Goal: Task Accomplishment & Management: Manage account settings

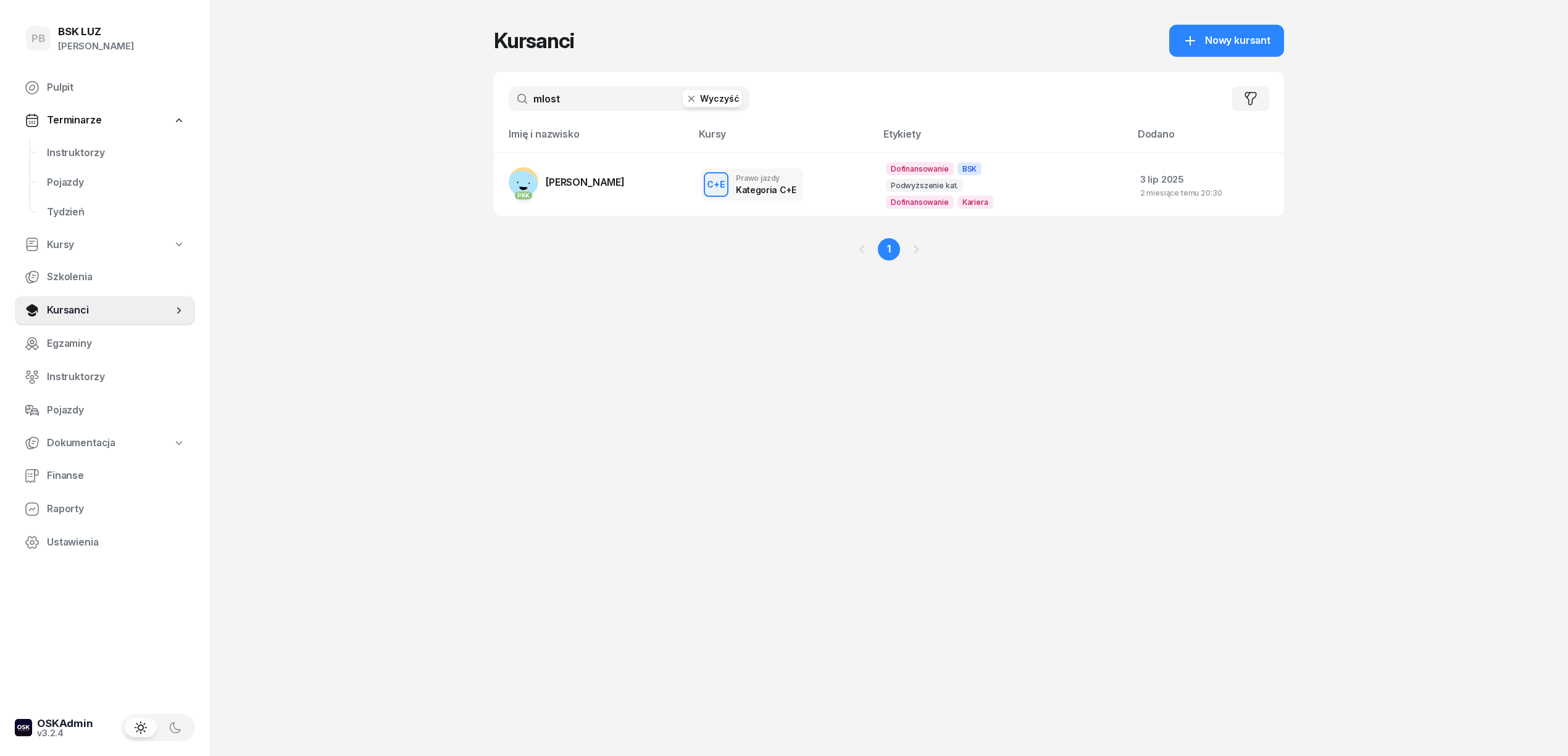
click at [558, 99] on input "mlost" at bounding box center [629, 99] width 241 height 25
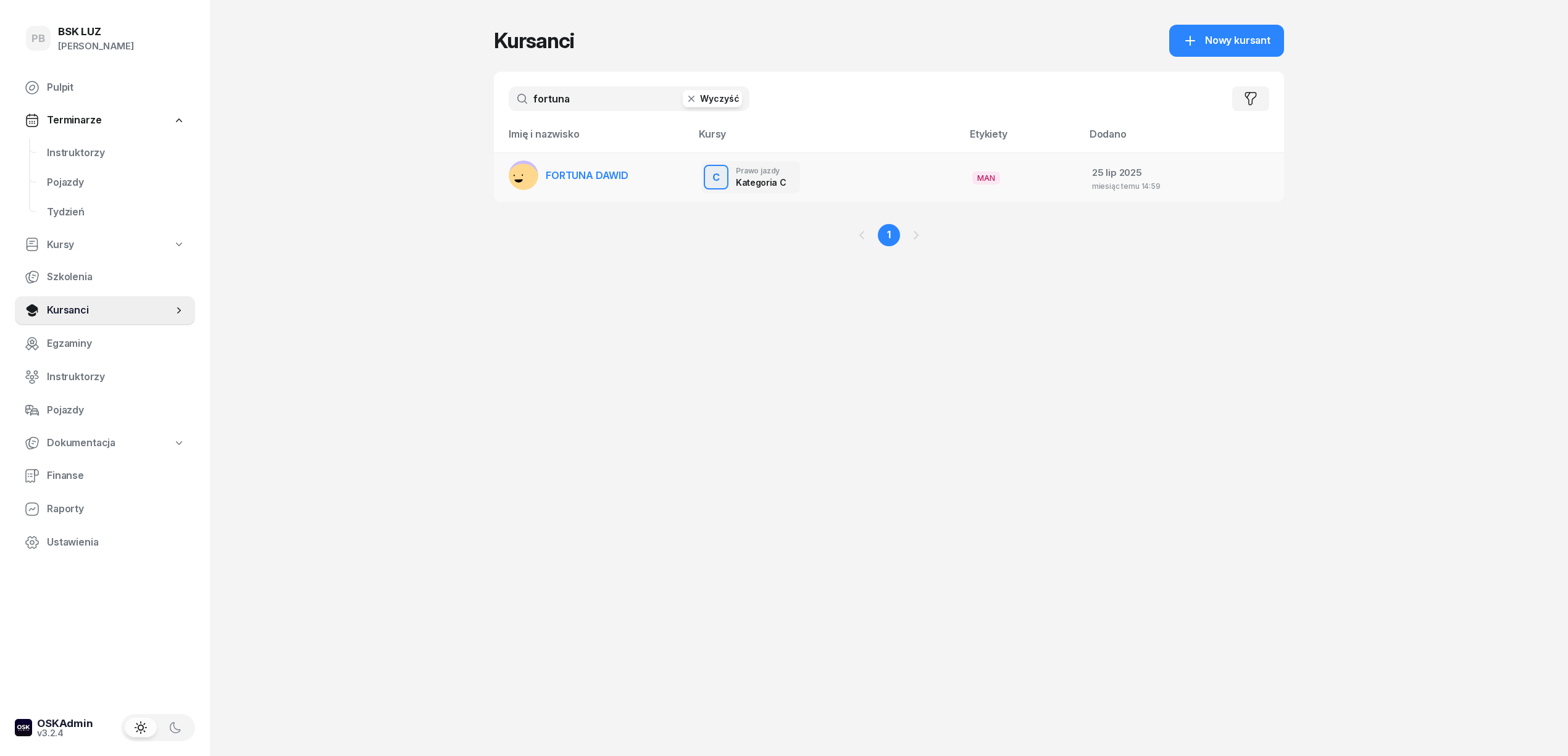
type input "fortuna"
click at [569, 183] on link "FORTUNA DAWID" at bounding box center [568, 175] width 120 height 30
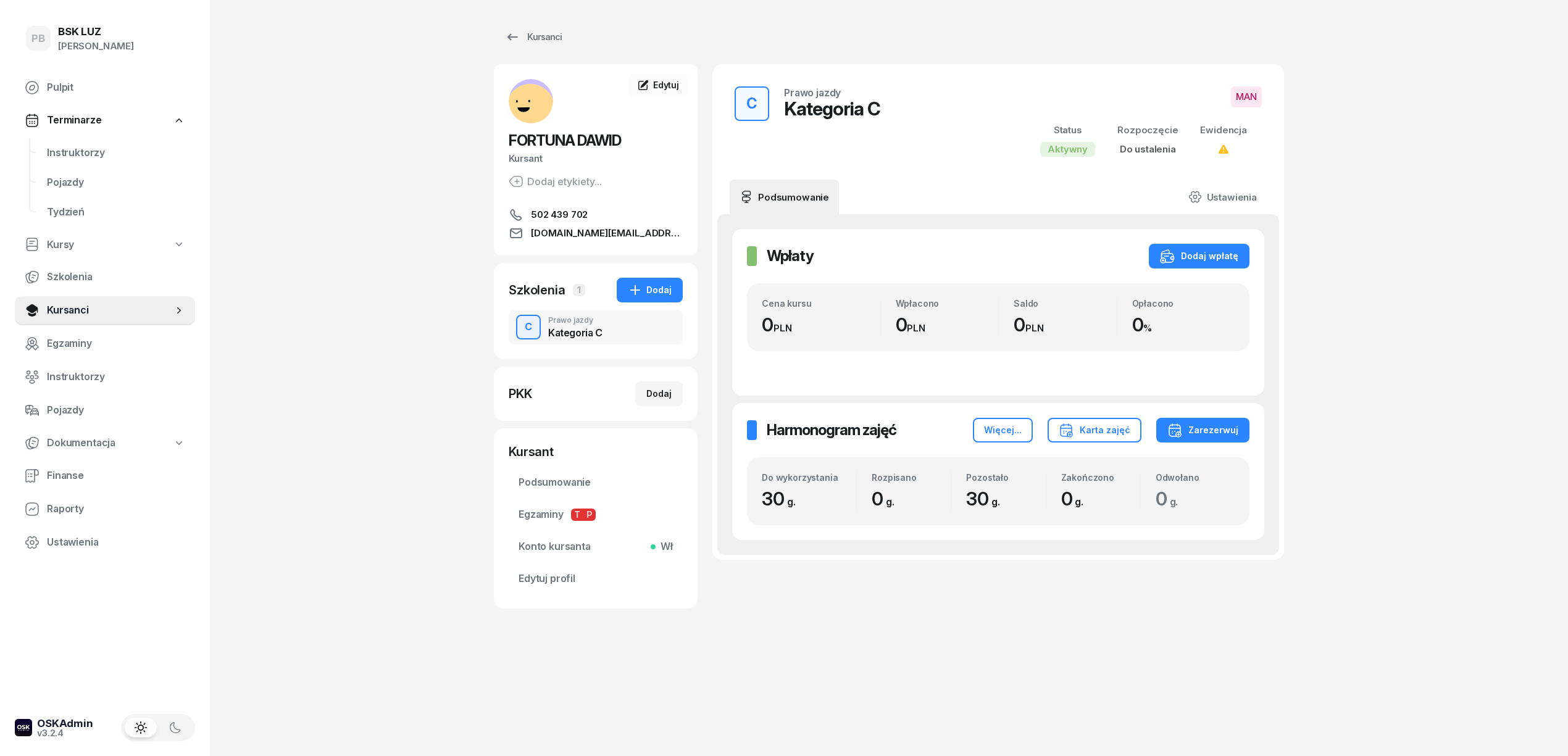
click at [371, 196] on div "PB BSK [PERSON_NAME] Pulpit Terminarze Instruktorzy Pojazdy Tydzień Kursy Szkol…" at bounding box center [784, 378] width 1568 height 756
click at [550, 30] on link "Kursanci" at bounding box center [533, 37] width 79 height 25
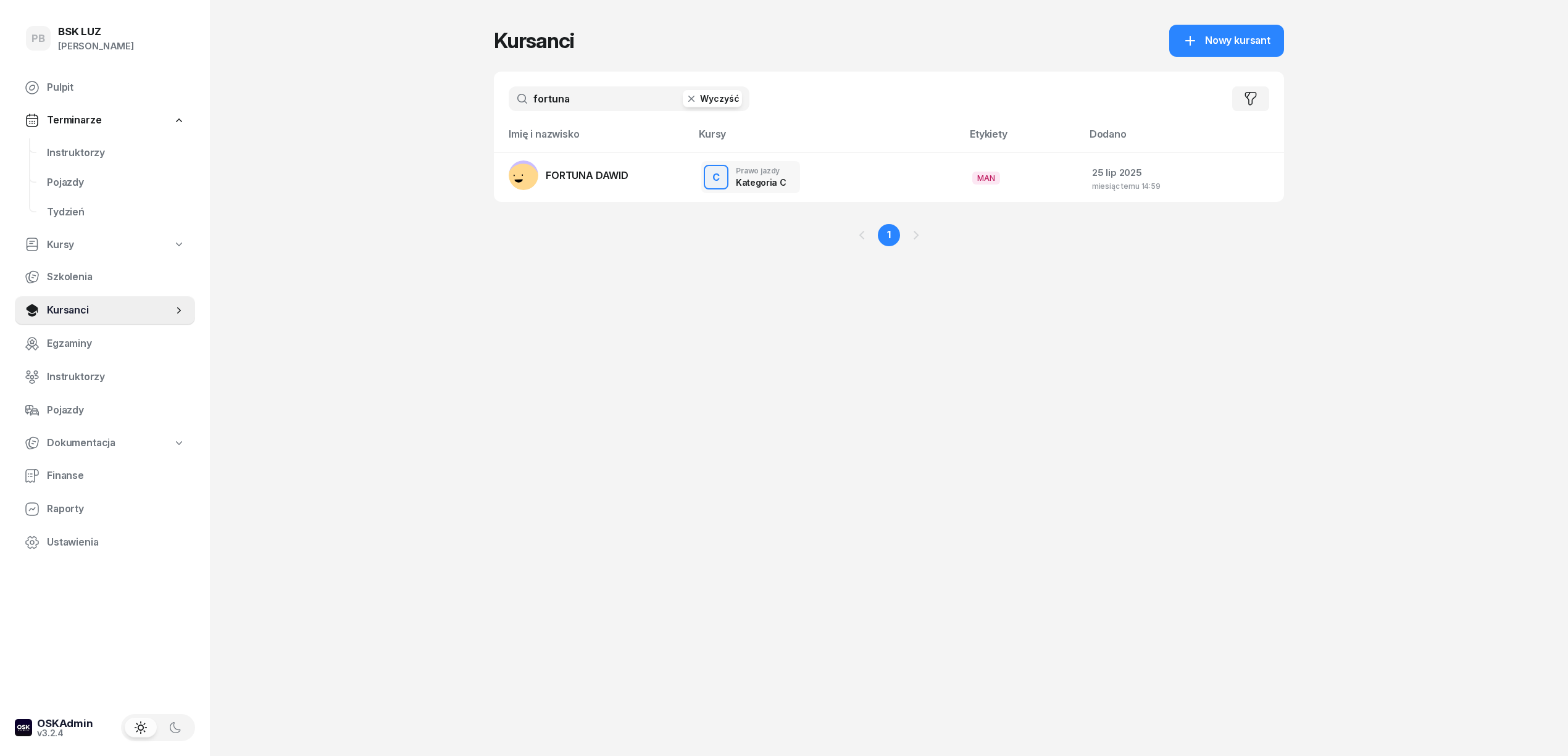
click at [583, 92] on input "fortuna" at bounding box center [629, 99] width 241 height 25
type input "hilg"
click at [606, 167] on link "PKK [PERSON_NAME]" at bounding box center [566, 175] width 116 height 30
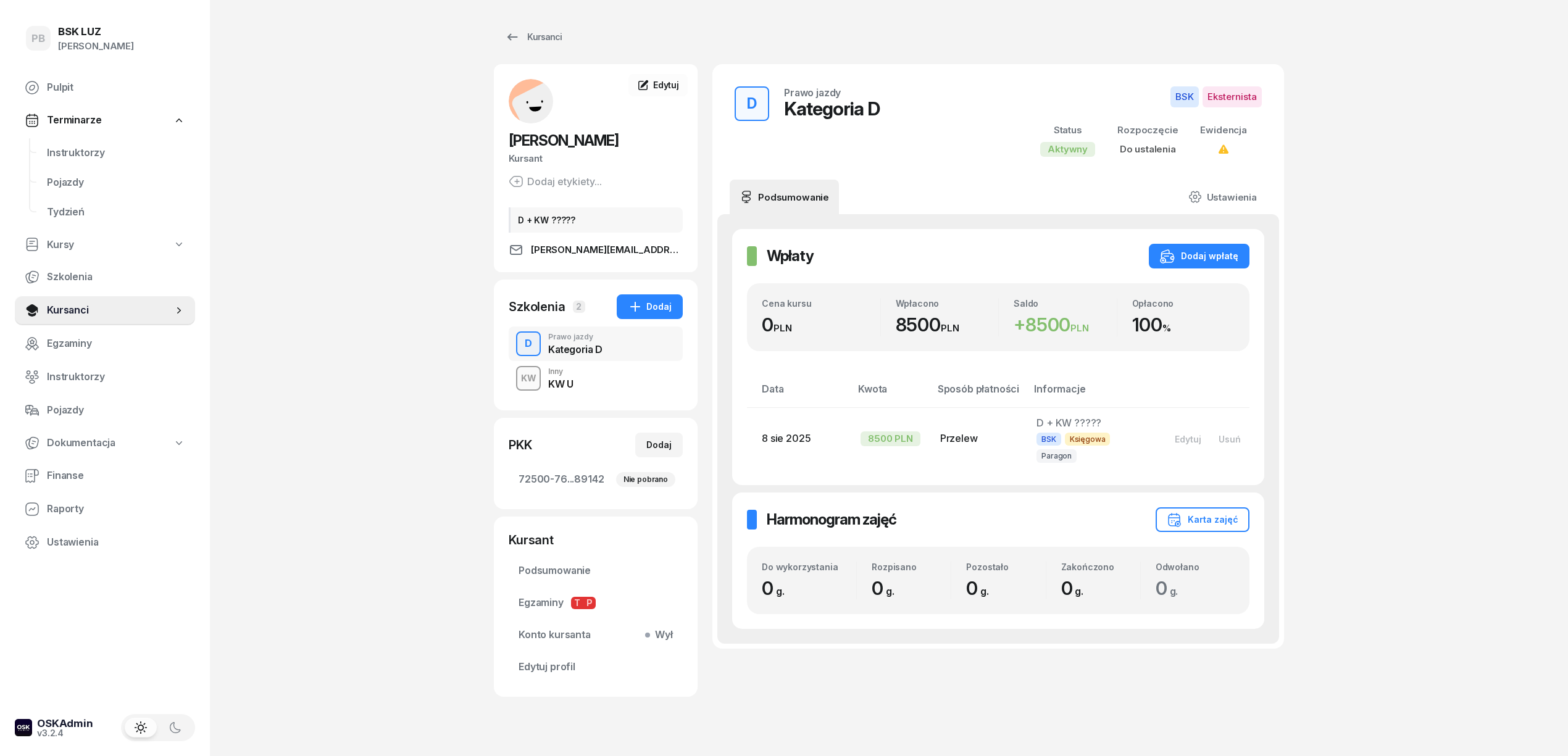
click at [1469, 288] on div "PB BSK [PERSON_NAME] Pulpit Terminarze Instruktorzy Pojazdy Tydzień Kursy Szkol…" at bounding box center [784, 390] width 1568 height 781
click at [369, 336] on div "PB BSK [PERSON_NAME] Pulpit Terminarze Instruktorzy Pojazdy Tydzień Kursy Szkol…" at bounding box center [784, 390] width 1568 height 781
click at [1417, 362] on div "PB BSK [PERSON_NAME] Pulpit Terminarze Instruktorzy Pojazdy Tydzień Kursy Szkol…" at bounding box center [784, 390] width 1568 height 781
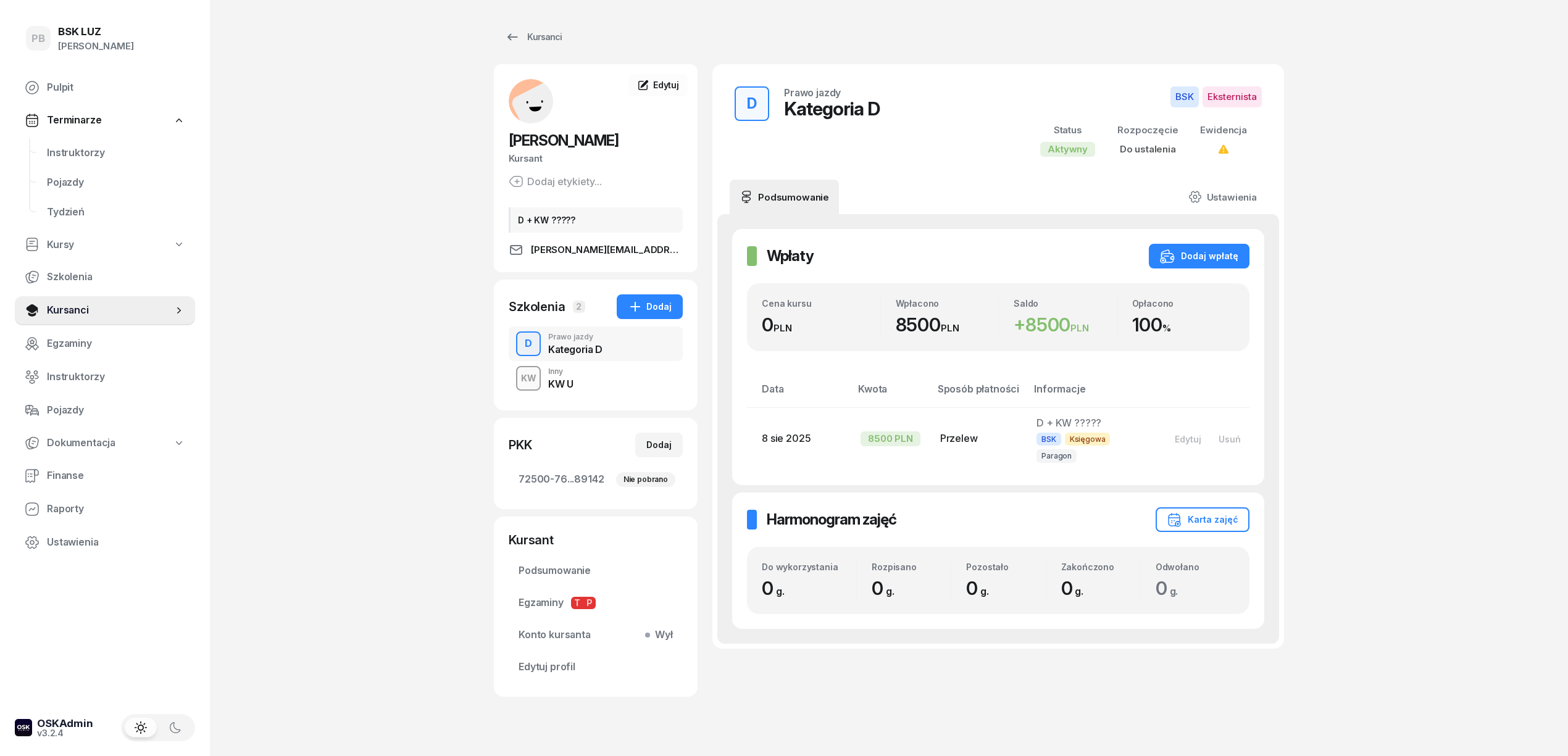
click at [1419, 358] on div "PB BSK [PERSON_NAME] Pulpit Terminarze Instruktorzy Pojazdy Tydzień Kursy Szkol…" at bounding box center [784, 390] width 1568 height 781
click at [1446, 345] on div "PB BSK [PERSON_NAME] Pulpit Terminarze Instruktorzy Pojazdy Tydzień Kursy Szkol…" at bounding box center [784, 390] width 1568 height 781
click at [1450, 345] on div "PB BSK [PERSON_NAME] Pulpit Terminarze Instruktorzy Pojazdy Tydzień Kursy Szkol…" at bounding box center [784, 390] width 1568 height 781
click at [1421, 235] on div "PB BSK [PERSON_NAME] Pulpit Terminarze Instruktorzy Pojazdy Tydzień Kursy Szkol…" at bounding box center [784, 390] width 1568 height 781
click at [329, 115] on div "PB BSK [PERSON_NAME] Pulpit Terminarze Instruktorzy Pojazdy Tydzień Kursy Szkol…" at bounding box center [784, 390] width 1568 height 781
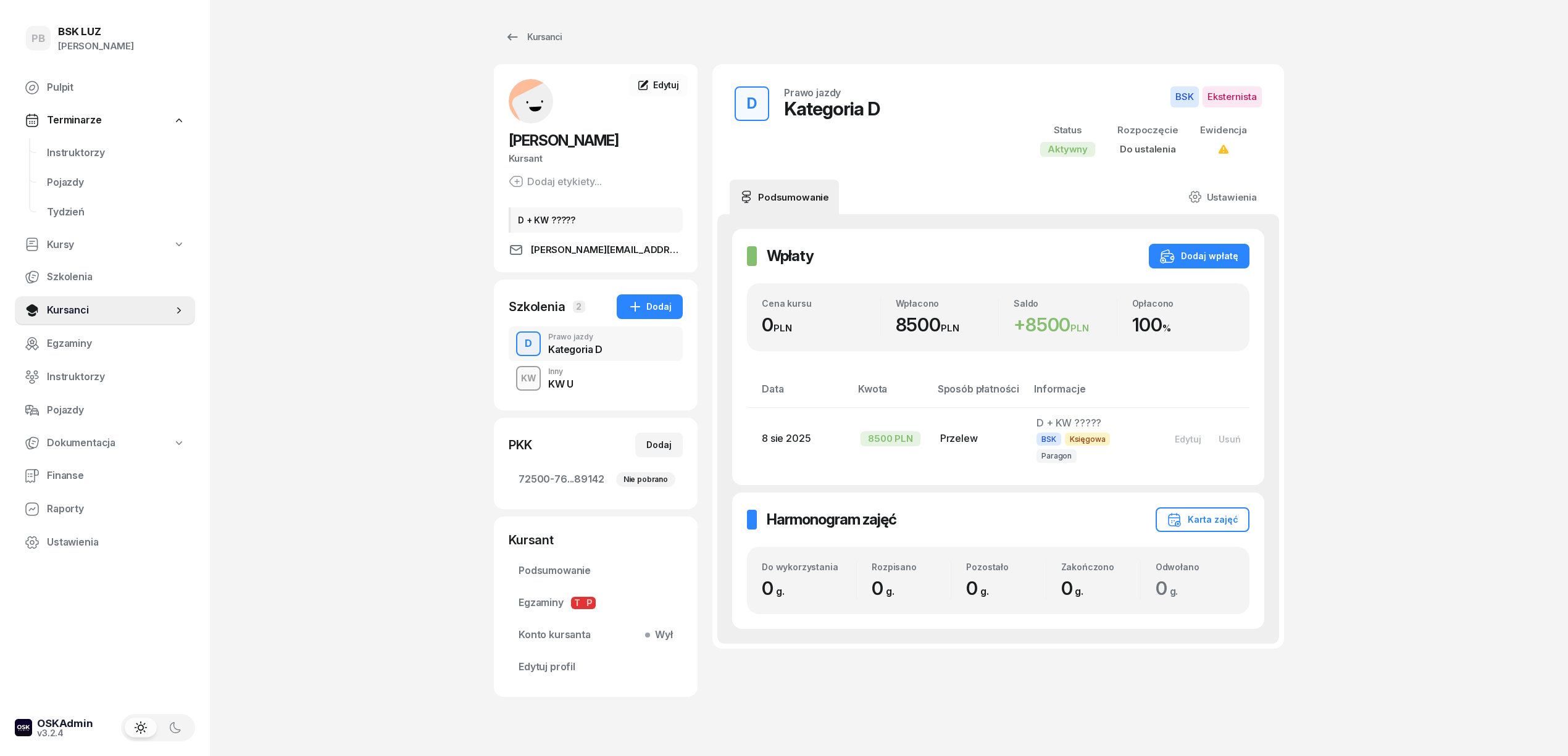
click at [1397, 248] on div "PB BSK [PERSON_NAME] Pulpit Terminarze Instruktorzy Pojazdy Tydzień Kursy Szkol…" at bounding box center [784, 390] width 1568 height 781
click at [1450, 269] on div "PB BSK [PERSON_NAME] Pulpit Terminarze Instruktorzy Pojazdy Tydzień Kursy Szkol…" at bounding box center [784, 390] width 1568 height 781
click at [1402, 394] on div "PB BSK [PERSON_NAME] Pulpit Terminarze Instruktorzy Pojazdy Tydzień Kursy Szkol…" at bounding box center [784, 390] width 1568 height 781
click at [432, 308] on div "PB BSK [PERSON_NAME] Pulpit Terminarze Instruktorzy Pojazdy Tydzień Kursy Szkol…" at bounding box center [784, 390] width 1568 height 781
click at [547, 38] on div "Kursanci" at bounding box center [533, 37] width 57 height 15
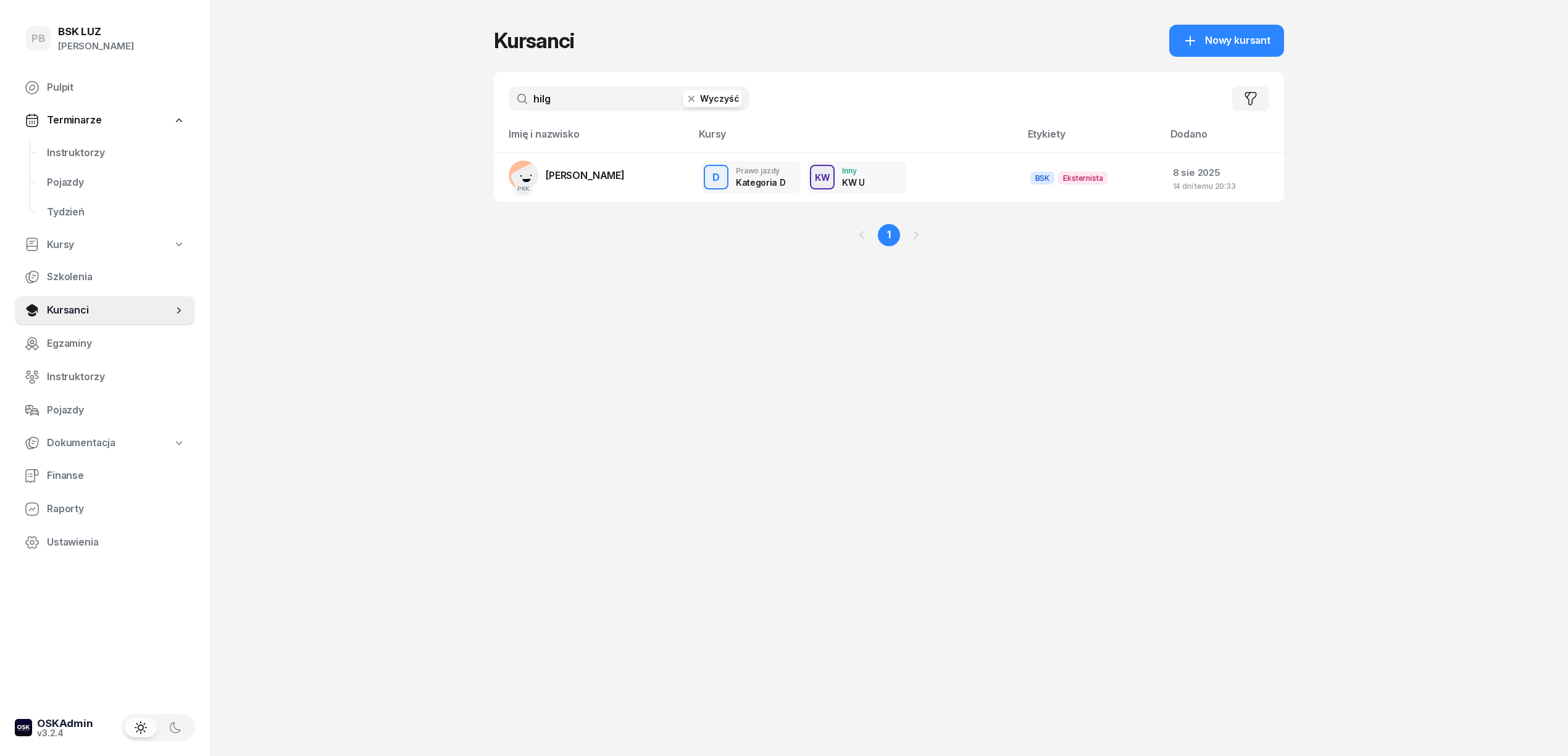
click at [338, 148] on div "PB BSK [PERSON_NAME] Pulpit Terminarze Instruktorzy Pojazdy Tydzień Kursy Szkol…" at bounding box center [784, 378] width 1568 height 756
click at [845, 503] on div "Kursanci Nowy kursant hilg Wyczyść Filtruj Imię i nazwisko [PERSON_NAME] [PERSO…" at bounding box center [888, 378] width 791 height 756
click at [83, 151] on span "Instruktorzy" at bounding box center [115, 153] width 139 height 16
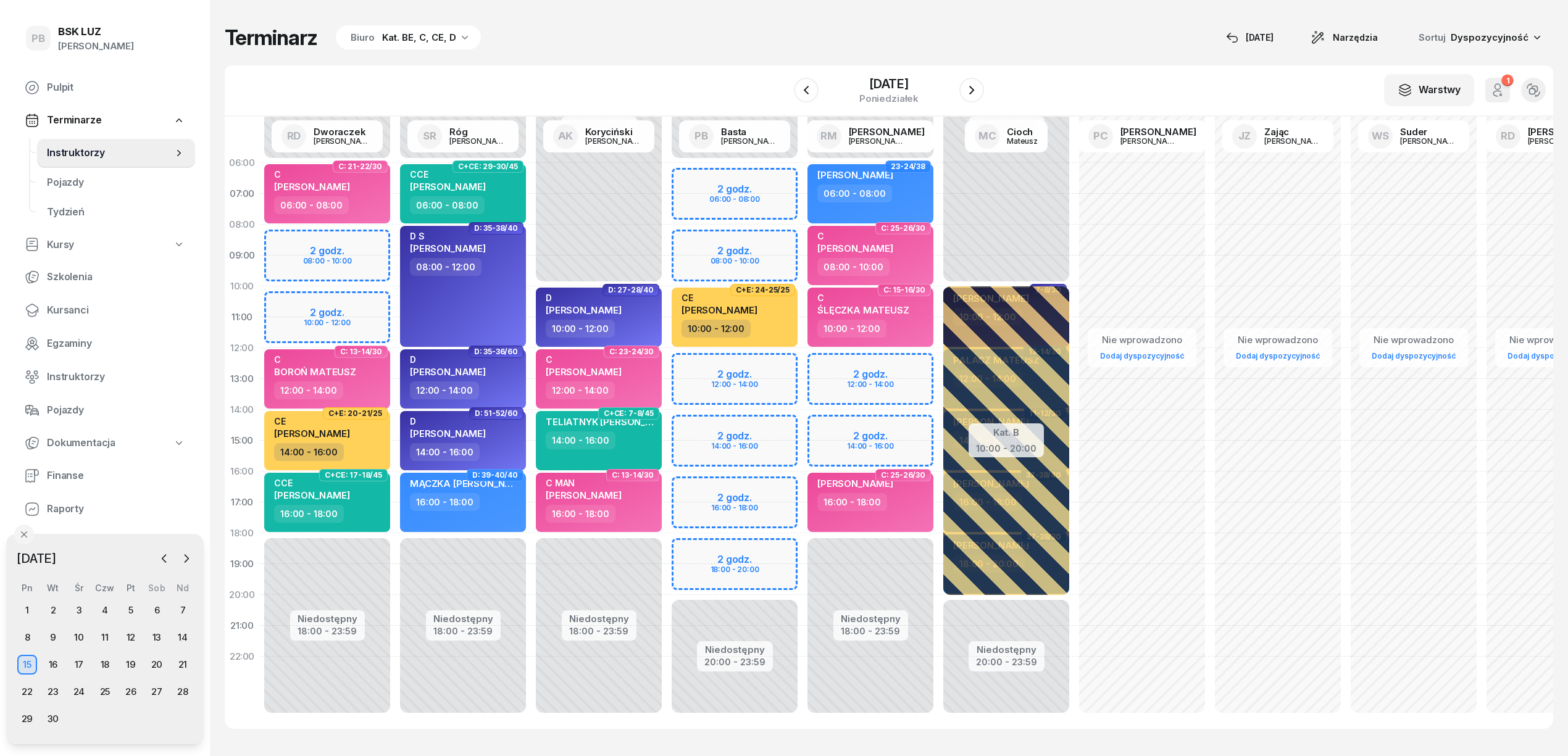
drag, startPoint x: 692, startPoint y: 35, endPoint x: 696, endPoint y: 39, distance: 5.7
click at [692, 35] on div "Terminarz Biuro Kat. BE, C, CE, D [DATE] Narzędzia Sortuj Dyspozycyjność" at bounding box center [888, 38] width 1329 height 26
click at [638, 35] on div "Terminarz Biuro Kat. BE, C, CE, D [DATE] Narzędzia Sortuj Dyspozycyjność" at bounding box center [888, 38] width 1329 height 26
click at [57, 662] on div "16" at bounding box center [52, 664] width 20 height 20
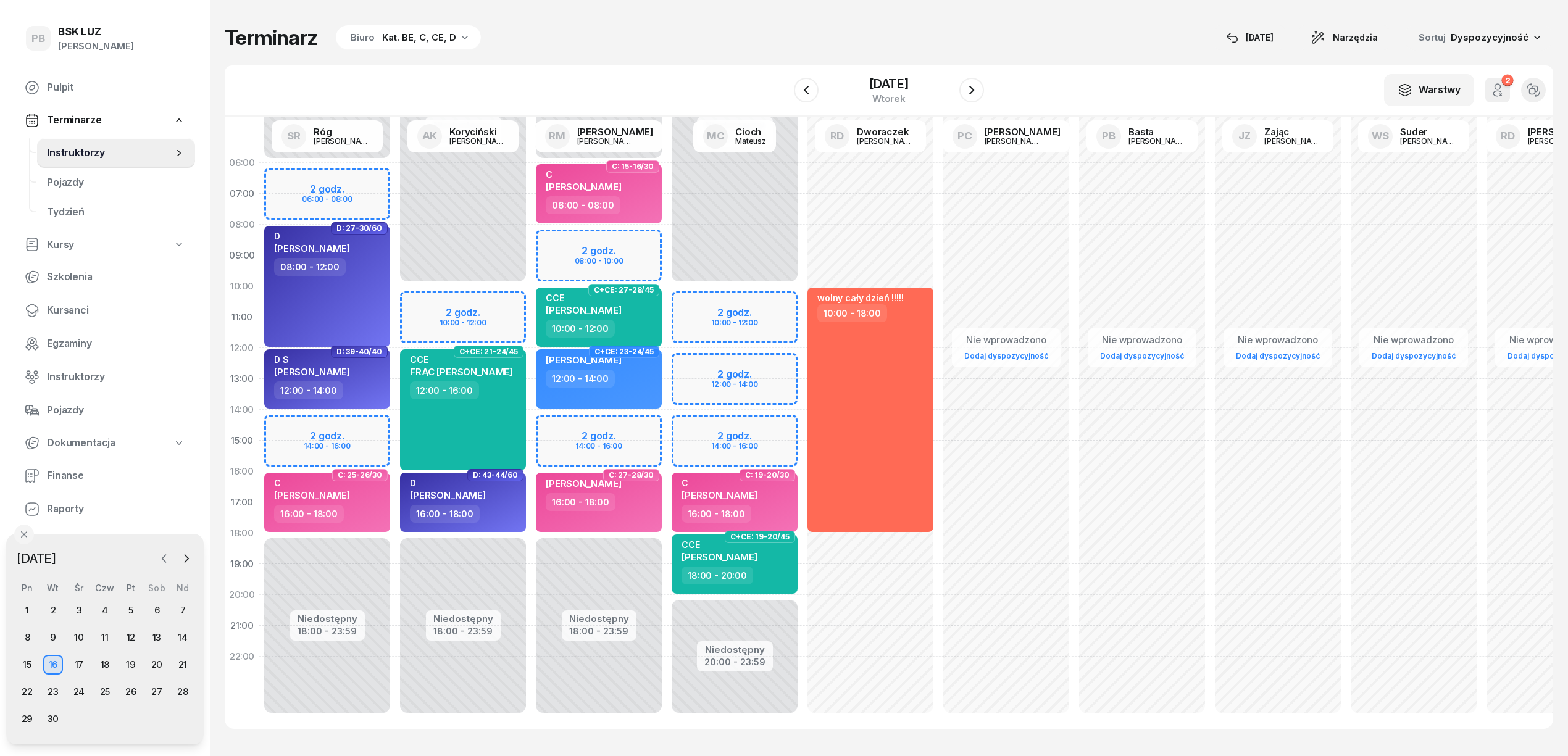
click at [164, 560] on icon "button" at bounding box center [164, 559] width 4 height 7
click at [132, 690] on div "22" at bounding box center [130, 692] width 20 height 20
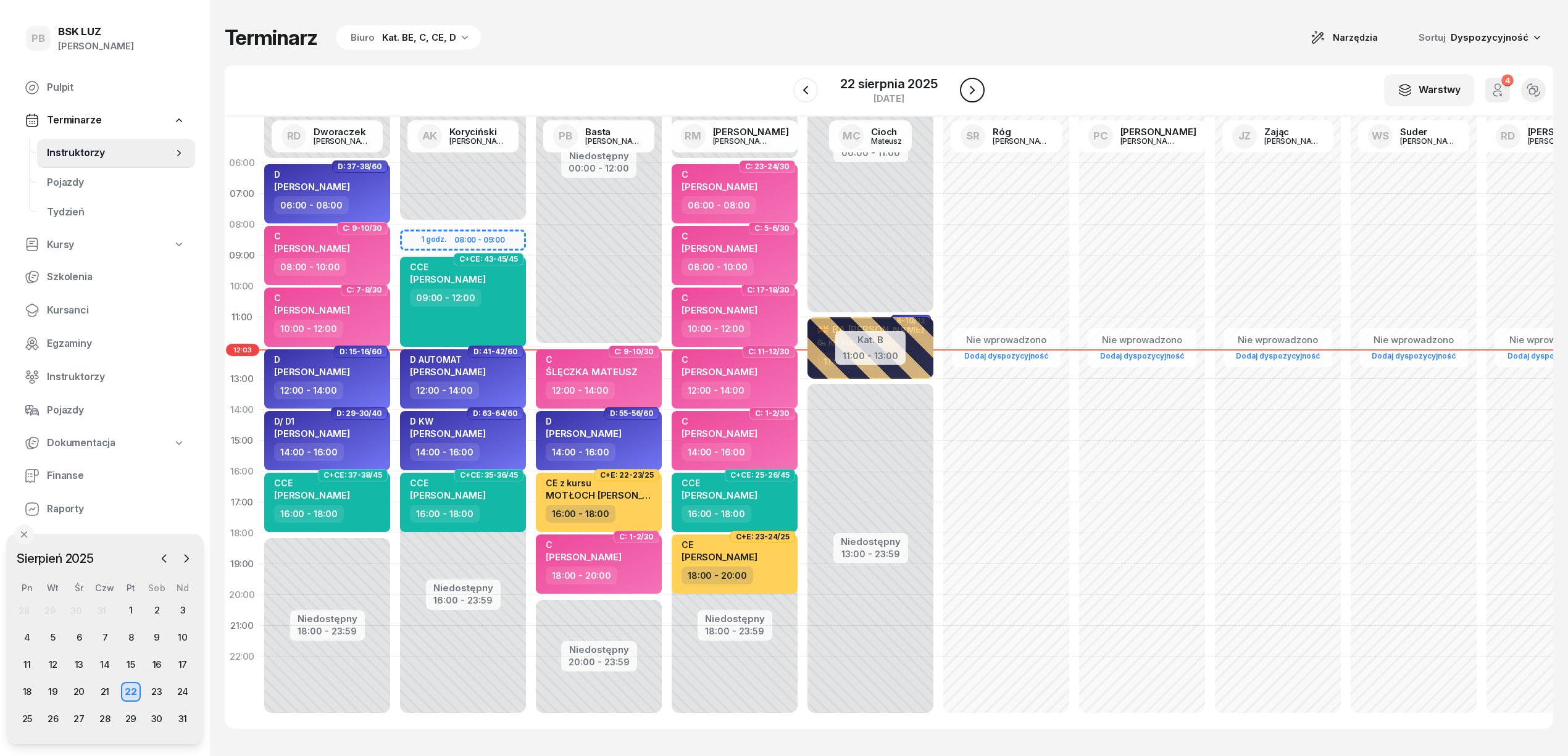
click at [970, 89] on icon "button" at bounding box center [972, 90] width 15 height 15
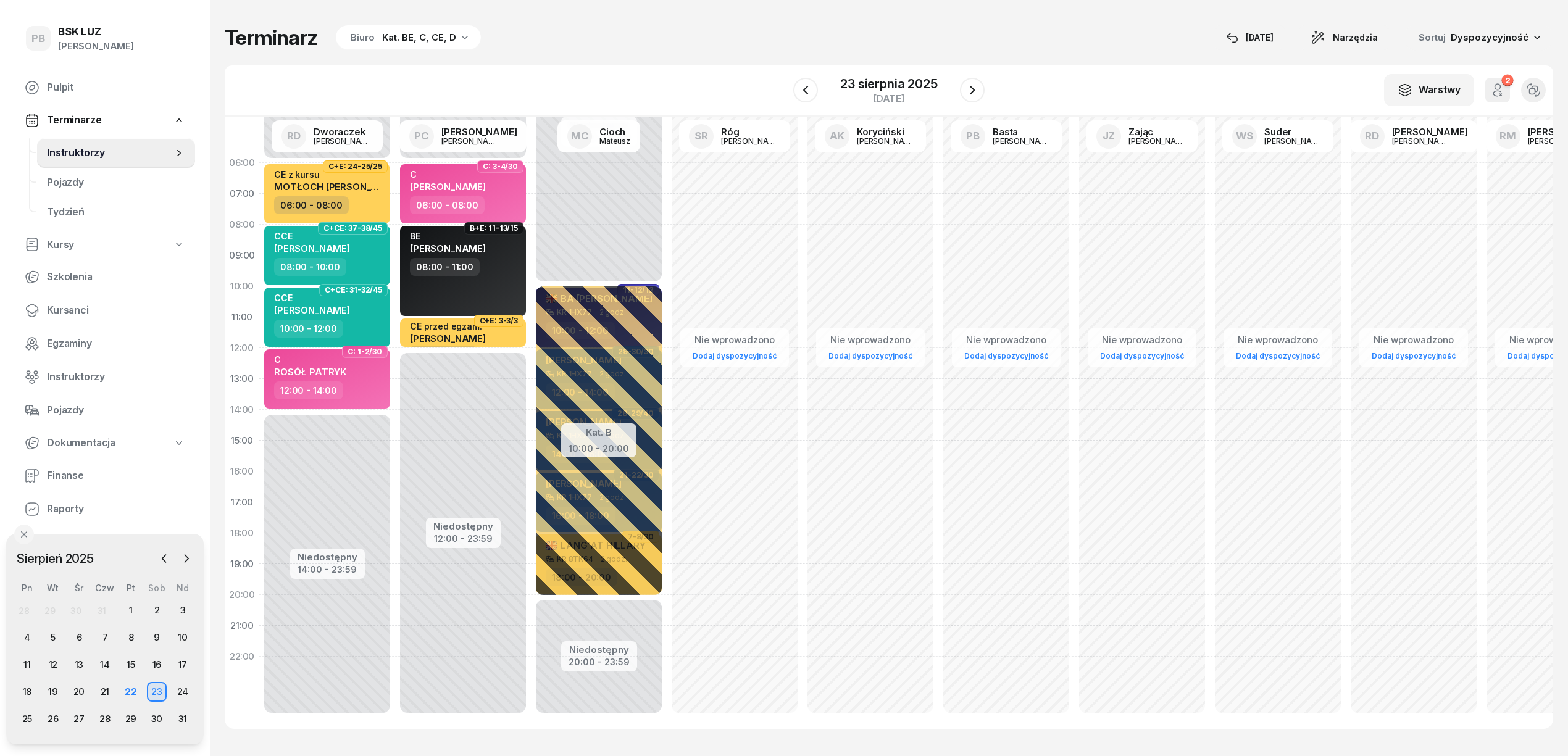
click at [958, 32] on div "Terminarz Biuro Kat. BE, C, CE, D [DATE] Narzędzia Sortuj Dyspozycyjność" at bounding box center [888, 38] width 1329 height 26
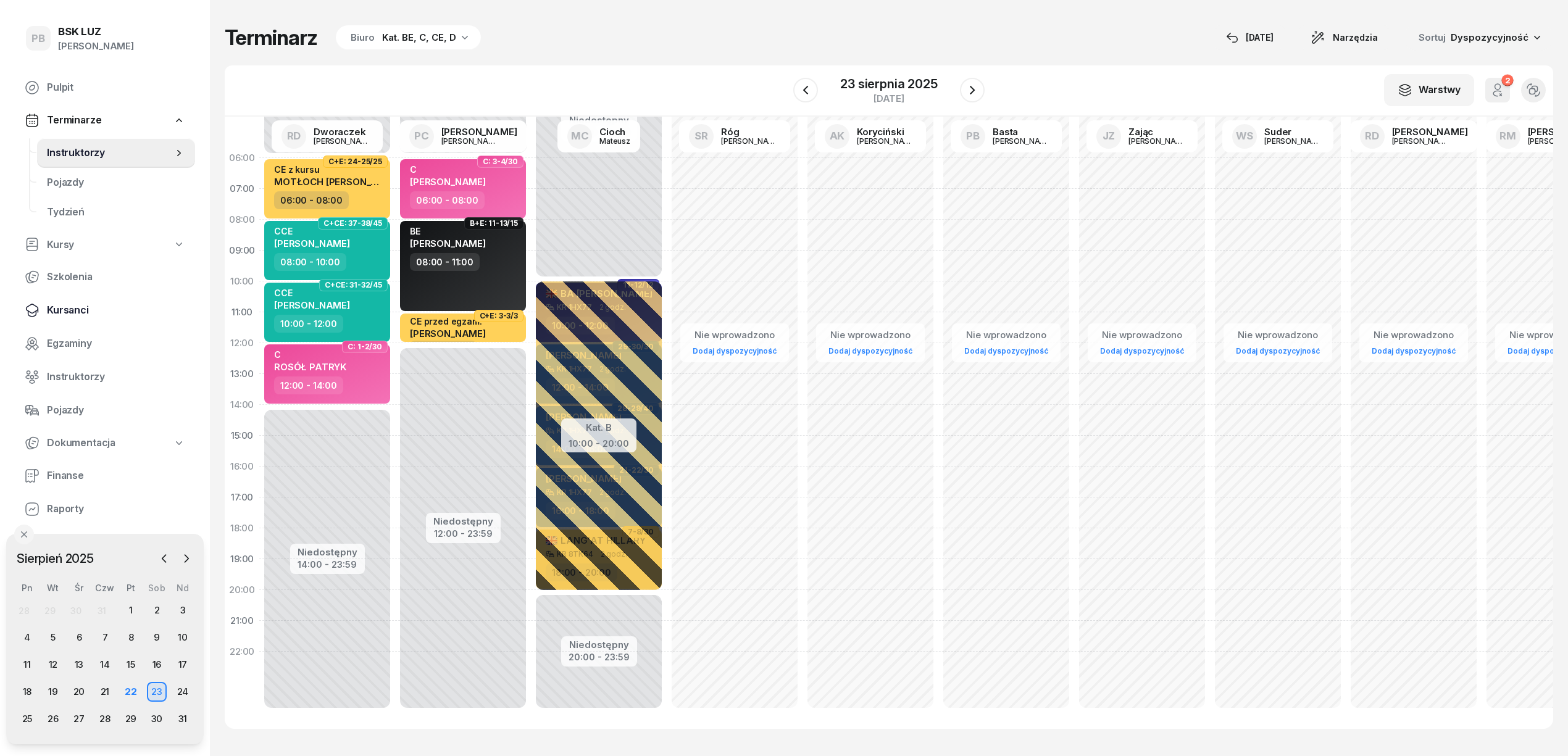
click at [74, 304] on span "Kursanci" at bounding box center [115, 310] width 139 height 16
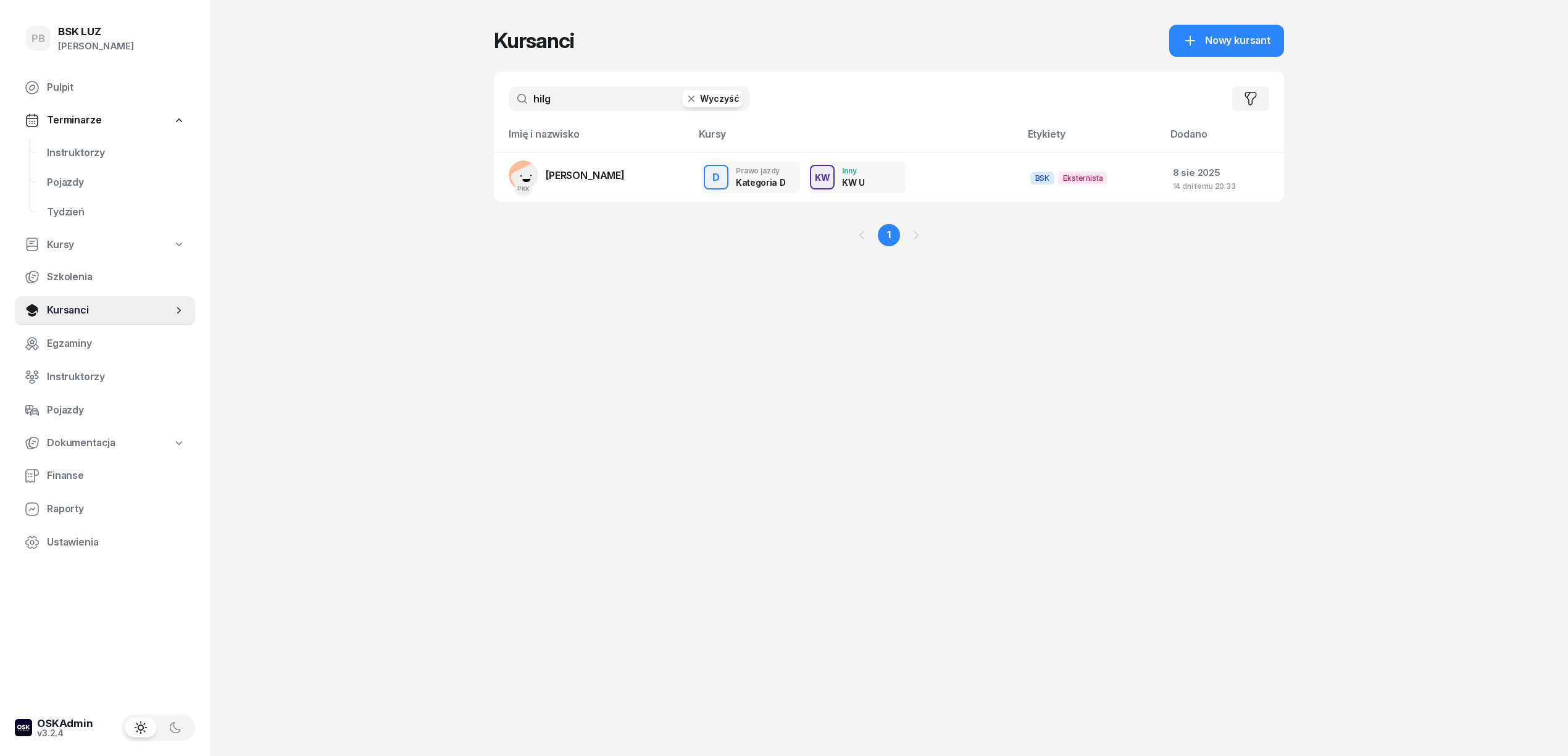
click at [580, 98] on input "hilg" at bounding box center [629, 99] width 241 height 25
type input "fortu"
click at [596, 182] on link "FORTUNA DAWID" at bounding box center [568, 175] width 120 height 30
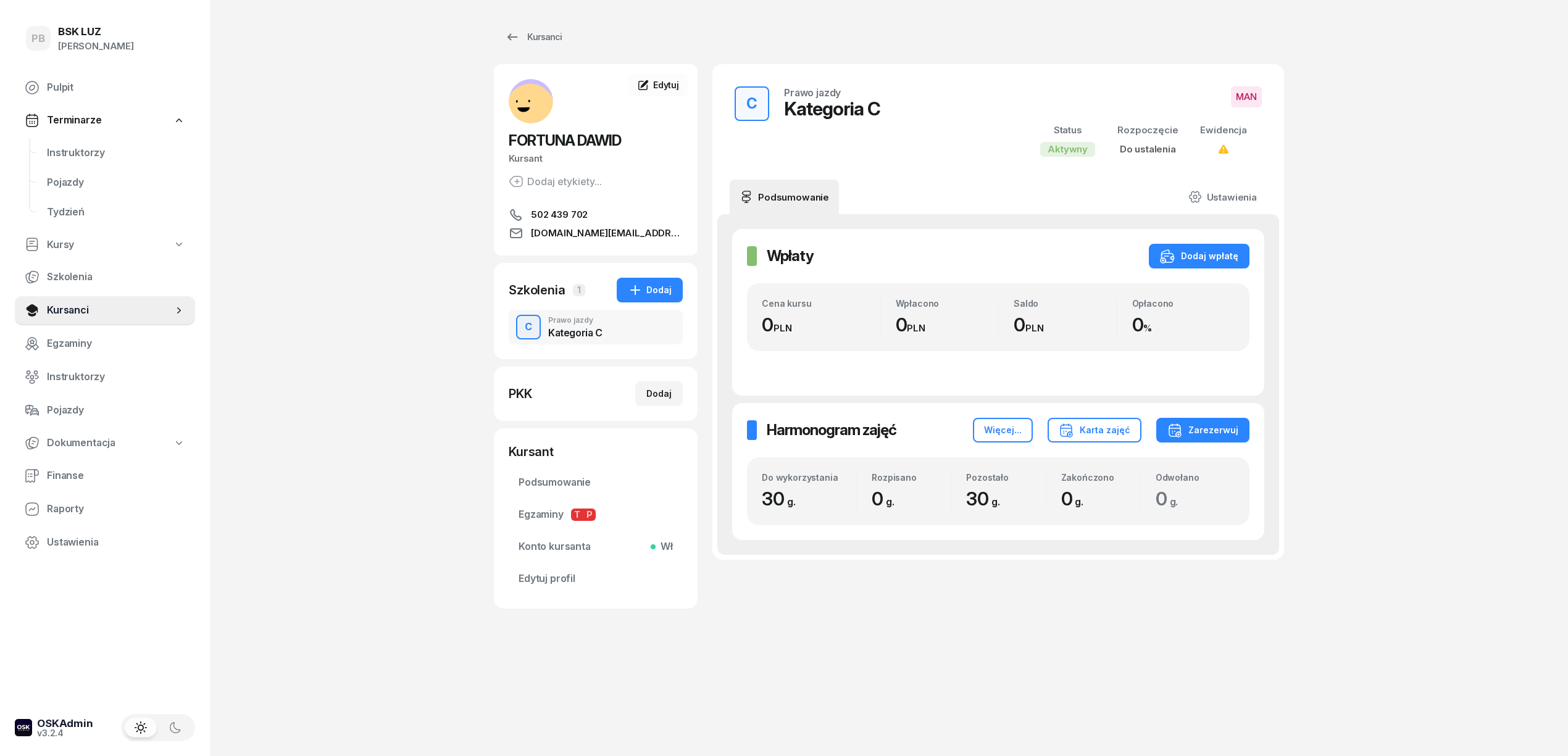
click at [660, 319] on div "C Prawo jazdy Kategoria C" at bounding box center [595, 327] width 174 height 34
click at [670, 388] on div "Dodaj" at bounding box center [658, 394] width 25 height 15
select select
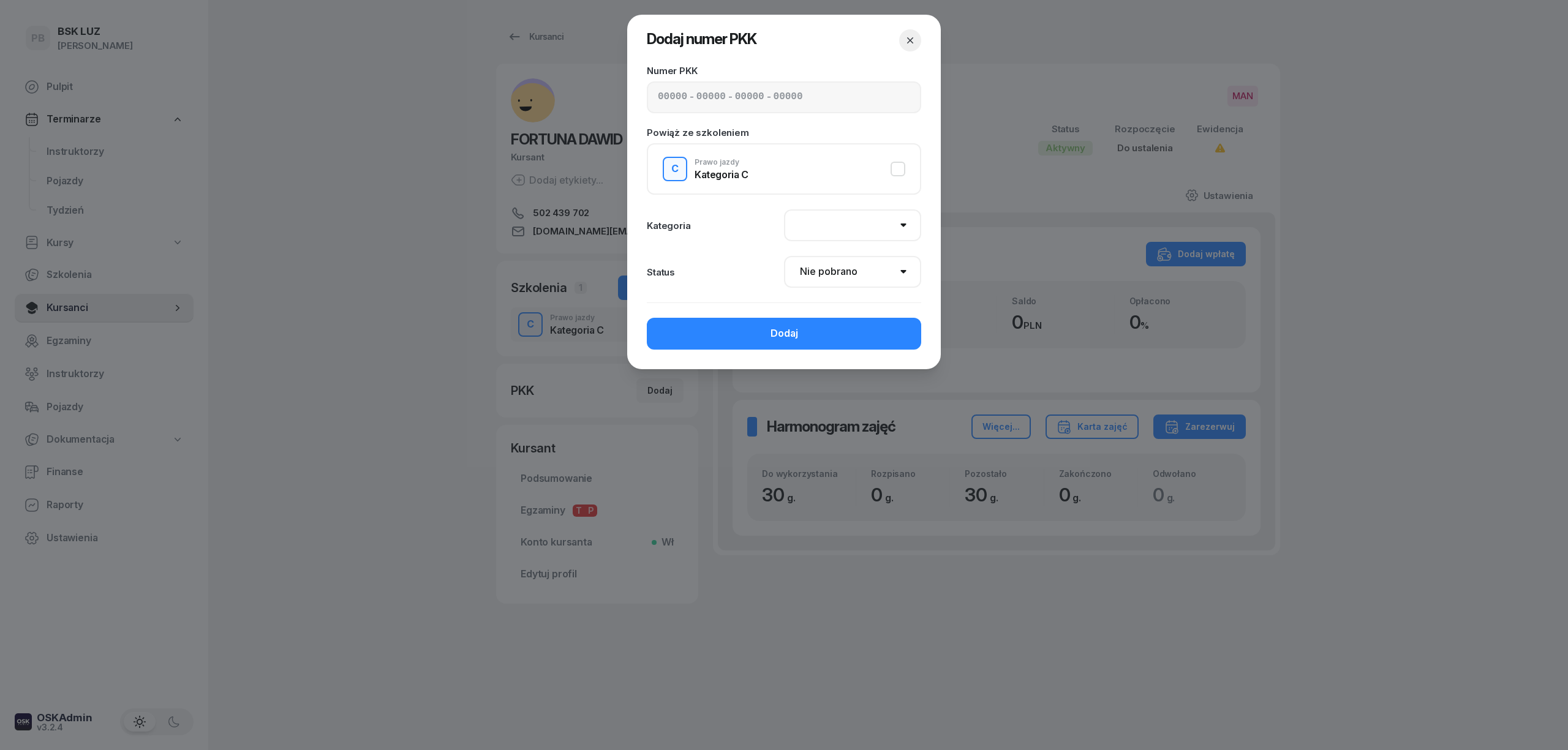
click at [655, 91] on div "- - -" at bounding box center [784, 97] width 274 height 31
click at [697, 94] on input at bounding box center [711, 97] width 30 height 16
paste input "52560"
type input "52560"
type input "84082"
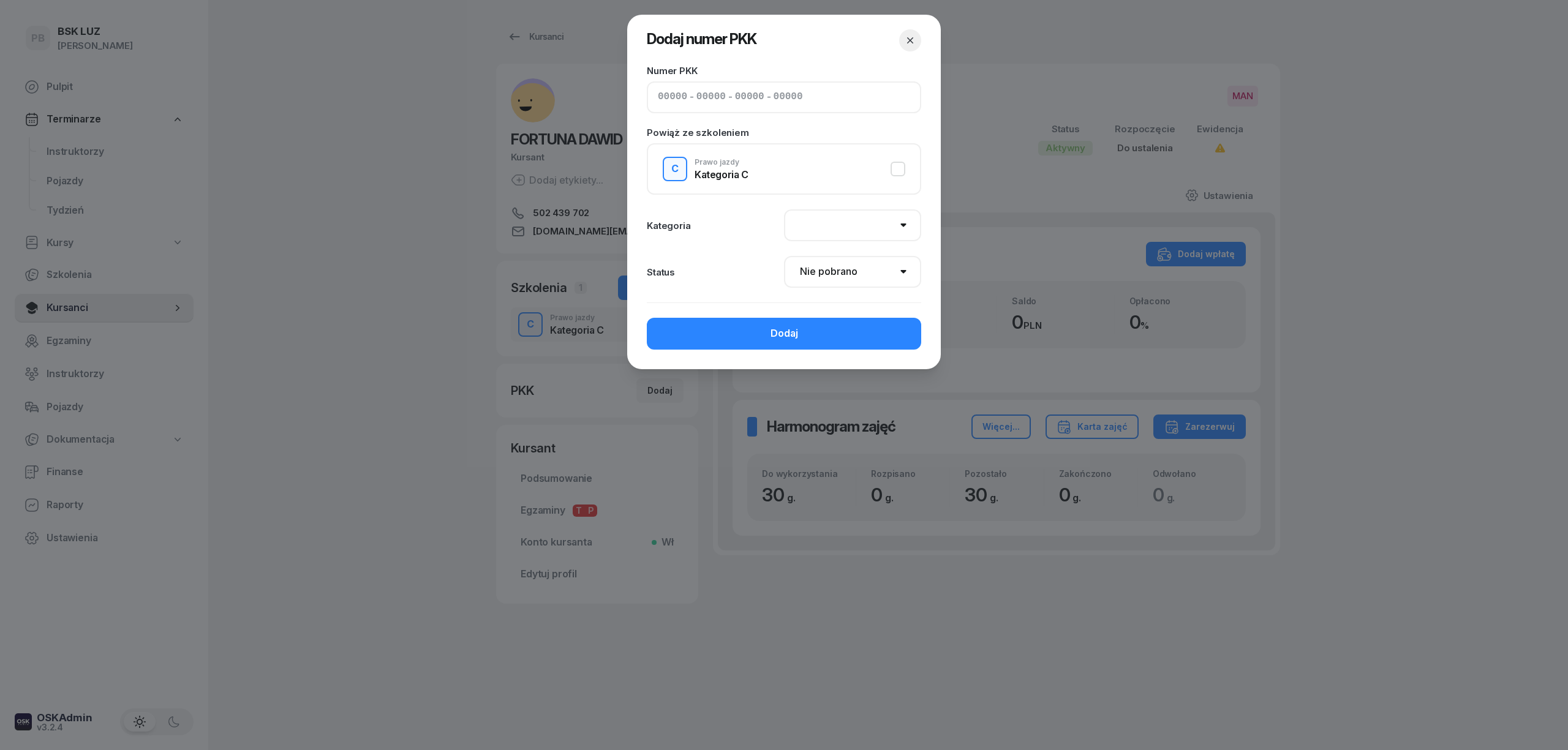
type input "28303"
type input "89132"
click at [899, 170] on button "C Prawo jazdy Kategoria C" at bounding box center [784, 169] width 243 height 25
select select "C"
click at [859, 272] on select "Nie pobrano Pobrano Zwrócono Zaktualizowano" at bounding box center [853, 272] width 138 height 31
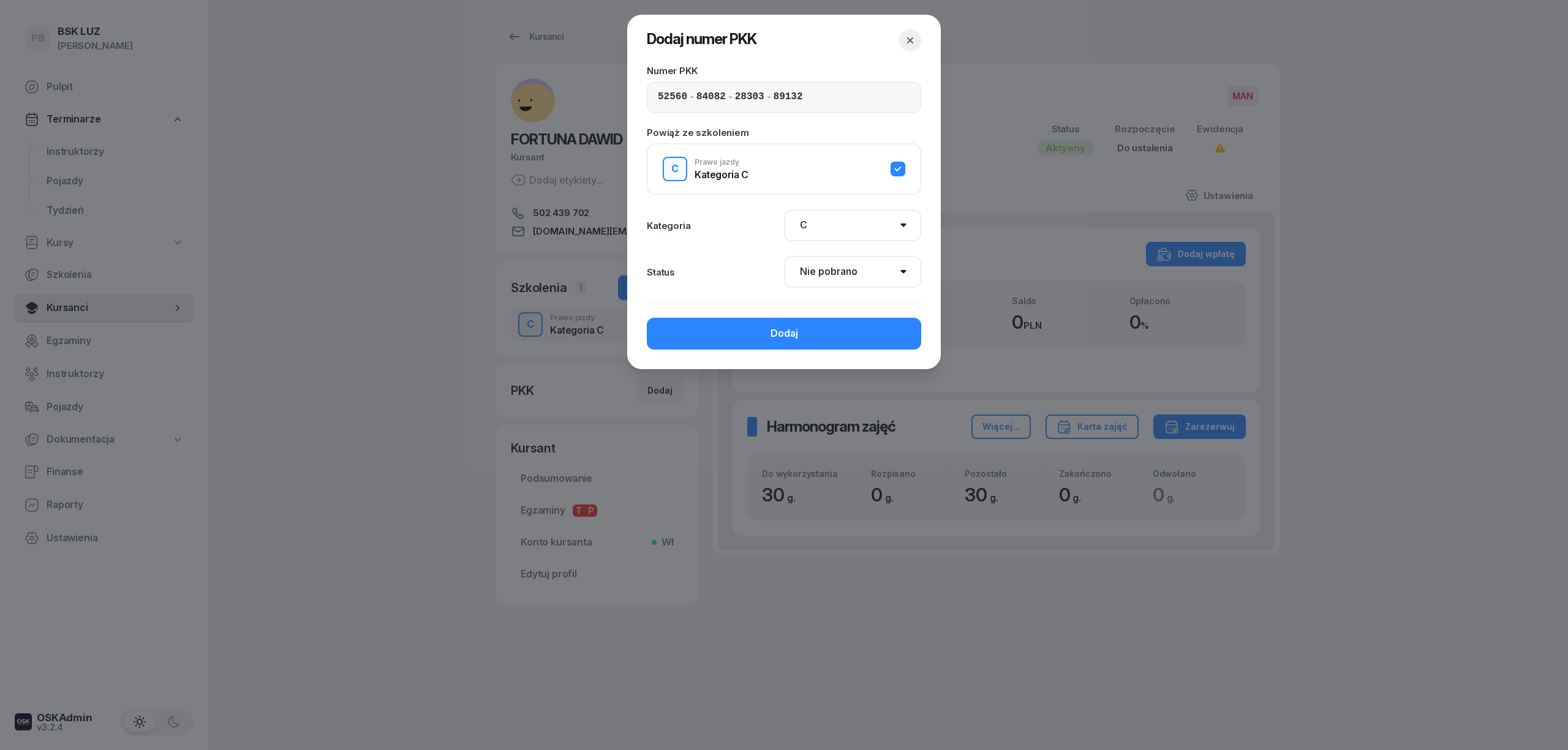
select select "Get"
click at [784, 256] on select "Nie pobrano Pobrano Zwrócono Zaktualizowano" at bounding box center [853, 272] width 138 height 31
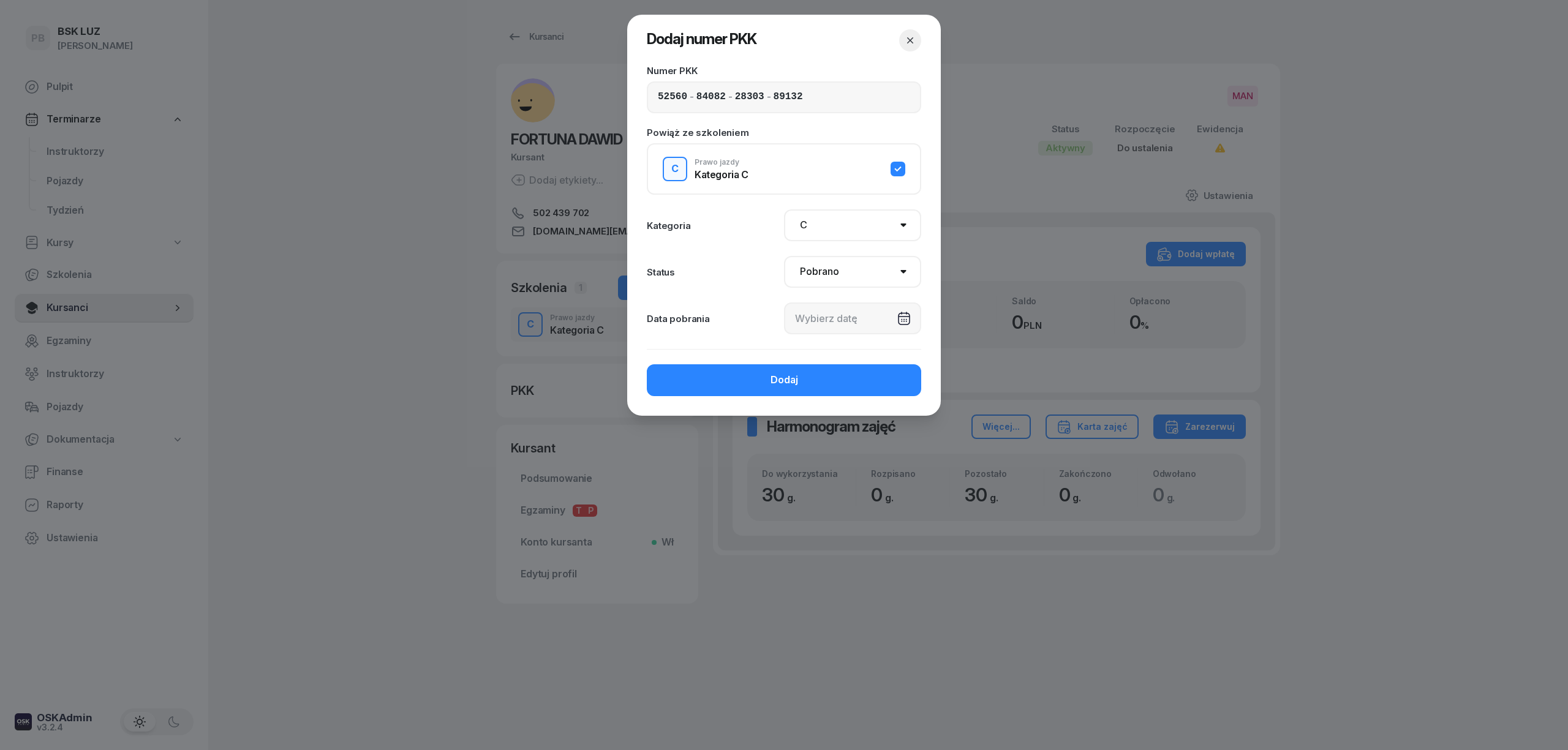
click at [856, 326] on div at bounding box center [853, 319] width 138 height 31
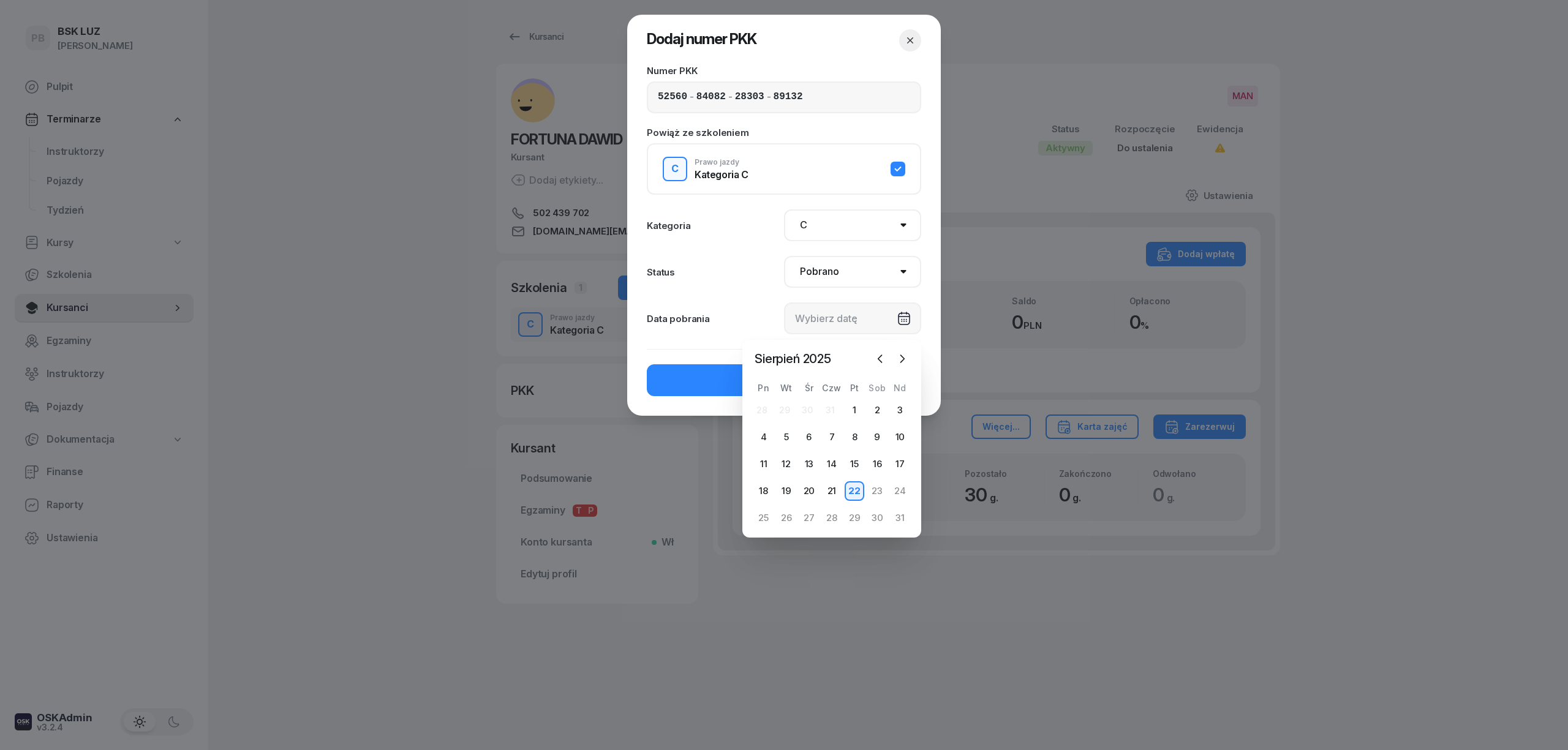
click at [846, 486] on div "22" at bounding box center [854, 490] width 19 height 19
type input "[DATE]"
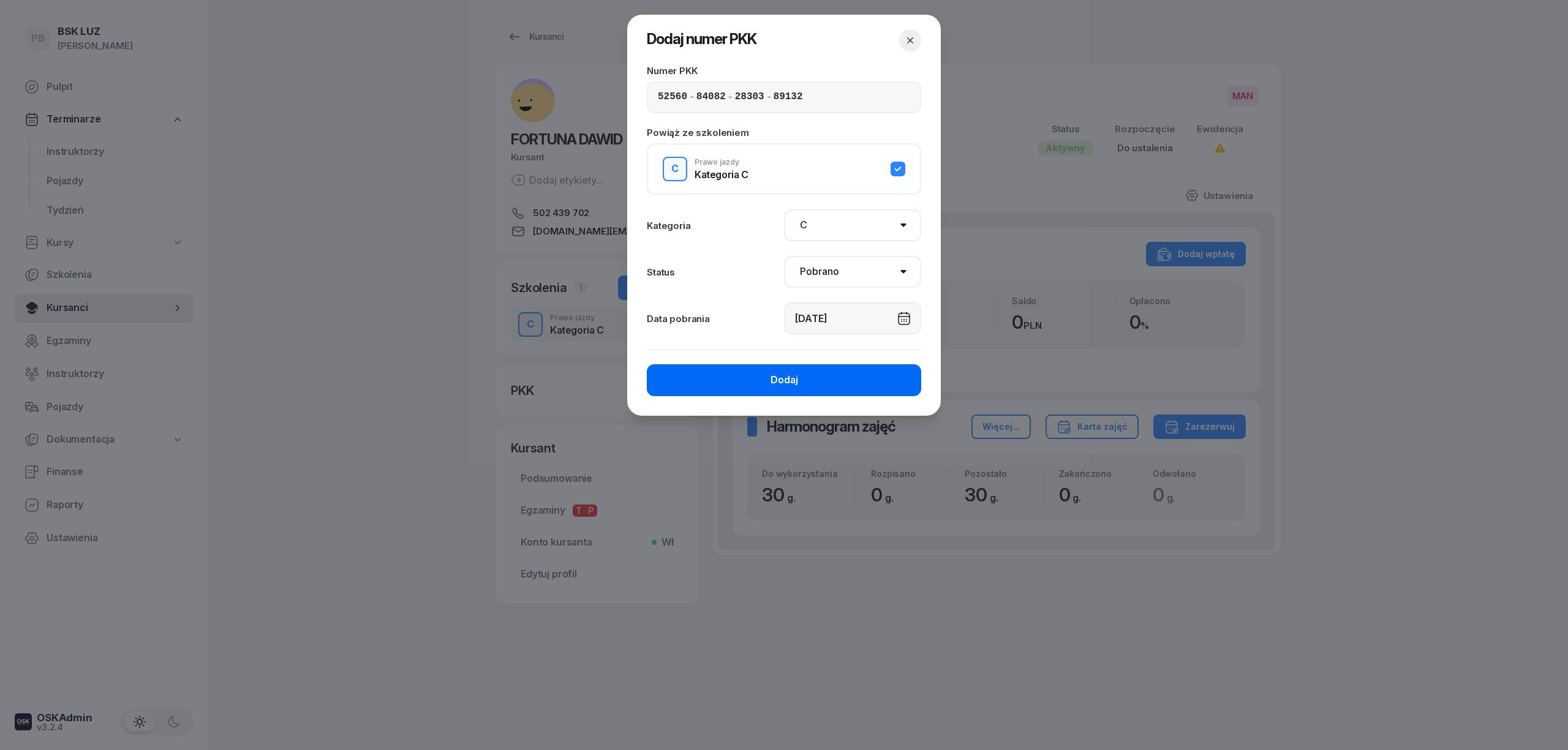
click at [723, 382] on button "Dodaj" at bounding box center [784, 380] width 274 height 31
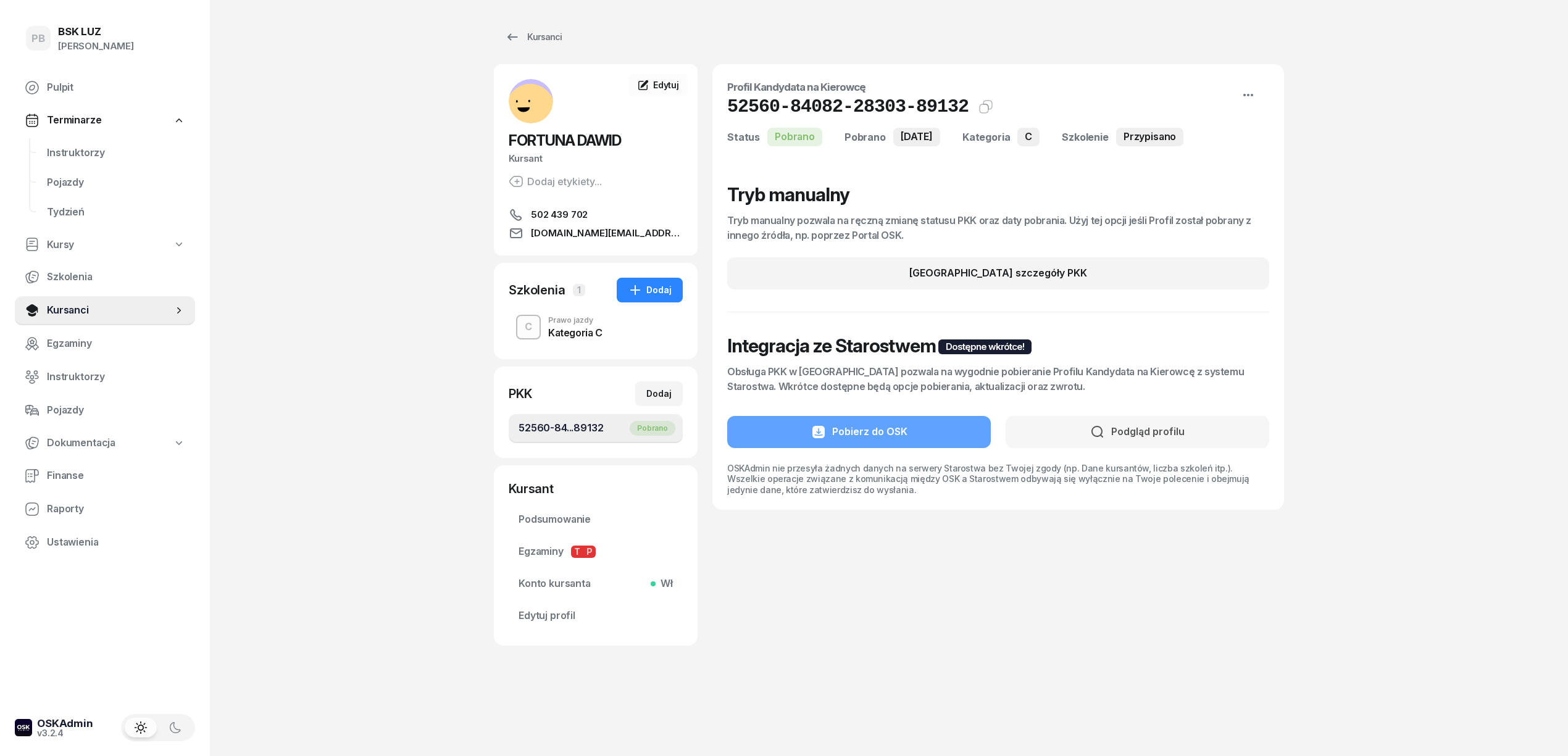
click at [395, 315] on div "PB BSK [PERSON_NAME] Pulpit Terminarze Instruktorzy Pojazdy Tydzień Kursy Szkol…" at bounding box center [784, 378] width 1568 height 756
click at [1384, 304] on div "PB BSK [PERSON_NAME] Pulpit Terminarze Instruktorzy Pojazdy Tydzień Kursy Szkol…" at bounding box center [784, 378] width 1568 height 756
click at [579, 330] on div "Kategoria C" at bounding box center [575, 332] width 54 height 10
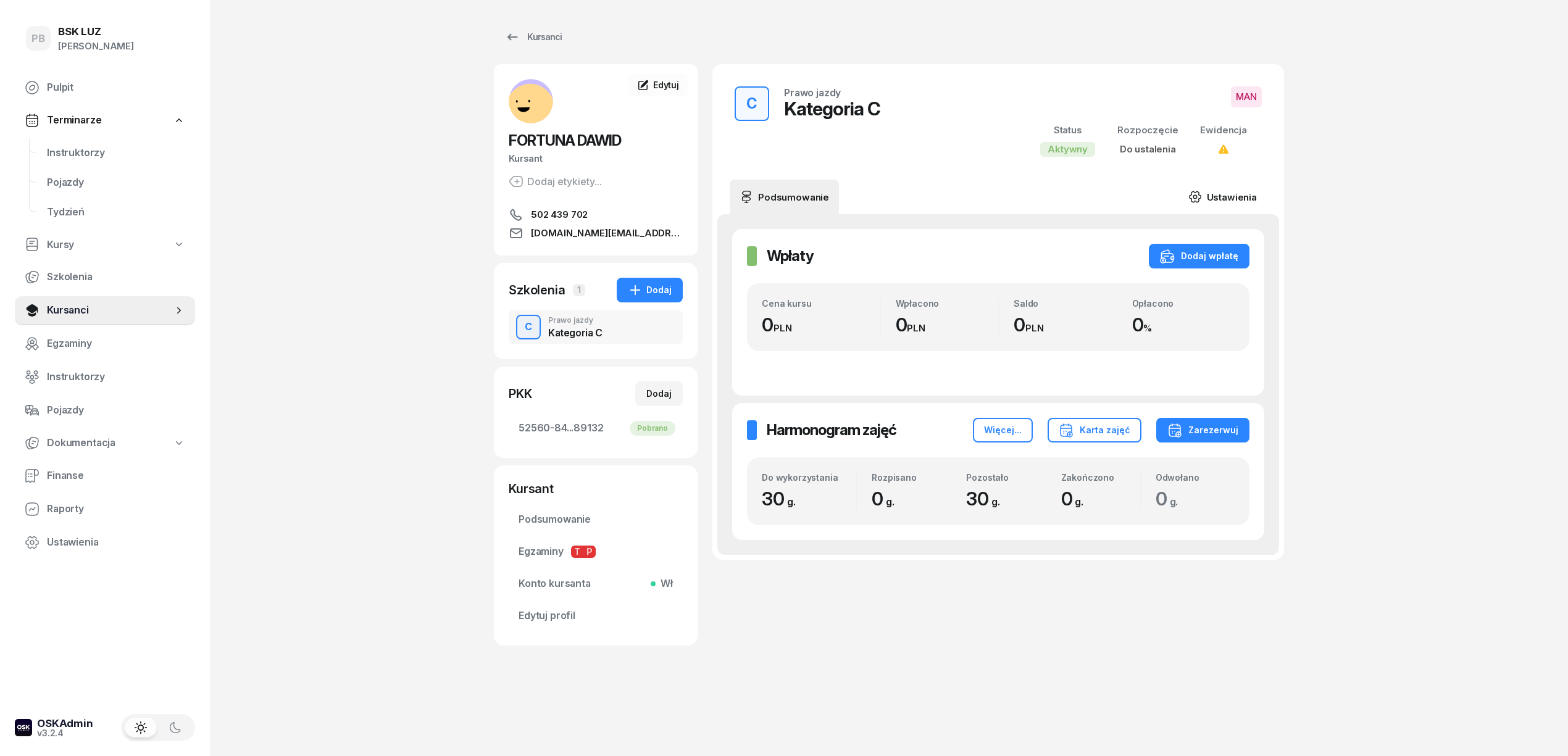
click at [1225, 197] on link "Ustawienia" at bounding box center [1223, 196] width 88 height 34
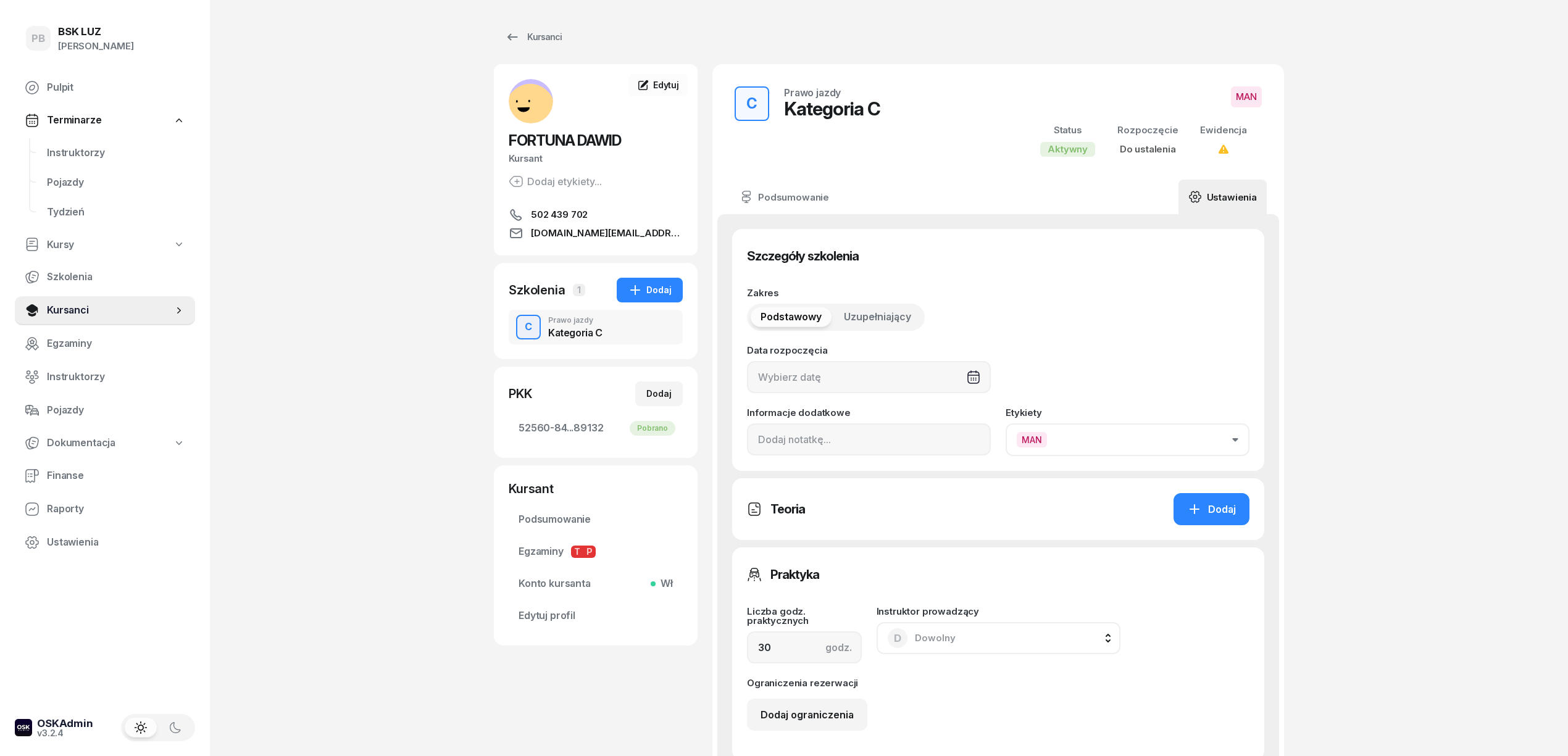
click at [1129, 438] on button "MAN" at bounding box center [1128, 439] width 244 height 33
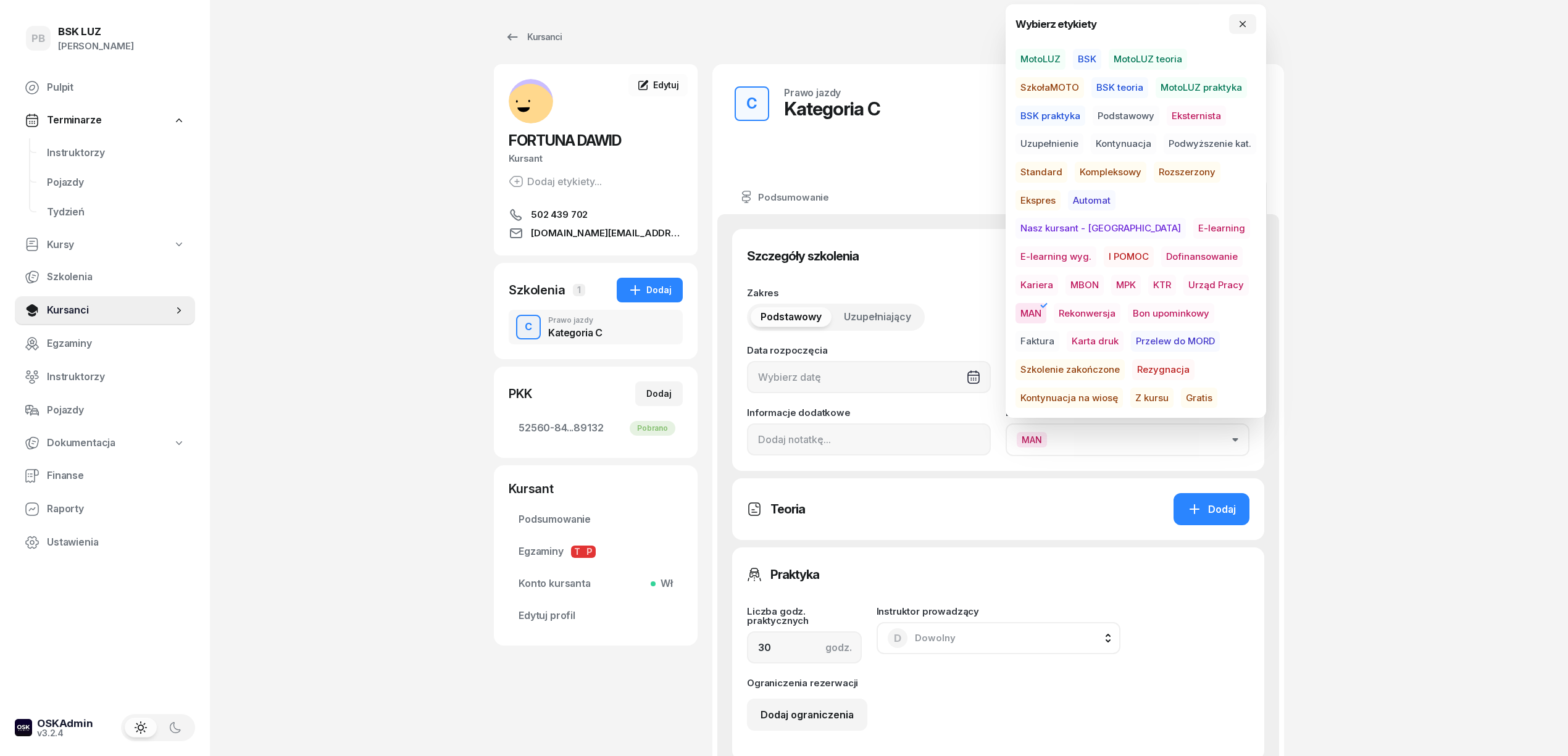
click at [1094, 56] on span "BSK" at bounding box center [1087, 59] width 28 height 21
click at [1053, 173] on span "Standard" at bounding box center [1042, 172] width 52 height 21
click at [1033, 164] on span "Standard" at bounding box center [1042, 172] width 52 height 21
click at [1139, 88] on span "BSK teoria" at bounding box center [1119, 88] width 57 height 21
click at [1083, 58] on span "BSK" at bounding box center [1087, 59] width 28 height 21
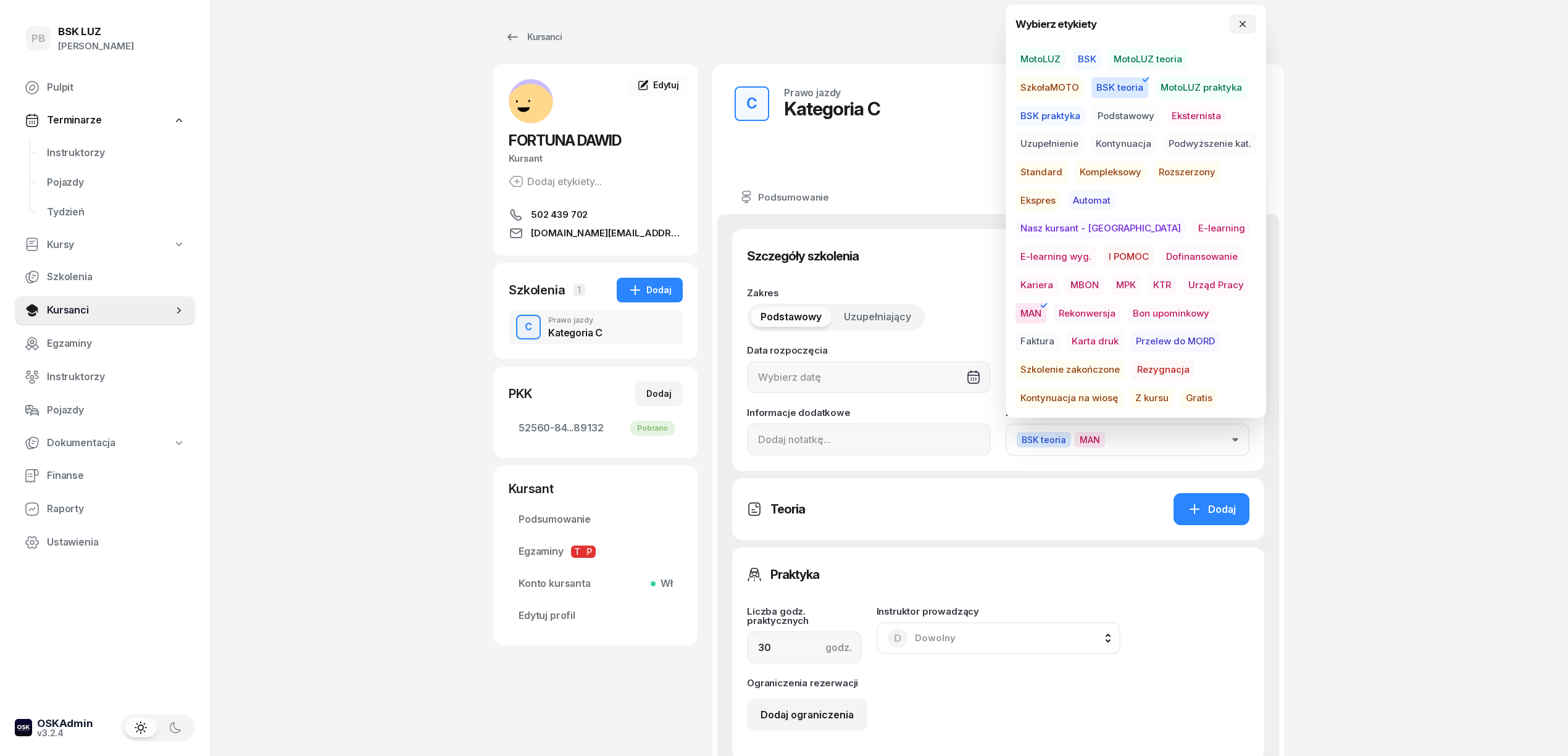
click at [1096, 61] on span "BSK" at bounding box center [1087, 59] width 28 height 21
click at [1109, 85] on span "BSK teoria" at bounding box center [1119, 88] width 57 height 21
click at [1129, 113] on span "Podstawowy" at bounding box center [1126, 115] width 67 height 21
click at [1369, 379] on div "PB BSK [PERSON_NAME] Pulpit Terminarze Instruktorzy Pojazdy Tydzień Kursy Szkol…" at bounding box center [784, 643] width 1568 height 1287
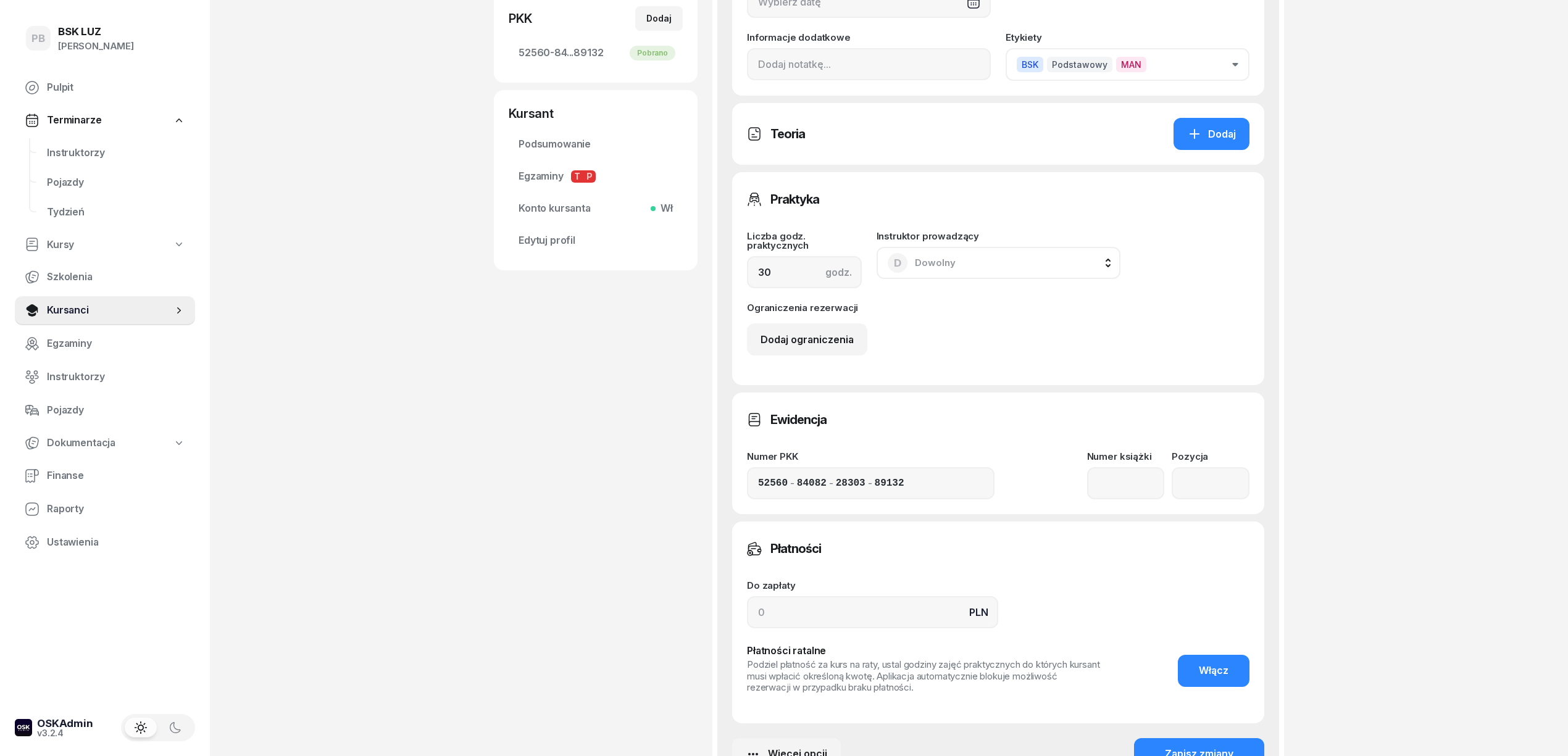
scroll to position [412, 0]
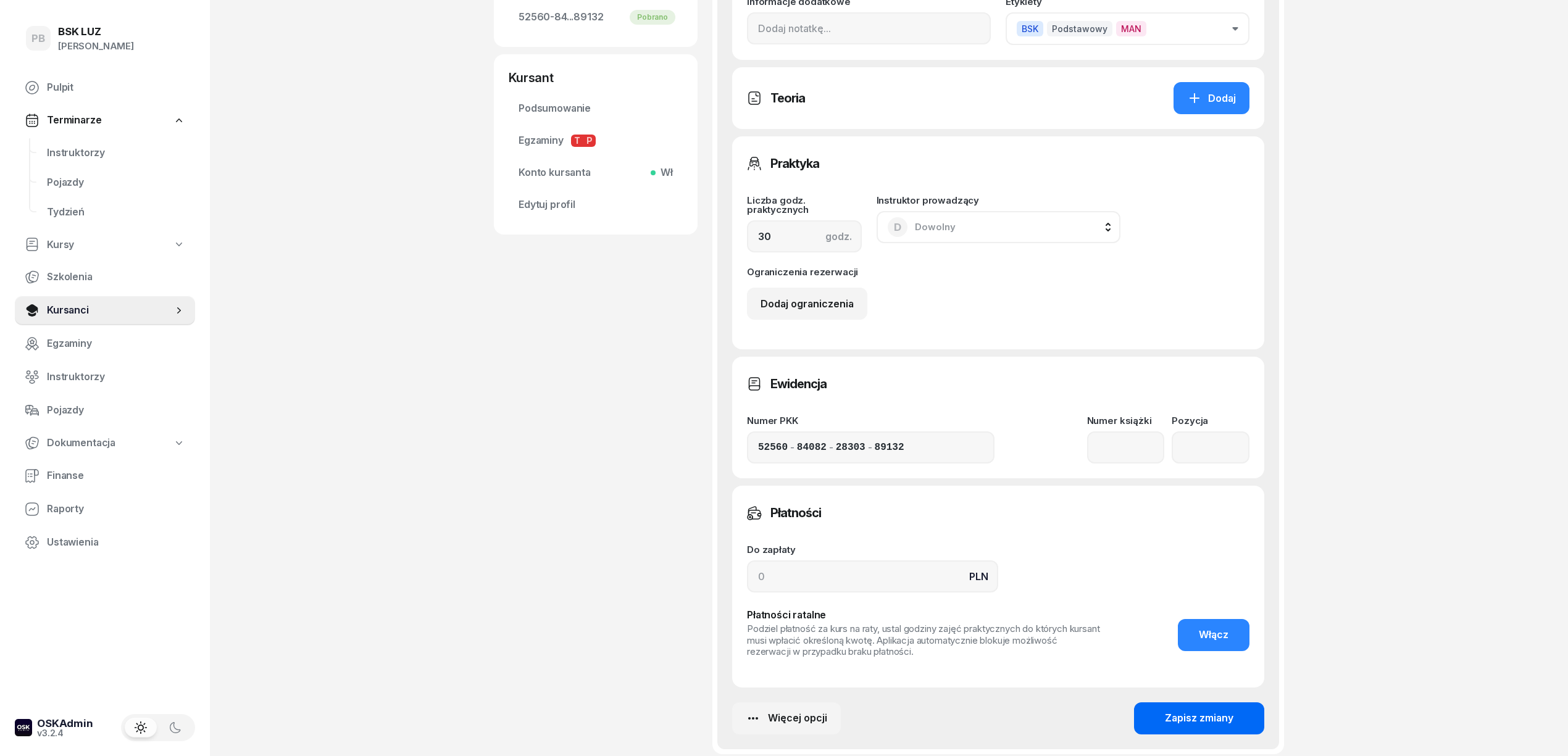
click at [1233, 719] on div "Zapisz zmiany" at bounding box center [1199, 718] width 69 height 16
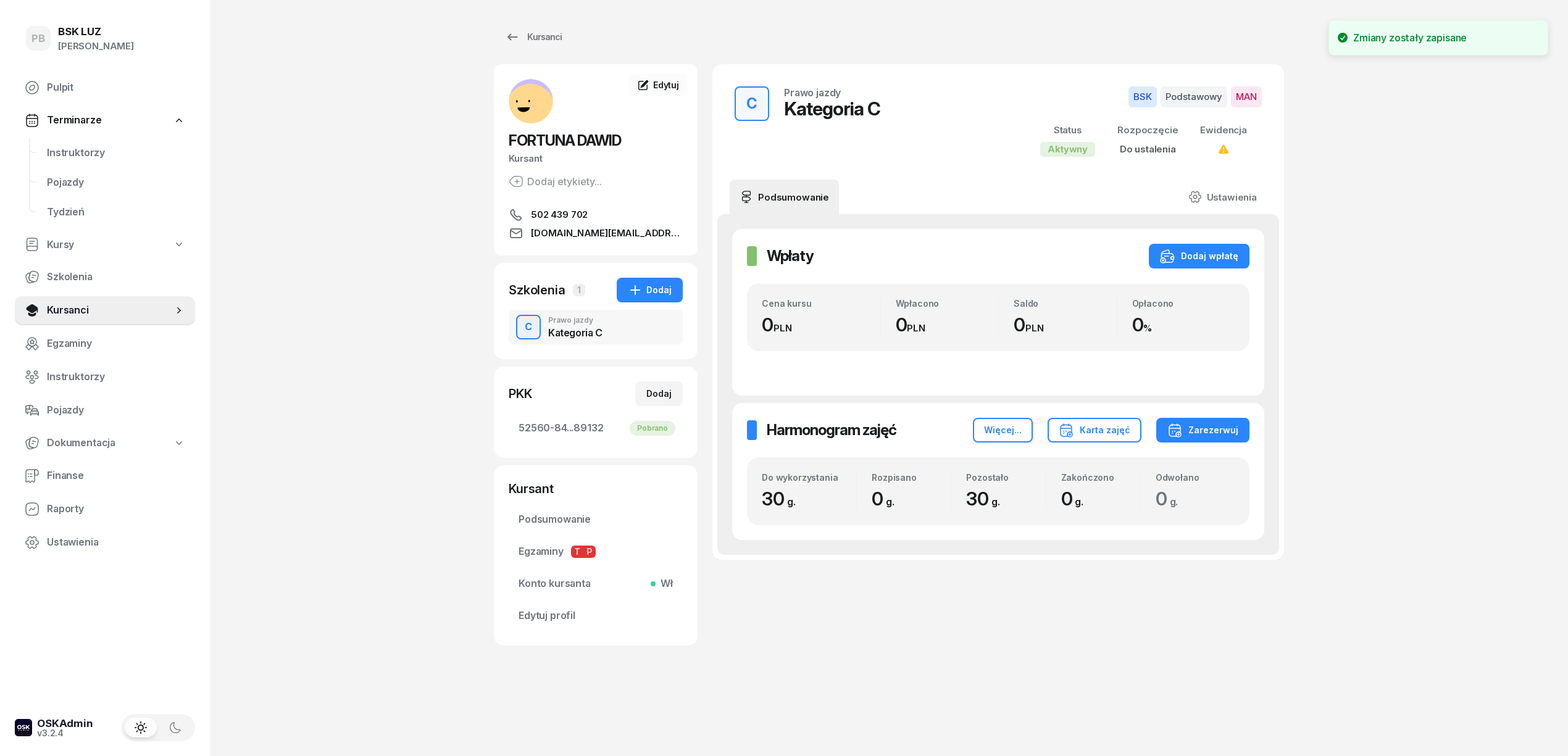
scroll to position [0, 0]
click at [1067, 697] on div "Kursanci [PERSON_NAME] etykiety... 502 439 702 [DOMAIN_NAME][EMAIL_ADDRESS][DOM…" at bounding box center [888, 378] width 791 height 756
click at [1073, 696] on div "Kursanci [PERSON_NAME] etykiety... 502 439 702 [DOMAIN_NAME][EMAIL_ADDRESS][DOM…" at bounding box center [888, 378] width 791 height 756
click at [1087, 697] on div "Kursanci [PERSON_NAME] etykiety... 502 439 702 [DOMAIN_NAME][EMAIL_ADDRESS][DOM…" at bounding box center [888, 378] width 791 height 756
click at [1088, 697] on div "Kursanci [PERSON_NAME] etykiety... 502 439 702 [DOMAIN_NAME][EMAIL_ADDRESS][DOM…" at bounding box center [888, 378] width 791 height 756
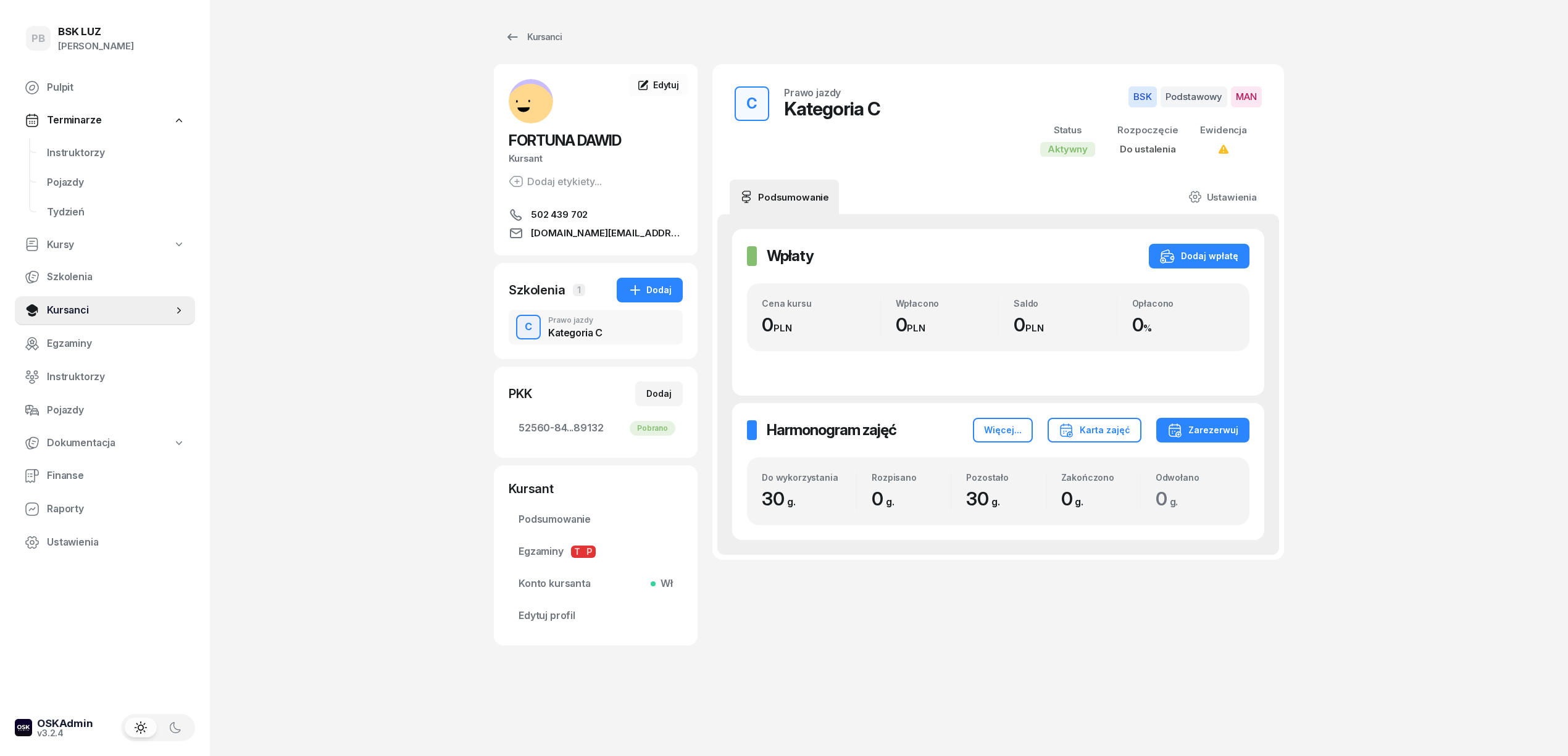
click at [1088, 697] on div "Kursanci [PERSON_NAME] etykiety... 502 439 702 [DOMAIN_NAME][EMAIL_ADDRESS][DOM…" at bounding box center [888, 378] width 791 height 756
click at [1091, 728] on div "Kursanci [PERSON_NAME] etykiety... 502 439 702 [DOMAIN_NAME][EMAIL_ADDRESS][DOM…" at bounding box center [888, 378] width 791 height 756
click at [1050, 741] on div "Kursanci [PERSON_NAME] etykiety... 502 439 702 [DOMAIN_NAME][EMAIL_ADDRESS][DOM…" at bounding box center [888, 378] width 791 height 756
click at [1052, 741] on div "Kursanci [PERSON_NAME] etykiety... 502 439 702 [DOMAIN_NAME][EMAIL_ADDRESS][DOM…" at bounding box center [888, 378] width 791 height 756
click at [1400, 115] on div "PB BSK [PERSON_NAME] Pulpit Terminarze Instruktorzy Pojazdy Tydzień Kursy Szkol…" at bounding box center [784, 378] width 1568 height 756
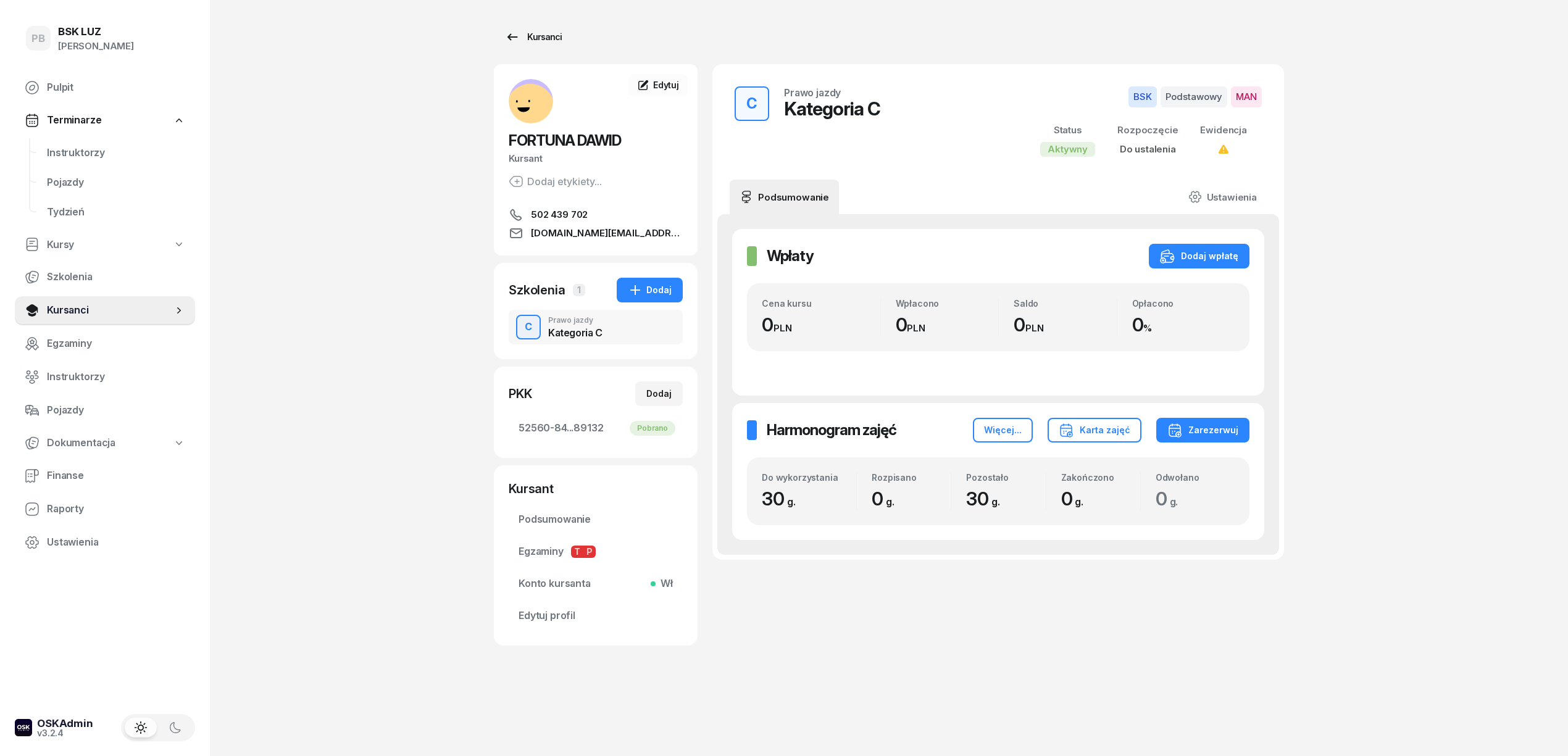
click at [552, 42] on div "Kursanci" at bounding box center [533, 37] width 57 height 15
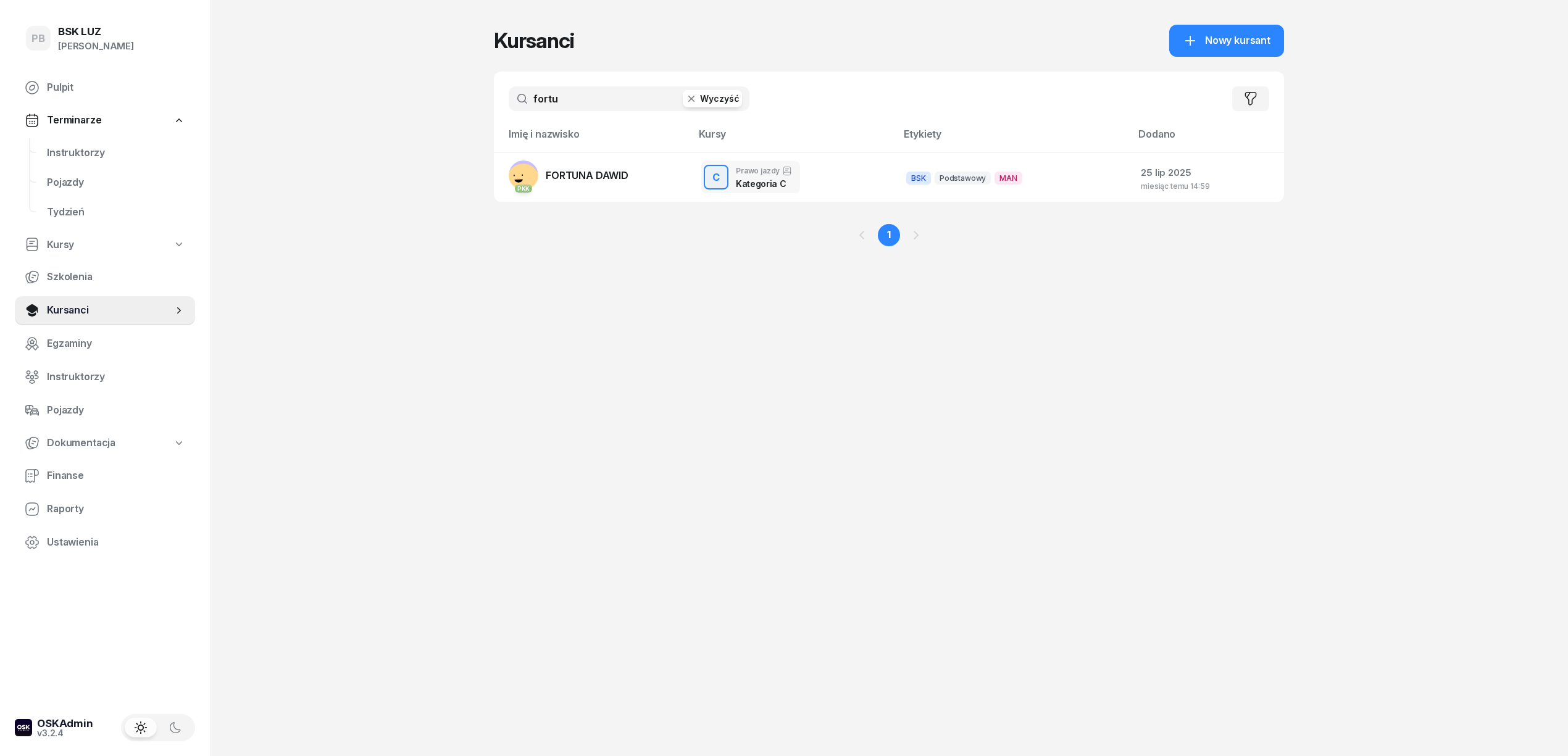
click at [575, 100] on input "fortu" at bounding box center [629, 99] width 241 height 25
click at [574, 101] on input "fortu" at bounding box center [629, 99] width 241 height 25
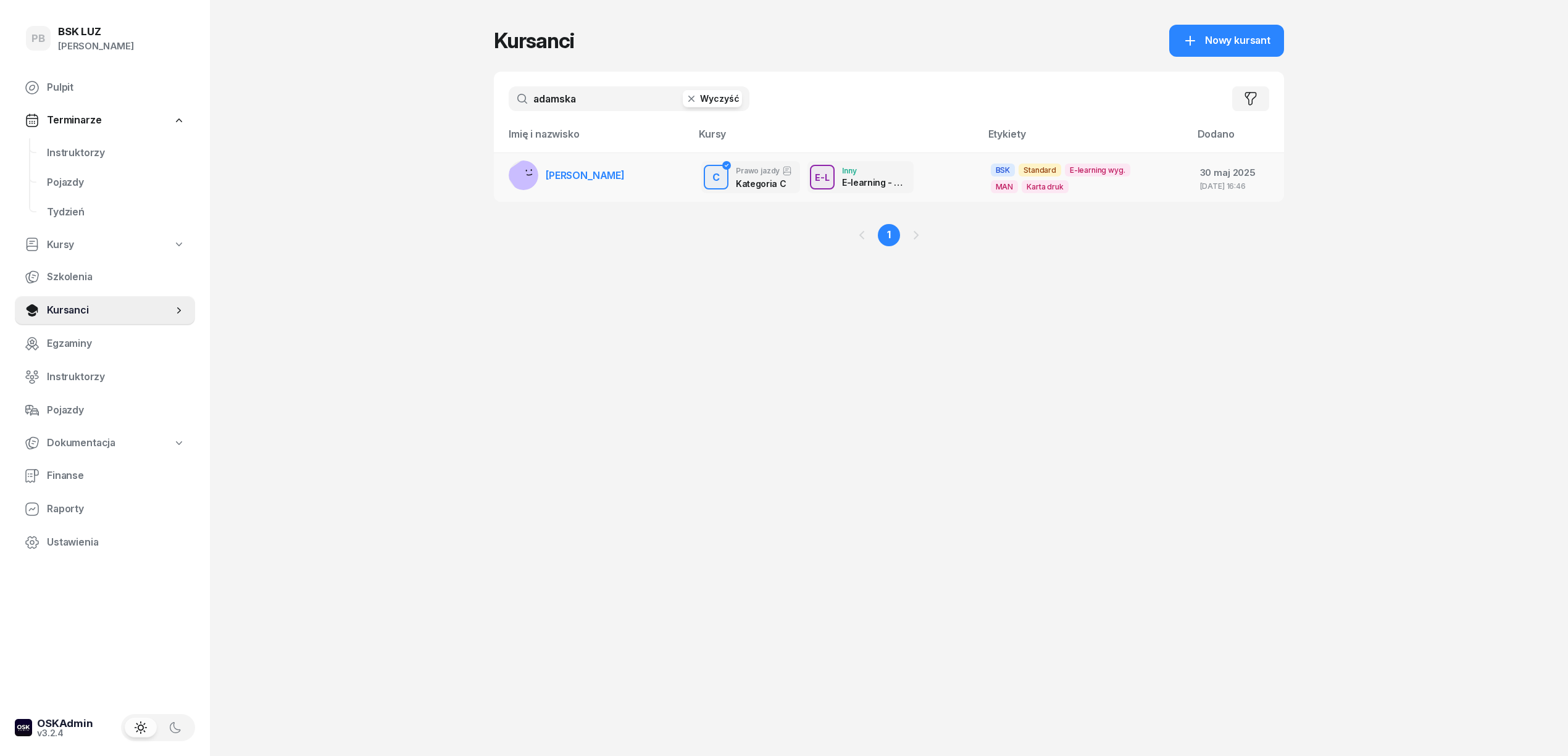
type input "adamska"
click at [588, 175] on span "[PERSON_NAME]" at bounding box center [585, 175] width 79 height 12
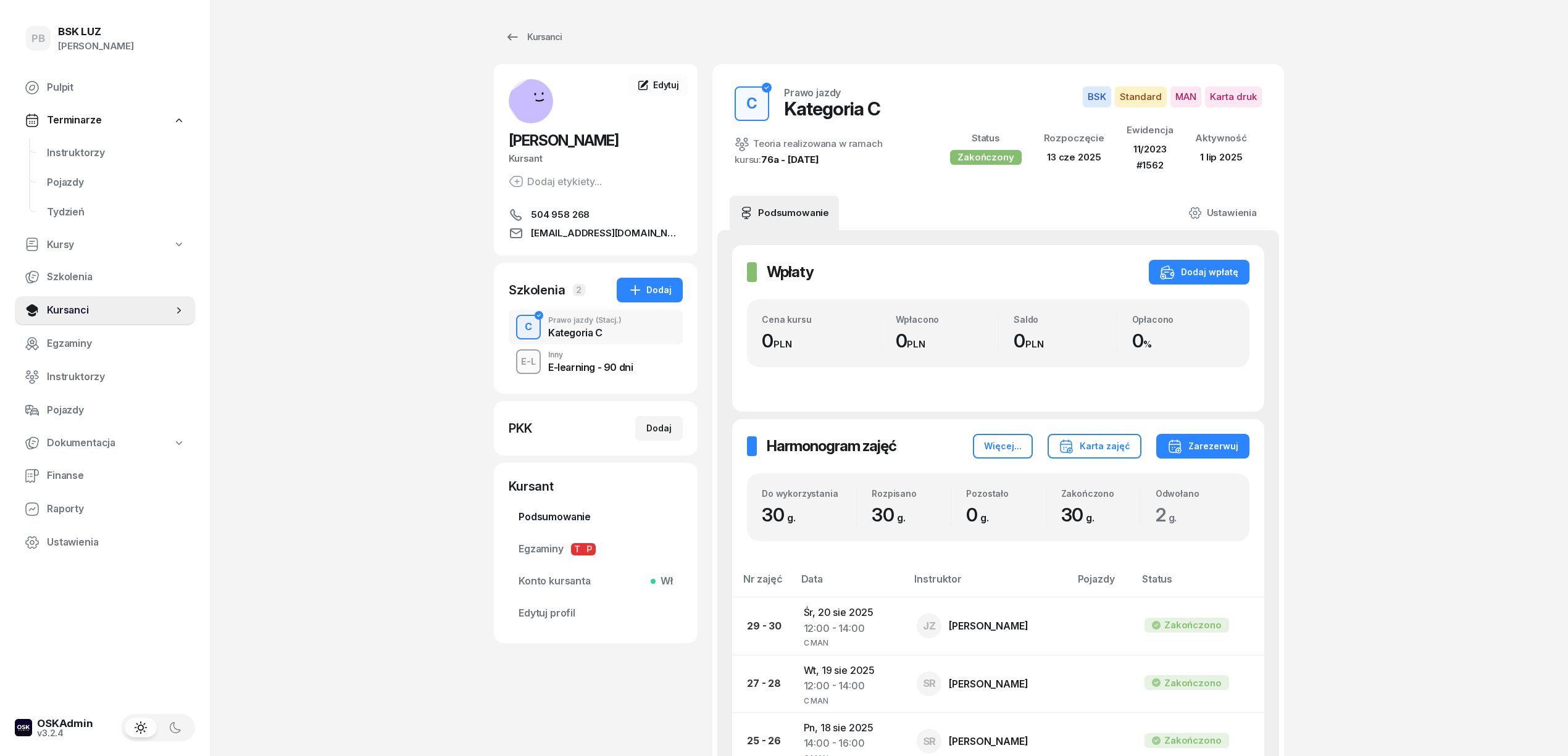
click at [563, 516] on span "Podsumowanie" at bounding box center [596, 517] width 155 height 16
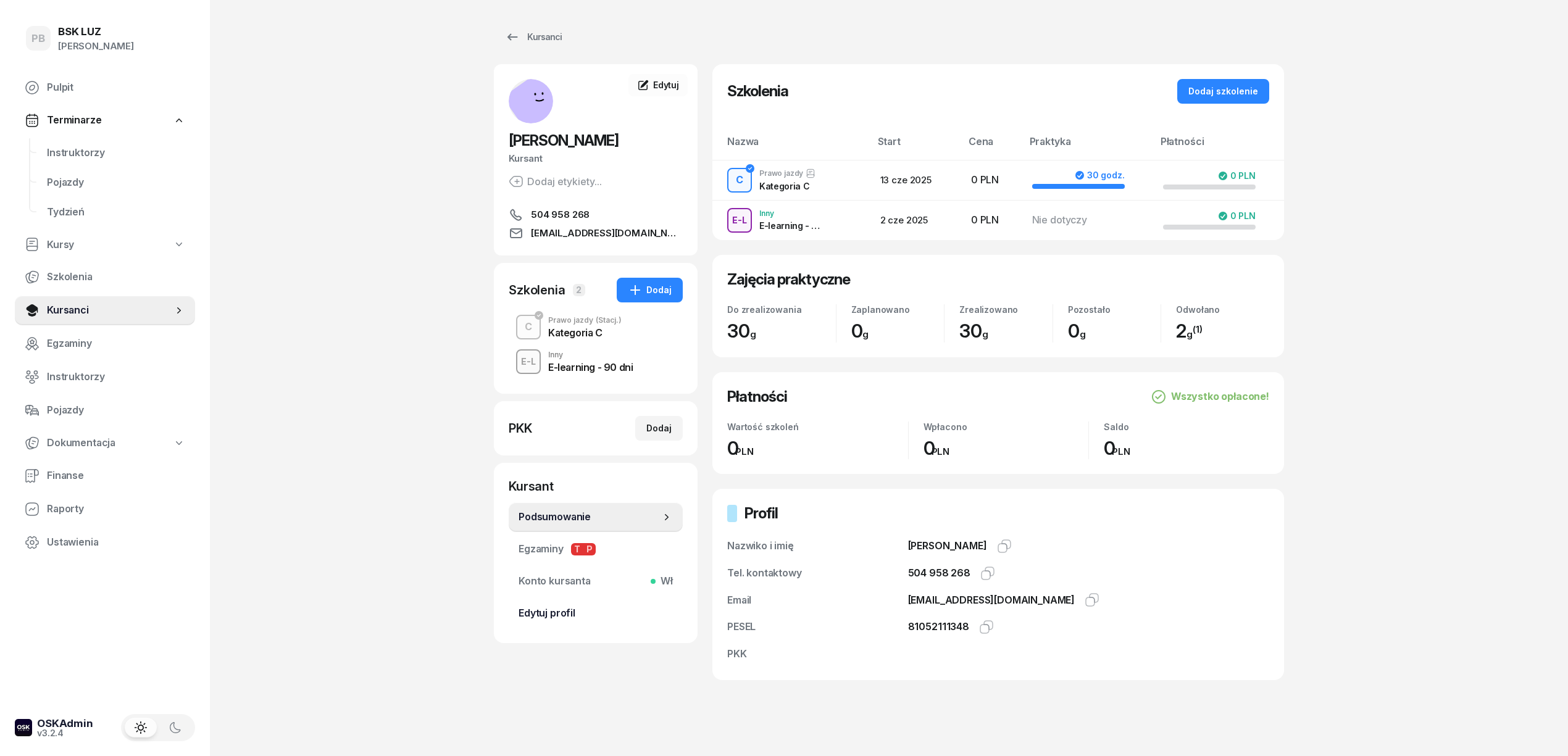
click at [552, 613] on span "Edytuj profil" at bounding box center [596, 613] width 155 height 16
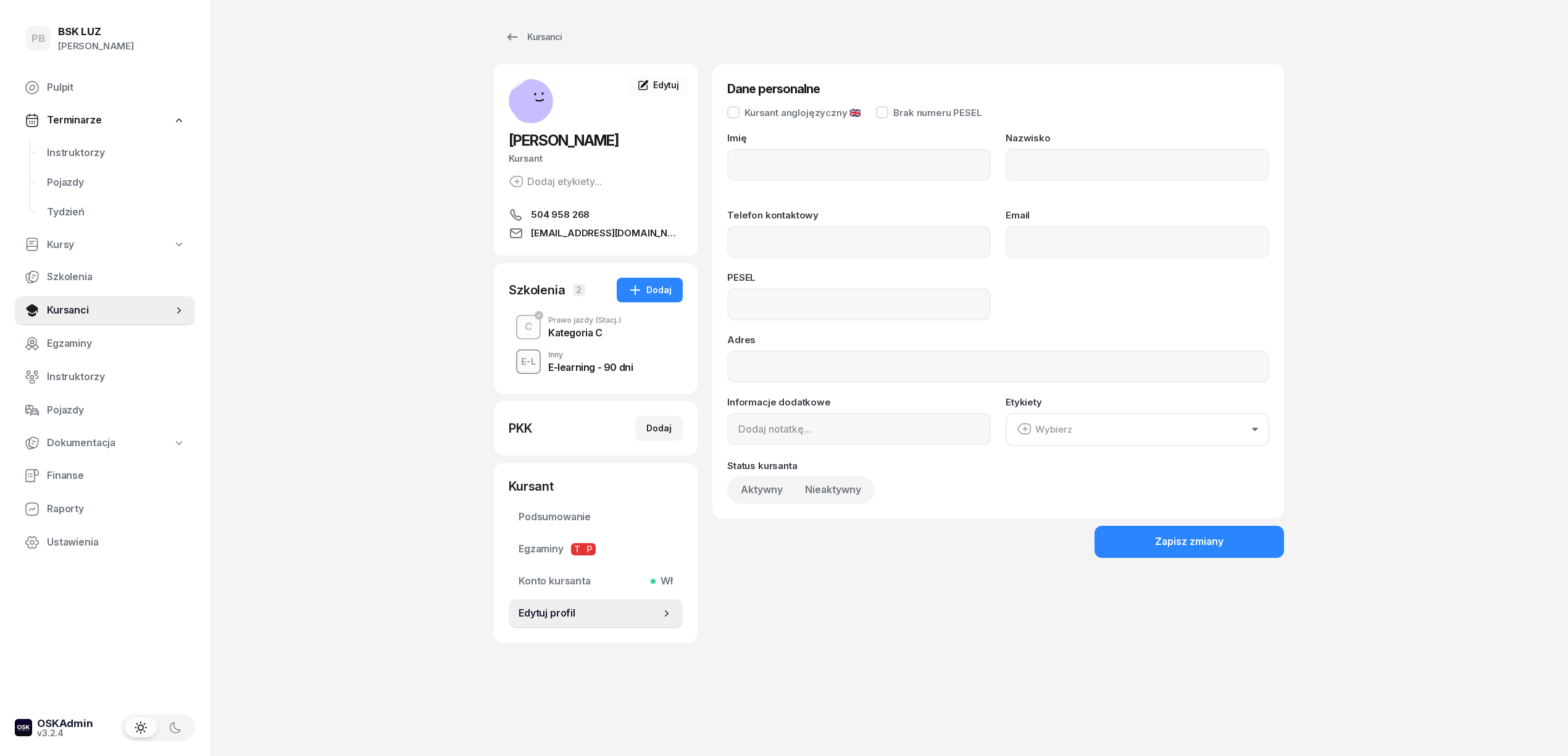
type input "[PERSON_NAME]"
type input "ADAMSKA"
type input "504958268"
type input "[EMAIL_ADDRESS][DOMAIN_NAME]"
type input "81052111348"
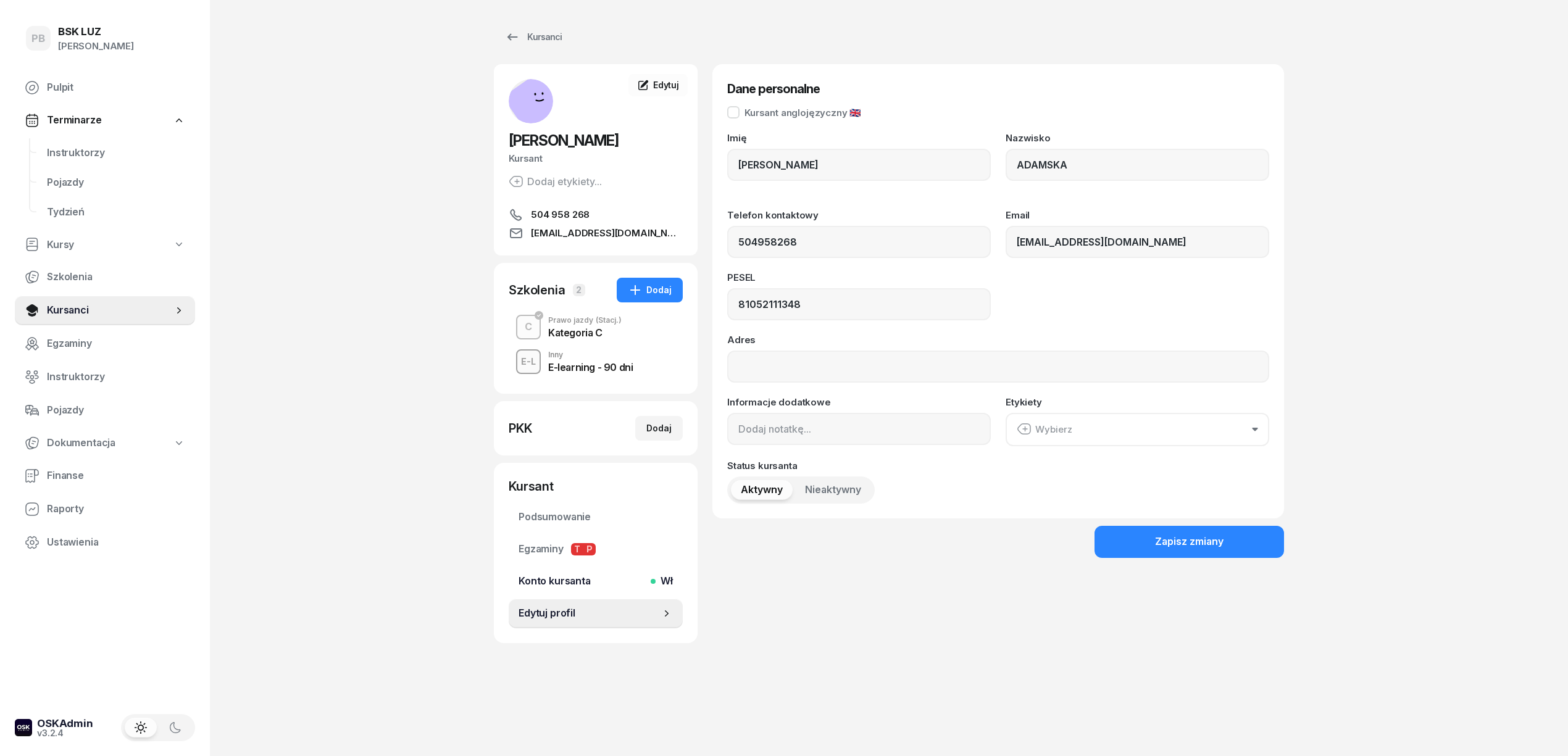
click at [542, 574] on span "Konto kursanta Wł" at bounding box center [596, 581] width 155 height 16
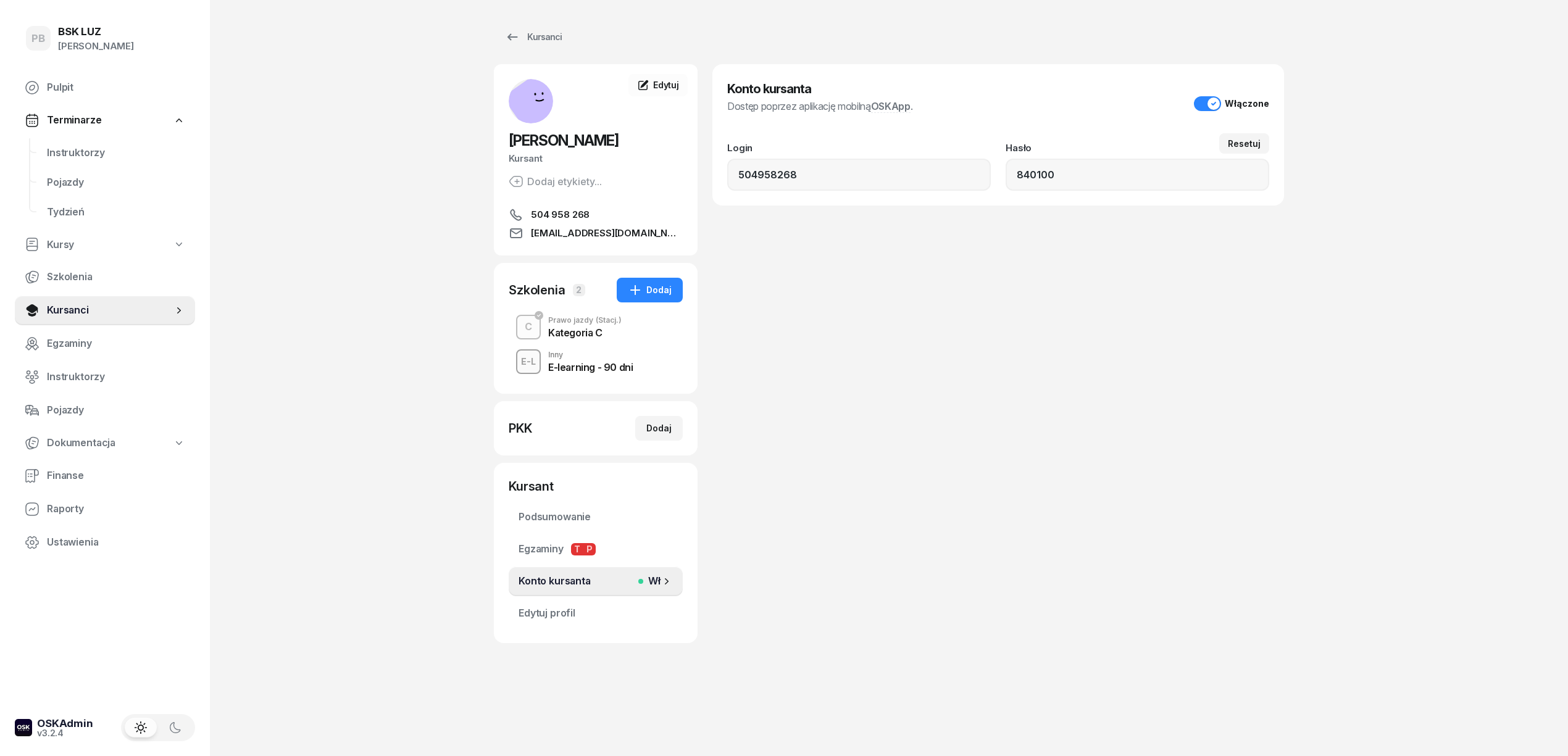
click at [936, 548] on div "Konto kursanta Dostęp poprzez aplikację mobilną OSKApp . Włączone Login 5049582…" at bounding box center [998, 354] width 572 height 579
click at [1016, 543] on div "Konto kursanta Dostęp poprzez aplikację mobilną OSKApp . Włączone Login 5049582…" at bounding box center [998, 354] width 572 height 579
click at [1503, 76] on div "PB BSK [PERSON_NAME] Pulpit Terminarze Instruktorzy Pojazdy Tydzień Kursy Szkol…" at bounding box center [784, 378] width 1568 height 756
click at [79, 116] on span "Terminarze" at bounding box center [74, 120] width 54 height 16
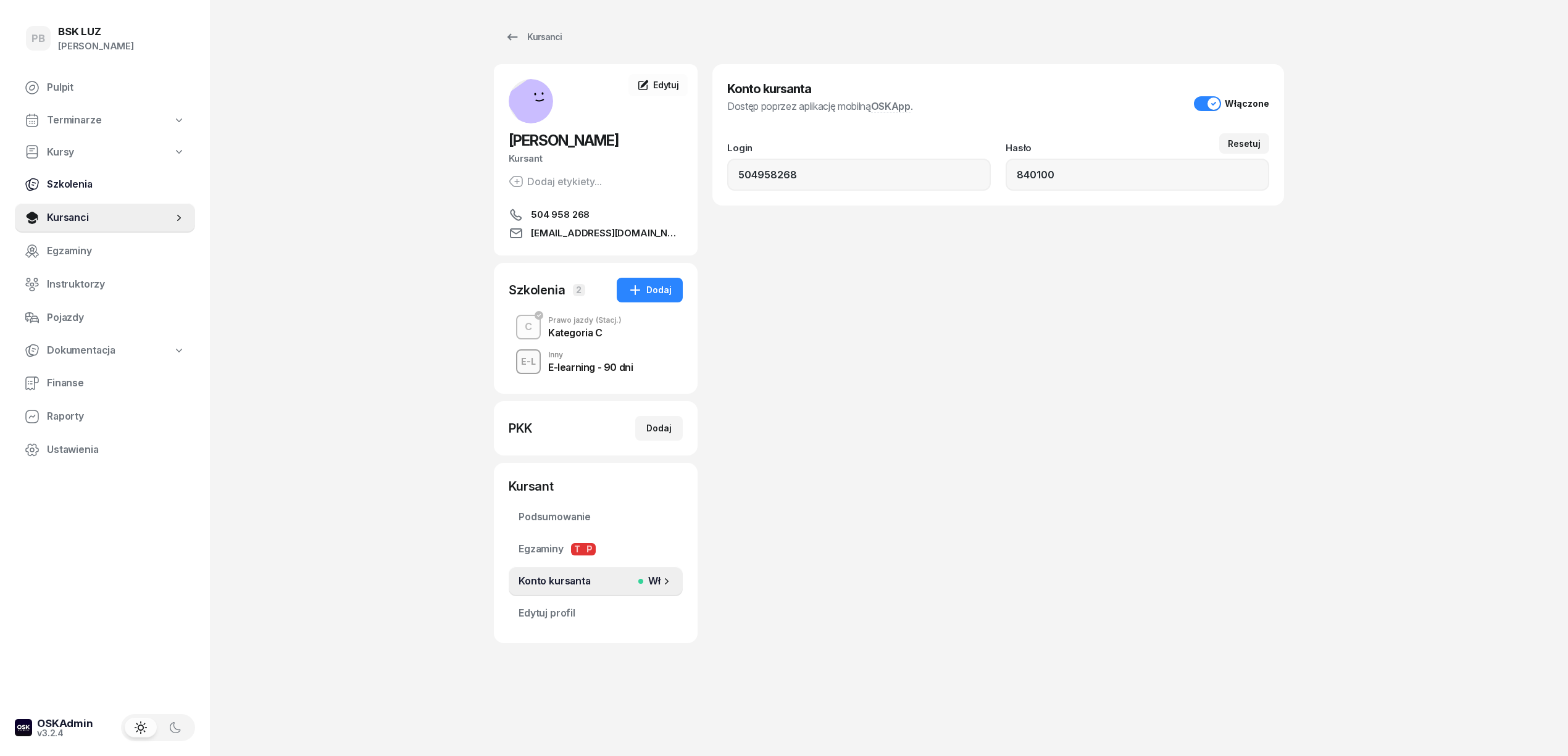
click at [65, 178] on span "Szkolenia" at bounding box center [115, 184] width 139 height 16
select select "createdAt-desc"
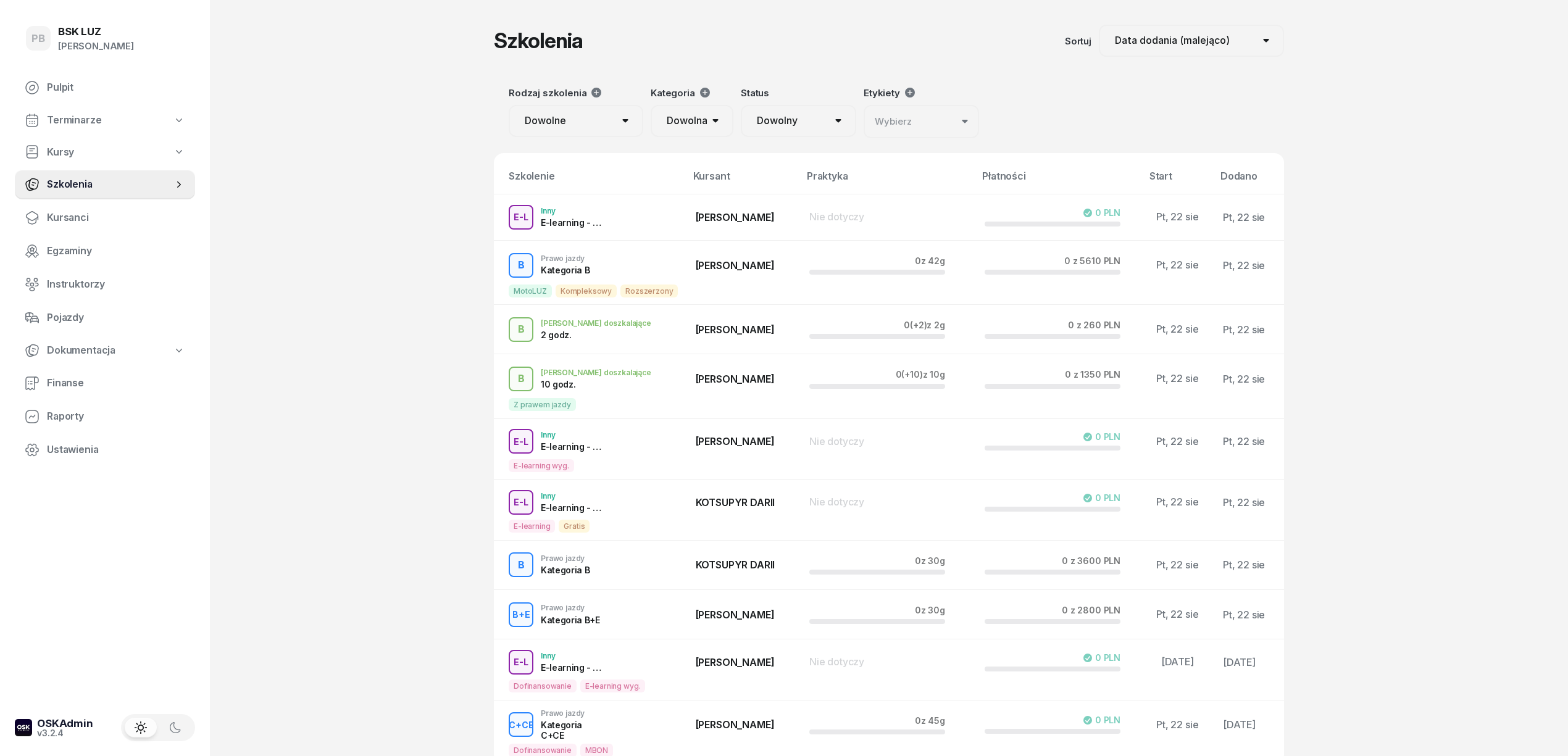
click at [325, 243] on div "PB BSK [PERSON_NAME] Pulpit Terminarze Kursy Szkolenia Kursanci Egzaminy Instru…" at bounding box center [784, 428] width 1568 height 857
click at [363, 211] on div "PB BSK [PERSON_NAME] Pulpit Terminarze Kursy Szkolenia Kursanci Egzaminy Instru…" at bounding box center [784, 428] width 1568 height 857
click at [1496, 322] on div "PB BSK [PERSON_NAME] Pulpit Terminarze Kursy Szkolenia Kursanci Egzaminy Instru…" at bounding box center [784, 428] width 1568 height 857
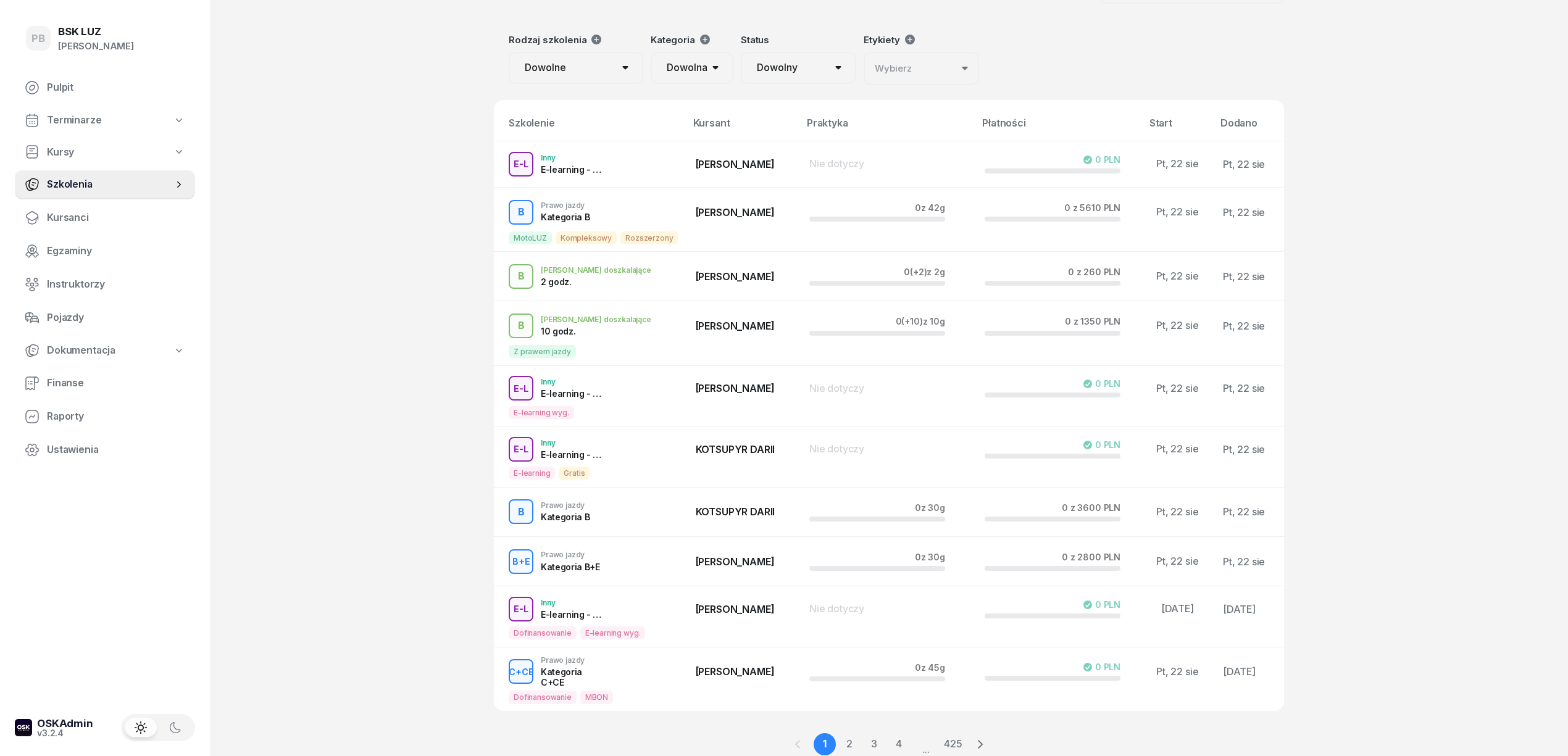
scroll to position [82, 0]
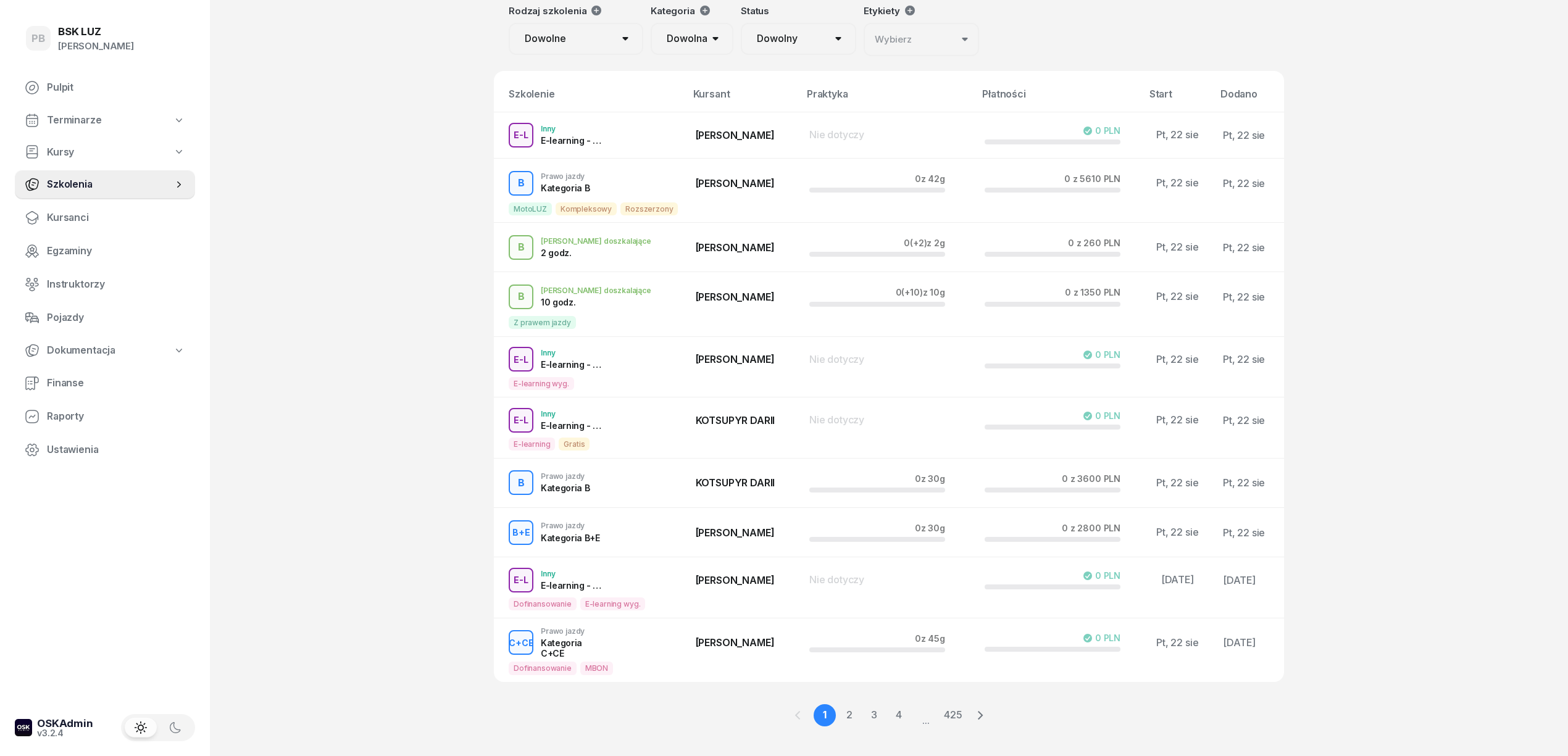
click at [91, 122] on span "Terminarze" at bounding box center [74, 120] width 54 height 16
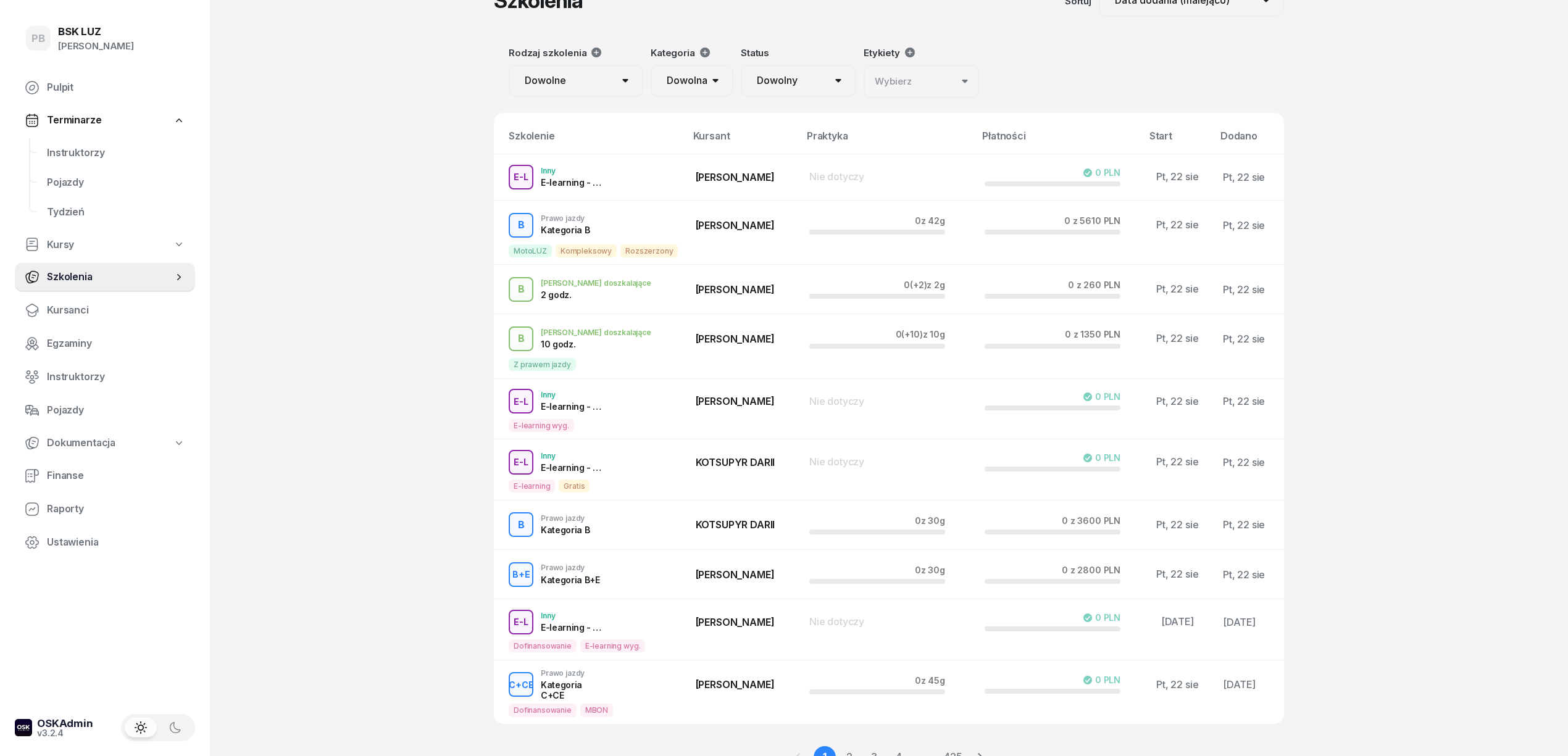
scroll to position [0, 0]
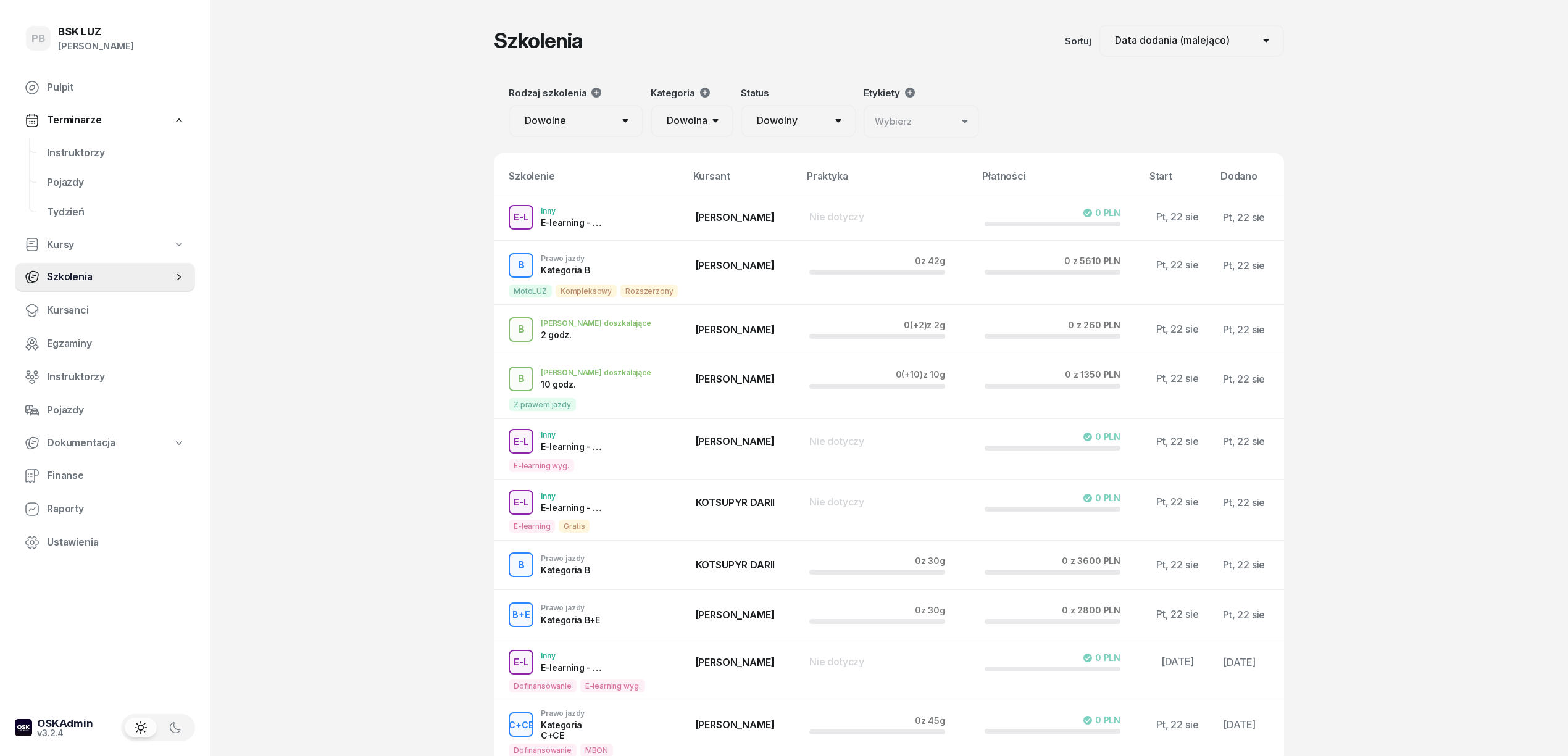
click at [367, 135] on div "PB BSK [PERSON_NAME] Pulpit Terminarze Instruktorzy Pojazdy Tydzień Kursy Szkol…" at bounding box center [784, 428] width 1568 height 857
click at [1358, 364] on div "PB BSK [PERSON_NAME] Pulpit Terminarze Instruktorzy Pojazdy Tydzień Kursy Szkol…" at bounding box center [784, 428] width 1568 height 857
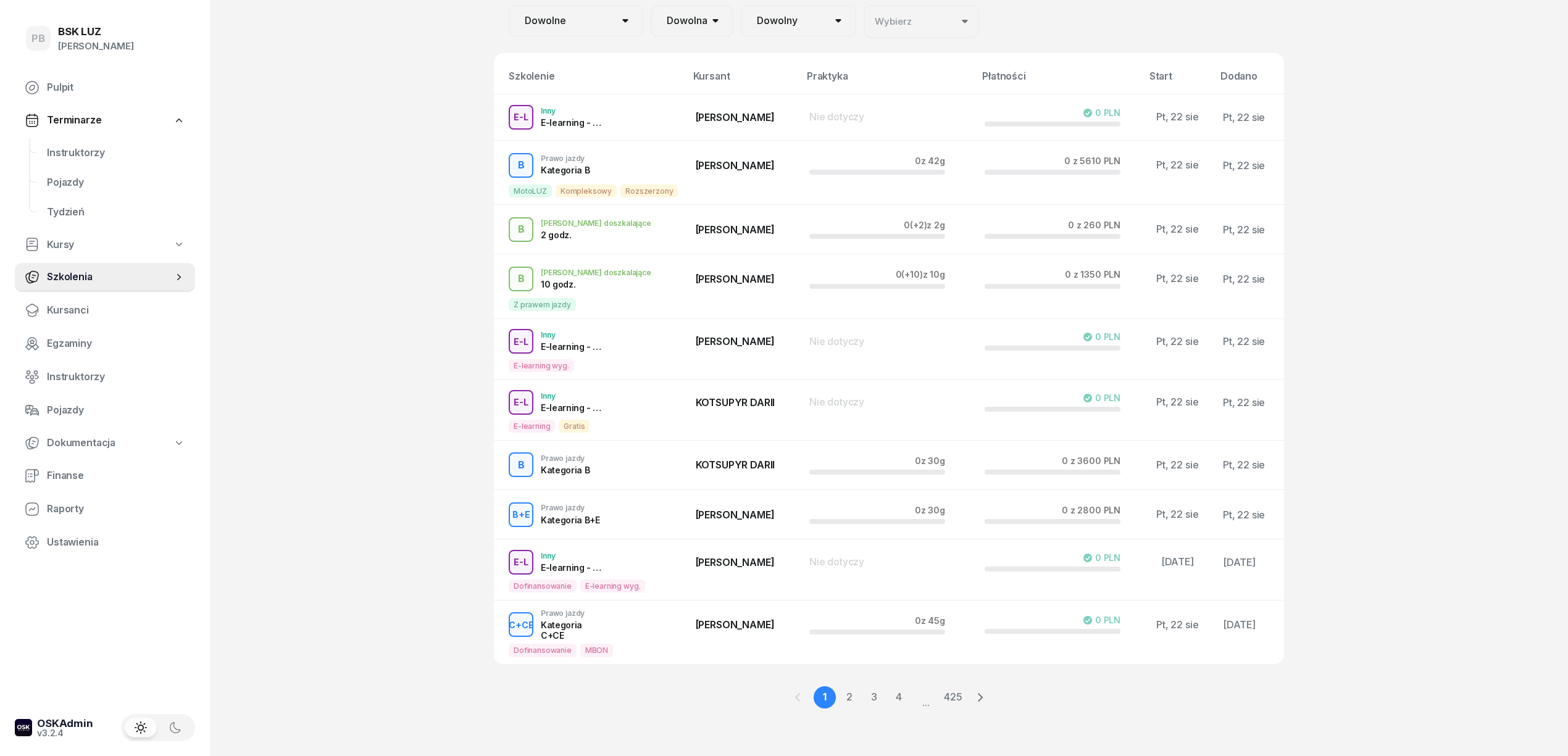
scroll to position [101, 0]
click at [367, 299] on div "PB BSK [PERSON_NAME] Pulpit Terminarze Instruktorzy Pojazdy Tydzień Kursy Szkol…" at bounding box center [784, 329] width 1568 height 857
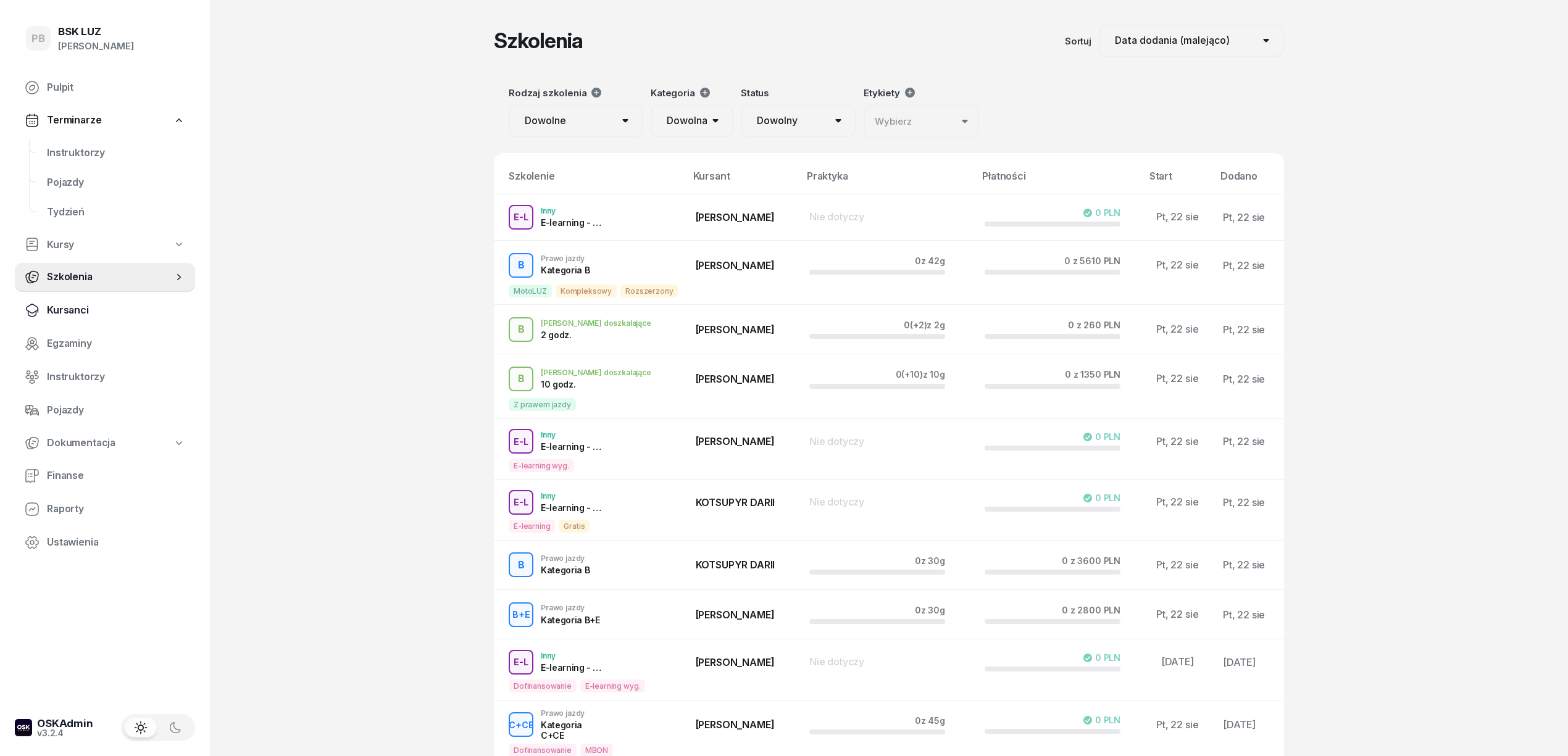
click at [80, 312] on span "Kursanci" at bounding box center [115, 310] width 139 height 16
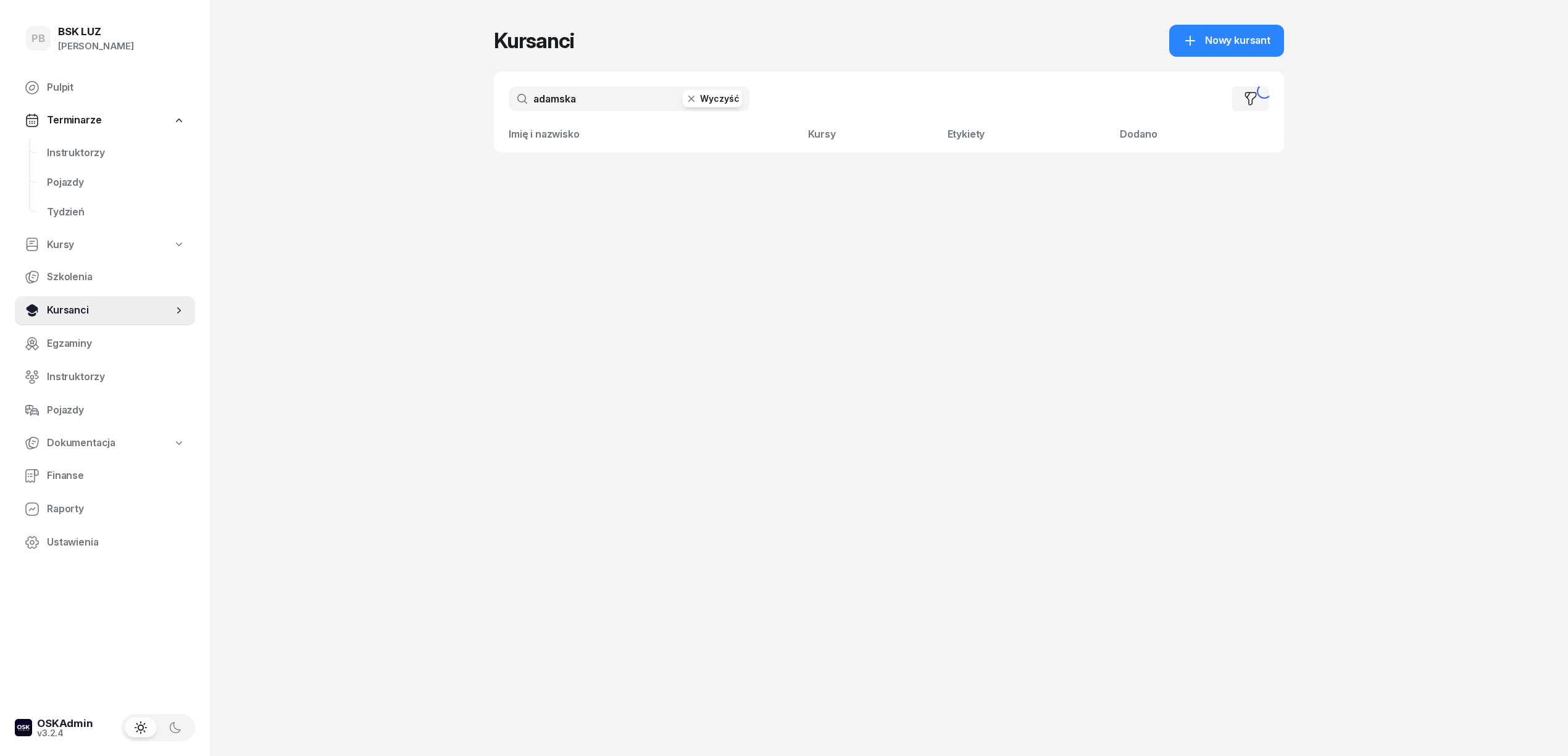
click at [57, 307] on span "Kursanci" at bounding box center [109, 310] width 126 height 16
click at [572, 90] on input "adamska" at bounding box center [629, 99] width 241 height 25
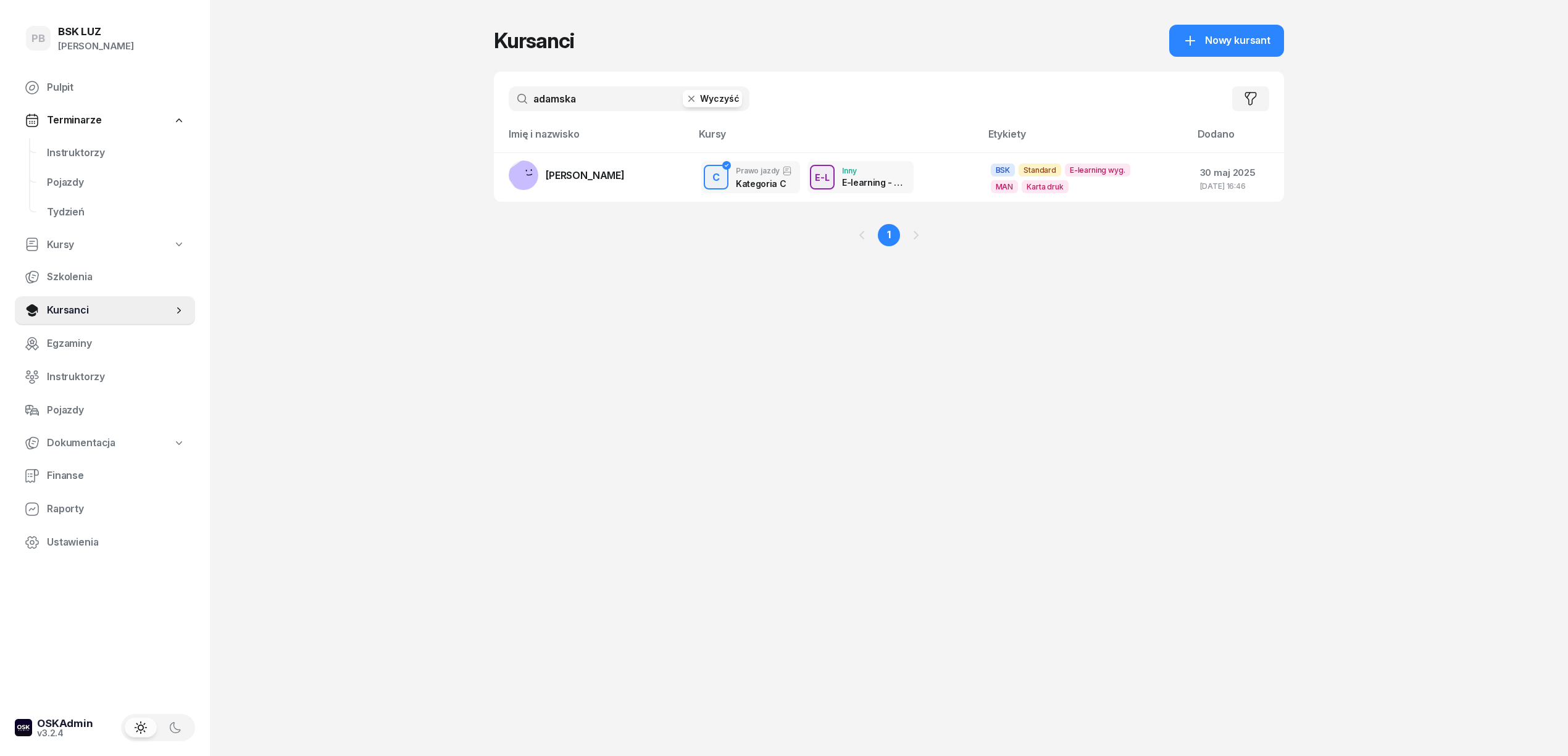
click at [572, 101] on input "adamska" at bounding box center [629, 99] width 241 height 25
click at [559, 182] on link "[PERSON_NAME]" at bounding box center [566, 175] width 116 height 30
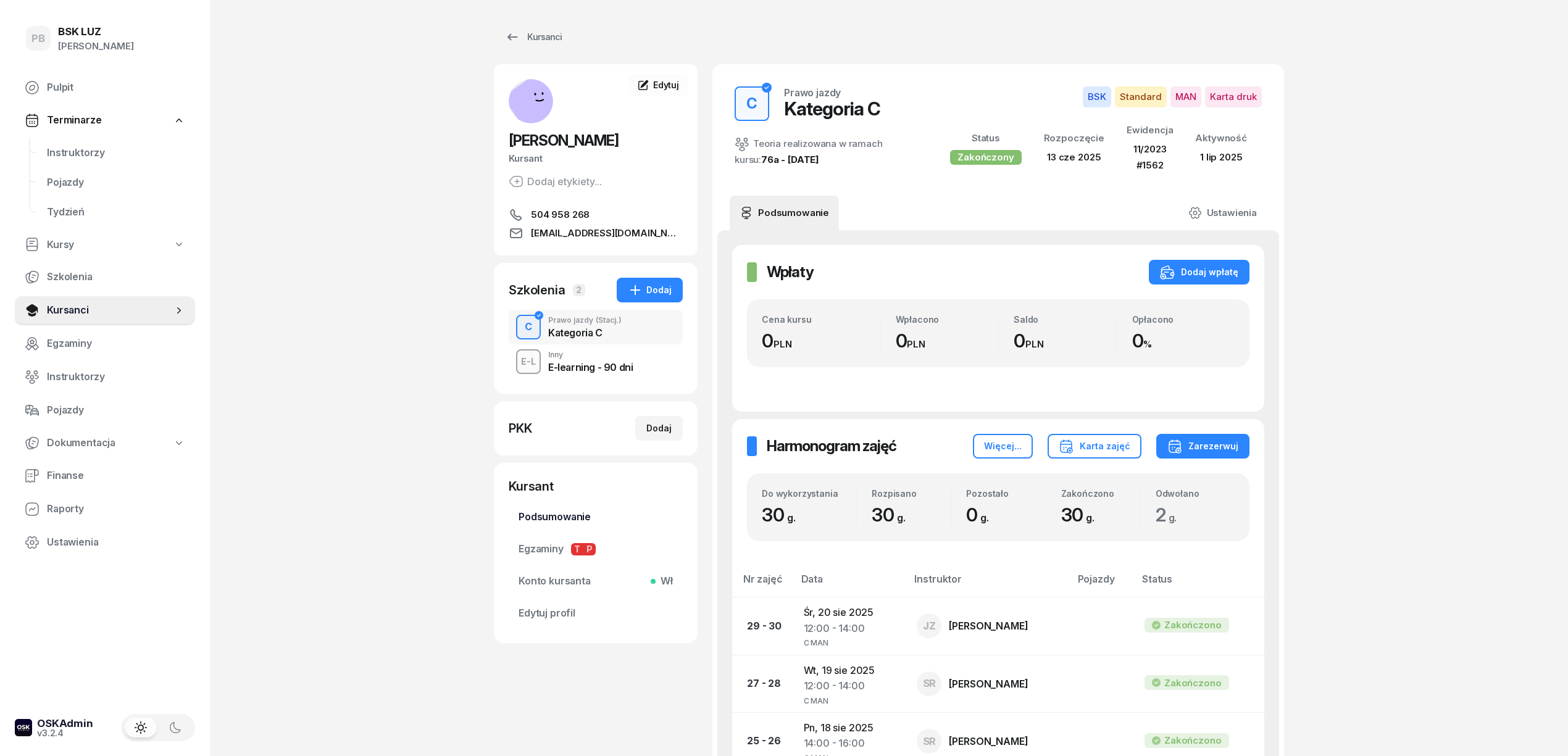
click at [579, 515] on span "Podsumowanie" at bounding box center [596, 517] width 155 height 16
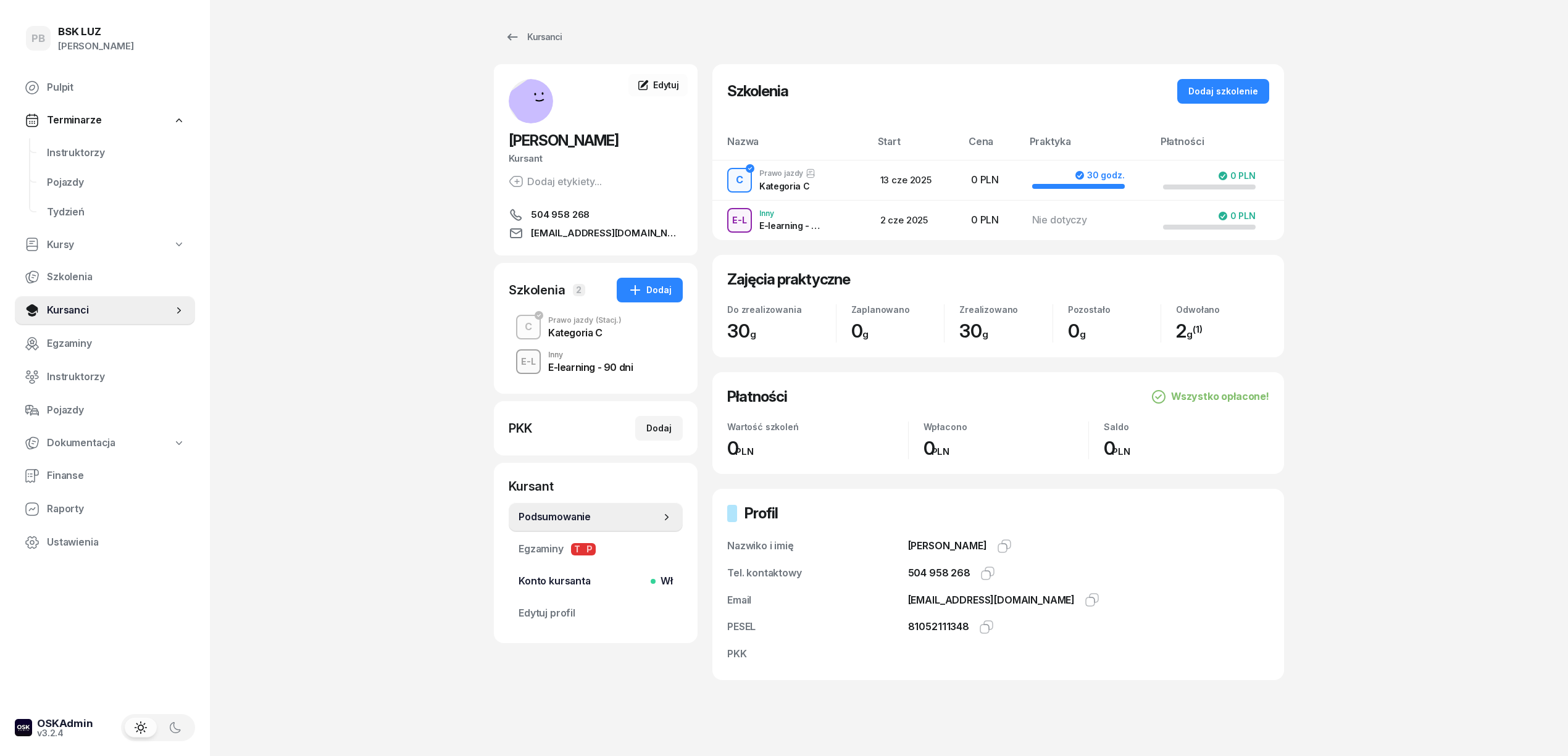
click at [561, 584] on span "Konto kursanta Wł" at bounding box center [596, 581] width 155 height 16
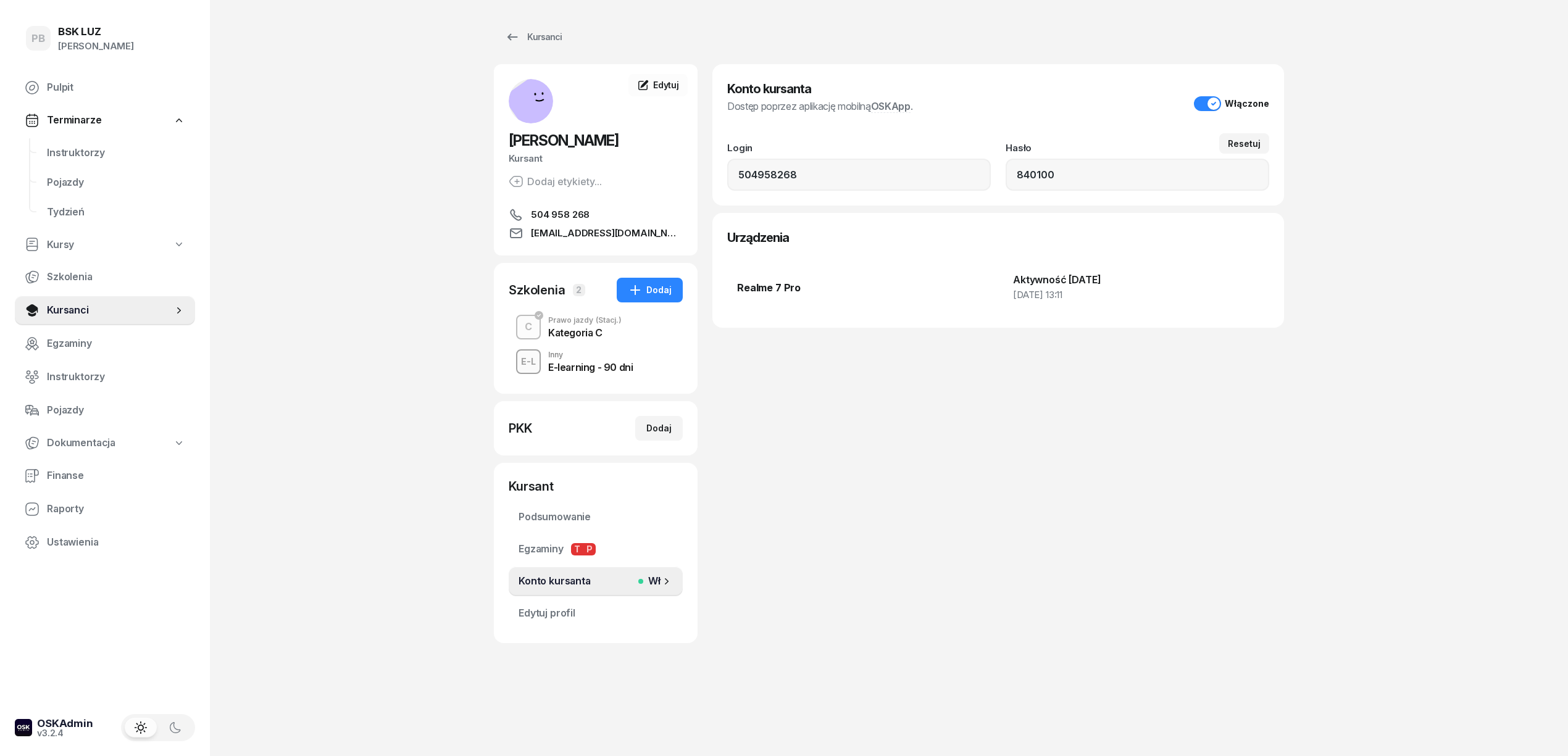
click at [1223, 493] on div "Konto kursanta Dostęp poprzez aplikację mobilną OSKApp . Włączone Login 5049582…" at bounding box center [998, 354] width 572 height 579
click at [971, 512] on div "Konto kursanta Dostęp poprzez aplikację mobilną OSKApp . Włączone Login 5049582…" at bounding box center [998, 354] width 572 height 579
click at [410, 601] on div "PB BSK [PERSON_NAME] Pulpit Terminarze Instruktorzy Pojazdy Tydzień Kursy Szkol…" at bounding box center [784, 378] width 1568 height 756
click at [60, 156] on span "Instruktorzy" at bounding box center [115, 153] width 139 height 16
click at [60, 154] on span "Instruktorzy" at bounding box center [115, 153] width 139 height 16
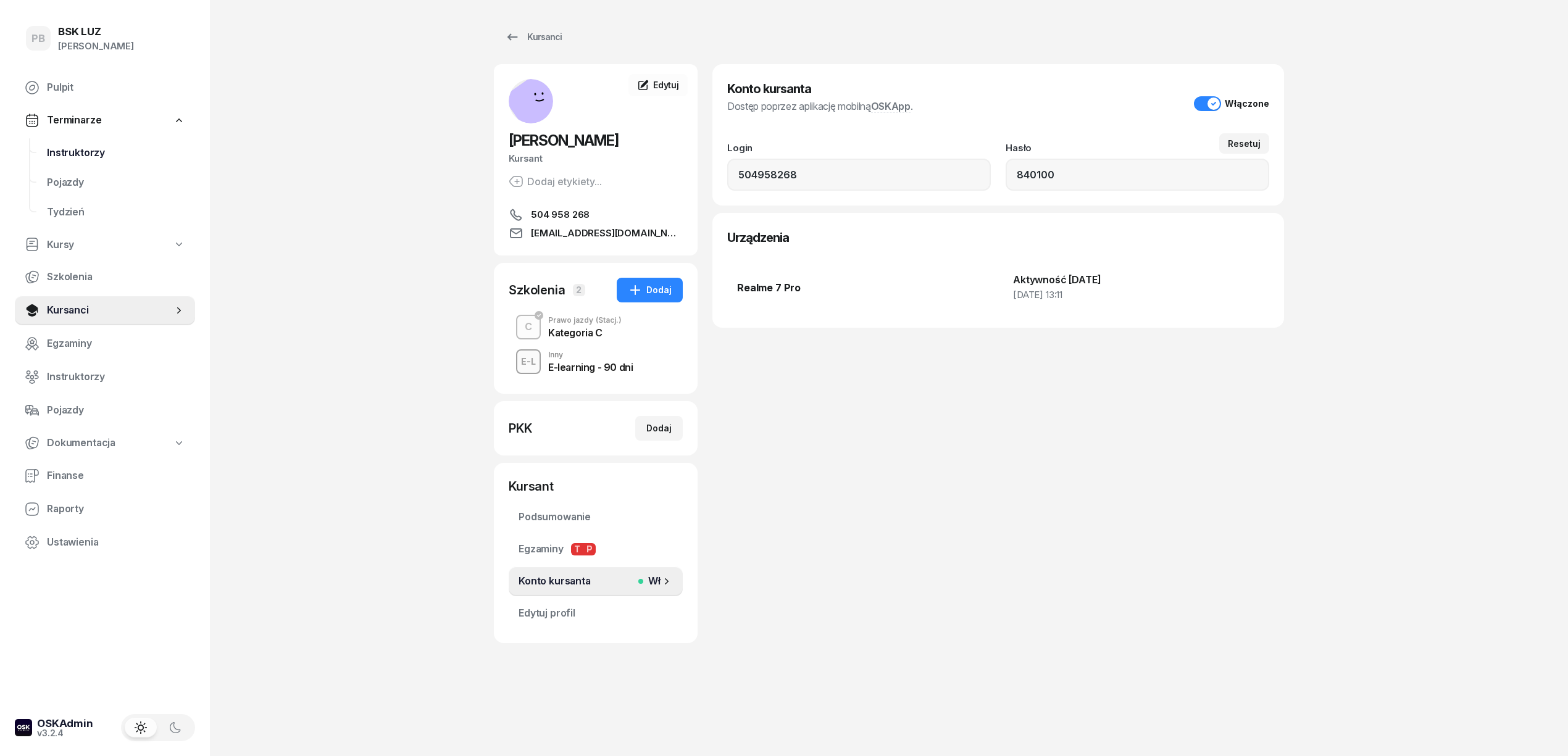
click at [60, 153] on span "Instruktorzy" at bounding box center [115, 153] width 139 height 16
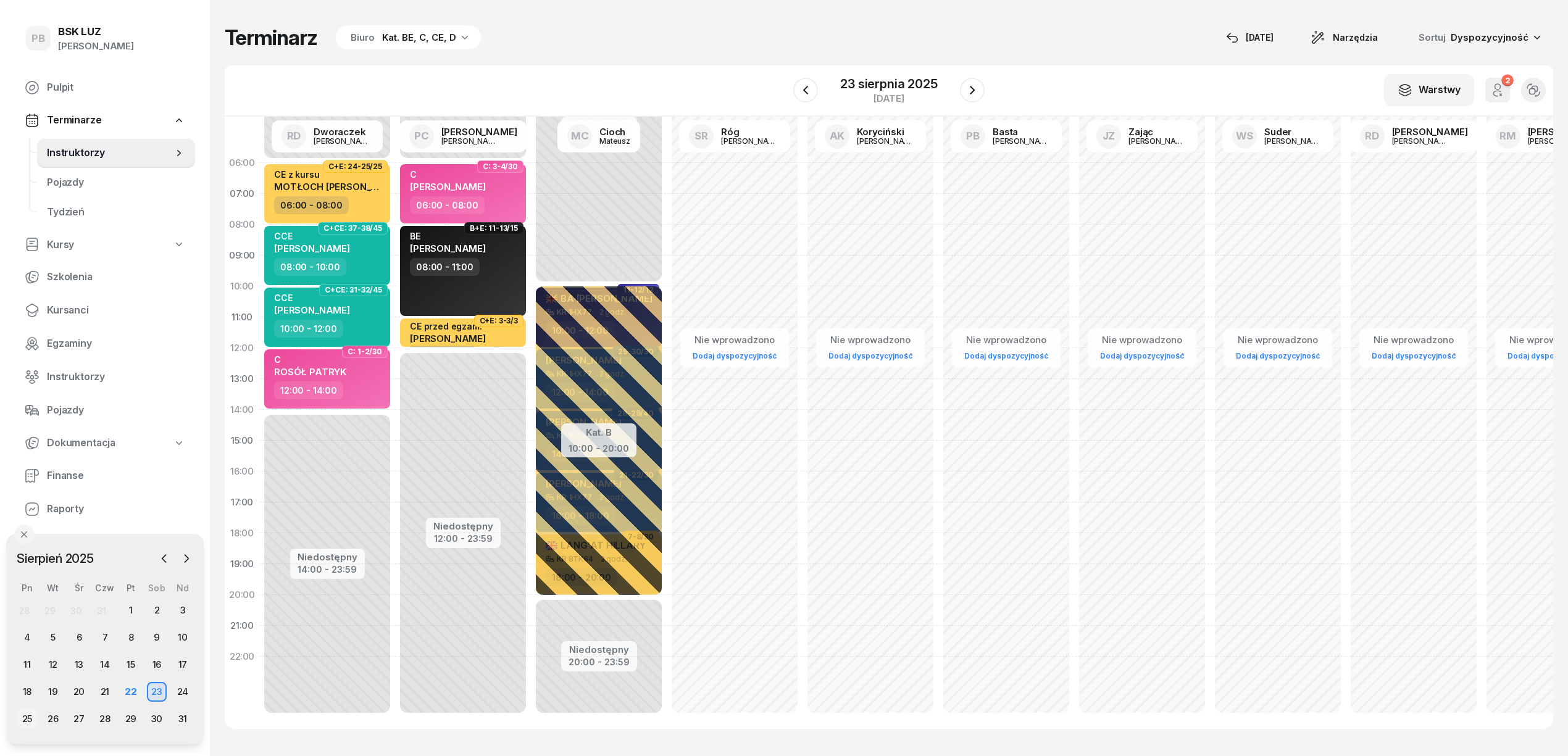
click at [20, 717] on div "25" at bounding box center [27, 719] width 20 height 20
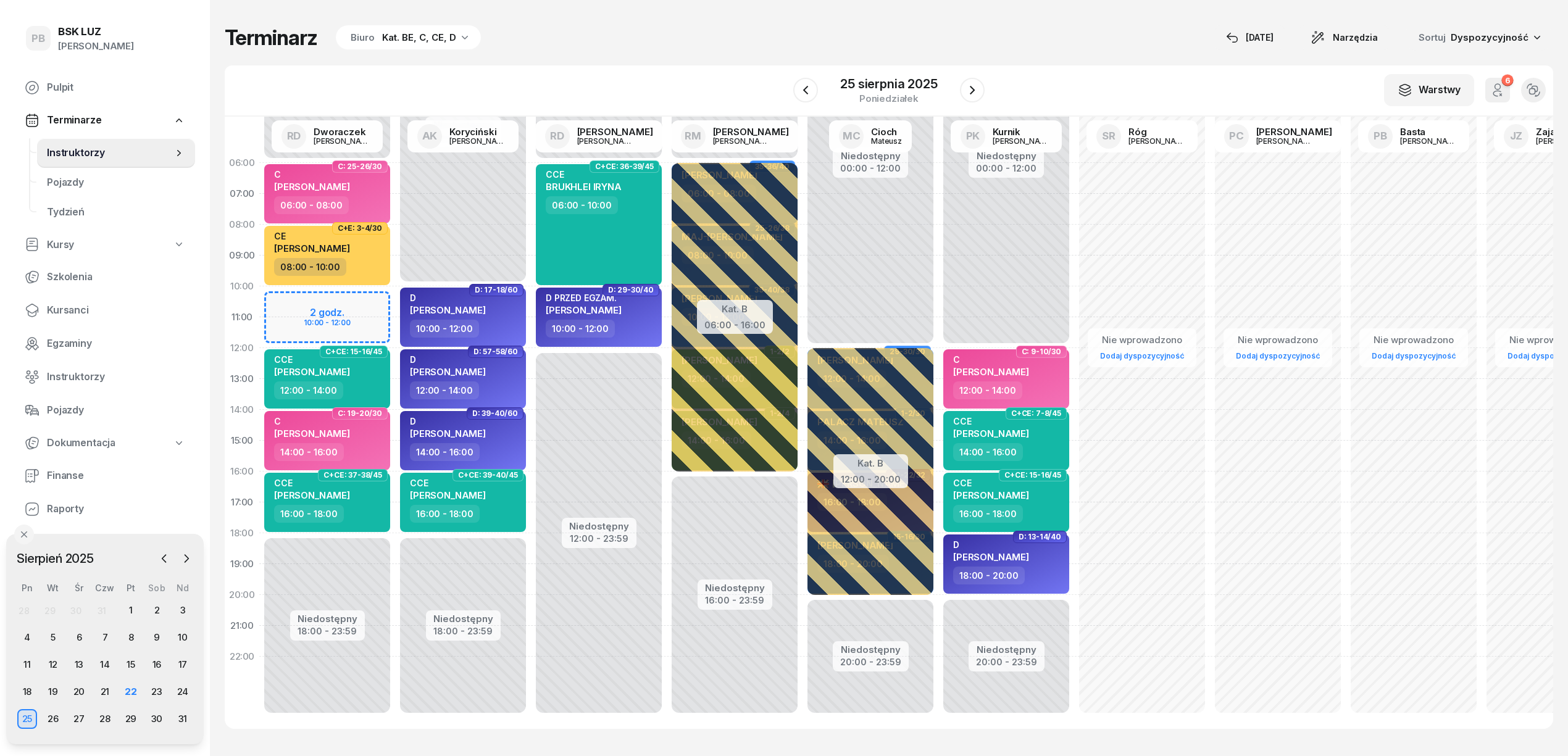
click at [451, 30] on div "Kat. BE, C, CE, D" at bounding box center [419, 37] width 74 height 15
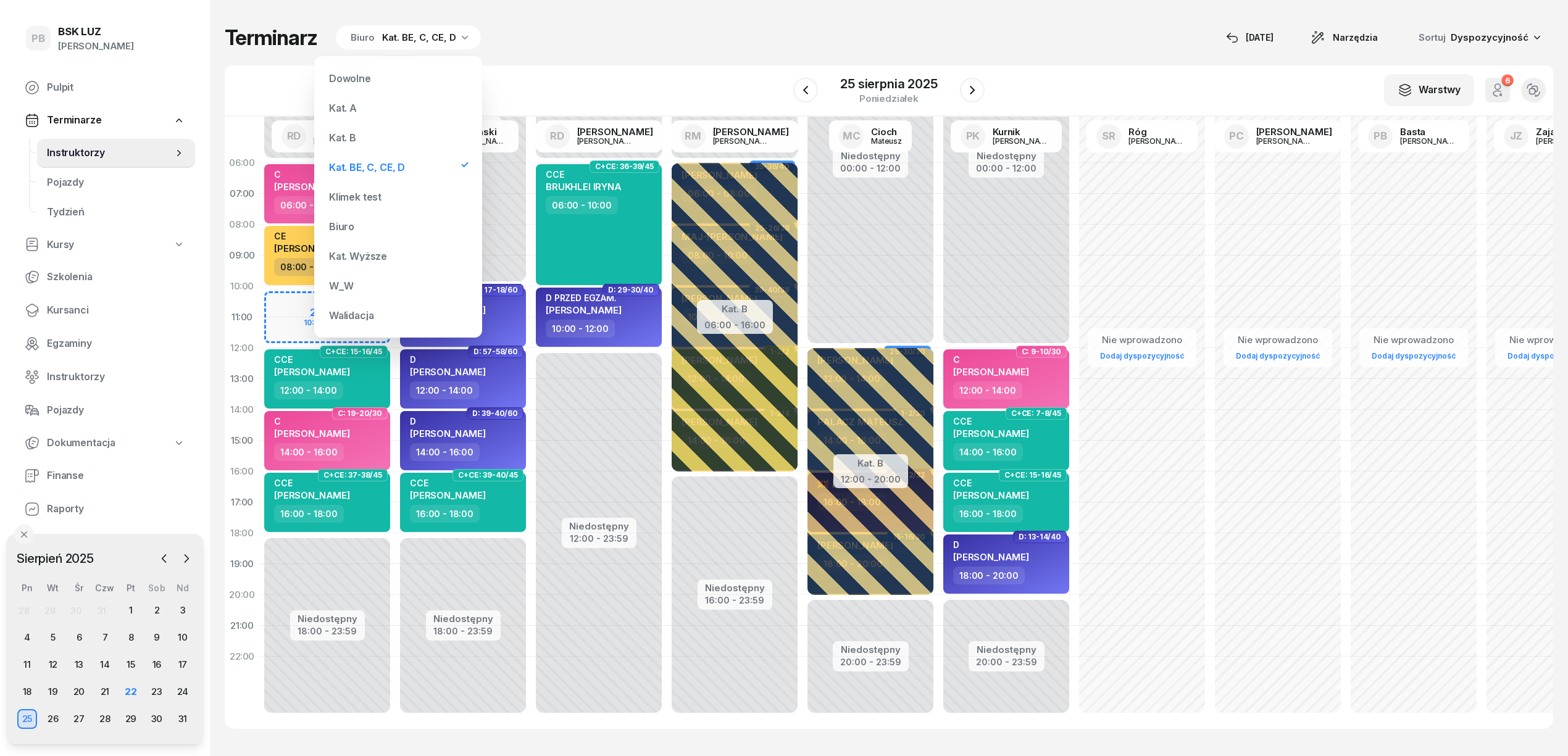
click at [404, 131] on div "Kat. B" at bounding box center [398, 138] width 148 height 25
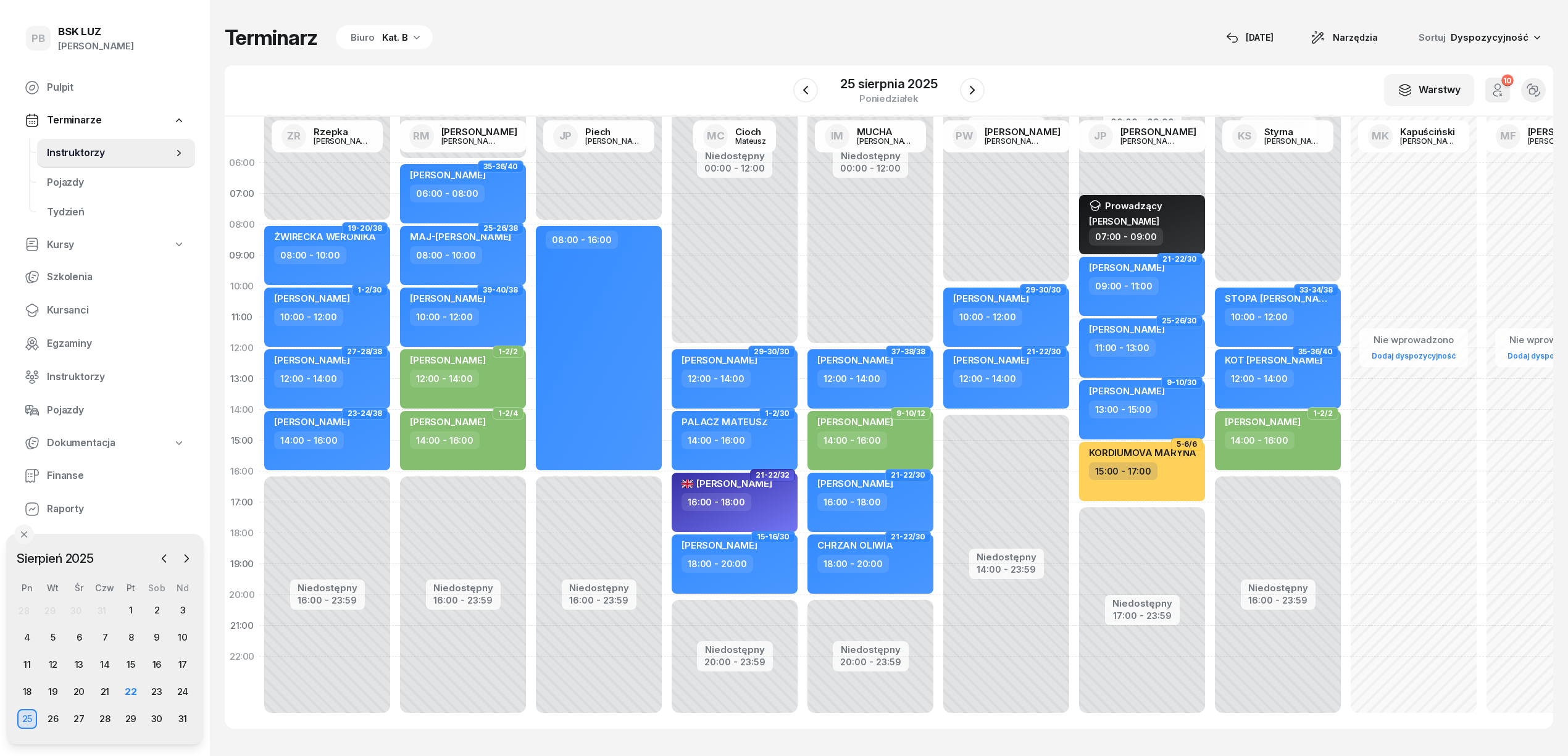
click at [853, 37] on div "Terminarz Biuro Kat. B [DATE] Narzędzia Sortuj Dyspozycyjność" at bounding box center [888, 38] width 1329 height 26
click at [1116, 43] on div "Terminarz Biuro Kat. B [DATE] Narzędzia Sortuj Dyspozycyjność" at bounding box center [888, 38] width 1329 height 26
click at [131, 692] on div "22" at bounding box center [130, 692] width 20 height 20
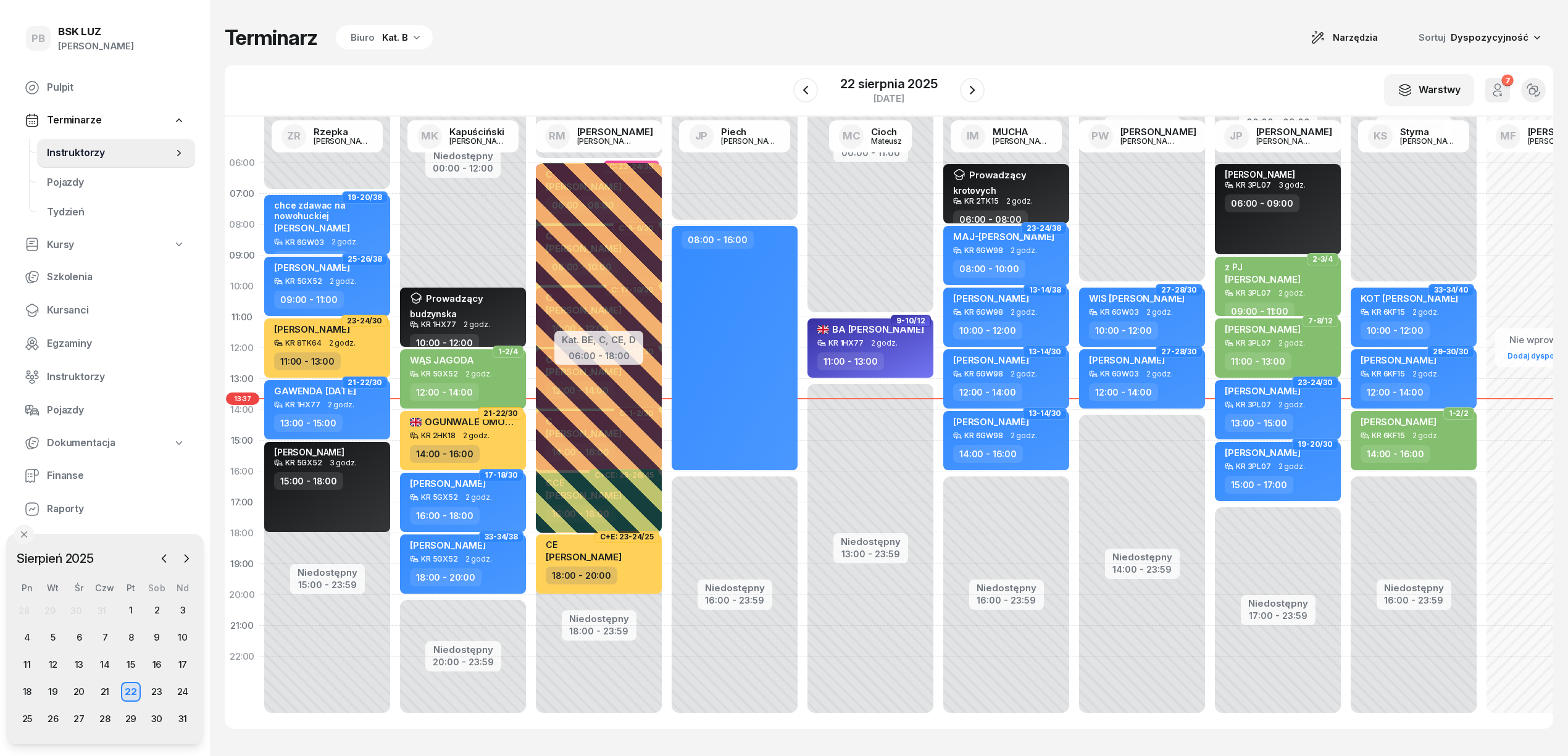
click at [411, 37] on icon "button" at bounding box center [416, 36] width 12 height 12
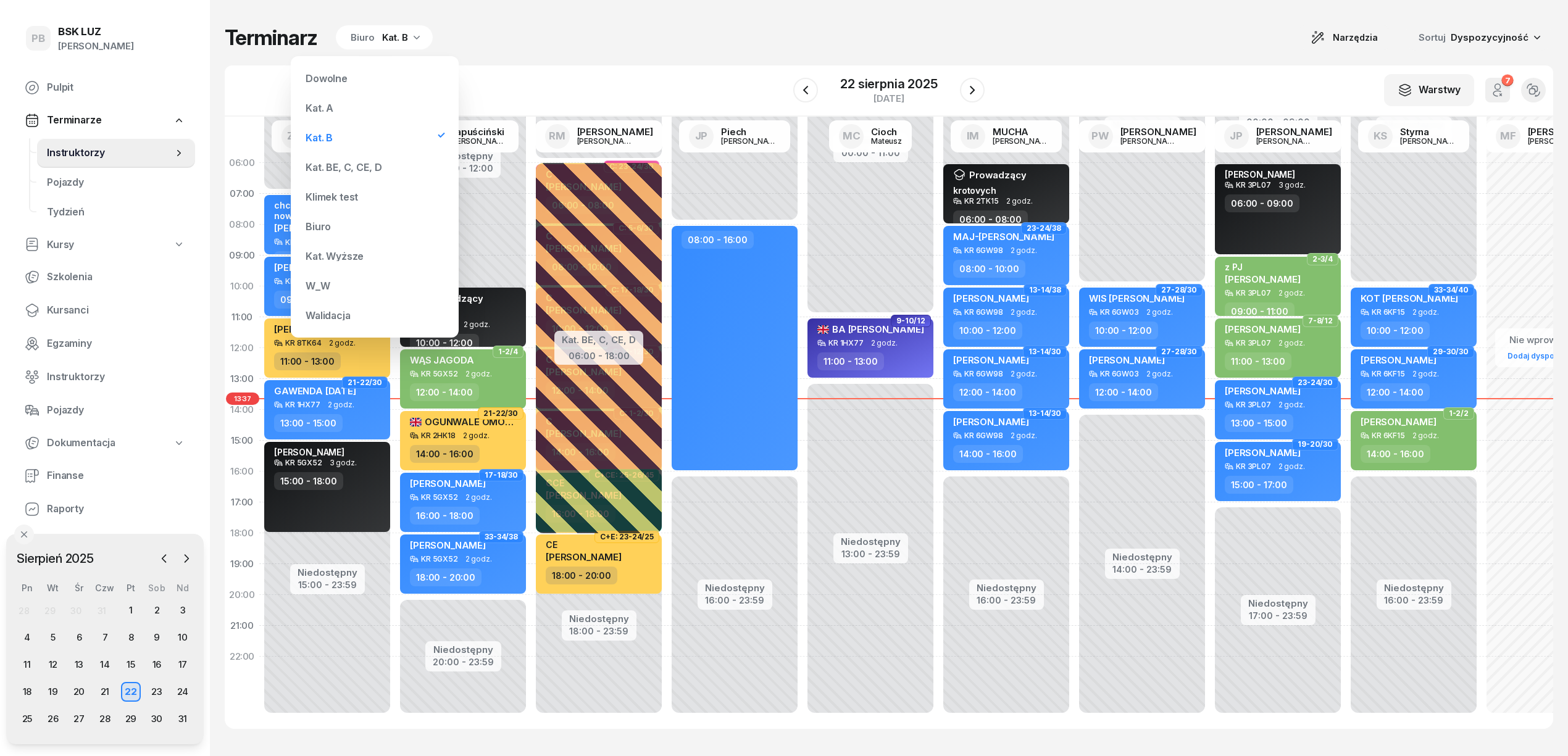
click at [366, 164] on div "Kat. BE, C, CE, D" at bounding box center [344, 167] width 76 height 10
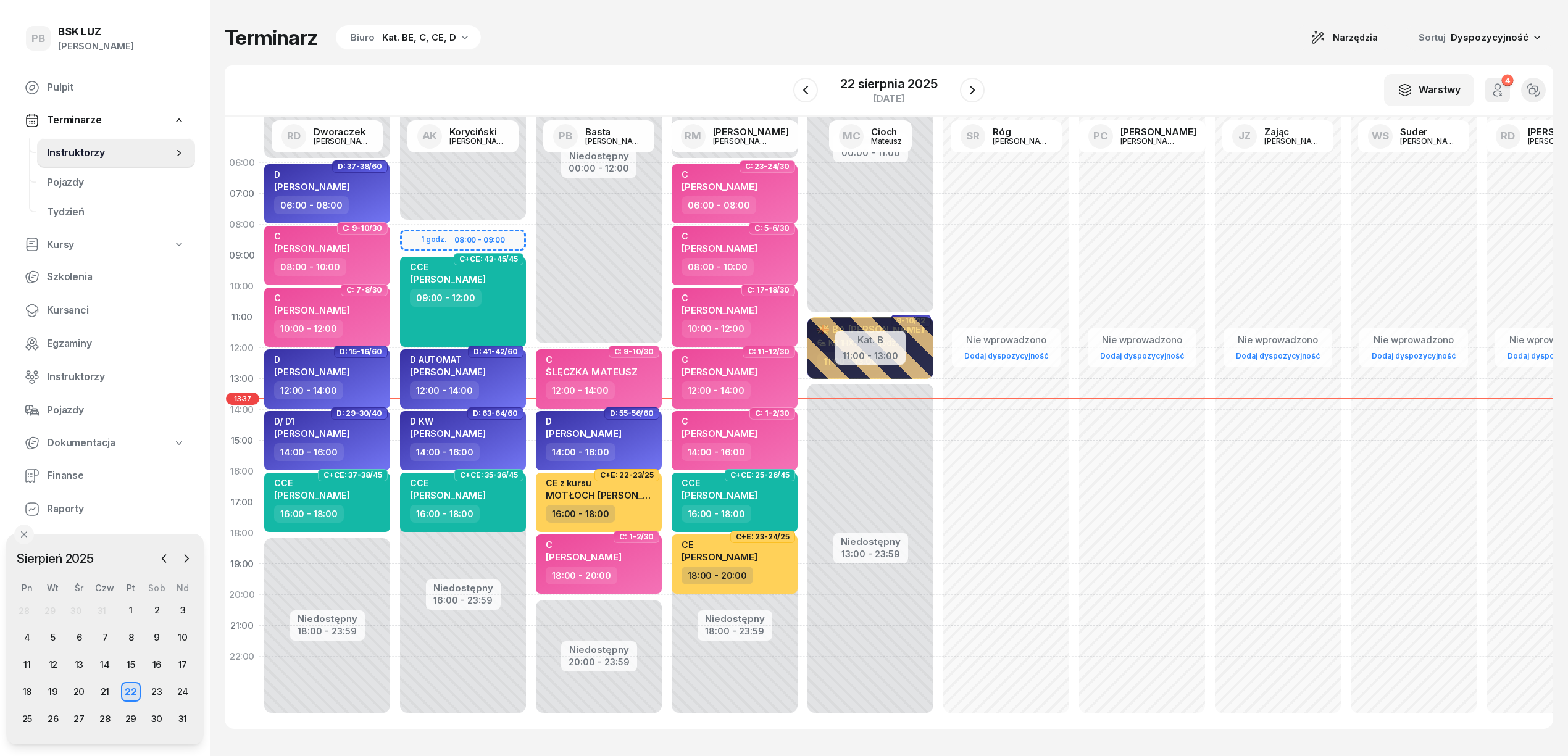
click at [645, 35] on div "Terminarz Biuro Kat. BE, C, CE, D Narzędzia Sortuj Dyspozycyjność" at bounding box center [888, 38] width 1329 height 26
click at [747, 73] on div "W Wybierz AK [PERSON_NAME] BP [PERSON_NAME] DP [PERSON_NAME] GS [PERSON_NAME] I…" at bounding box center [888, 90] width 1329 height 51
click at [742, 50] on div "Terminarz Biuro Kat. BE, C, CE, D Narzędzia Sortuj Dyspozycyjność W Wybierz AK …" at bounding box center [888, 377] width 1329 height 754
drag, startPoint x: 974, startPoint y: 704, endPoint x: 681, endPoint y: 30, distance: 734.9
click at [681, 30] on div "Terminarz Biuro Kat. BE, C, CE, D Narzędzia Sortuj Dyspozycyjność" at bounding box center [888, 38] width 1329 height 26
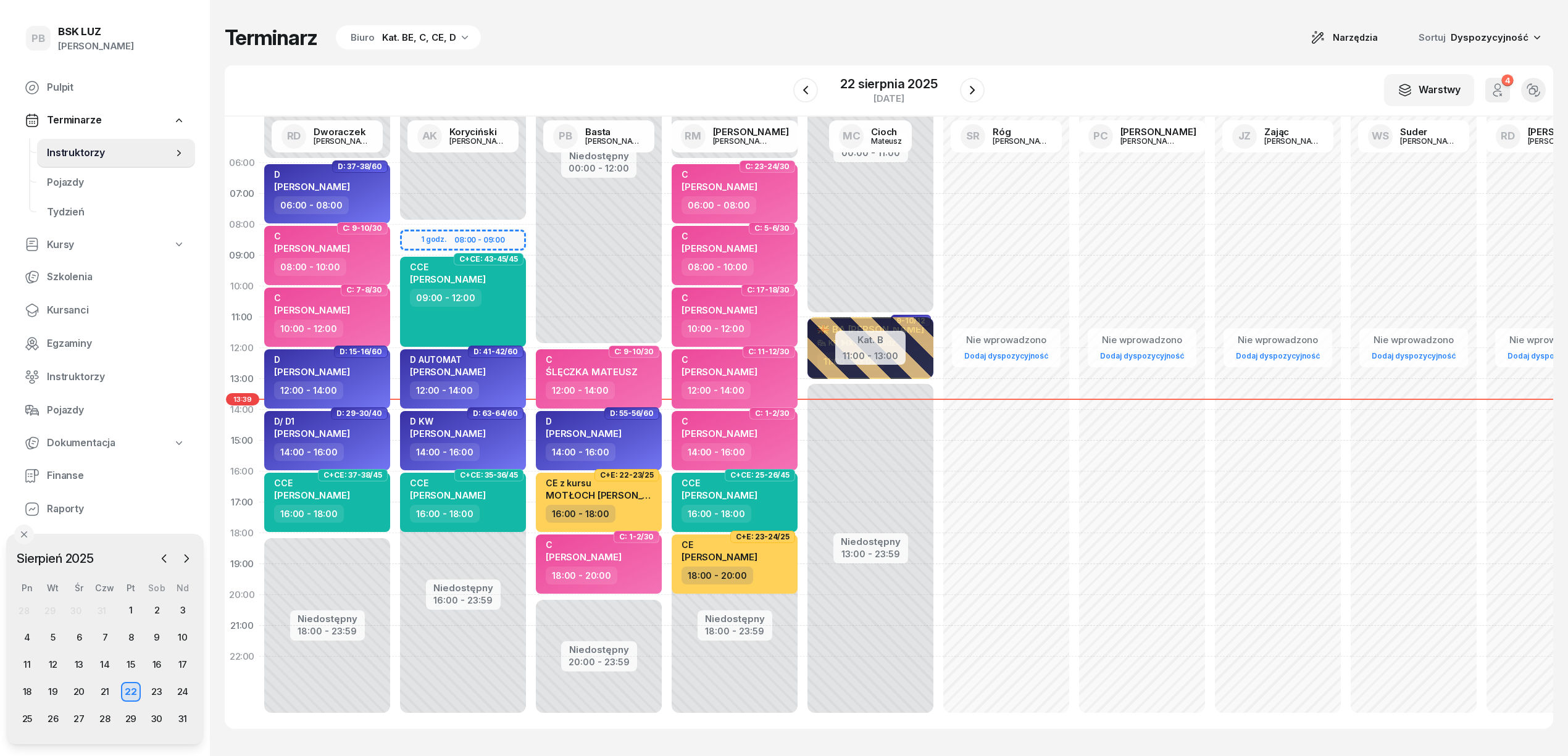
click at [614, 41] on div "Terminarz Biuro Kat. BE, C, CE, D Narzędzia Sortuj Dyspozycyjność" at bounding box center [888, 38] width 1329 height 26
click at [688, 63] on div "Terminarz Biuro Kat. BE, C, CE, D Narzędzia Sortuj Dyspozycyjność W Wybierz AK …" at bounding box center [888, 377] width 1329 height 754
click at [80, 312] on span "Kursanci" at bounding box center [115, 310] width 139 height 16
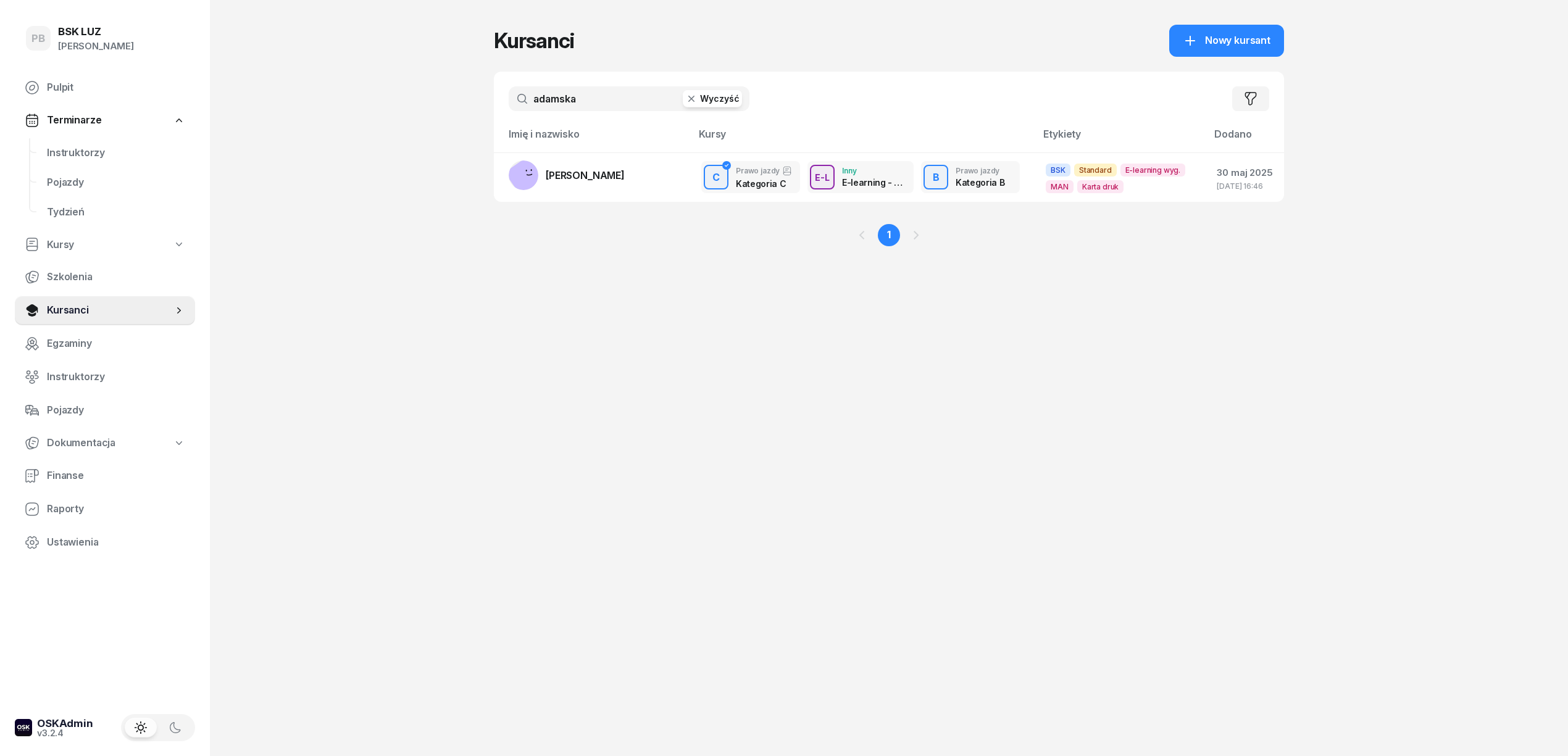
click at [586, 101] on input "adamska" at bounding box center [629, 99] width 241 height 25
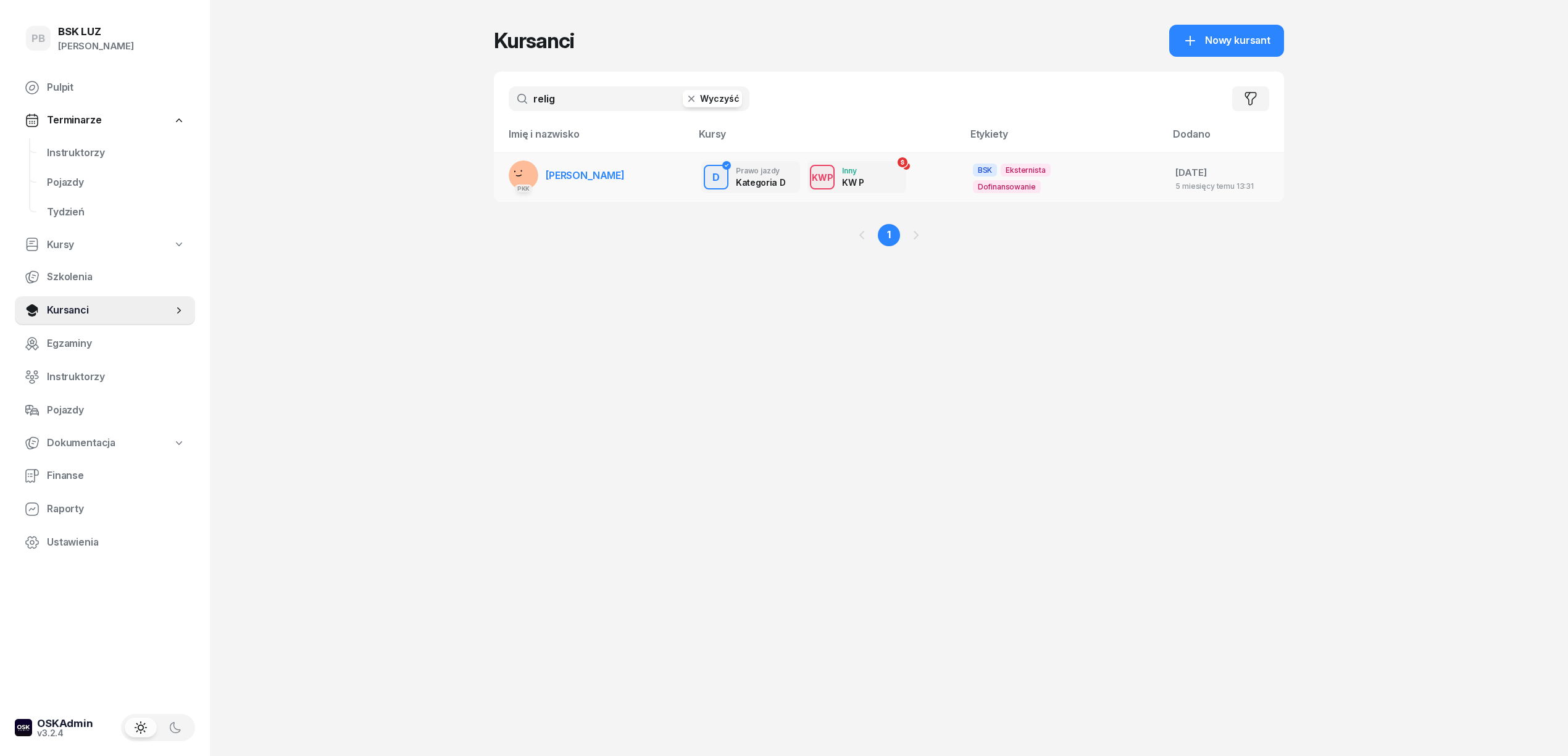
type input "relig"
click at [596, 166] on link "PKK [PERSON_NAME]" at bounding box center [566, 175] width 116 height 30
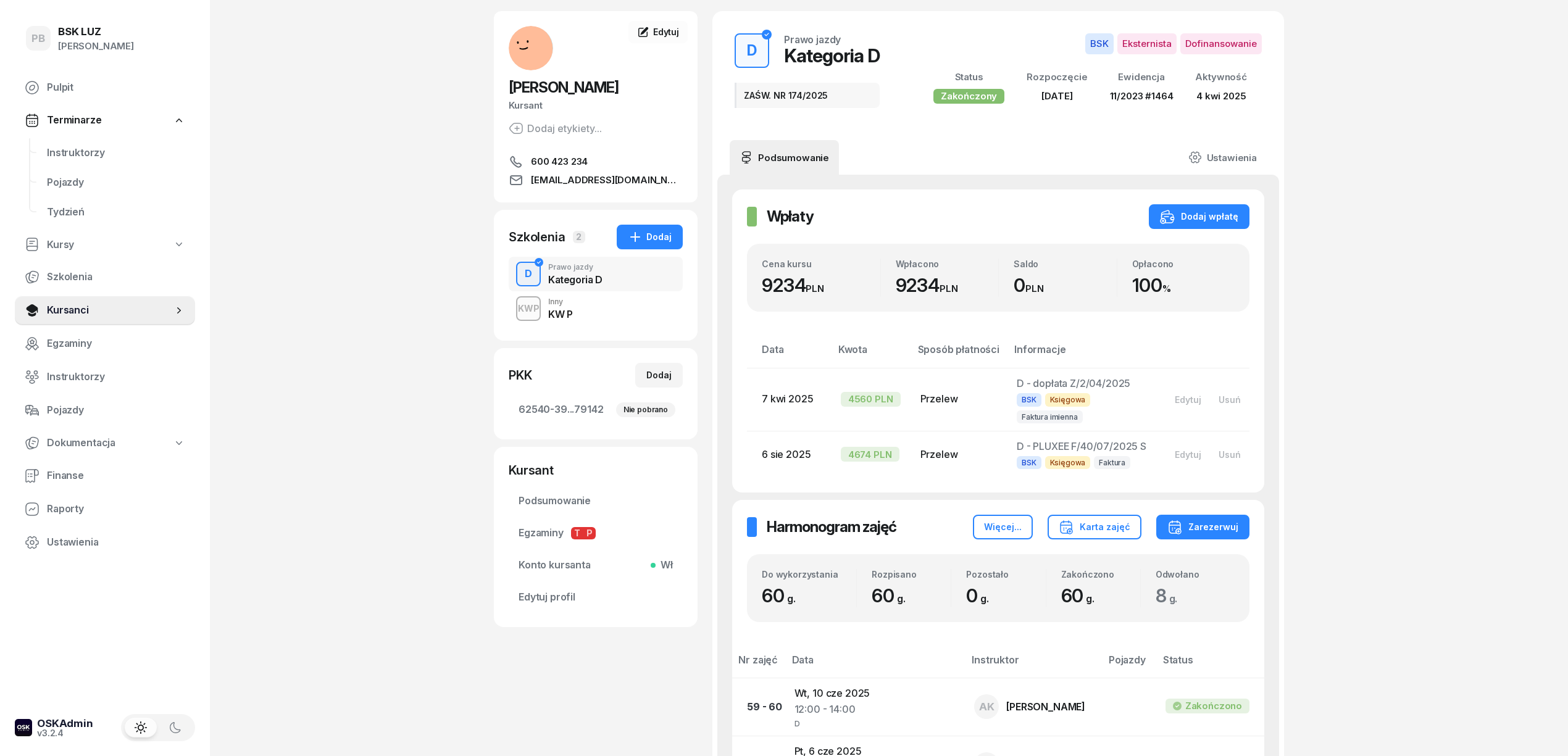
scroll to position [82, 0]
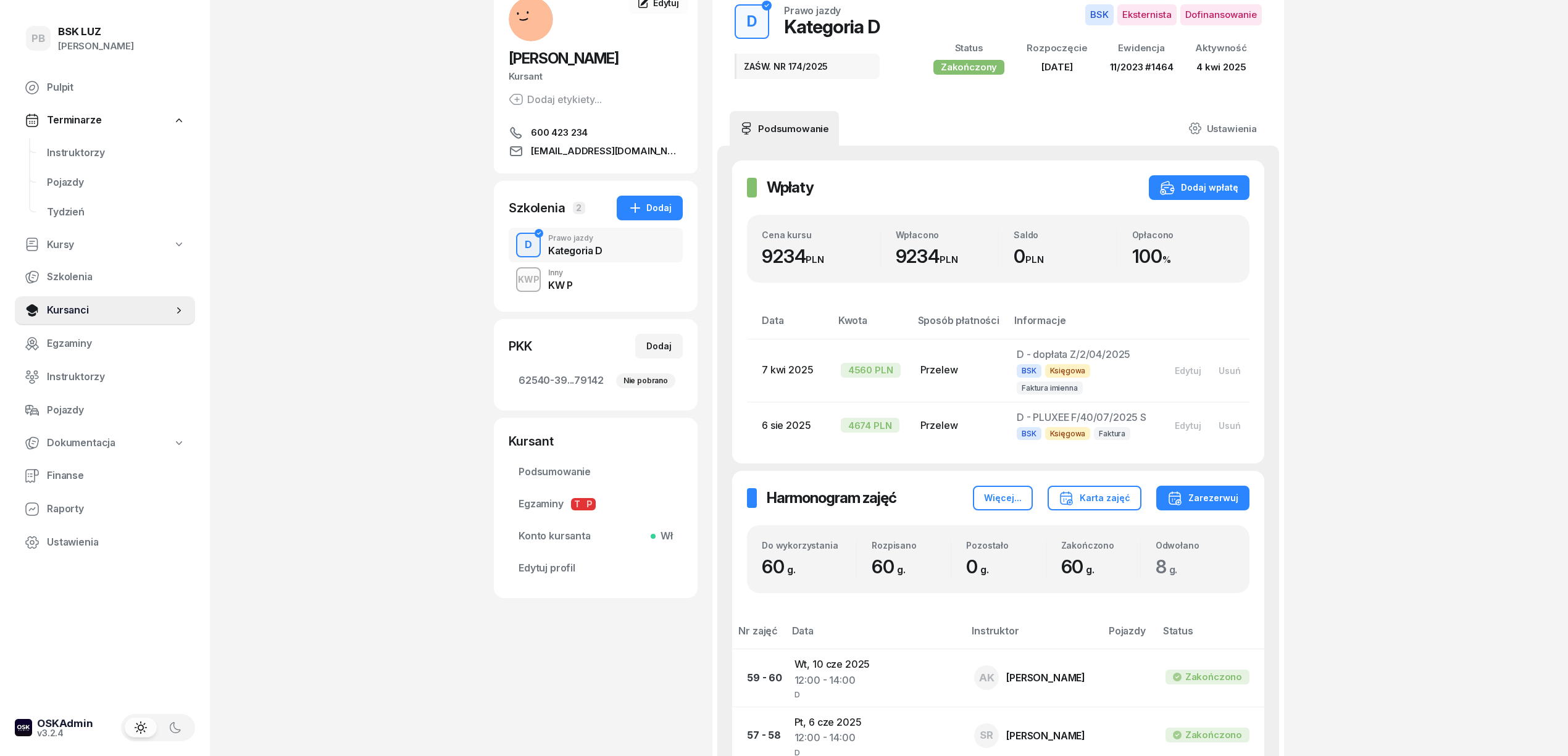
click at [626, 299] on div "Szkolenia 2 Dodaj D Prawo jazdy Kategoria D KWP Inny KW P" at bounding box center [595, 246] width 204 height 131
click at [620, 287] on div "KWP Inny KW P" at bounding box center [595, 279] width 174 height 34
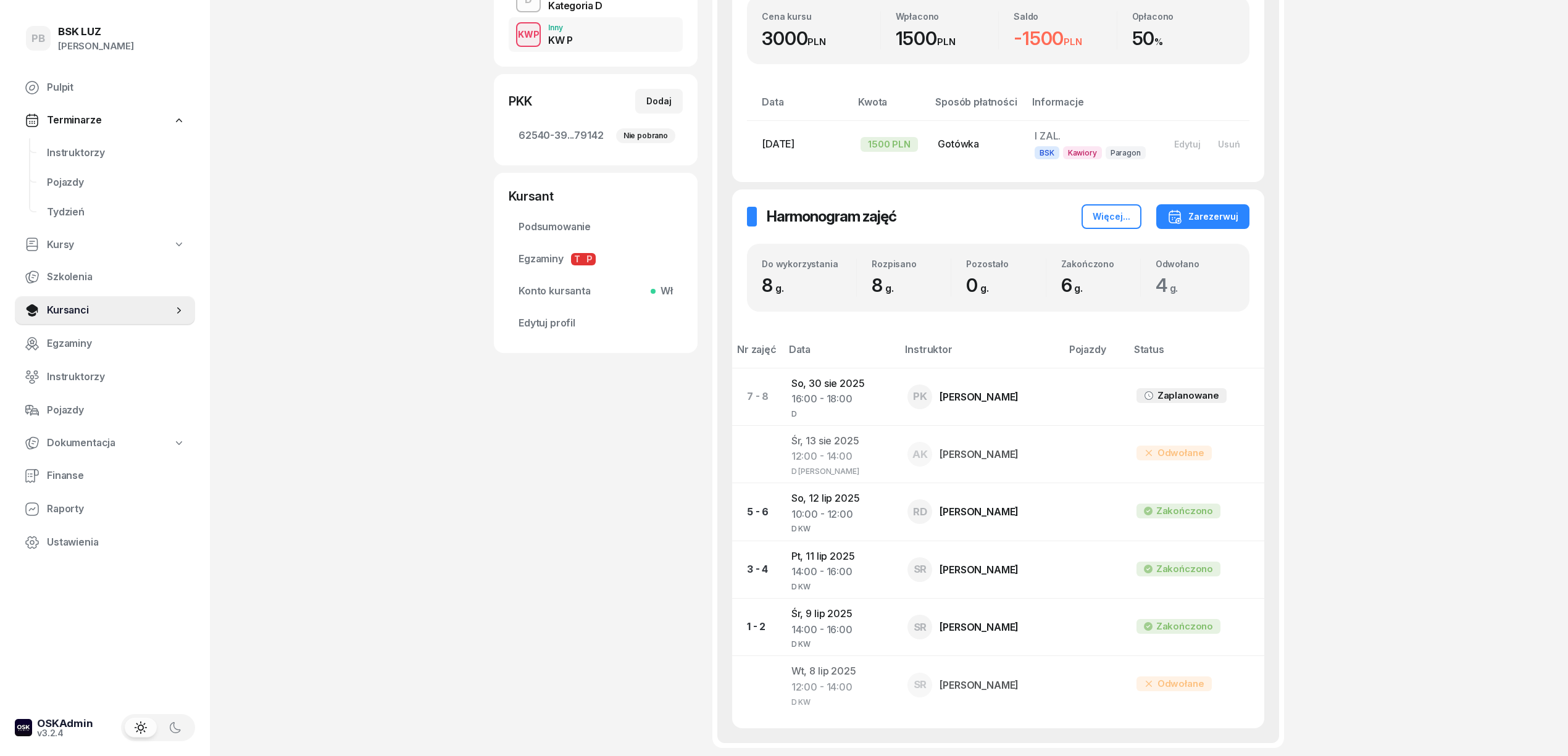
scroll to position [277, 0]
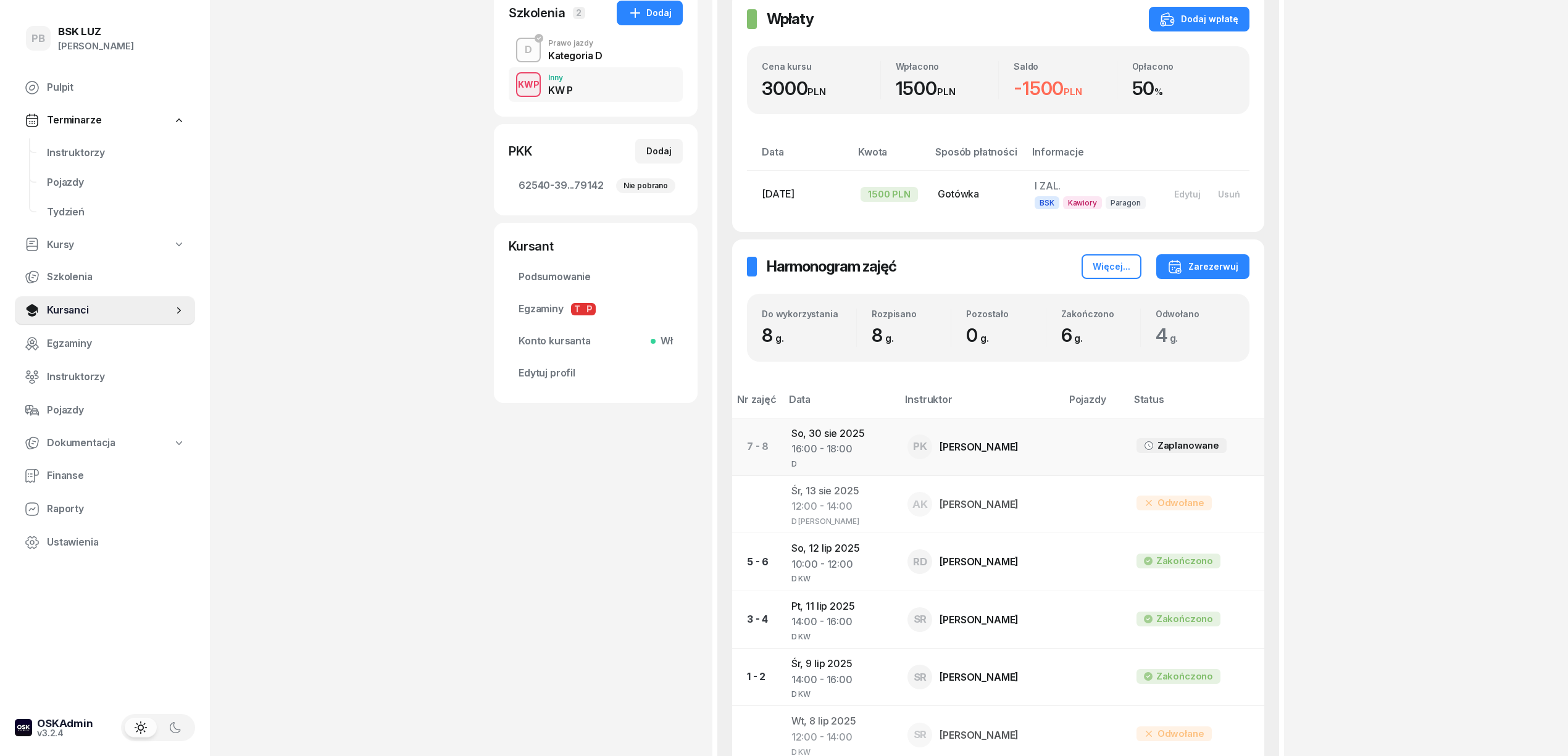
click at [845, 442] on div "16:00 - 18:00" at bounding box center [840, 449] width 97 height 16
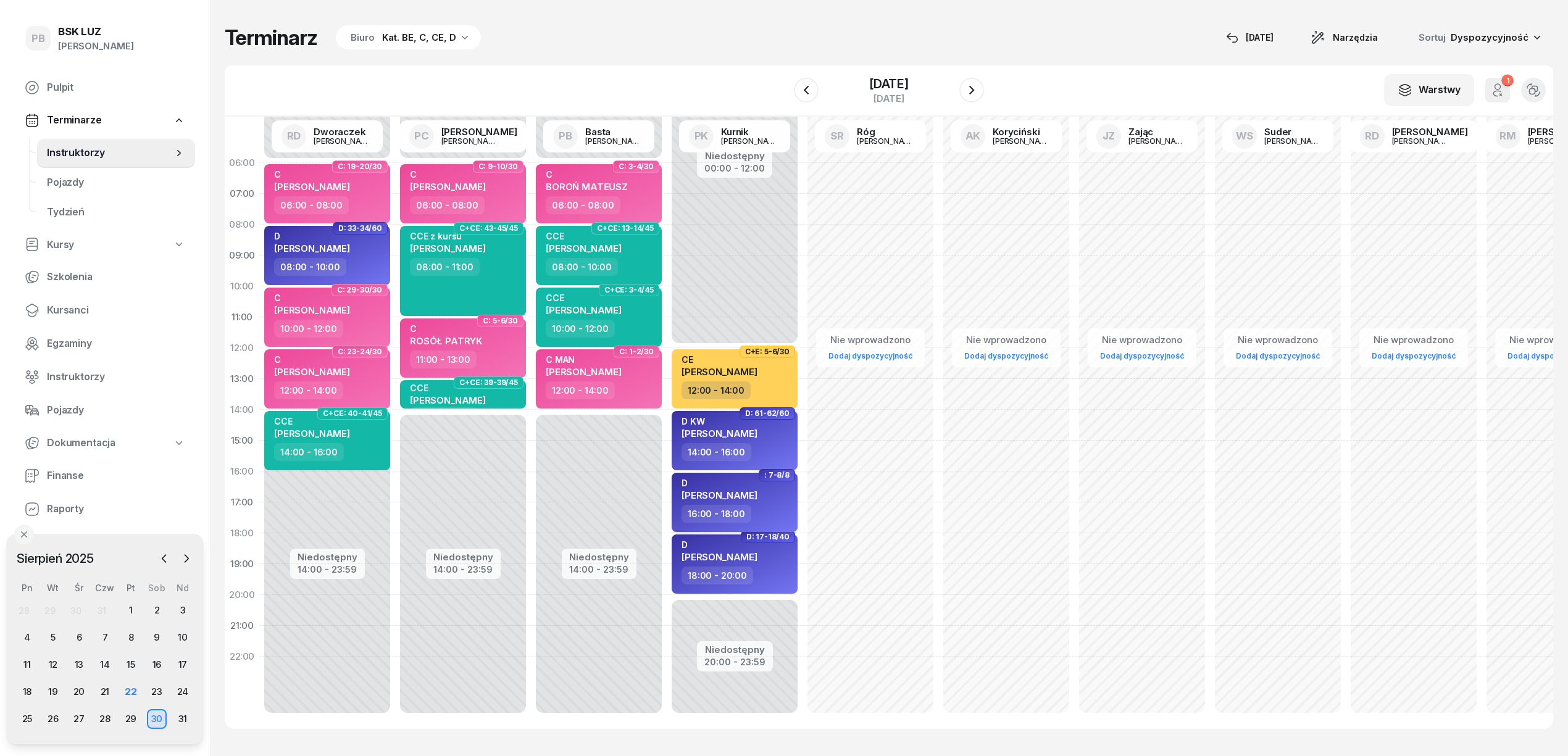
click at [769, 506] on div "16:00 - 18:00" at bounding box center [736, 513] width 109 height 18
select select "16"
select select "18"
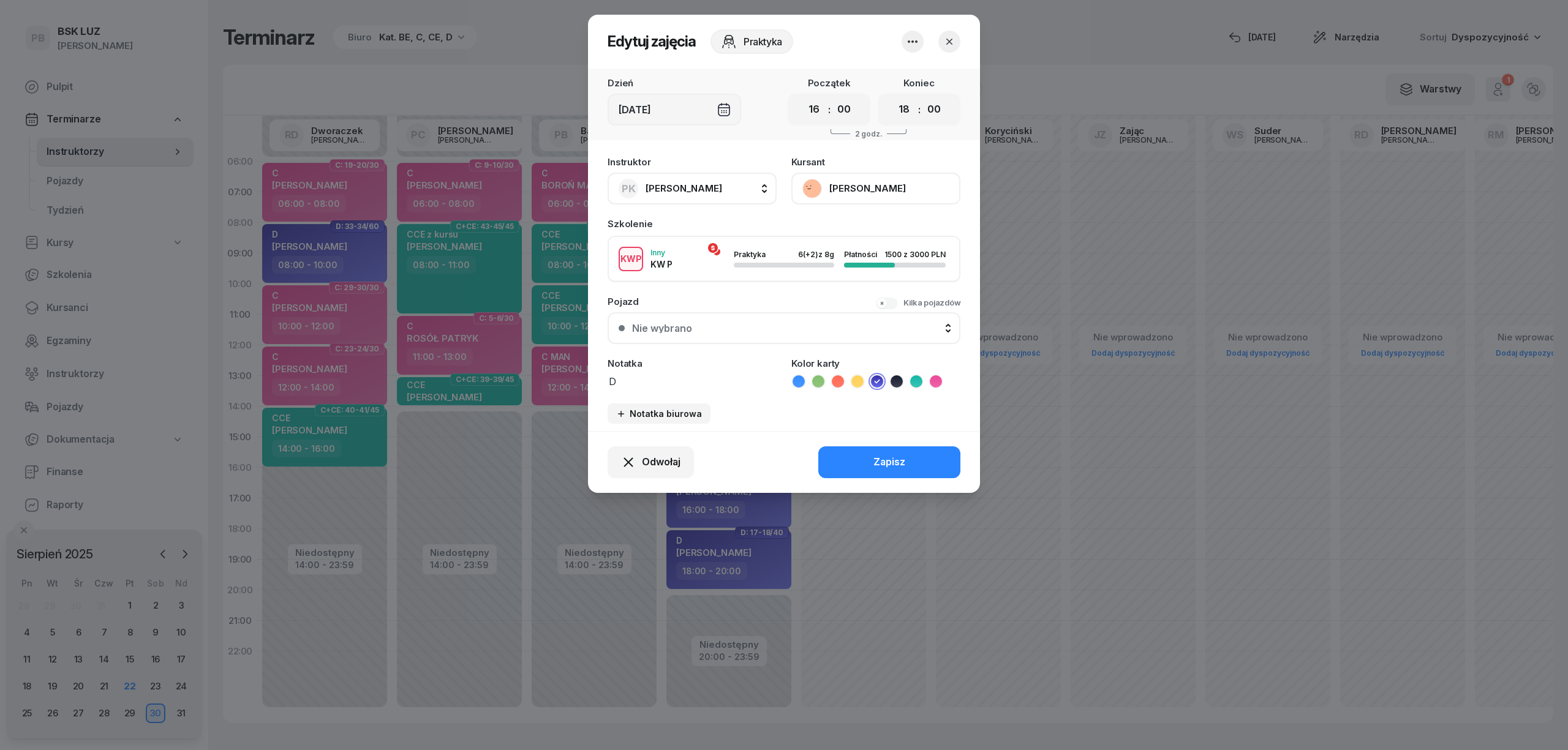
click at [950, 37] on icon "button" at bounding box center [949, 41] width 12 height 12
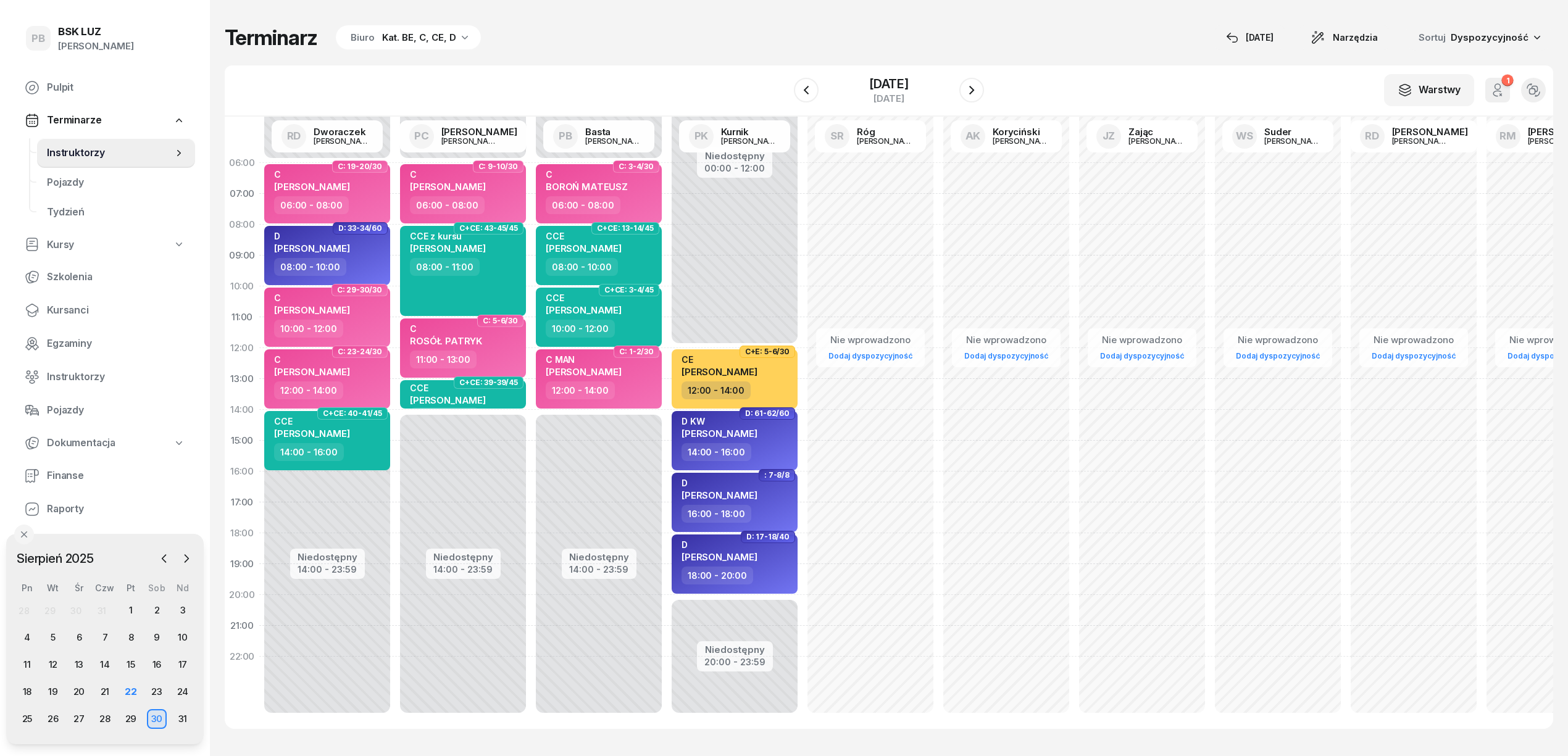
click at [969, 25] on div "Terminarz Biuro Kat. BE, C, CE, D [DATE] Narzędzia Sortuj Dyspozycyjność" at bounding box center [888, 38] width 1329 height 26
click at [1049, 60] on div "Terminarz Biuro Kat. BE, C, CE, D [DATE] Narzędzia Sortuj Dyspozycyjność W Wybi…" at bounding box center [888, 377] width 1329 height 754
click at [768, 512] on div "16:00 - 18:00" at bounding box center [736, 513] width 109 height 18
select select "16"
select select "18"
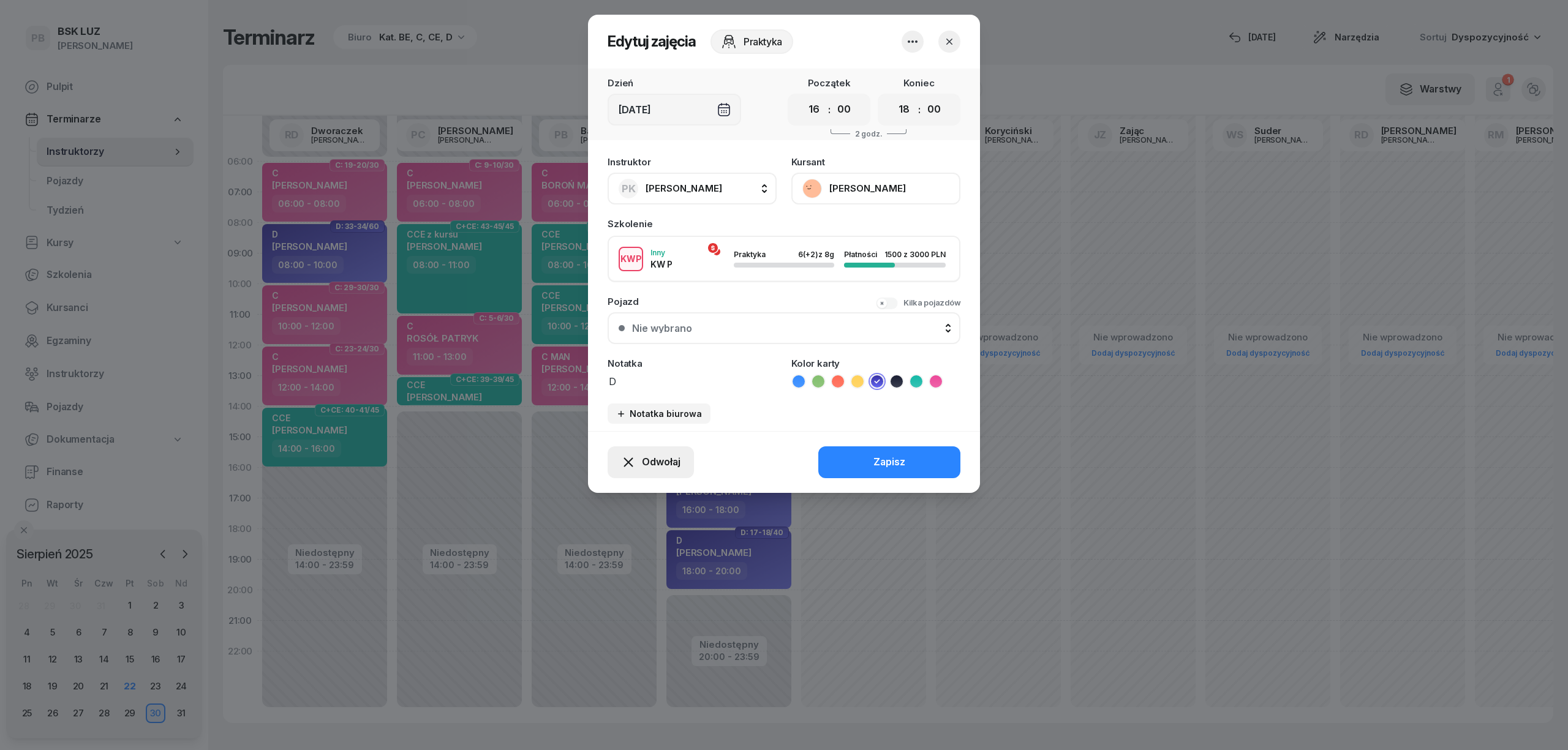
click at [679, 466] on span "Odwołaj" at bounding box center [662, 462] width 39 height 16
click at [681, 388] on link "Kursant odwołał" at bounding box center [644, 387] width 162 height 30
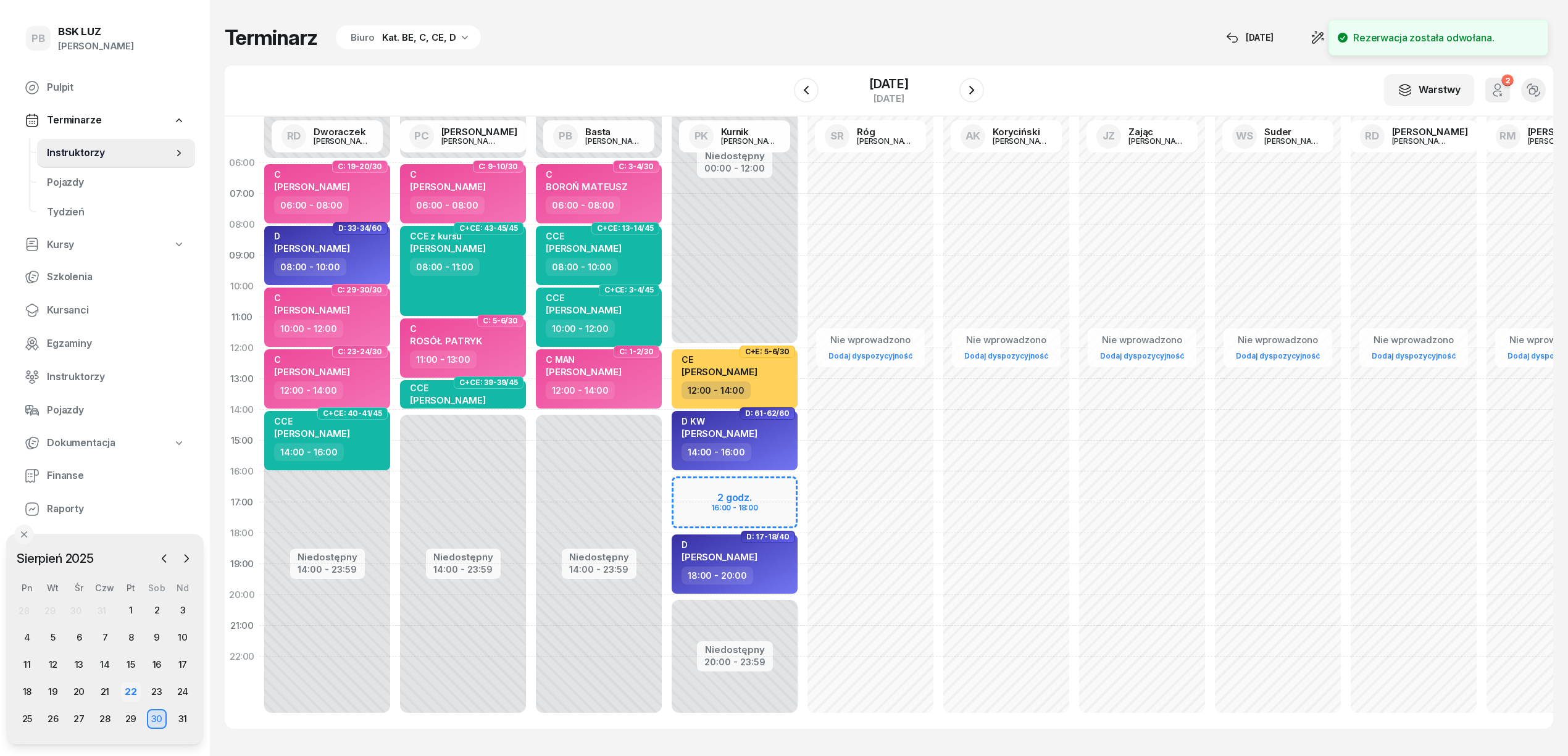
click at [127, 684] on div "22" at bounding box center [130, 692] width 20 height 20
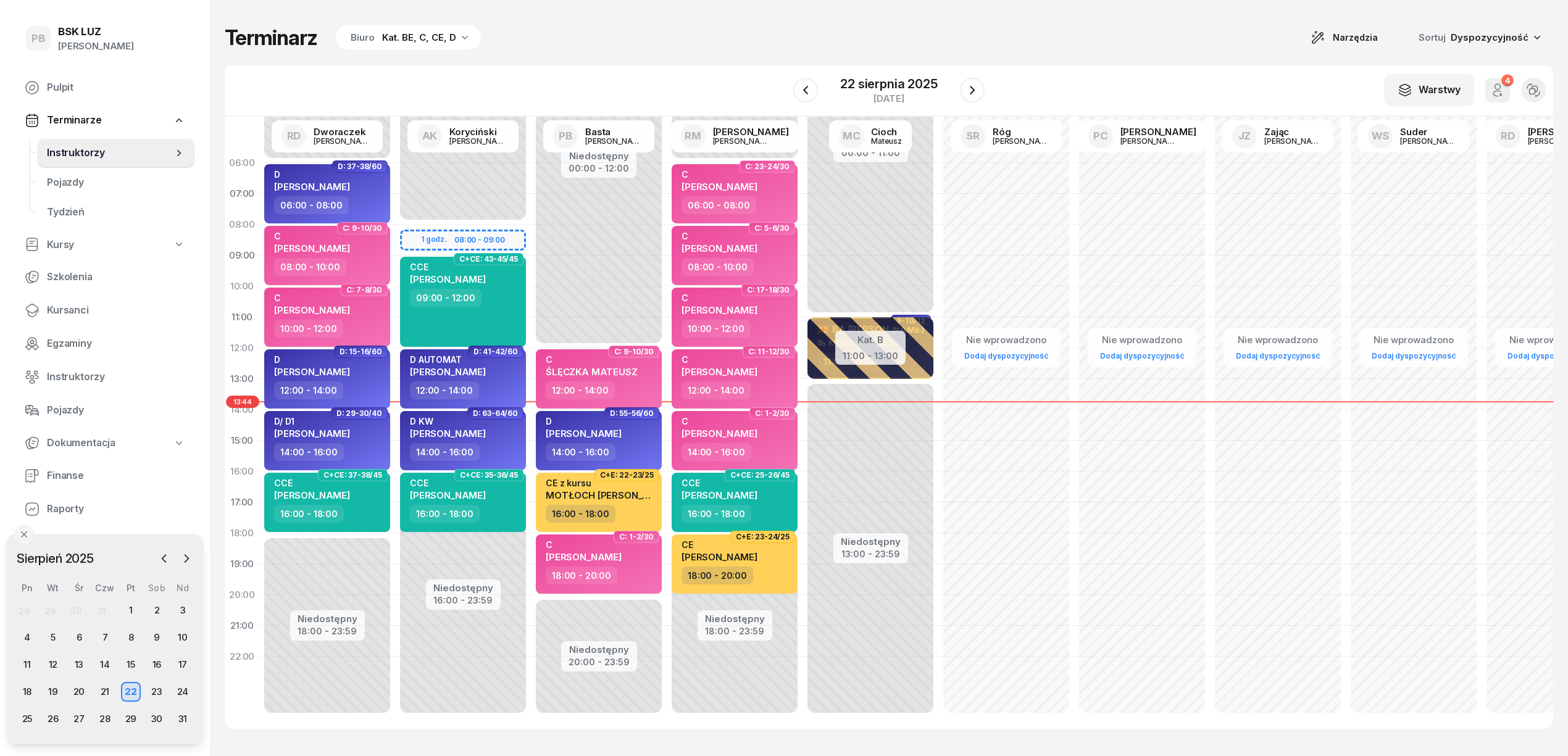
click at [531, 541] on div "Niedostępny 00:00 - 08:00 Niedostępny 16:00 - 23:59 1 godz. 08:00 - 09:00 C+CE:…" at bounding box center [599, 440] width 136 height 587
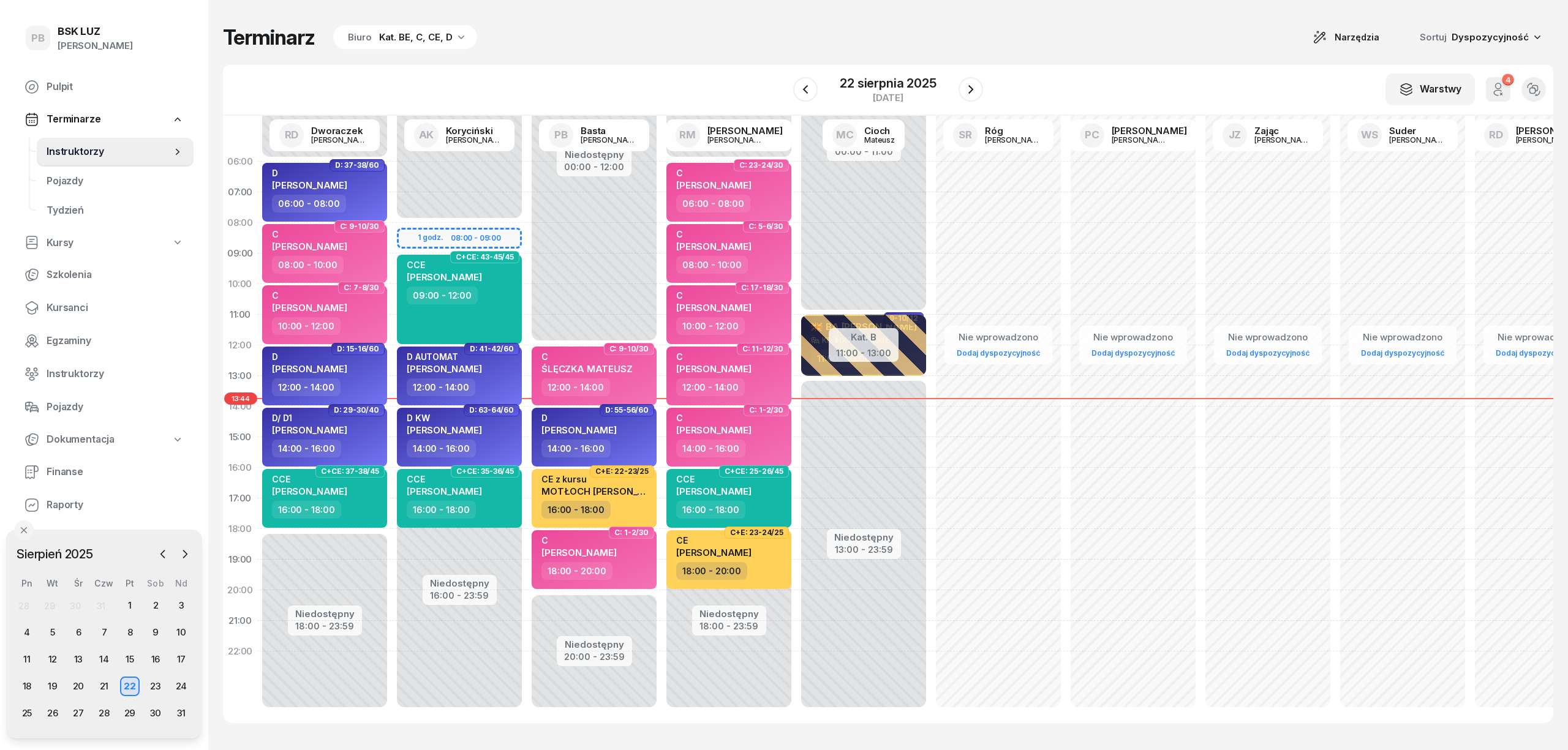
select select "18"
select select "20"
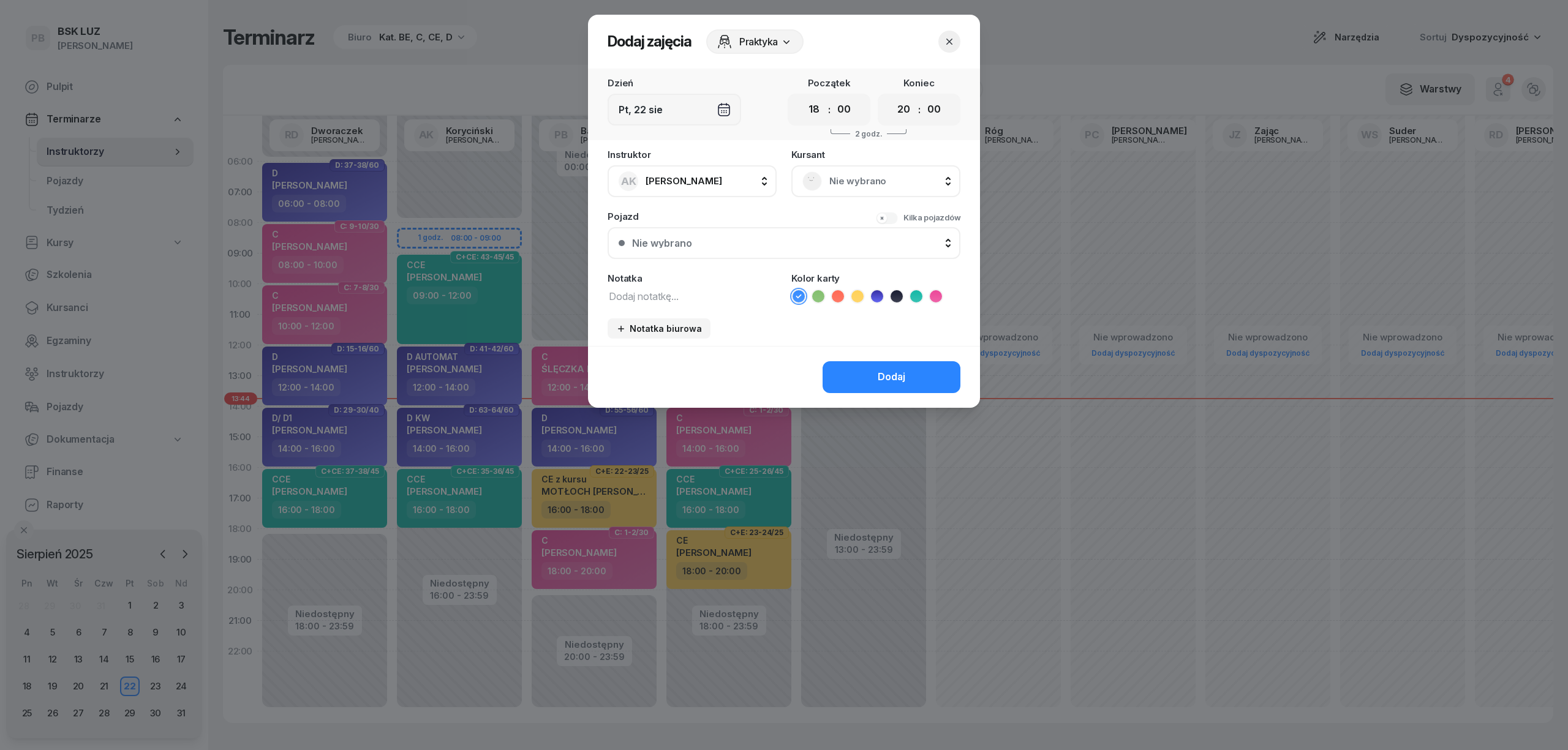
click at [826, 177] on div "Nie wybrano" at bounding box center [876, 181] width 147 height 19
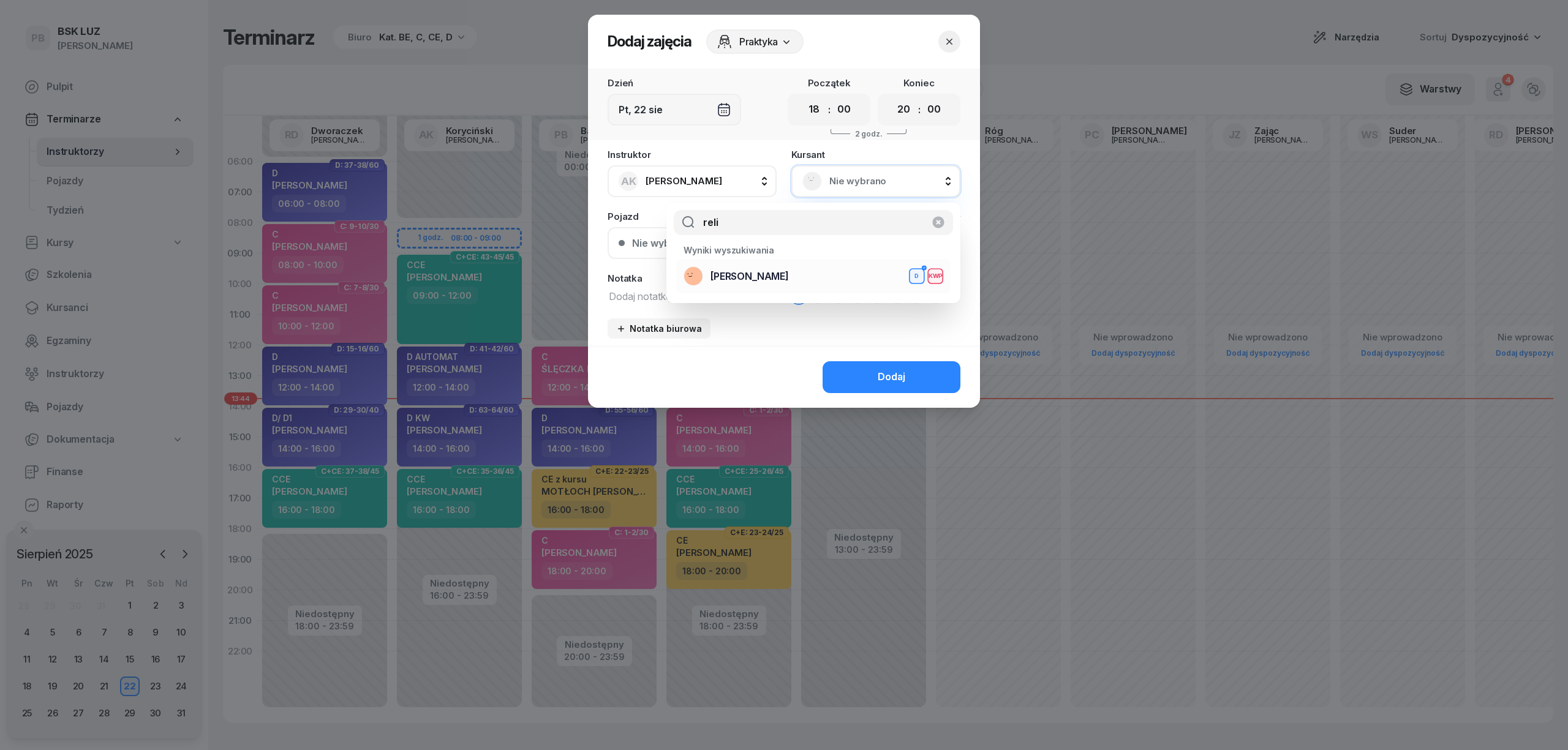
type input "reli"
click at [811, 277] on div "[PERSON_NAME]" at bounding box center [813, 275] width 260 height 19
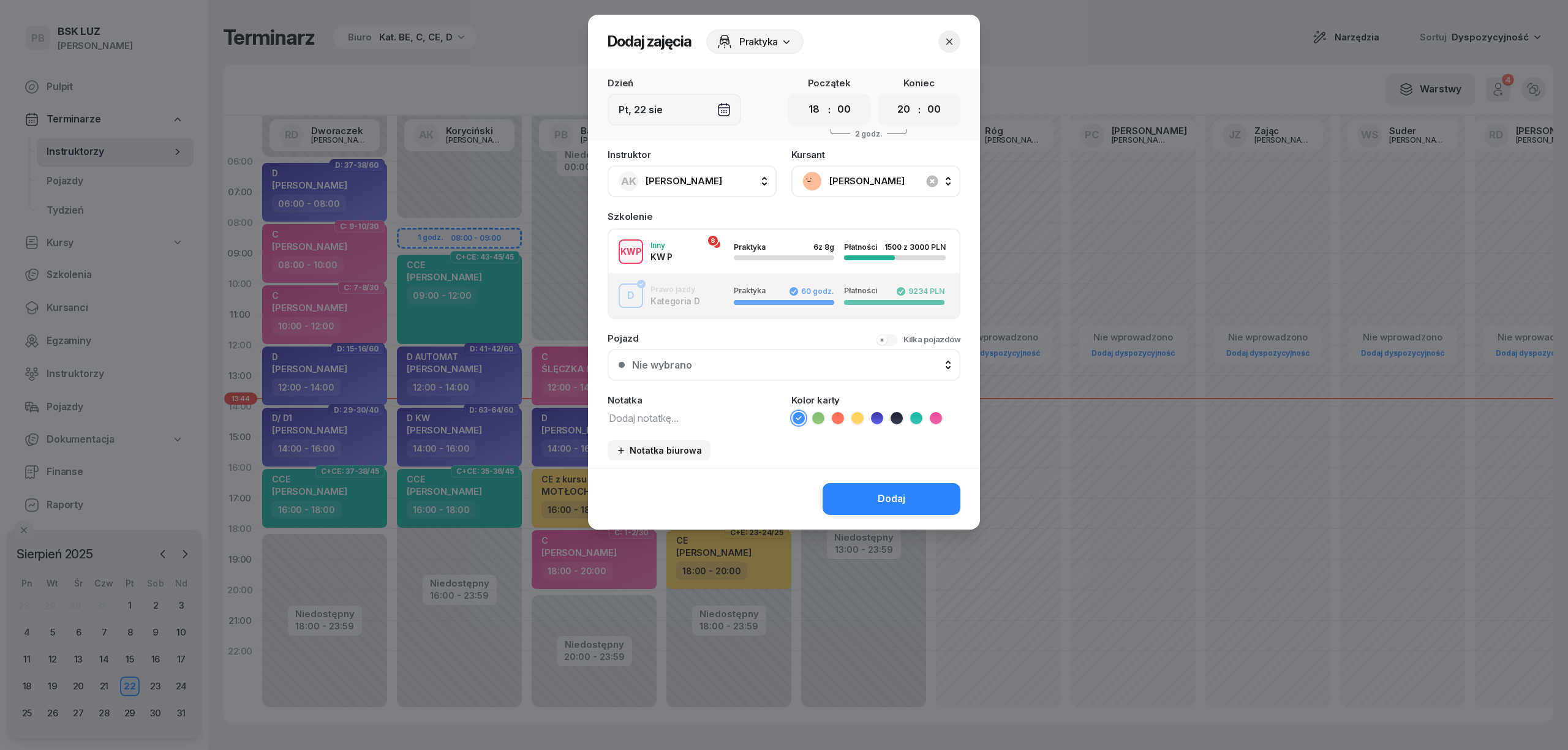
click at [707, 263] on button "KWP Inny KW P Praktyka 6 z 8g Płatności 1500 z 3000 PLN" at bounding box center [784, 252] width 350 height 44
click at [845, 492] on button "Dodaj" at bounding box center [891, 499] width 138 height 31
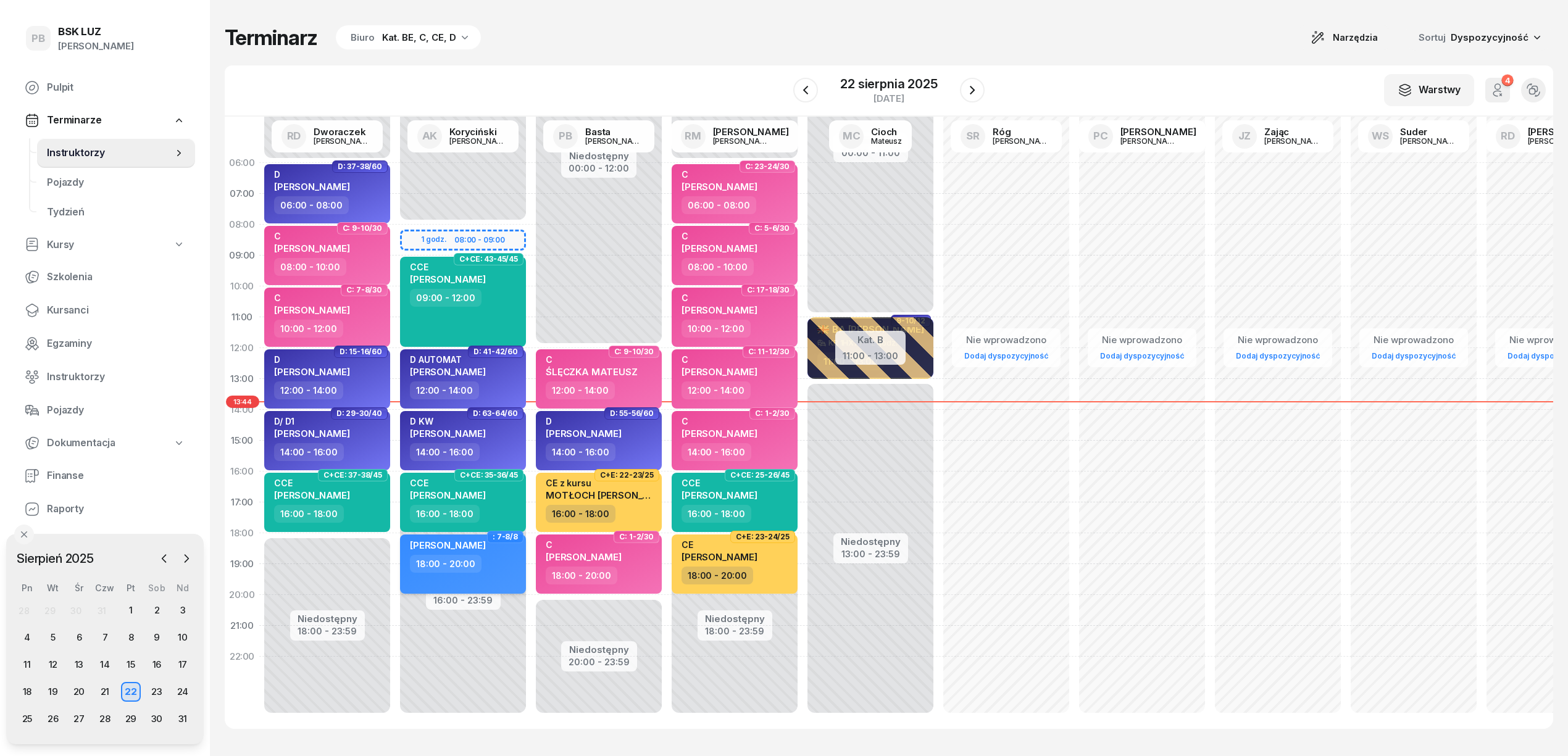
click at [492, 560] on div "18:00 - 20:00" at bounding box center [464, 563] width 109 height 18
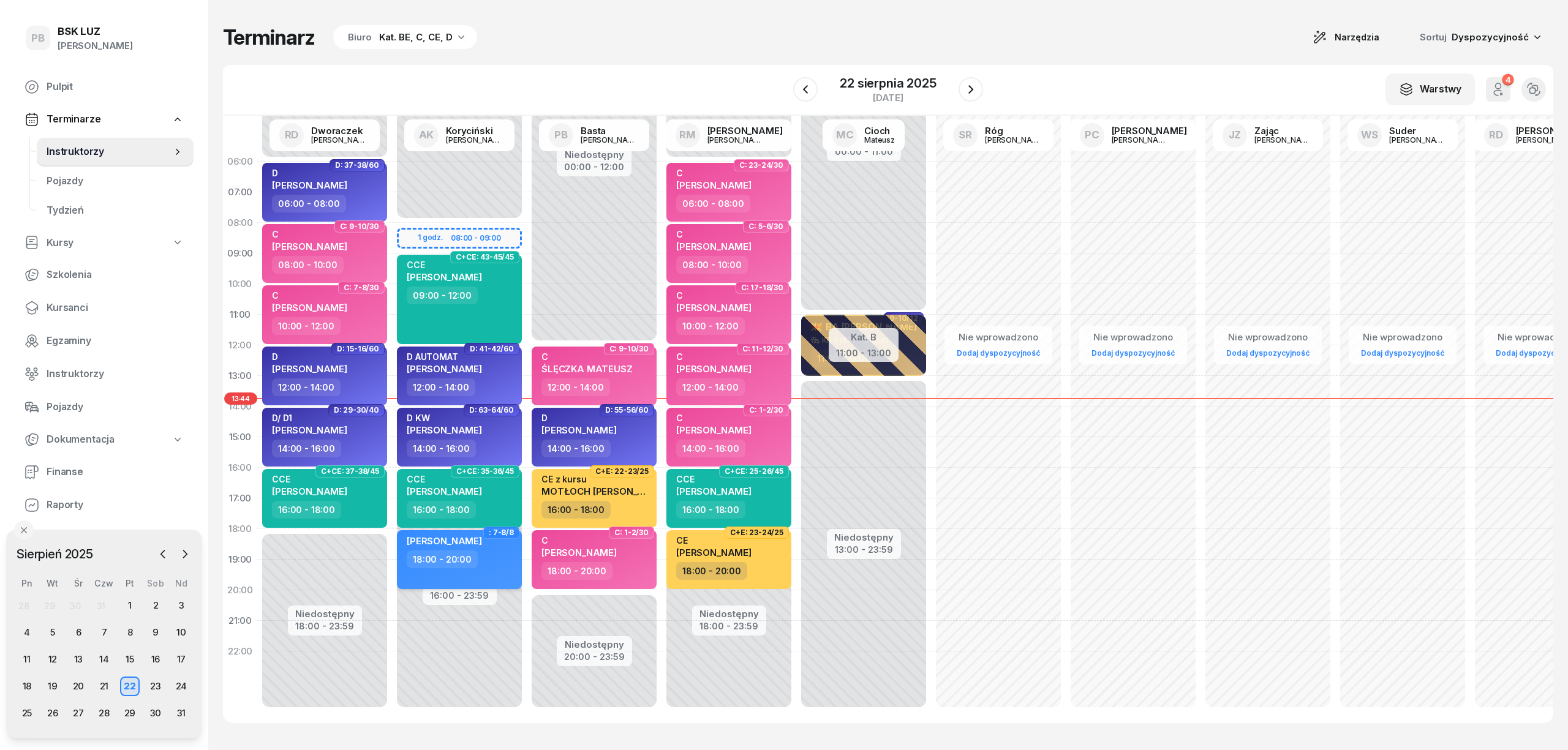
select select "18"
select select "20"
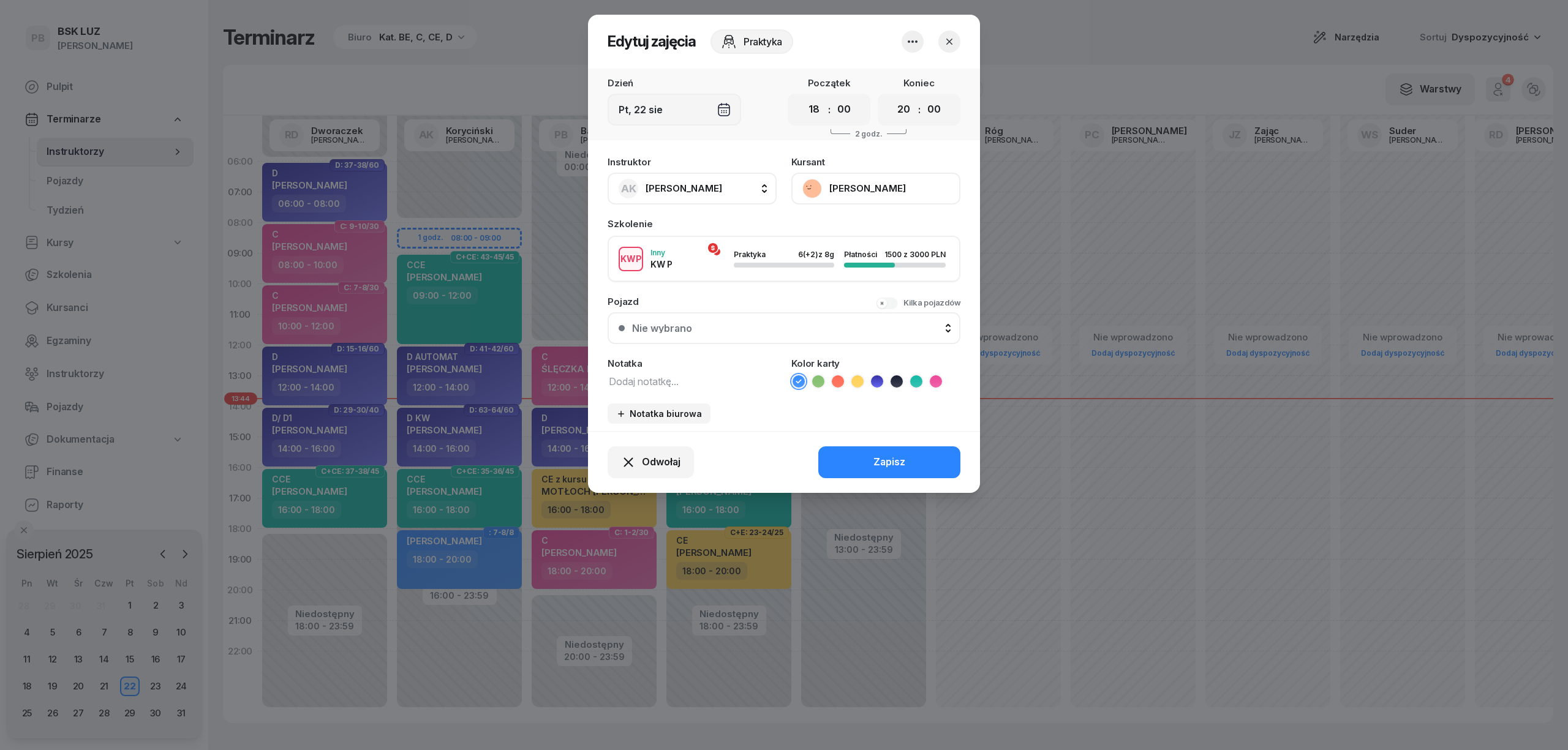
click at [650, 377] on textarea at bounding box center [692, 381] width 169 height 16
type textarea "D KW"
click at [860, 451] on button "Zapisz" at bounding box center [890, 462] width 142 height 31
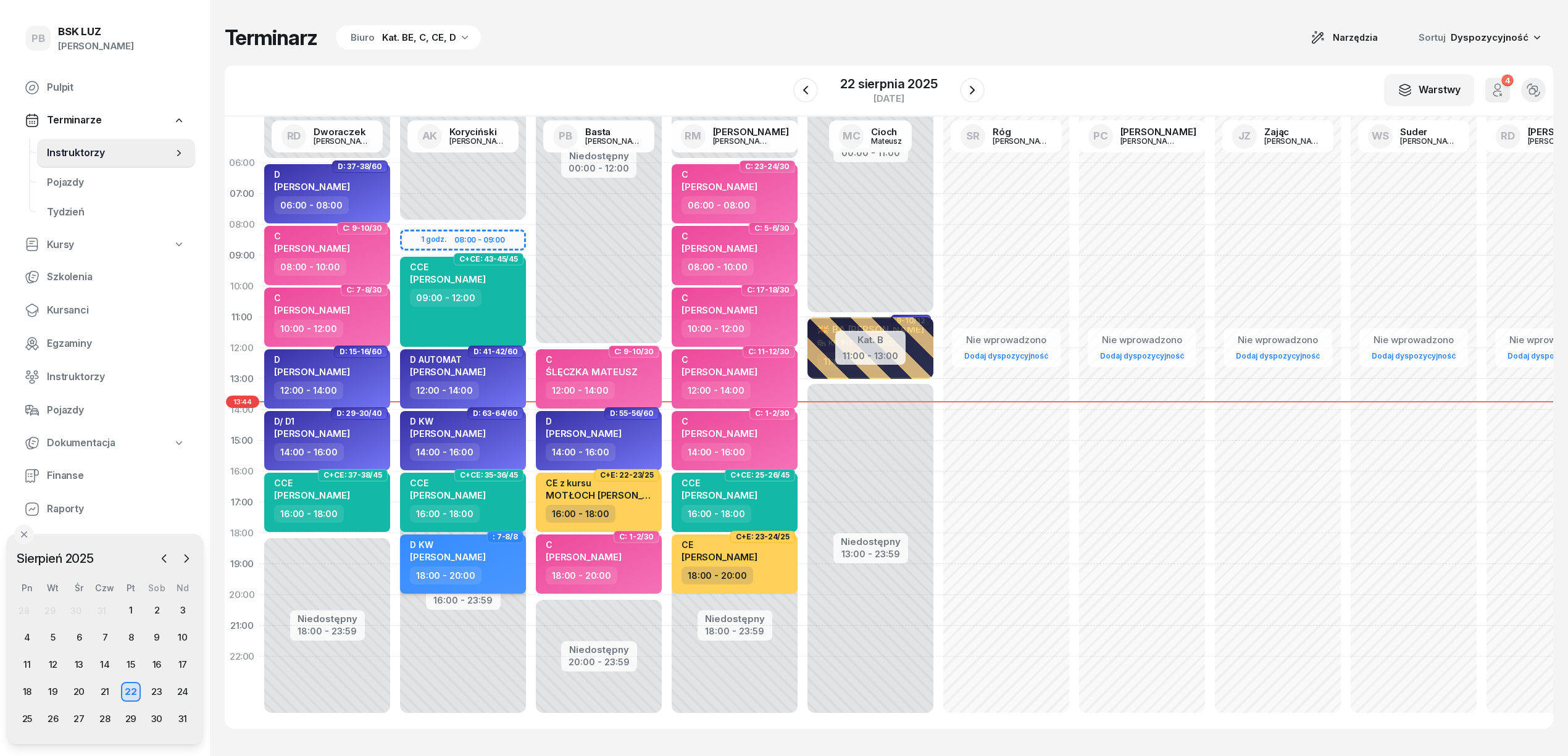
click at [496, 556] on div "D KW [PERSON_NAME]" at bounding box center [464, 552] width 109 height 27
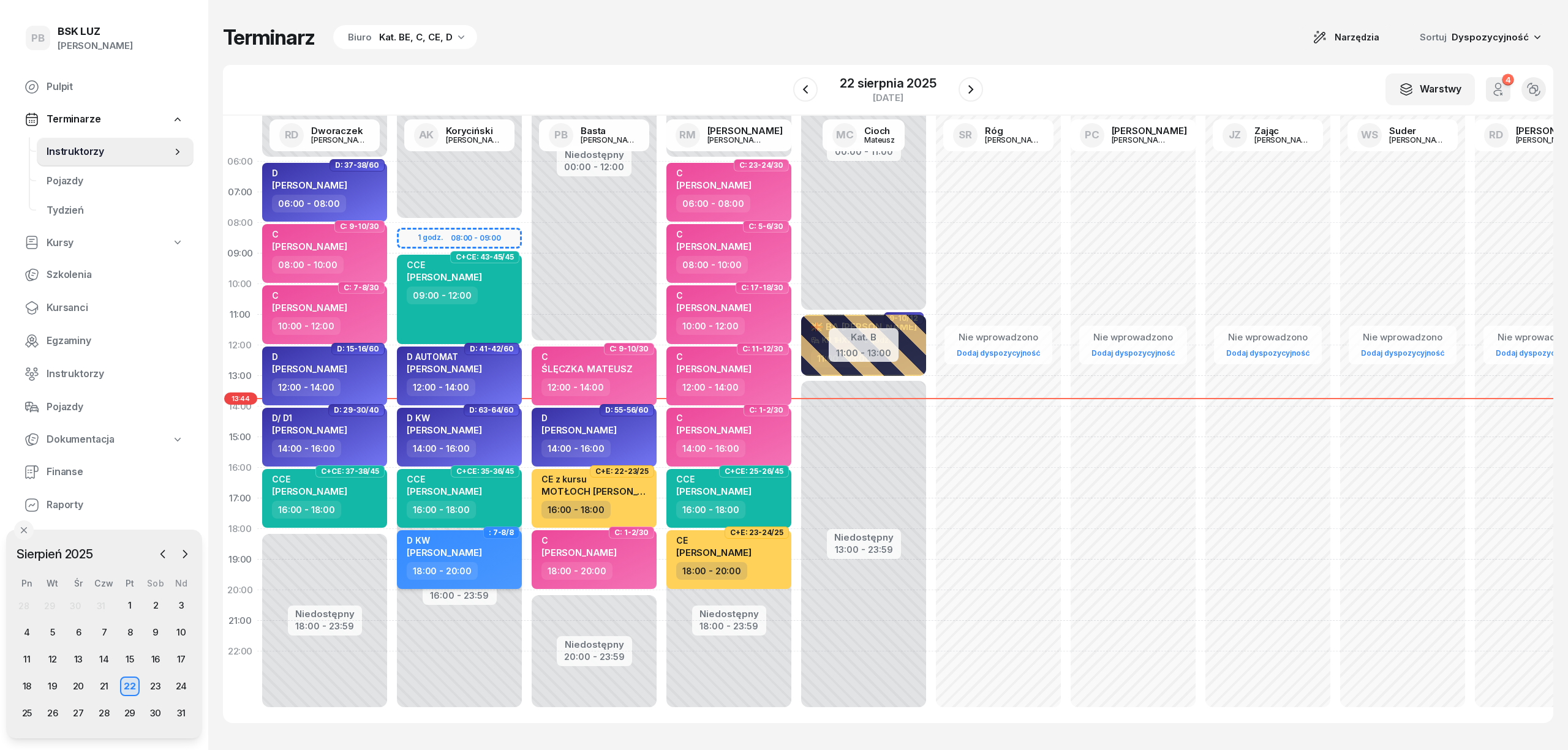
select select "18"
select select "20"
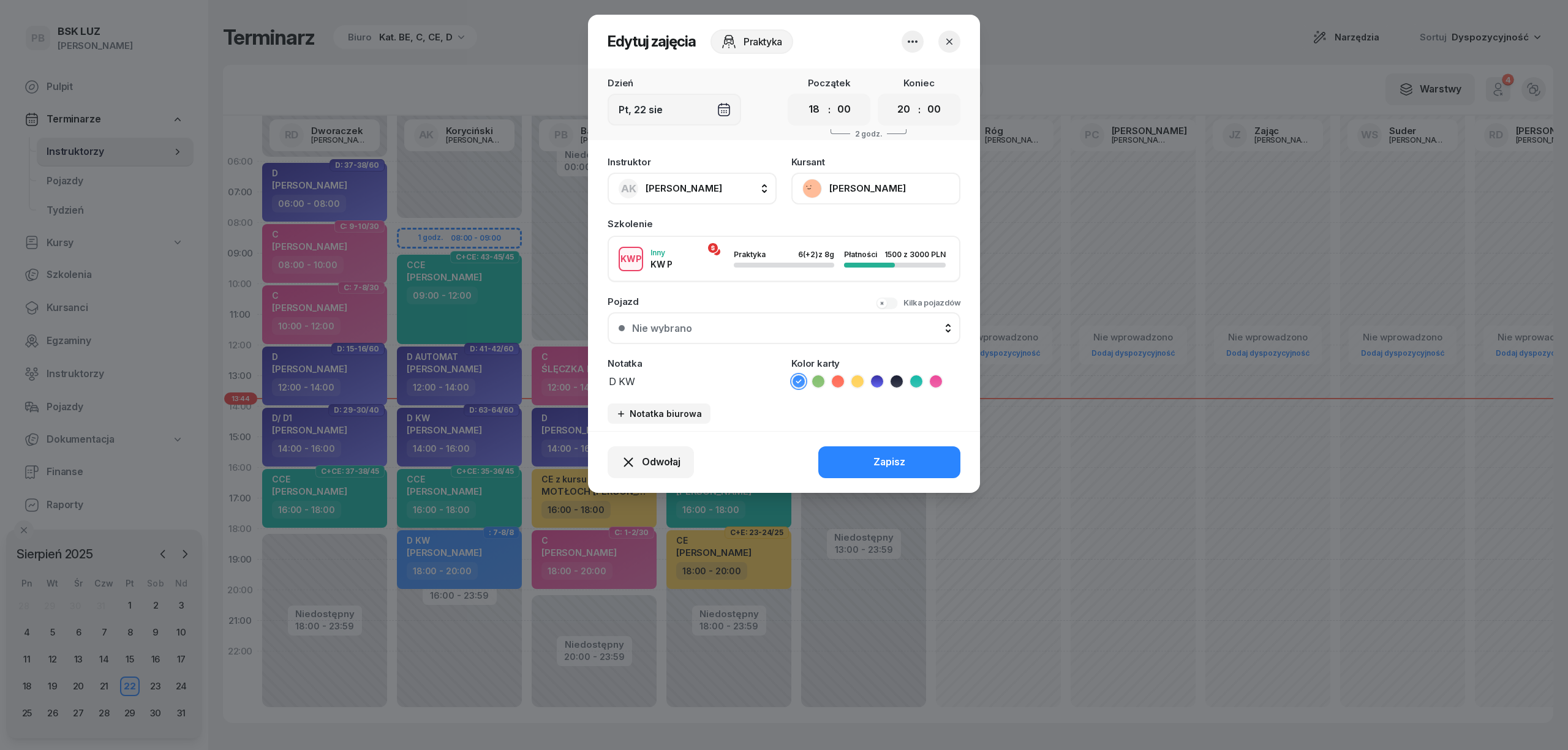
click at [880, 380] on icon at bounding box center [877, 381] width 12 height 12
click at [870, 471] on button "Zapisz" at bounding box center [890, 462] width 142 height 31
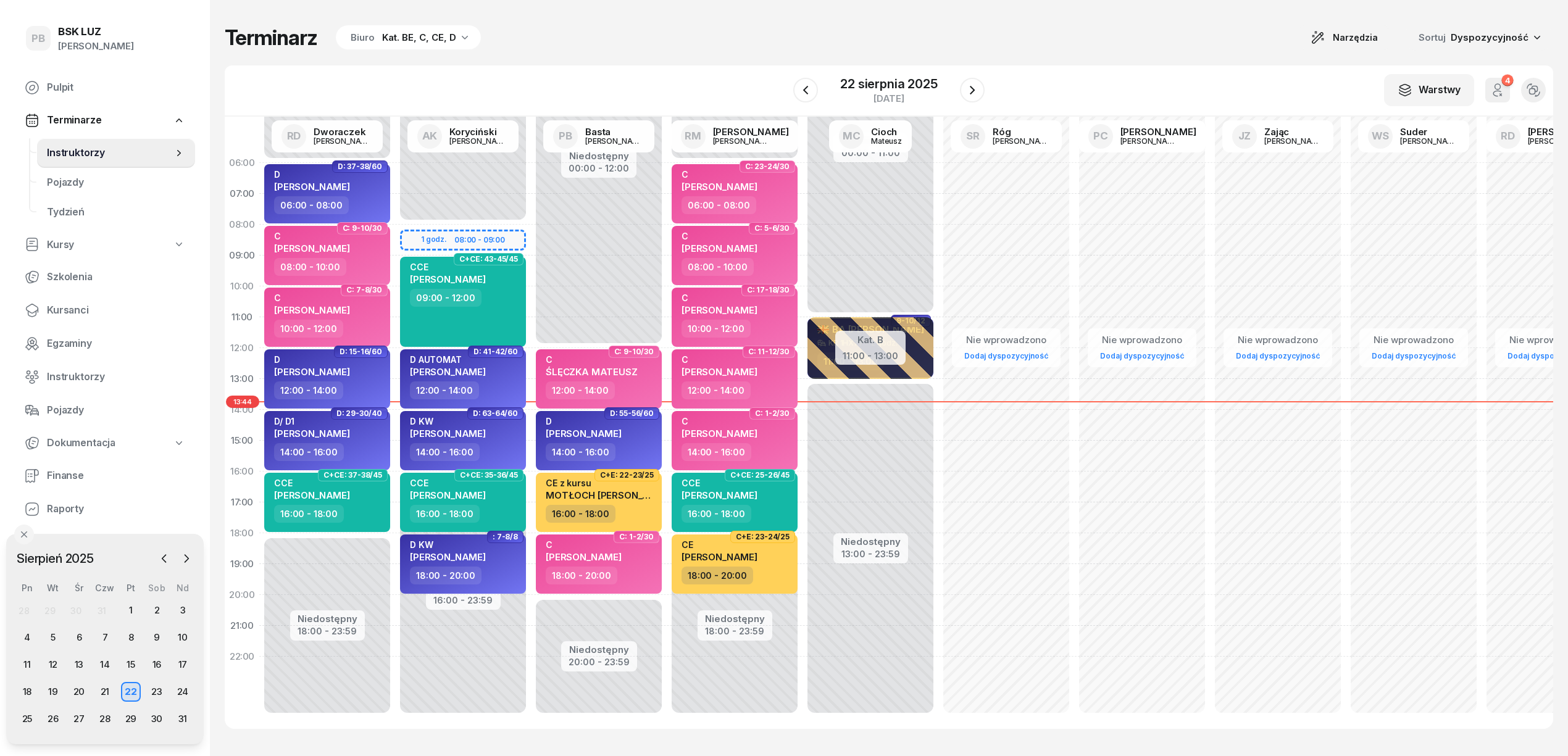
click at [749, 50] on div "Terminarz Biuro Kat. BE, C, CE, D Narzędzia Sortuj Dyspozycyjność" at bounding box center [888, 38] width 1329 height 26
click at [131, 722] on div "29" at bounding box center [130, 719] width 20 height 20
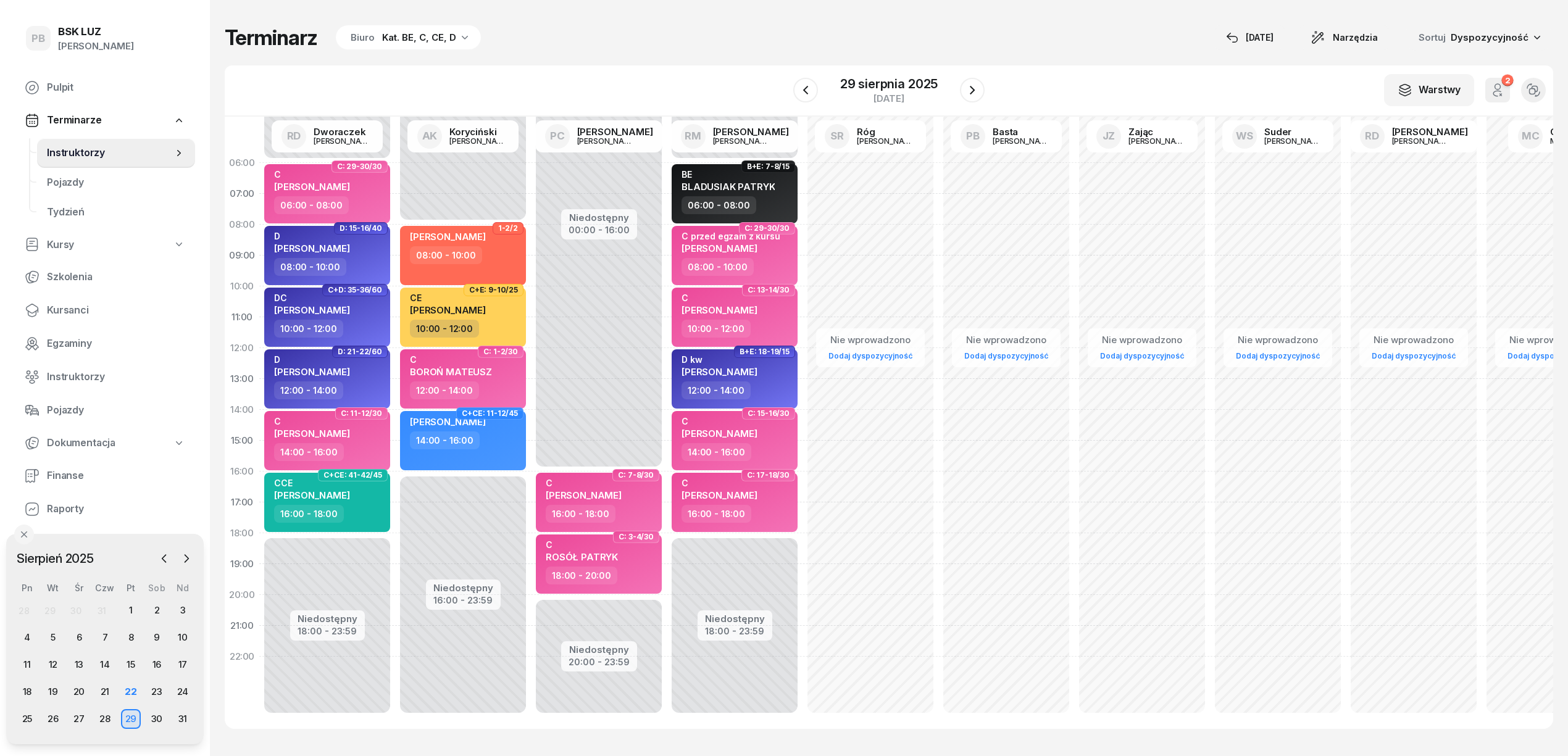
click at [329, 738] on div "Terminarz Biuro Kat. BE, C, CE, D [DATE] Narzędzia Sortuj Dyspozycyjność W Wybi…" at bounding box center [888, 377] width 1329 height 754
click at [133, 690] on div "22" at bounding box center [130, 692] width 20 height 20
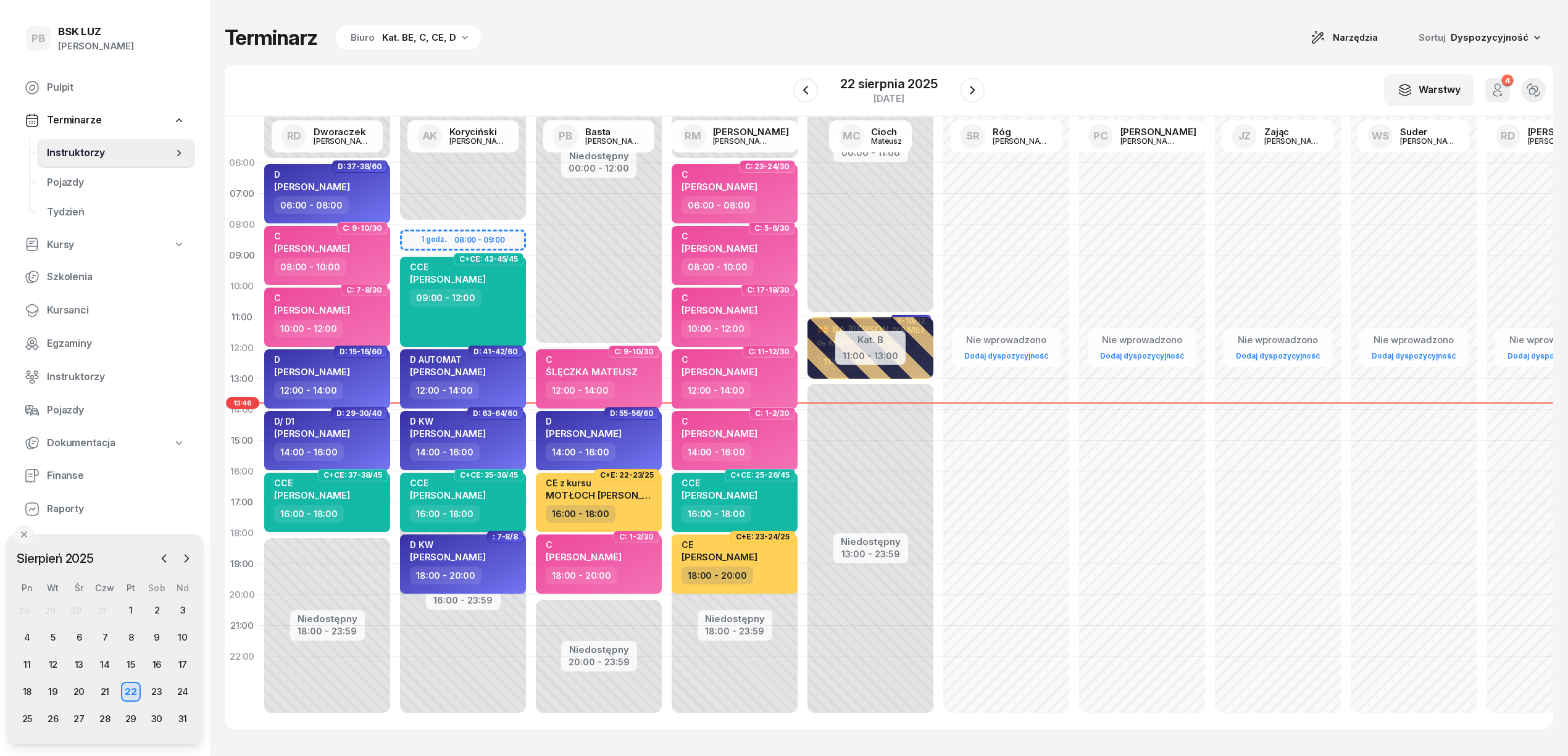
click at [629, 28] on div "Terminarz Biuro Kat. BE, C, CE, D Narzędzia Sortuj Dyspozycyjność" at bounding box center [888, 38] width 1329 height 26
click at [724, 58] on div "Terminarz Biuro Kat. BE, C, CE, D Narzędzia Sortuj Dyspozycyjność W Wybierz AK …" at bounding box center [888, 377] width 1329 height 754
click at [722, 77] on div "W Wybierz AK [PERSON_NAME] BP [PERSON_NAME] DP [PERSON_NAME] GS [PERSON_NAME] I…" at bounding box center [888, 90] width 1329 height 51
click at [620, 65] on div "W Wybierz AK [PERSON_NAME] BP [PERSON_NAME] DP [PERSON_NAME] GS [PERSON_NAME] I…" at bounding box center [888, 90] width 1329 height 51
click at [628, 35] on div "Terminarz Biuro Kat. BE, C, CE, D Narzędzia Sortuj Dyspozycyjność" at bounding box center [888, 38] width 1329 height 26
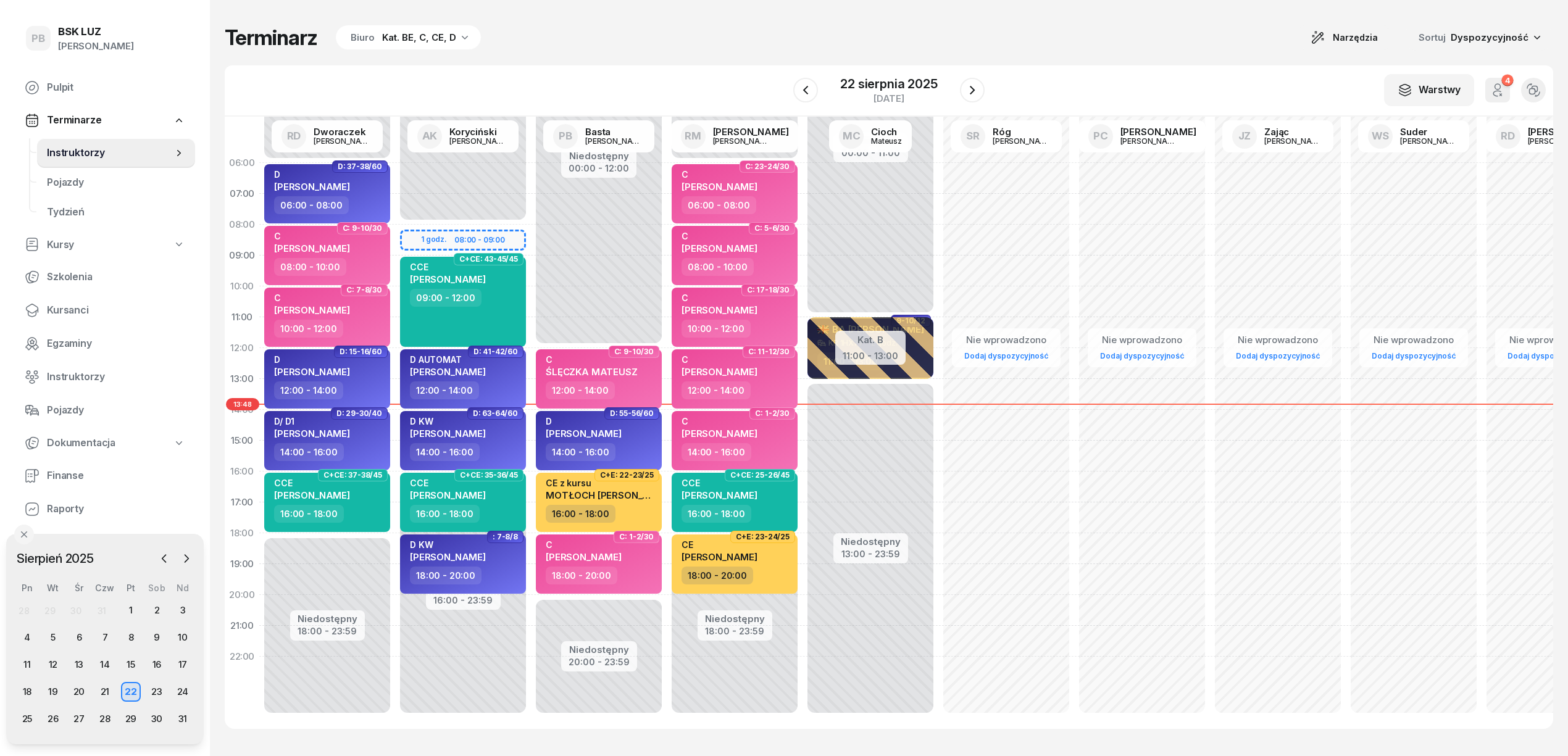
click at [895, 19] on div "Terminarz Biuro Kat. BE, C, CE, D Narzędzia Sortuj Dyspozycyjność W Wybierz AK …" at bounding box center [888, 377] width 1329 height 754
click at [645, 49] on div "Terminarz Biuro Kat. BE, C, CE, D Narzędzia Sortuj Dyspozycyjność" at bounding box center [888, 38] width 1329 height 26
click at [647, 47] on div "Terminarz Biuro Kat. BE, C, CE, D Narzędzia Sortuj Dyspozycyjność" at bounding box center [888, 38] width 1329 height 26
click at [653, 45] on div "Terminarz Biuro Kat. BE, C, CE, D Narzędzia Sortuj Dyspozycyjność" at bounding box center [888, 38] width 1329 height 26
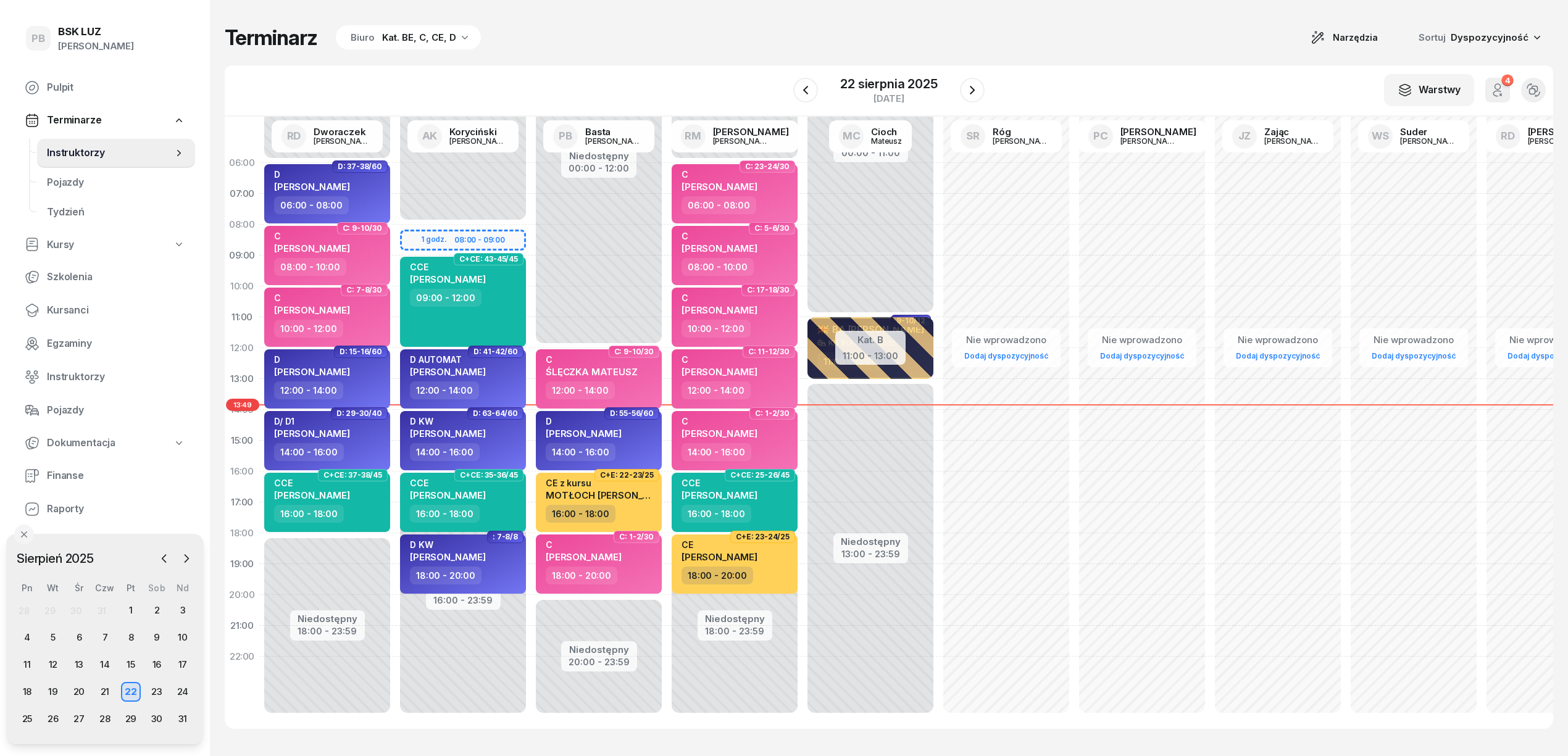
click at [831, 35] on div "Terminarz Biuro Kat. BE, C, CE, D Narzędzia Sortuj Dyspozycyjność" at bounding box center [888, 38] width 1329 height 26
click at [818, 28] on div "Terminarz Biuro Kat. BE, C, CE, D Narzędzia Sortuj Dyspozycyjność" at bounding box center [888, 38] width 1329 height 26
click at [1020, 30] on div "Terminarz Biuro Kat. BE, C, CE, D Narzędzia Sortuj Dyspozycyjność" at bounding box center [888, 38] width 1329 height 26
click at [1111, 64] on div "Terminarz Biuro Kat. BE, C, CE, D Narzędzia Sortuj Dyspozycyjność W Wybierz AK …" at bounding box center [888, 377] width 1329 height 754
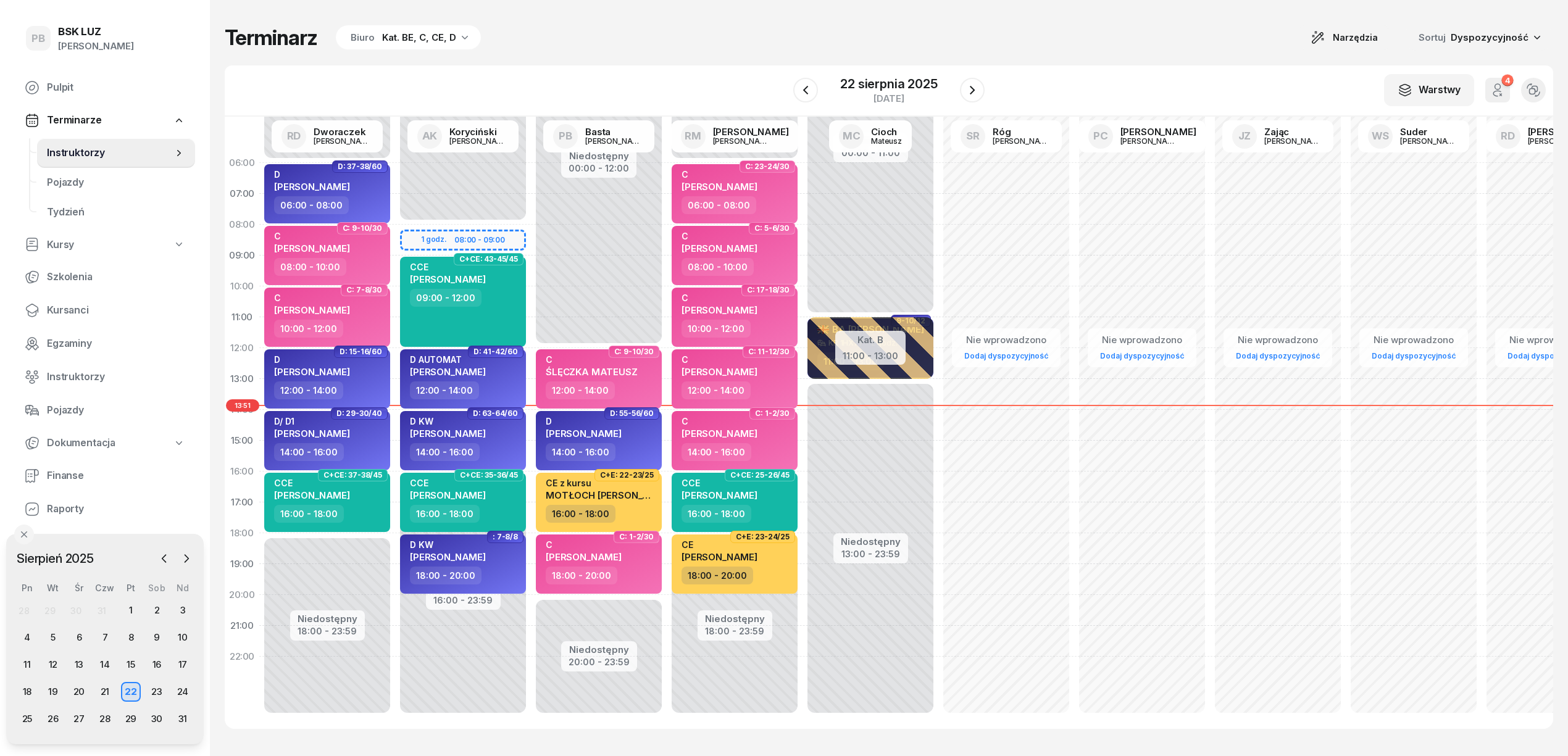
click at [1086, 65] on div "W Wybierz AK [PERSON_NAME] BP [PERSON_NAME] DP [PERSON_NAME] GS [PERSON_NAME] I…" at bounding box center [888, 90] width 1329 height 51
click at [1141, 48] on div "Terminarz Biuro Kat. BE, C, CE, D Narzędzia Sortuj Dyspozycyjność" at bounding box center [888, 38] width 1329 height 26
click at [980, 87] on button "button" at bounding box center [972, 90] width 25 height 25
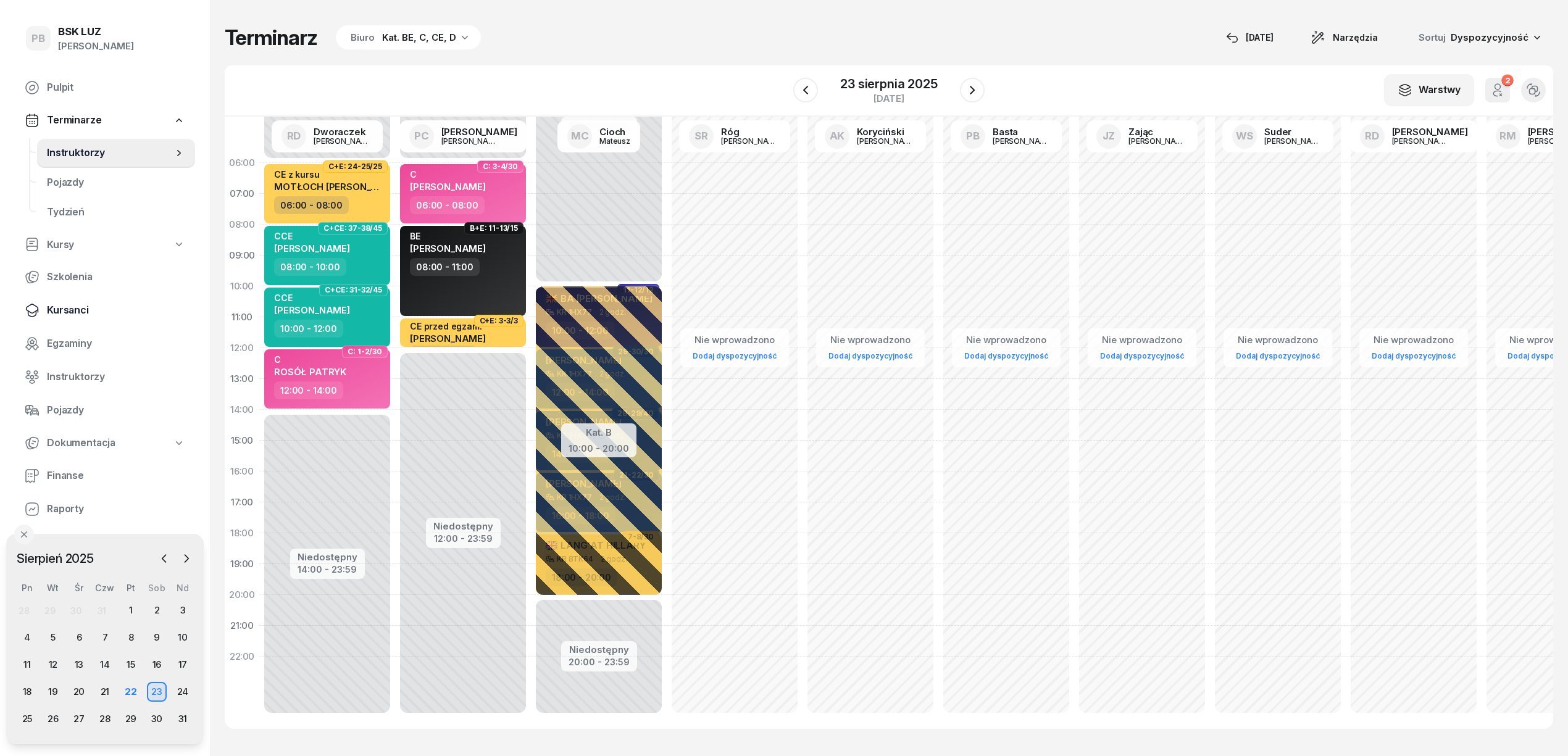
click at [74, 312] on span "Kursanci" at bounding box center [115, 310] width 139 height 16
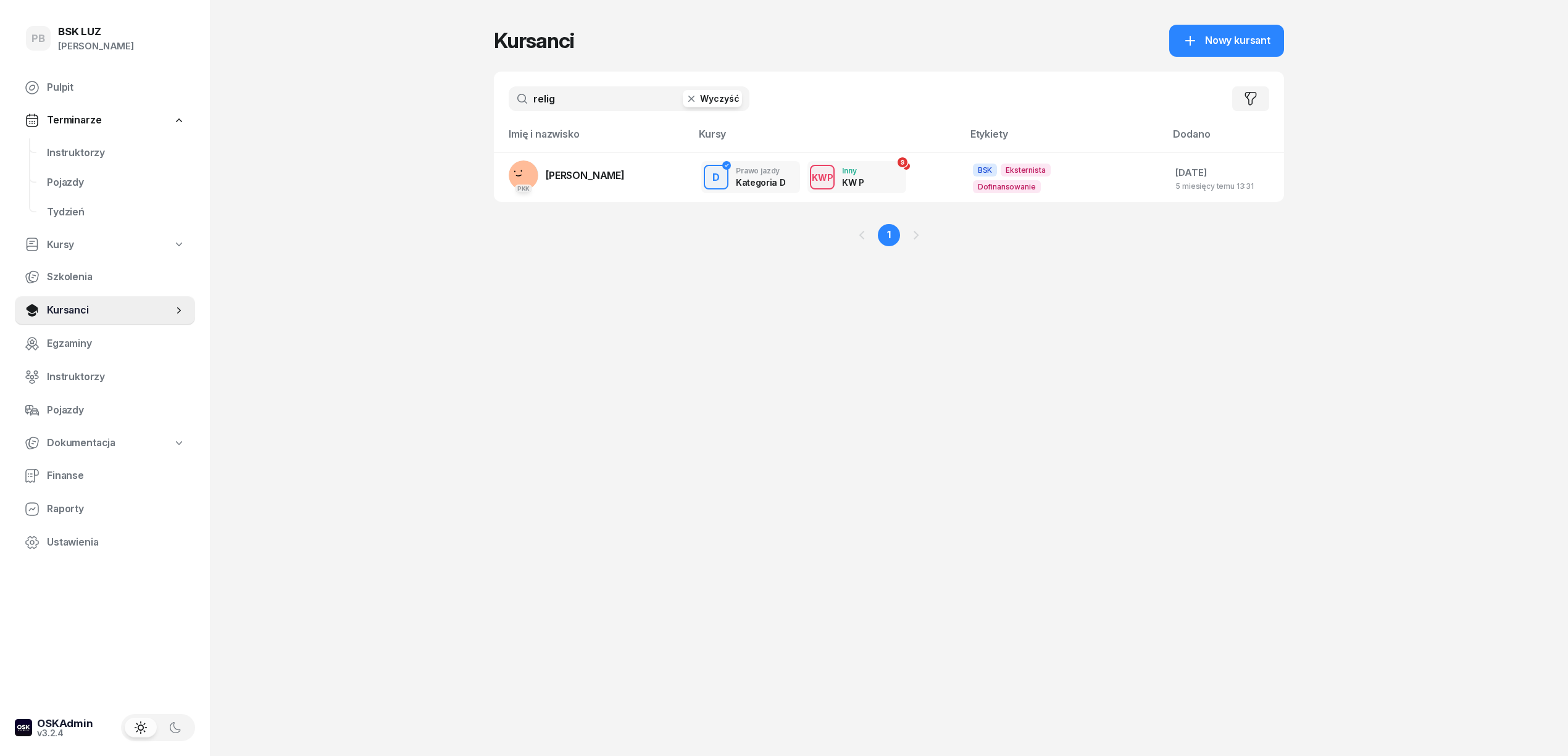
click at [629, 100] on input "relig" at bounding box center [629, 99] width 241 height 25
click at [632, 97] on input "relig" at bounding box center [629, 99] width 241 height 25
type input "[PERSON_NAME]"
click at [615, 177] on span "[PERSON_NAME]" at bounding box center [585, 175] width 79 height 12
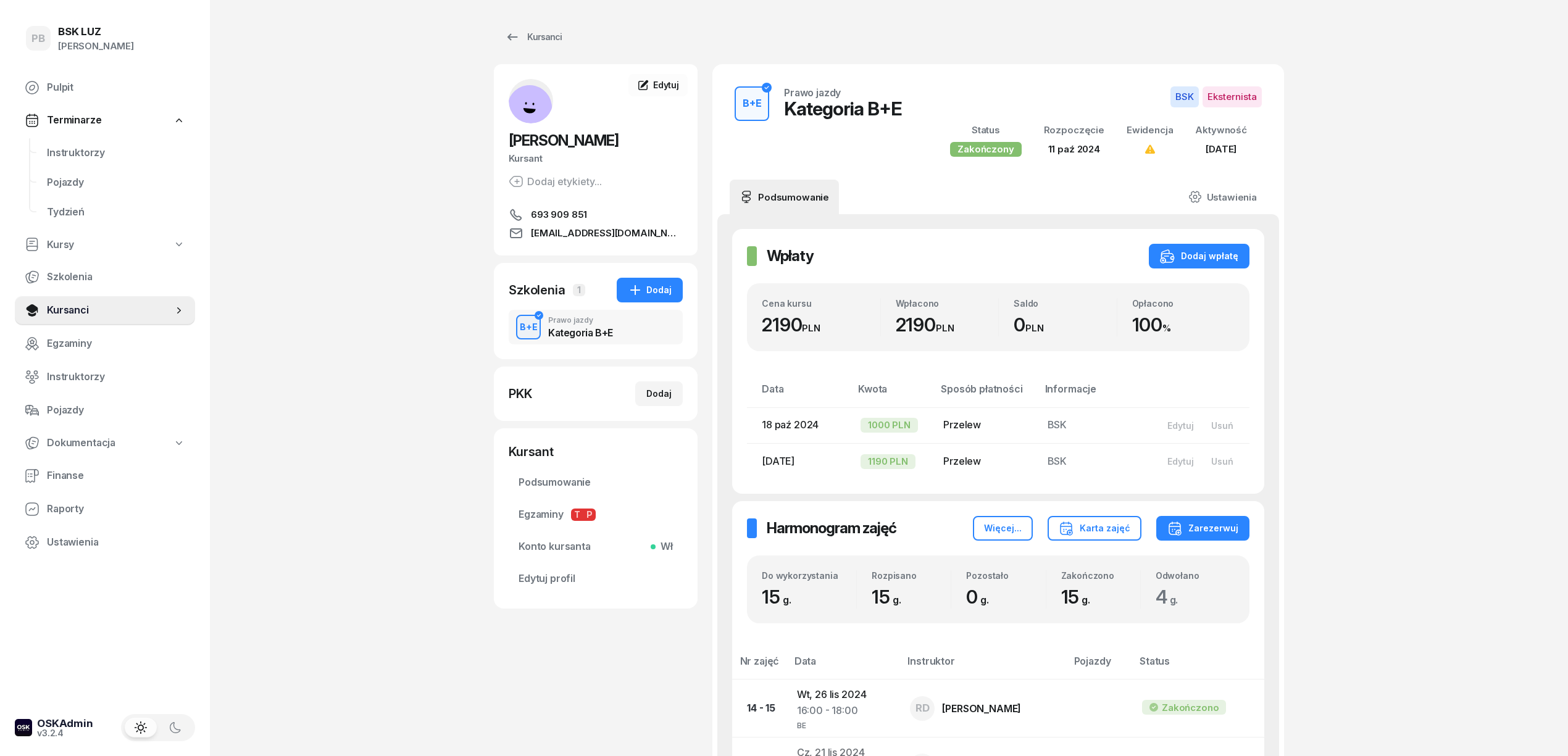
click at [1455, 296] on div "PB BSK [PERSON_NAME] Pulpit Terminarze Instruktorzy Pojazdy Tydzień Kursy Szkol…" at bounding box center [784, 677] width 1568 height 1354
click at [645, 294] on div "Dodaj" at bounding box center [649, 290] width 44 height 15
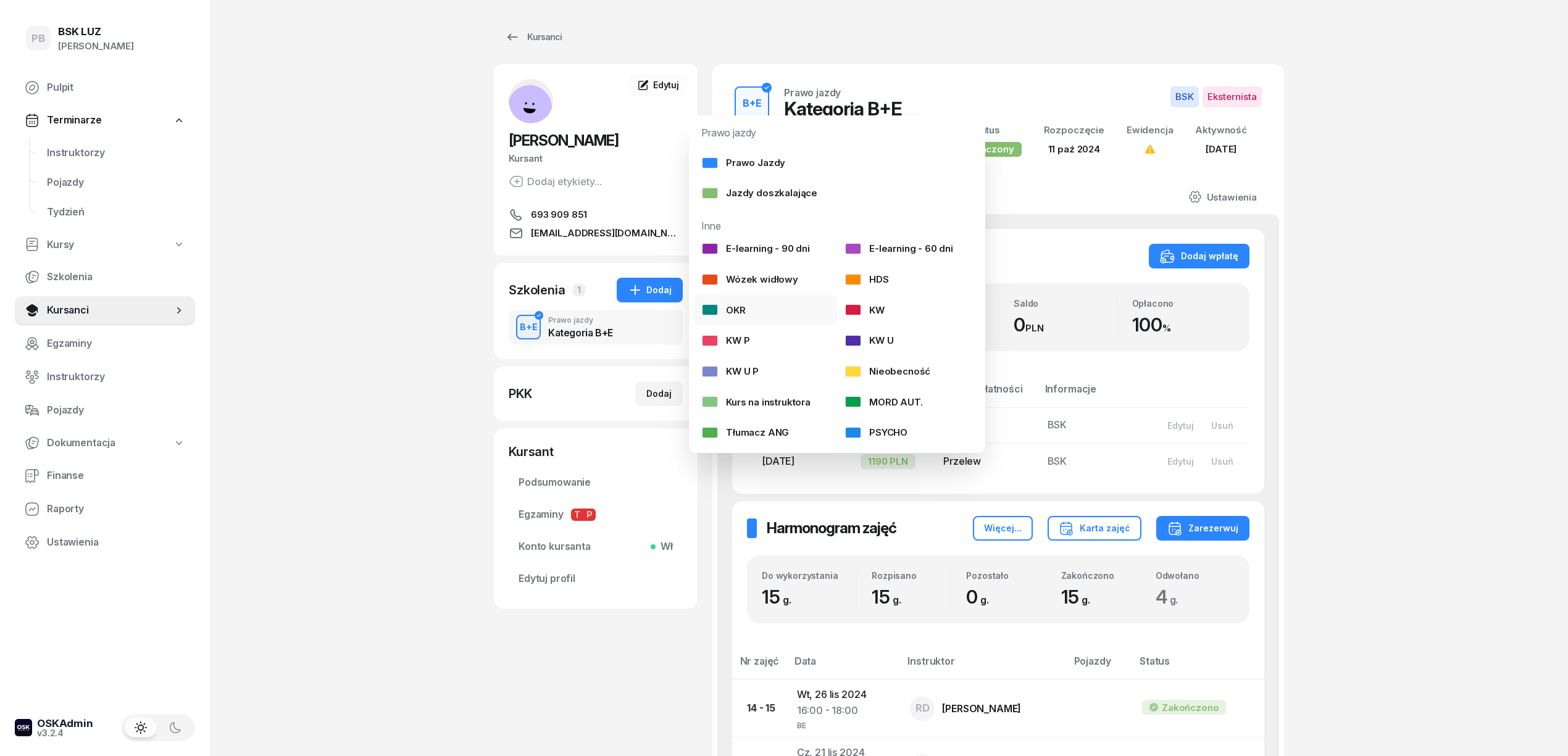
click at [770, 309] on link "OKR" at bounding box center [765, 310] width 143 height 31
select select
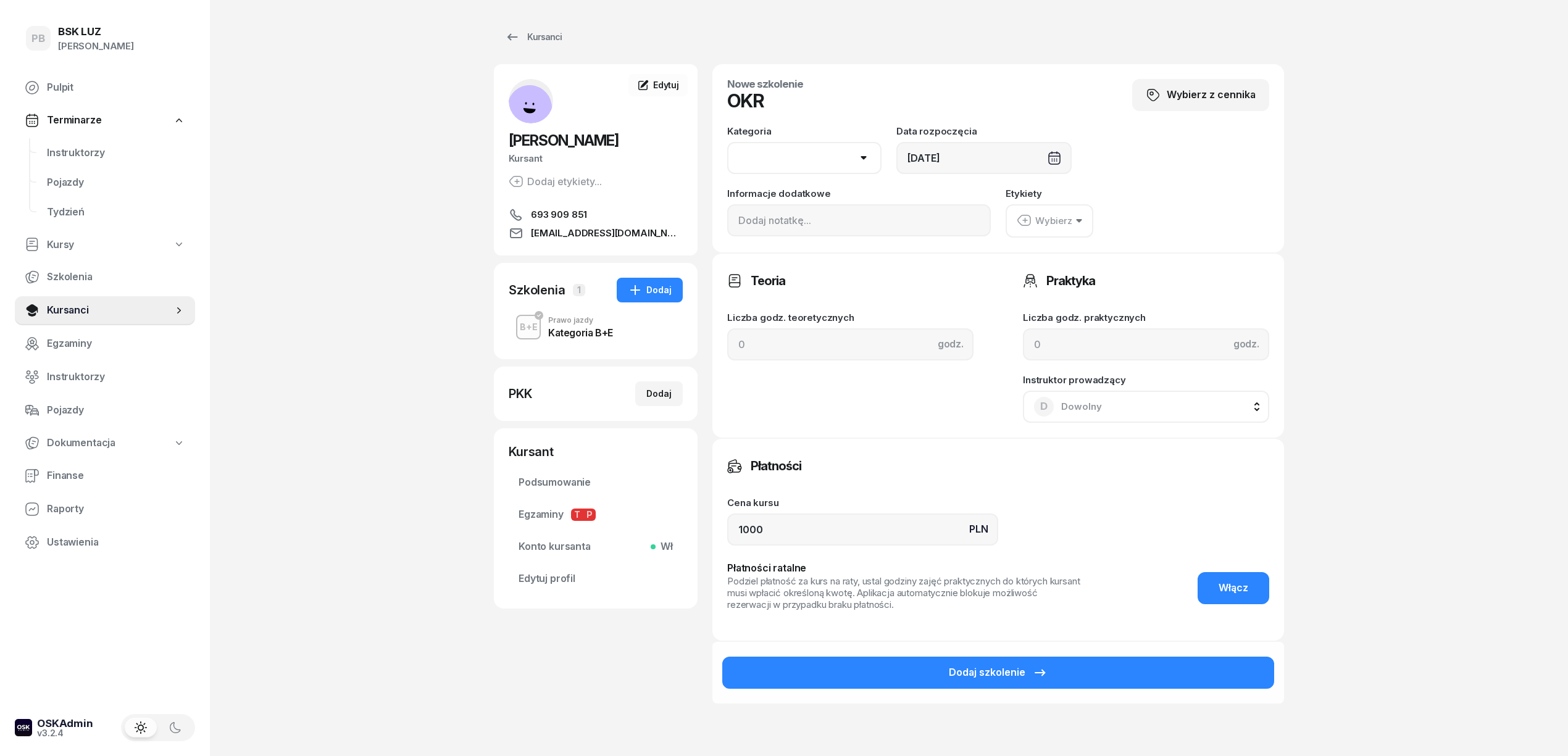
click at [814, 158] on select "AM A1 A2 A B1 B B+E C1 C1+E C C+E D1 D1+E D D+E T Tram C+CE C+D" at bounding box center [804, 157] width 155 height 32
click at [402, 202] on div "PB BSK [PERSON_NAME] Pulpit Terminarze Instruktorzy Pojazdy Tydzień Kursy Szkol…" at bounding box center [784, 427] width 1568 height 855
drag, startPoint x: 644, startPoint y: 141, endPoint x: 507, endPoint y: 137, distance: 137.1
click at [507, 137] on div "[PERSON_NAME] etykiety... 693 909 851 [EMAIL_ADDRESS][DOMAIN_NAME]" at bounding box center [595, 160] width 204 height 162
copy span "[PERSON_NAME]"
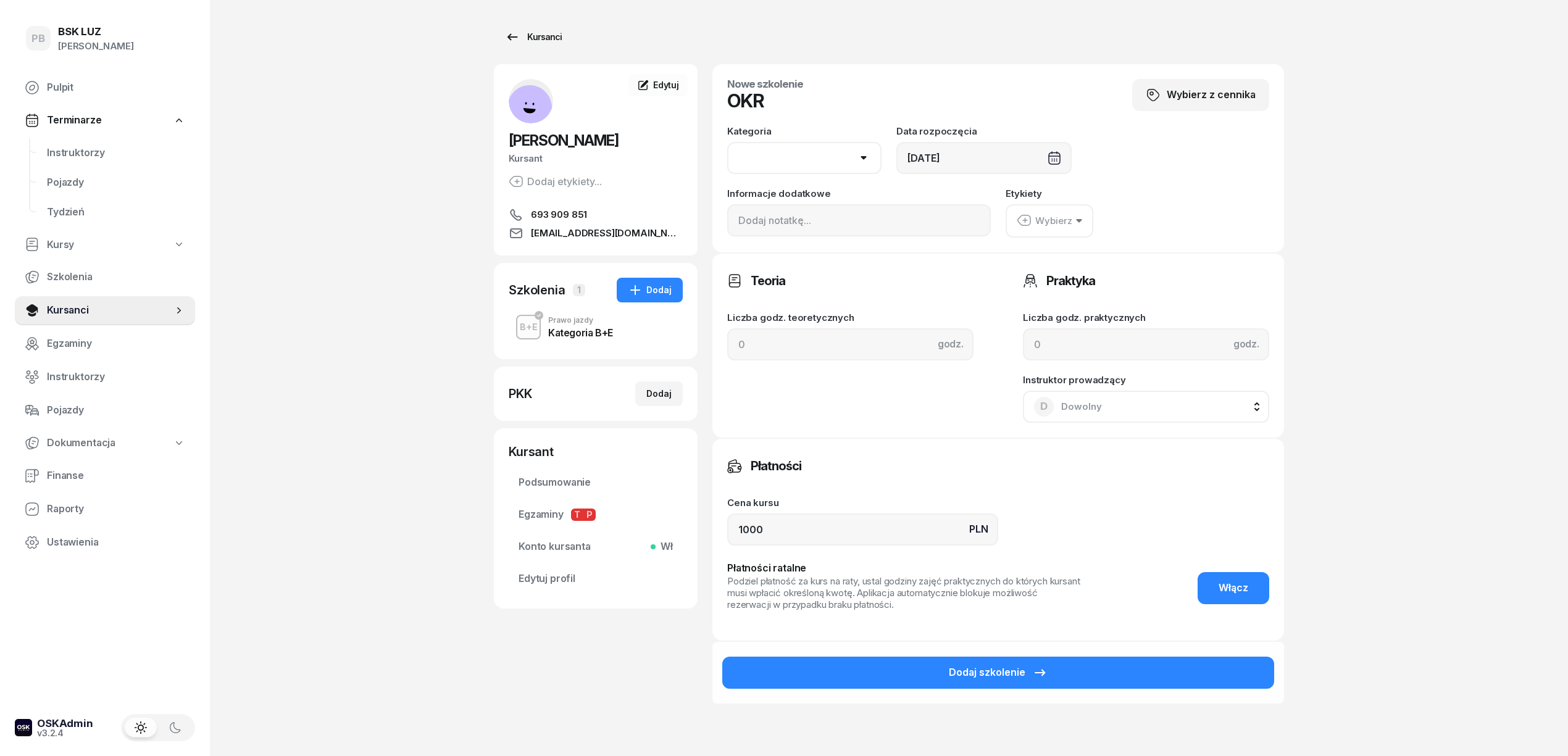
click at [554, 32] on div "Kursanci" at bounding box center [533, 37] width 57 height 15
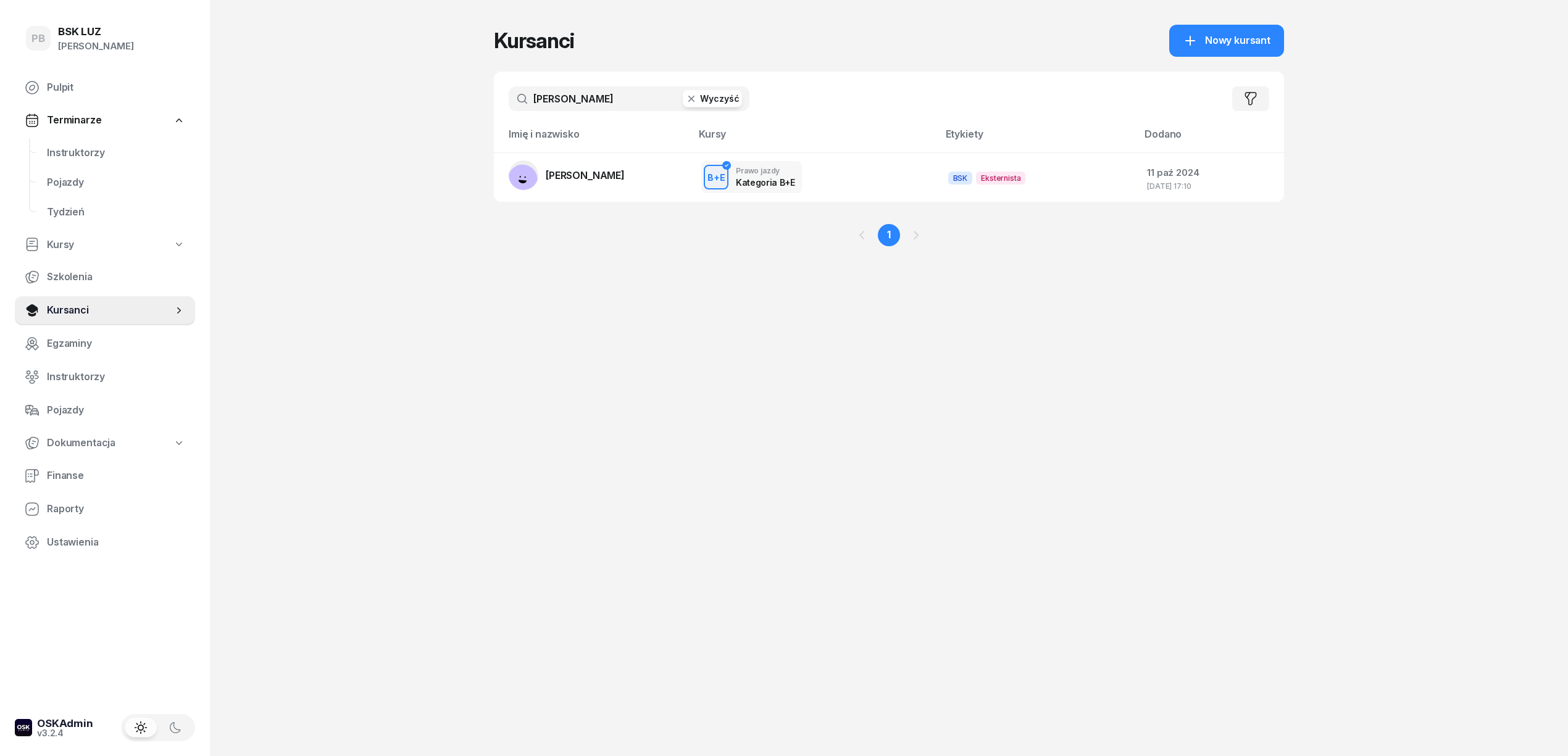
drag, startPoint x: 786, startPoint y: 356, endPoint x: 1202, endPoint y: 164, distance: 458.2
click at [789, 353] on div "Kursanci Nowy kursant janowski Wyczyść Filtruj Imię i nazwisko Kursy Etykiety D…" at bounding box center [888, 378] width 791 height 756
click at [1224, 49] on link "Nowy kursant" at bounding box center [1226, 41] width 115 height 32
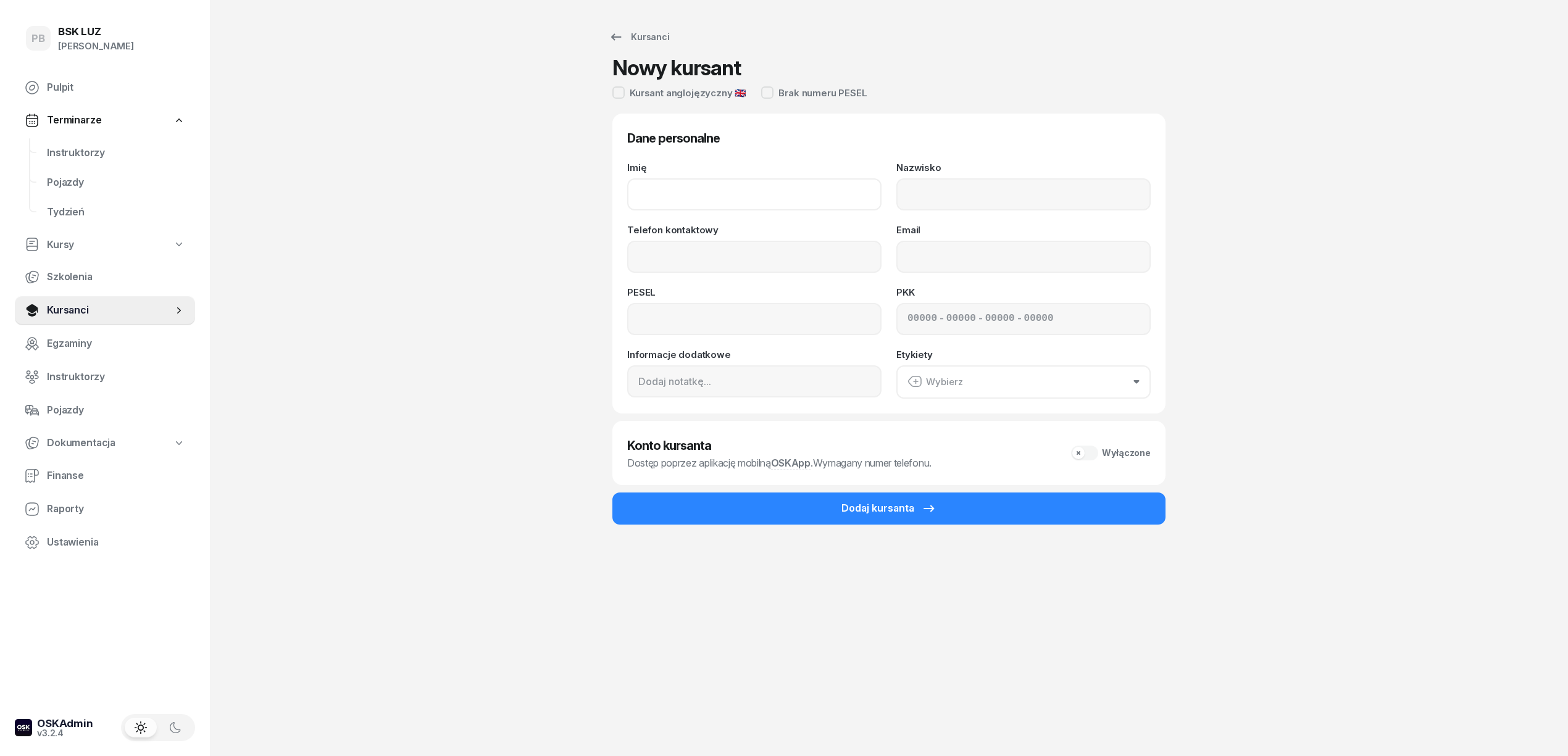
click at [789, 196] on input "Imię" at bounding box center [754, 195] width 254 height 32
paste input "[PERSON_NAME]"
drag, startPoint x: 693, startPoint y: 194, endPoint x: 561, endPoint y: 185, distance: 132.3
click at [561, 185] on div "Kursanci Nowy kursant Kursant anglojęzyczny 🇬🇧 Brak numeru PESEL Dane personaln…" at bounding box center [888, 378] width 791 height 756
type input "ŁUKASZ"
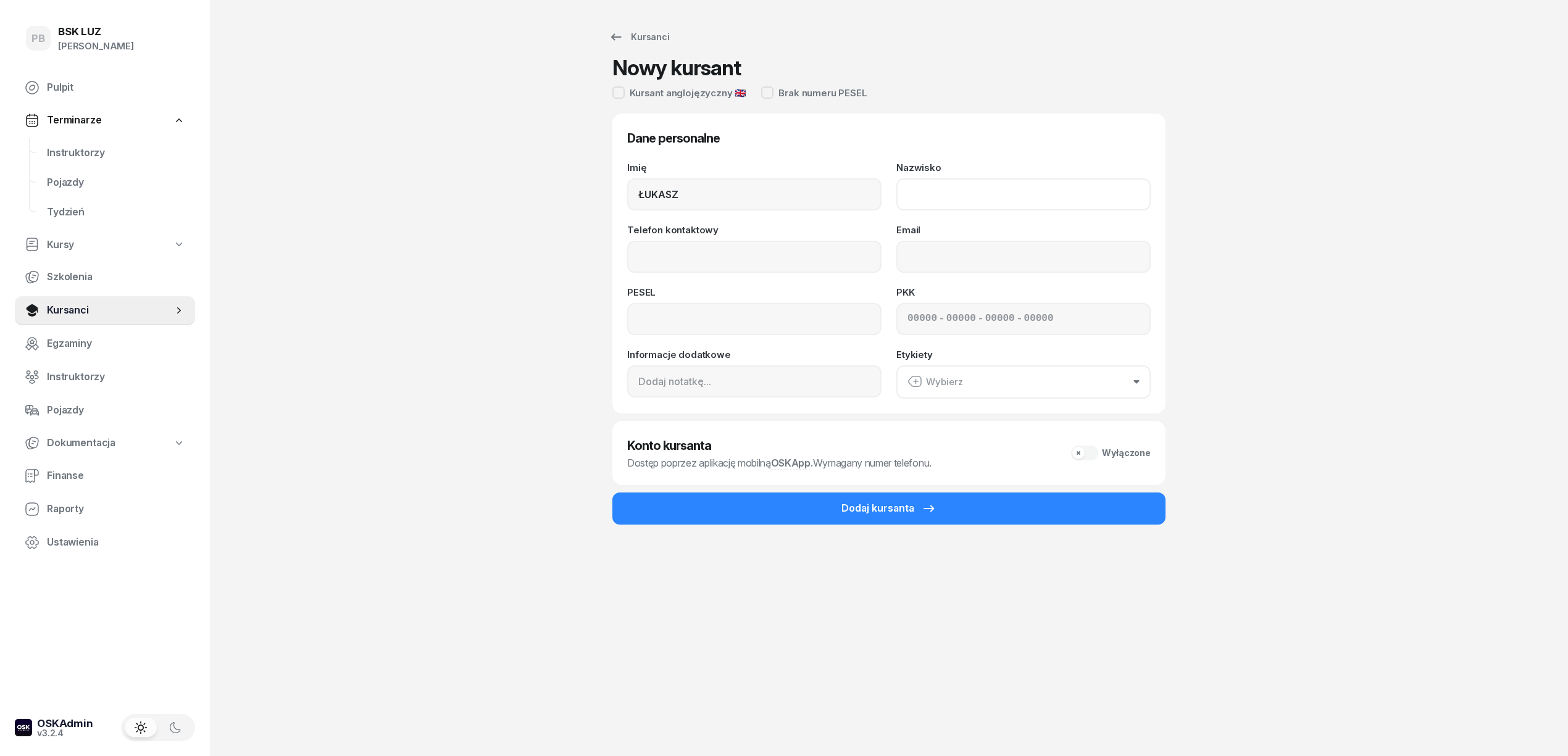
click at [959, 194] on input "Nazwisko" at bounding box center [1023, 195] width 254 height 32
paste input "[PERSON_NAME]"
type input "[PERSON_NAME]"
click at [363, 169] on div "PB BSK [PERSON_NAME] Pulpit Terminarze Instruktorzy Pojazdy Tydzień Kursy Szkol…" at bounding box center [784, 378] width 1568 height 756
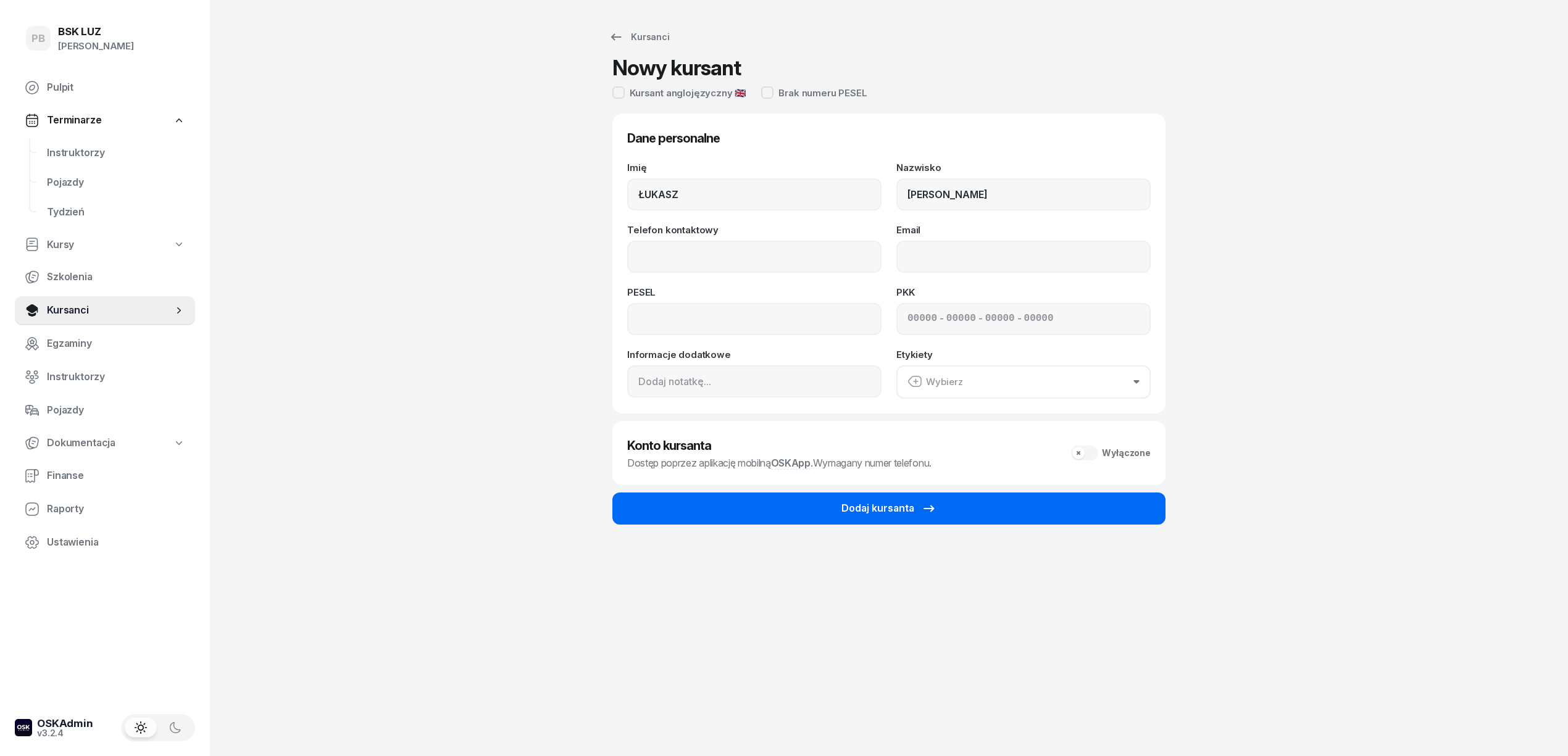
click at [768, 516] on button "Dodaj kursanta" at bounding box center [889, 508] width 553 height 32
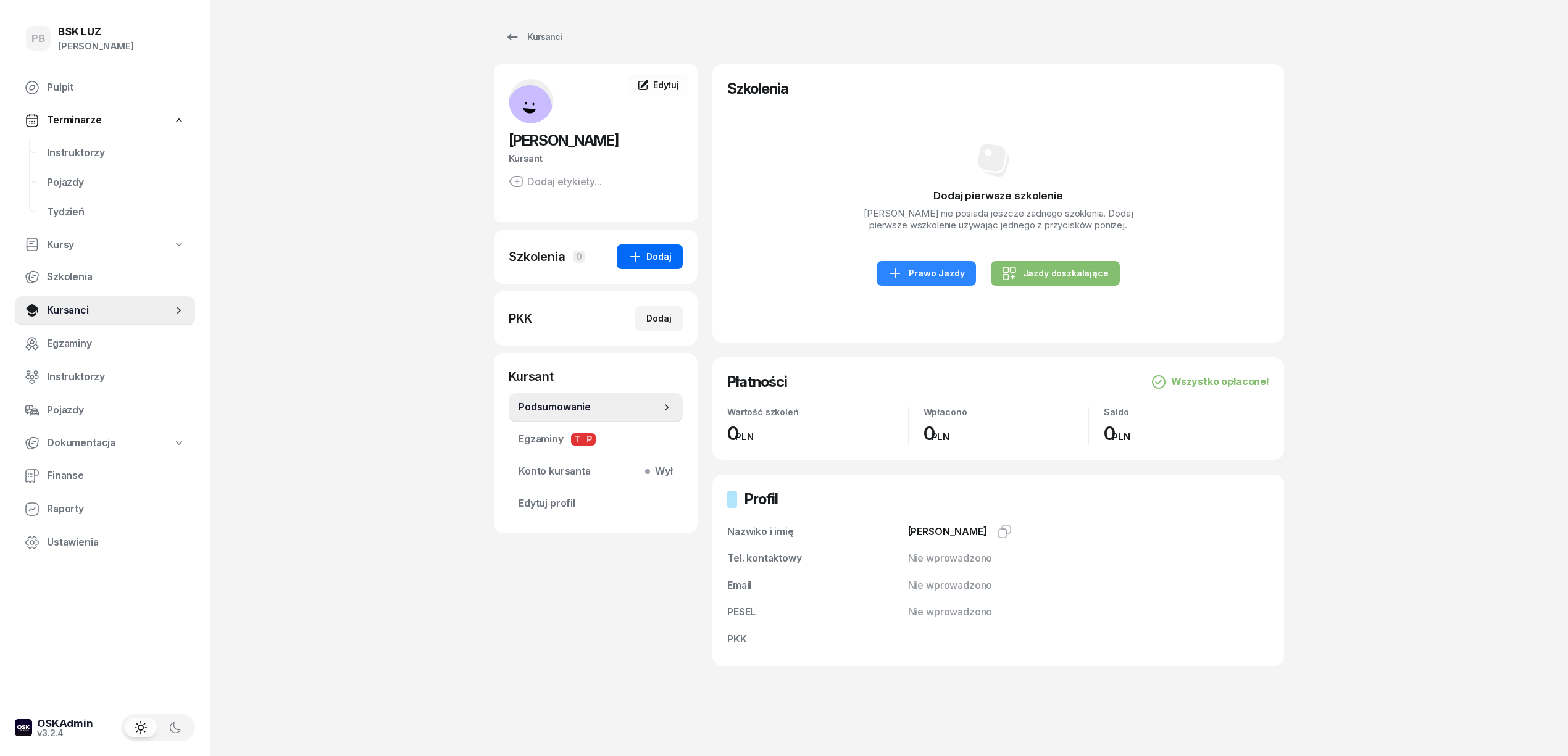
click at [647, 260] on div "Dodaj" at bounding box center [649, 257] width 44 height 15
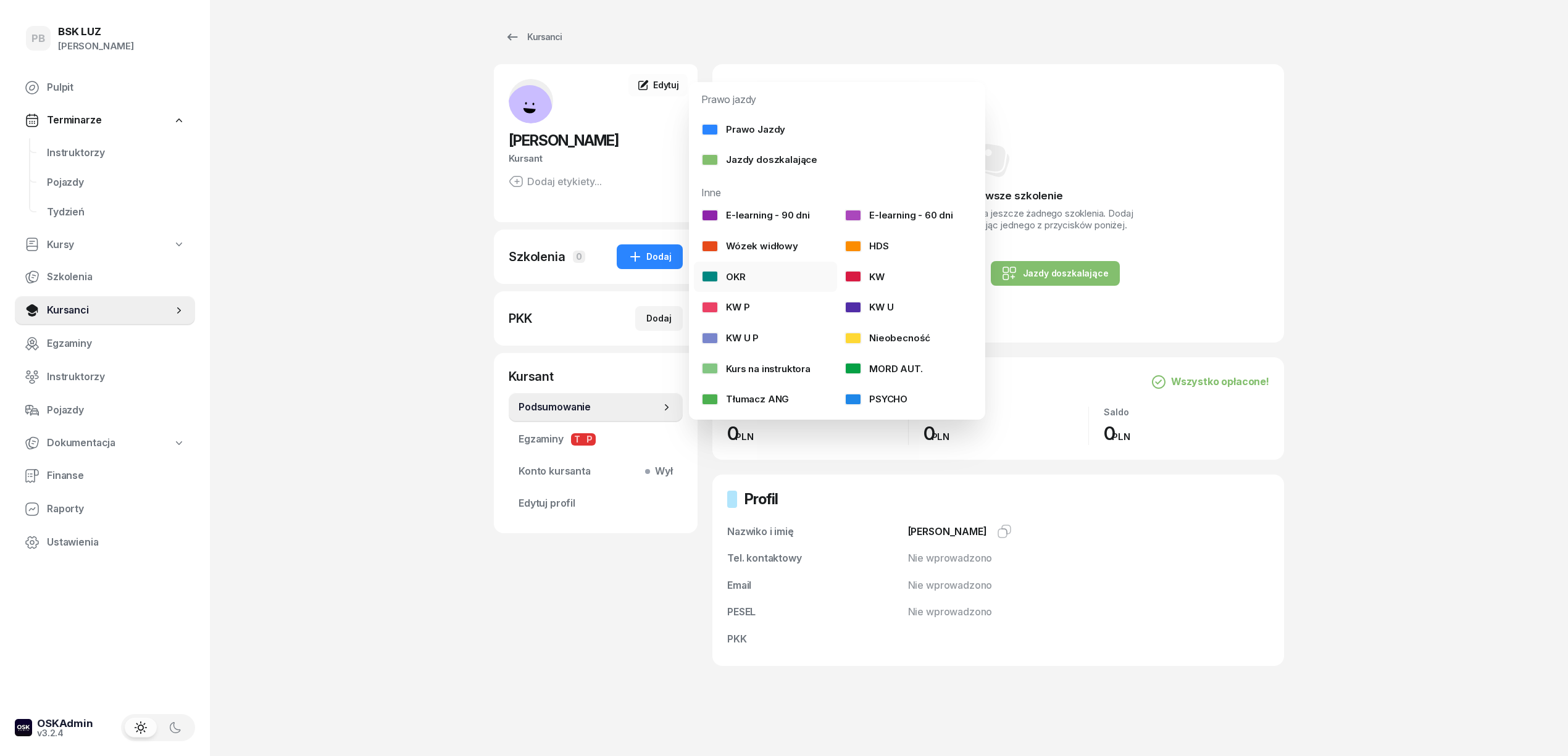
click at [755, 270] on link "OKR" at bounding box center [765, 277] width 143 height 31
select select
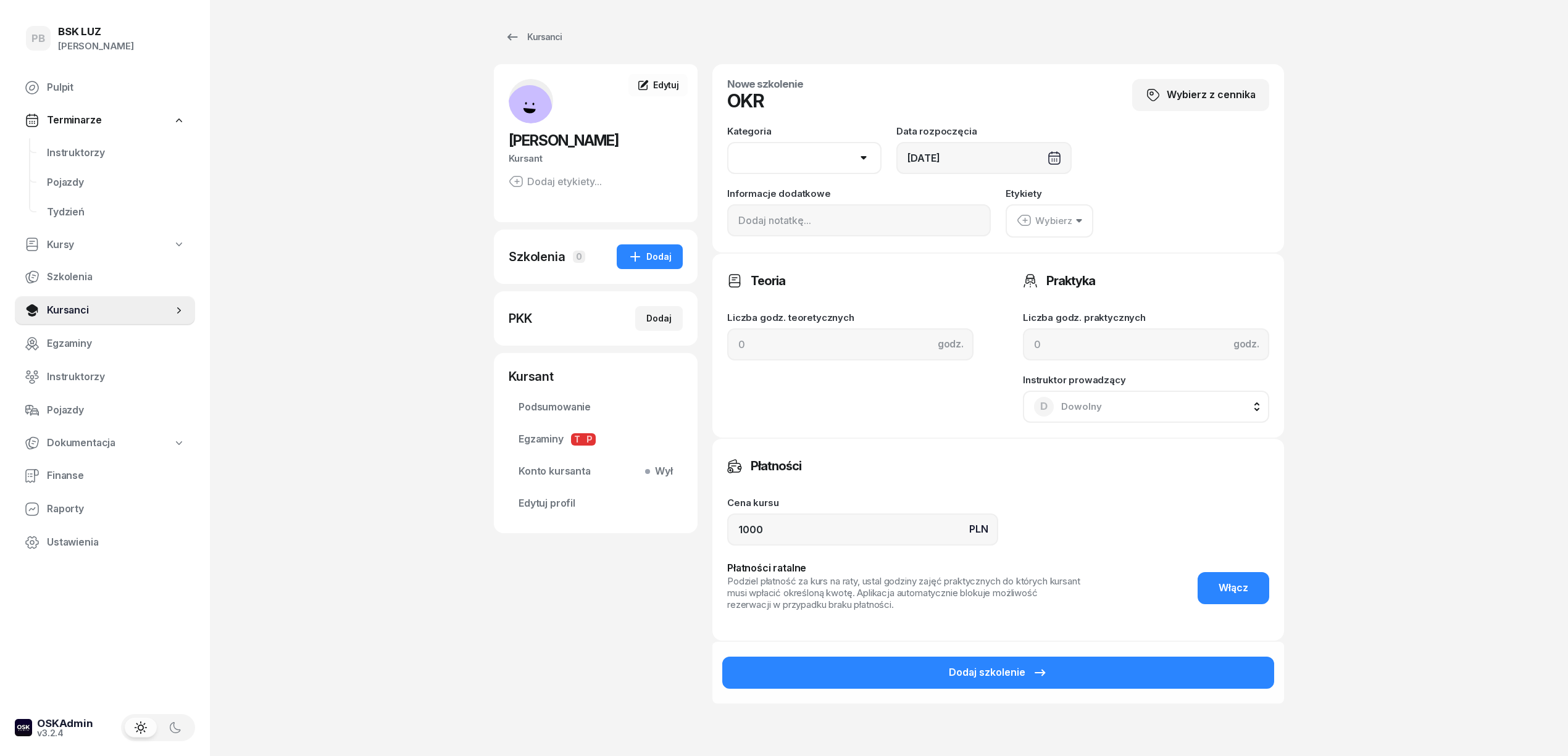
click at [818, 156] on select "AM A1 A2 A B1 B B+E C1 C1+E C C+E D1 D1+E D D+E T Tram C+CE C+D" at bounding box center [804, 157] width 155 height 32
click at [851, 116] on div "Nowe szkolenie OKR Wybierz z cennika" at bounding box center [998, 102] width 542 height 47
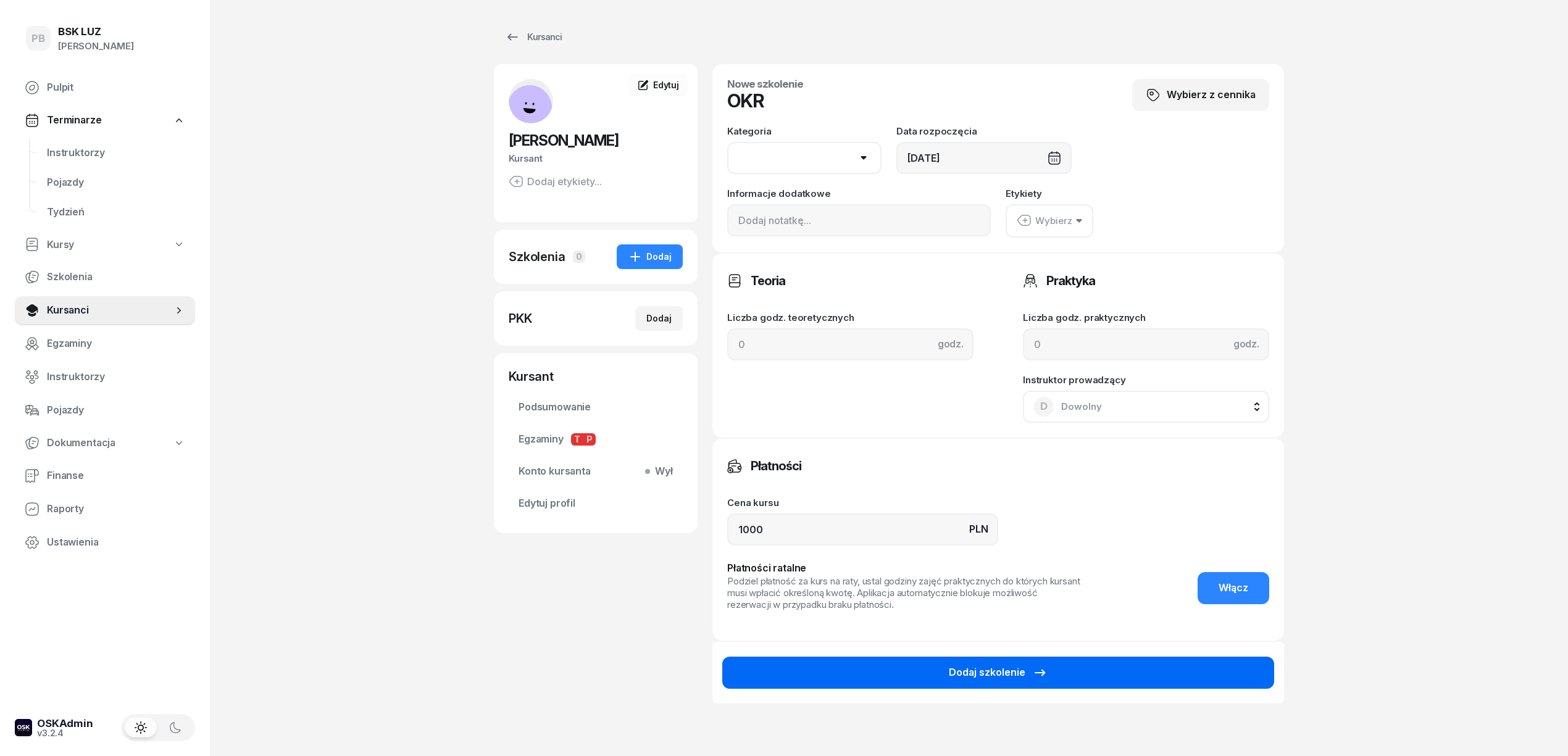
click at [1049, 674] on button "Dodaj szkolenie" at bounding box center [998, 672] width 552 height 32
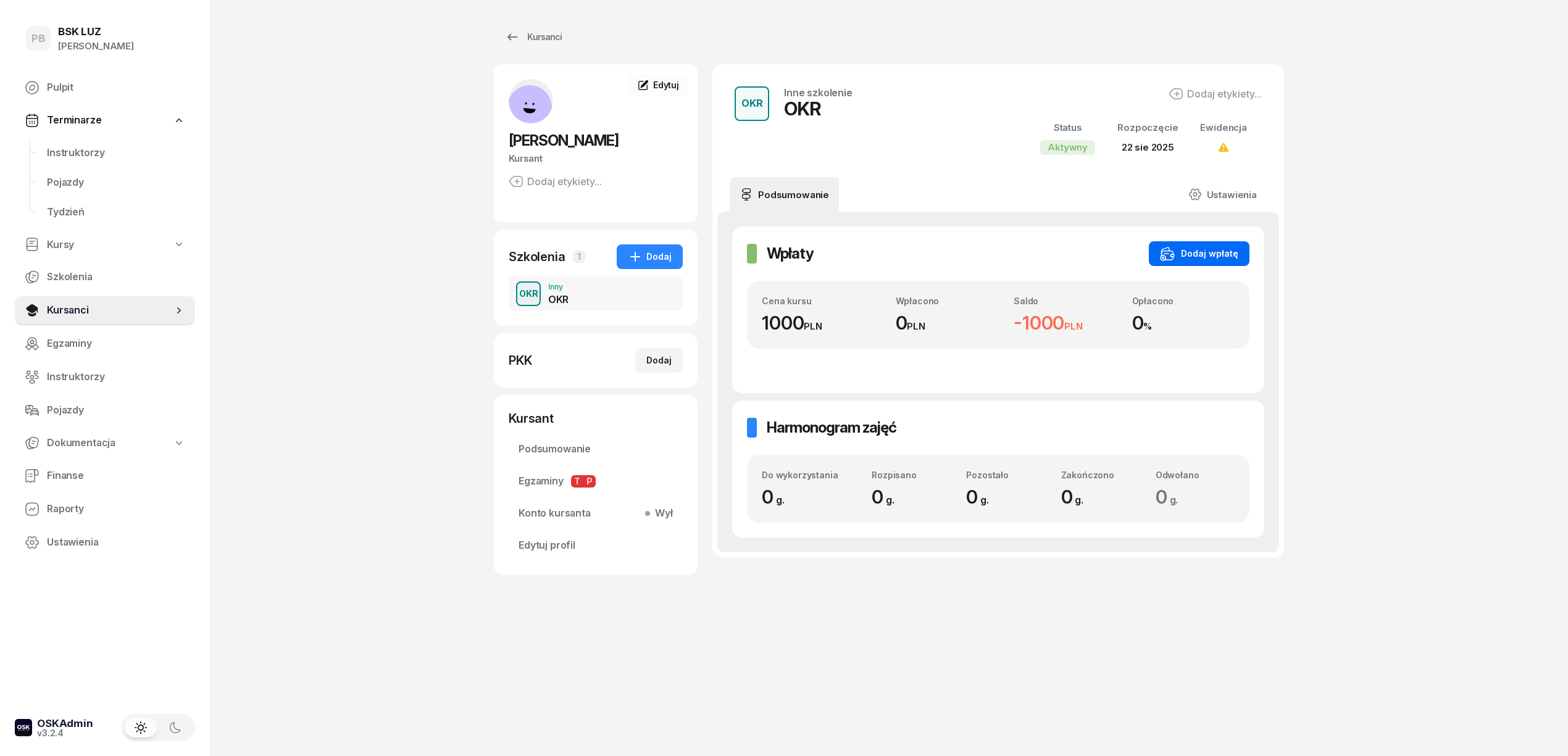
click at [1191, 252] on div "Dodaj wpłatę" at bounding box center [1199, 254] width 78 height 15
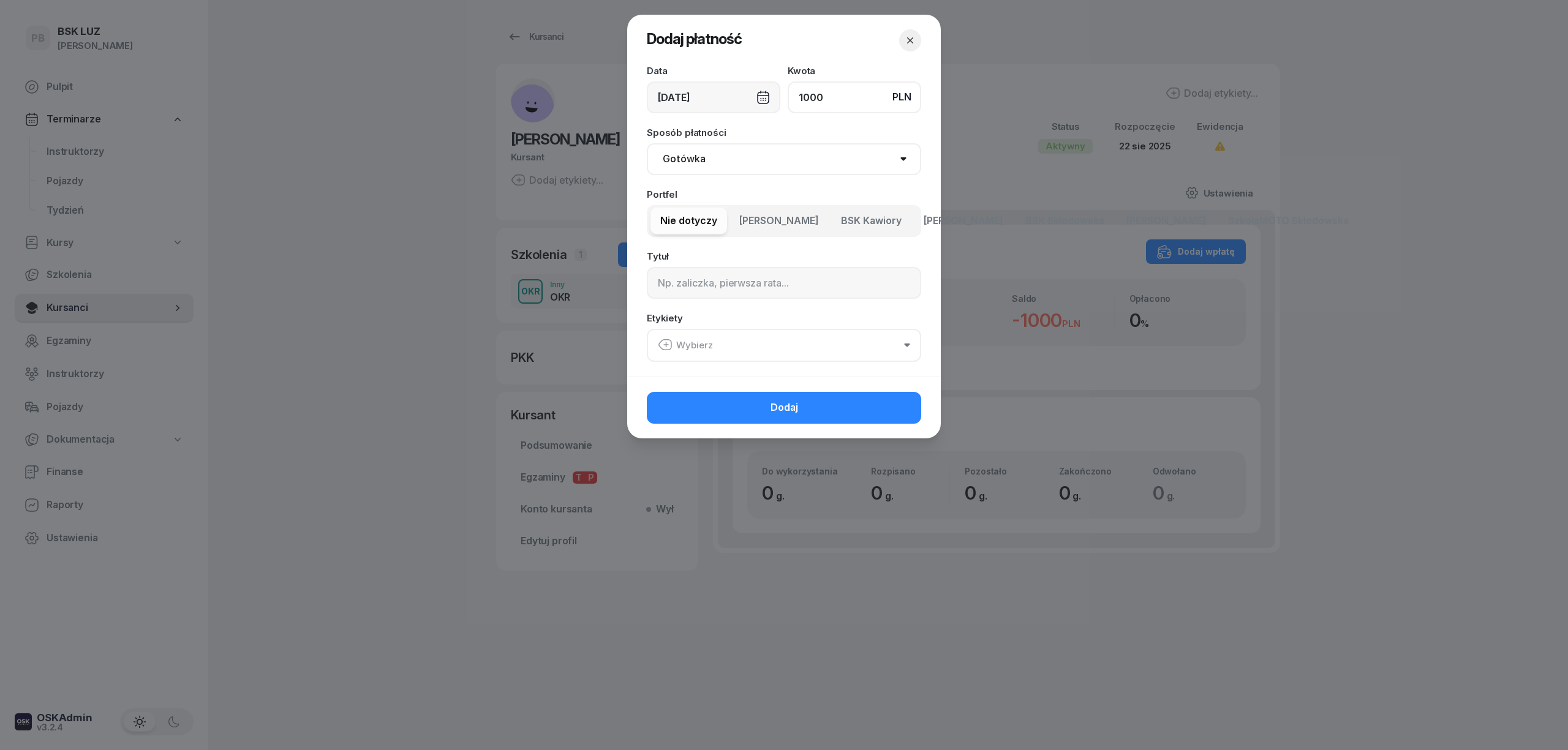
type input "1000"
click at [868, 215] on span "BSK Kawiory" at bounding box center [871, 221] width 61 height 16
click at [828, 281] on input at bounding box center [784, 283] width 274 height 31
type input "OKR"
click at [803, 346] on button "Wybierz" at bounding box center [784, 345] width 274 height 33
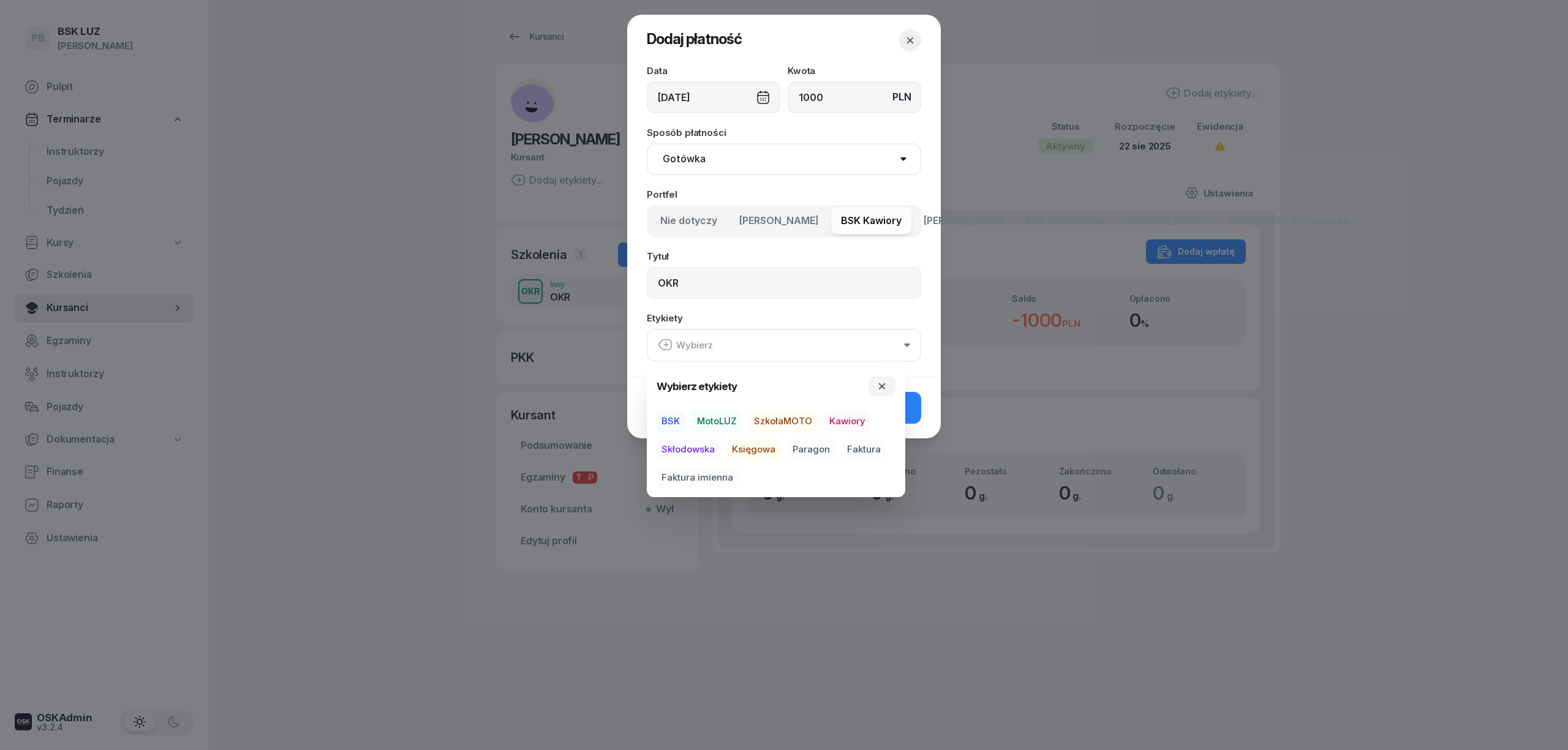
click at [668, 421] on span "BSK" at bounding box center [671, 421] width 28 height 21
click at [839, 417] on span "Kawiory" at bounding box center [847, 421] width 46 height 21
click at [822, 444] on span "Paragon" at bounding box center [811, 449] width 47 height 21
click at [910, 406] on button "Dodaj" at bounding box center [784, 407] width 274 height 31
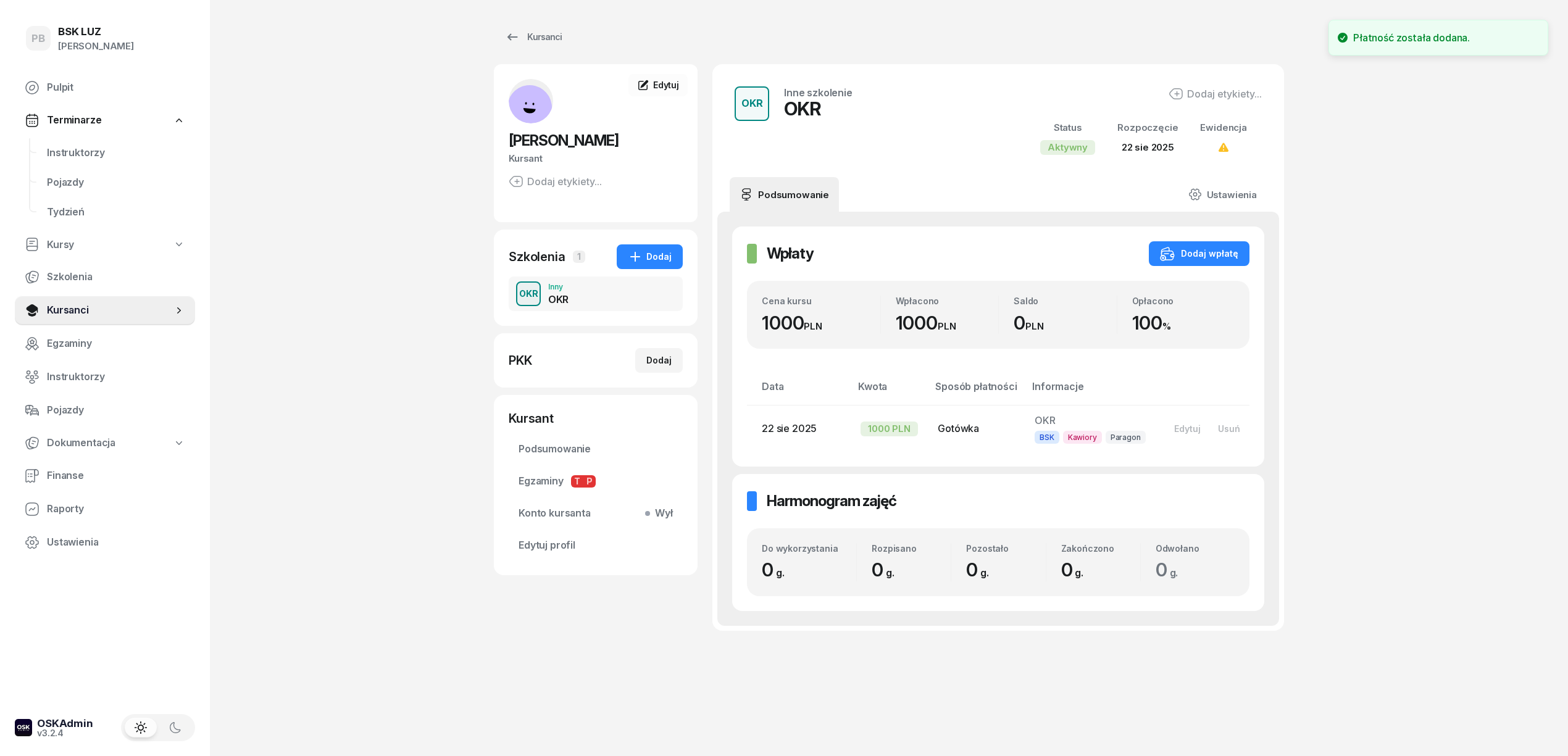
click at [1389, 398] on div "PB BSK [PERSON_NAME] Pulpit Terminarze Instruktorzy Pojazdy Tydzień Kursy Szkol…" at bounding box center [784, 378] width 1568 height 756
click at [354, 255] on div "PB BSK [PERSON_NAME] Pulpit Terminarze Instruktorzy Pojazdy Tydzień Kursy Szkol…" at bounding box center [784, 378] width 1568 height 756
click at [556, 34] on div "Kursanci" at bounding box center [533, 37] width 57 height 15
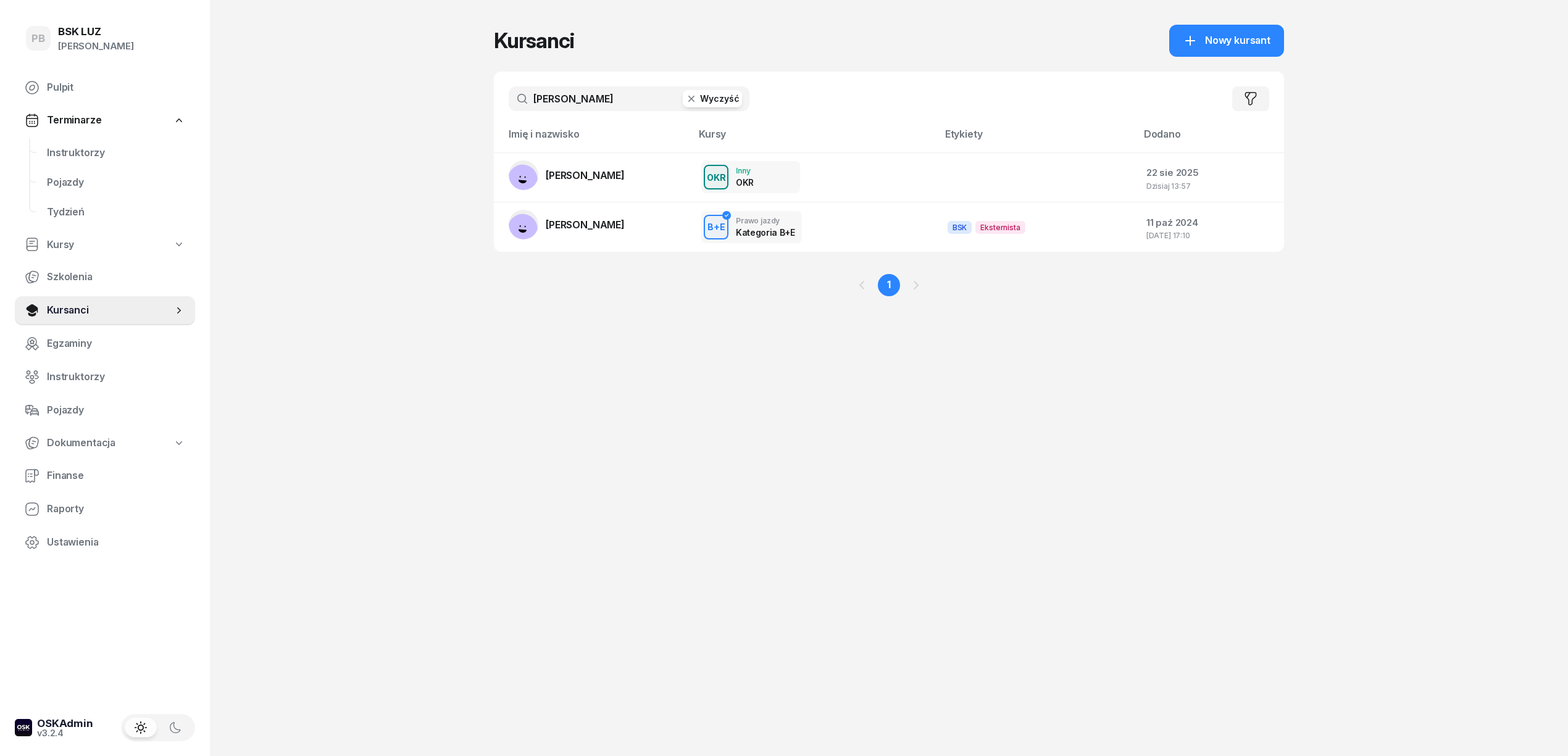
click at [566, 100] on input "[PERSON_NAME]" at bounding box center [629, 99] width 241 height 25
click at [535, 624] on div "Kursanci Nowy kursant janowski Wyczyść Filtruj Imię i nazwisko [PERSON_NAME] Do…" at bounding box center [888, 378] width 791 height 756
click at [549, 99] on input "[PERSON_NAME]" at bounding box center [629, 99] width 241 height 25
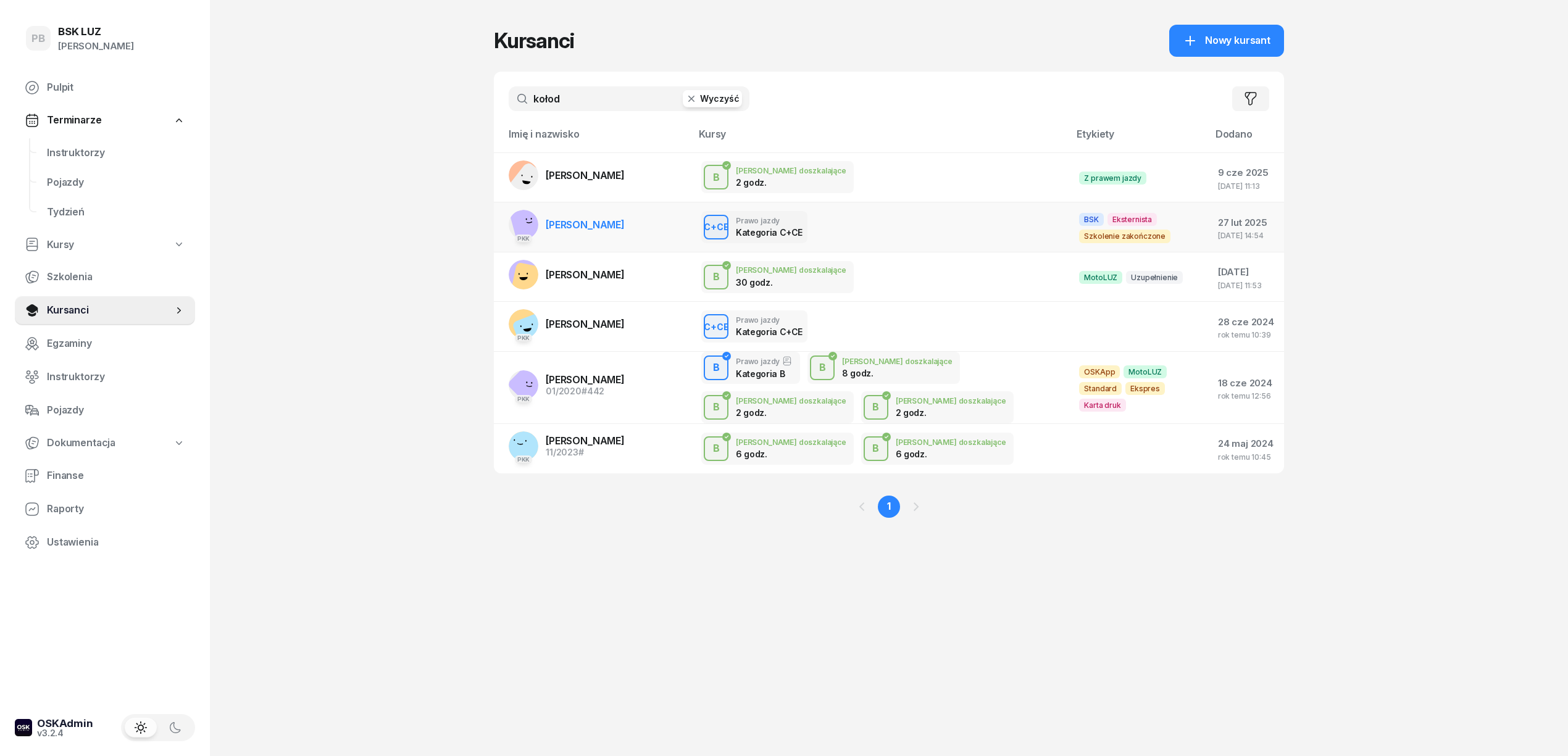
type input "kołod"
click at [625, 221] on span "[PERSON_NAME]" at bounding box center [585, 224] width 79 height 12
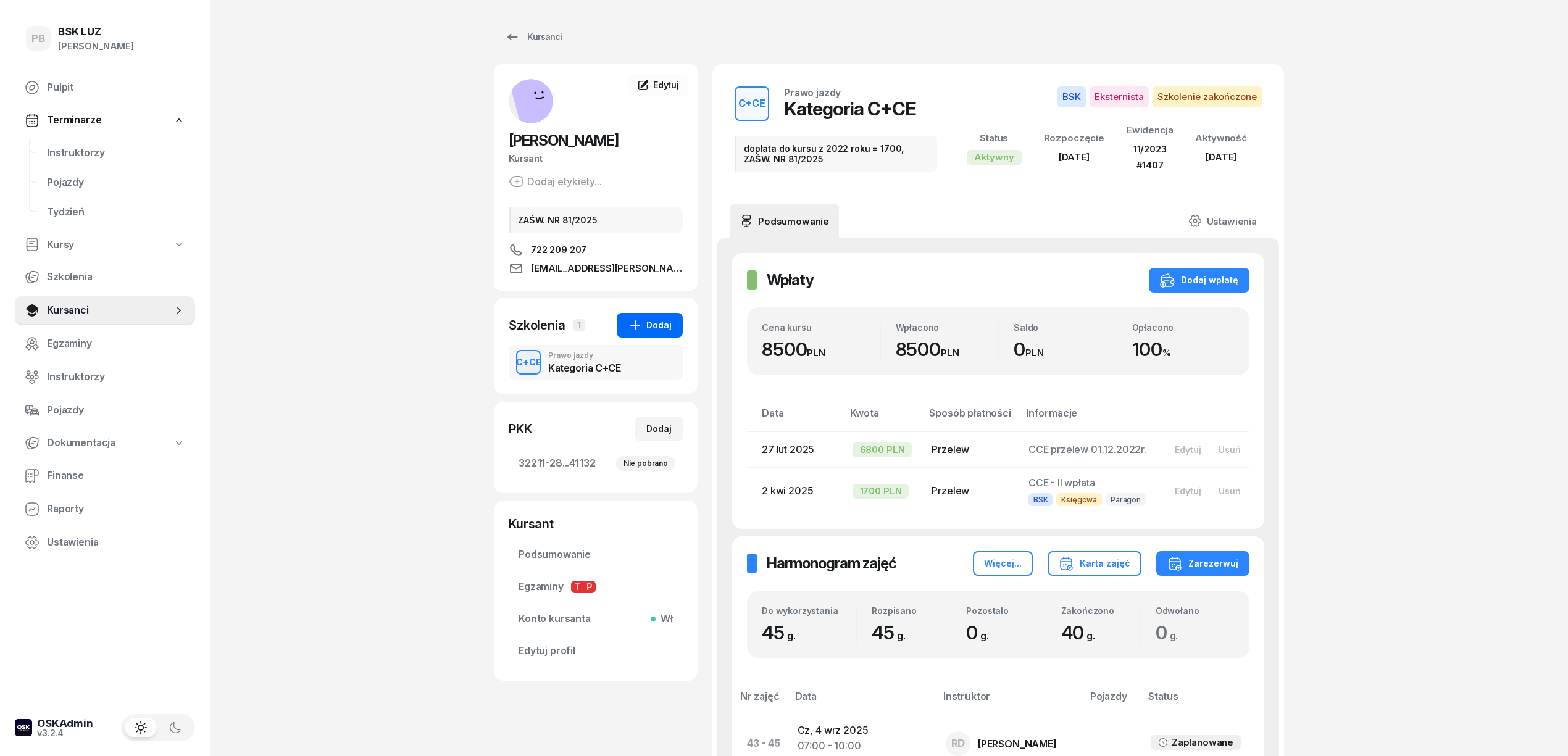
click at [660, 326] on div "Dodaj" at bounding box center [649, 325] width 44 height 15
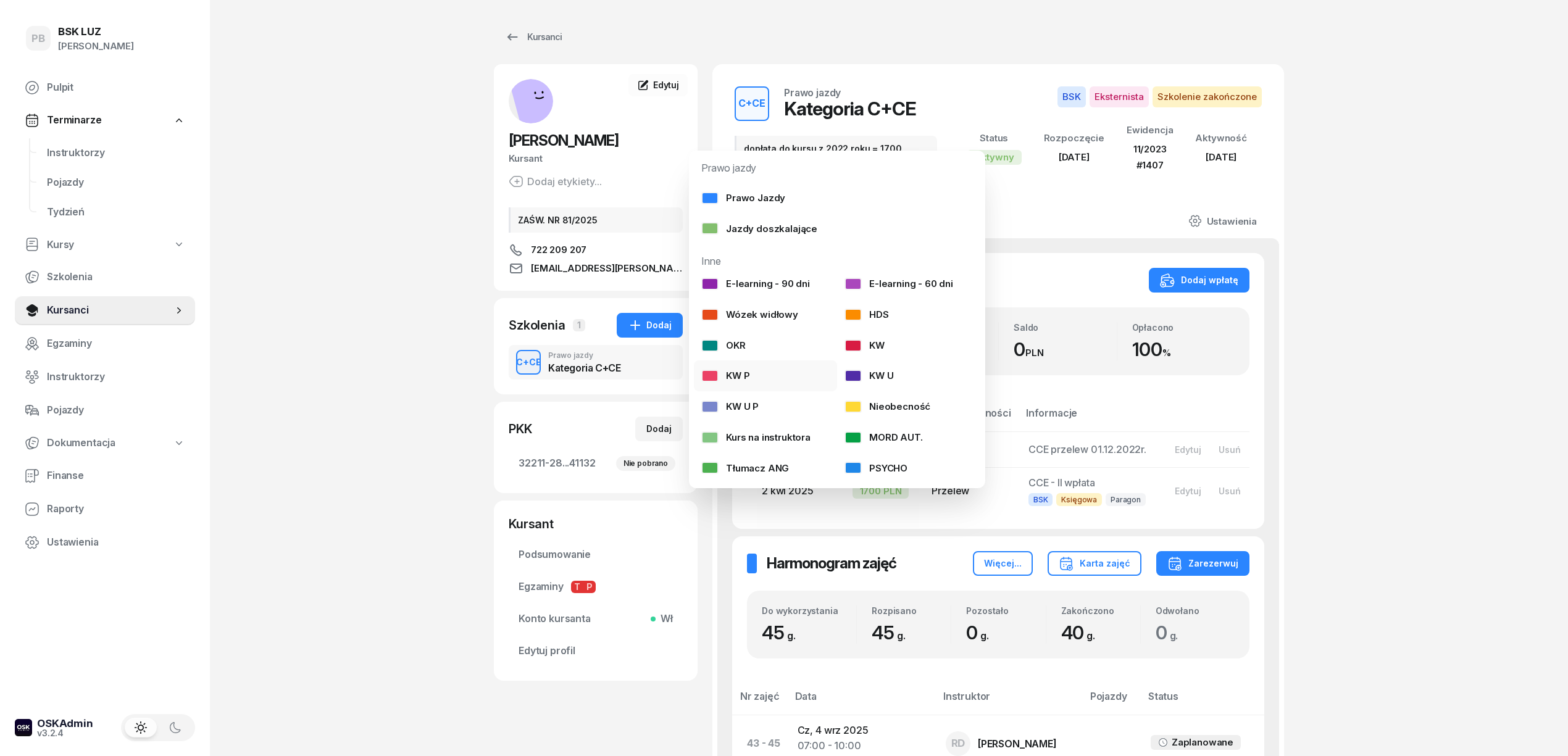
click at [755, 374] on link "KW P" at bounding box center [765, 375] width 143 height 31
select select
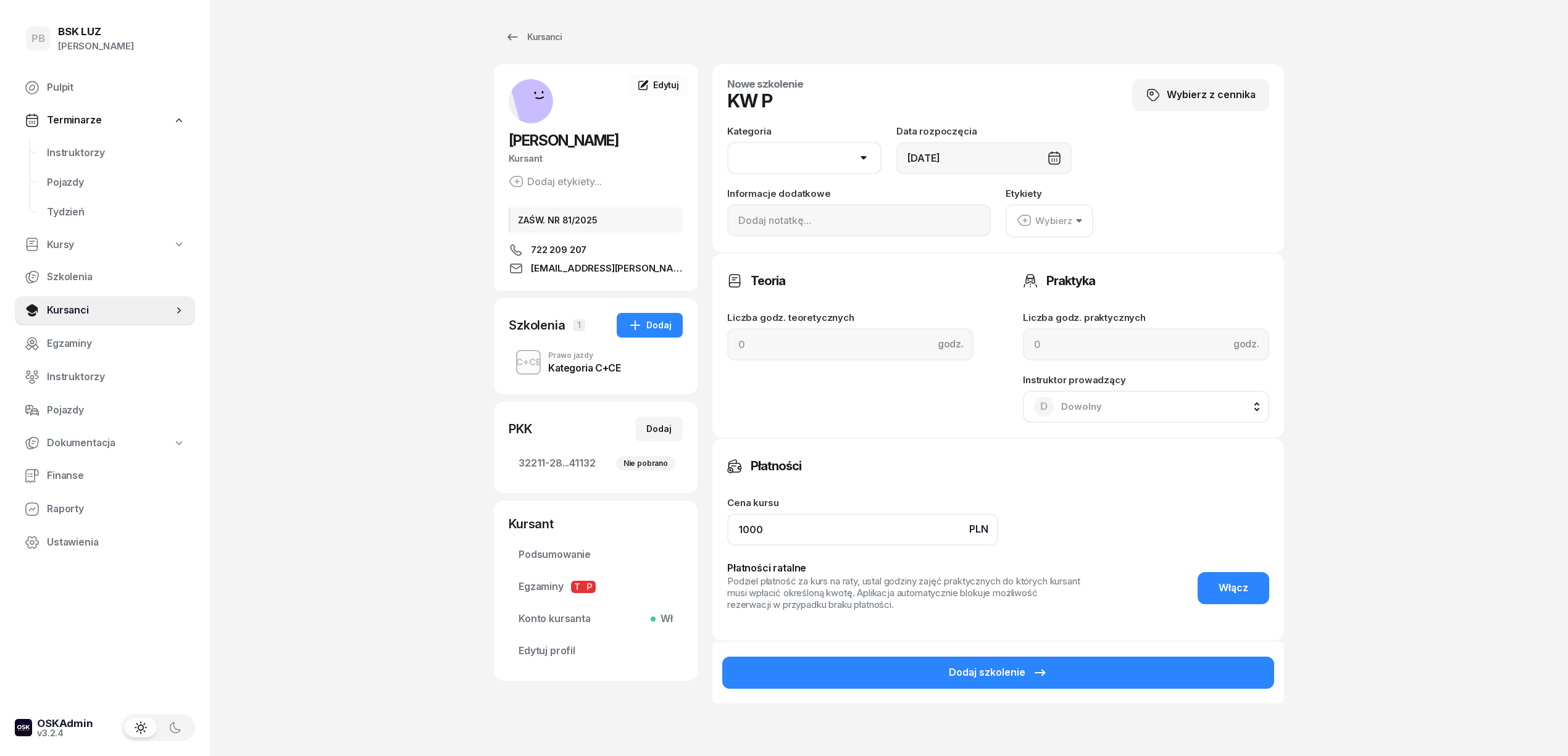
click at [795, 534] on input "1000" at bounding box center [862, 530] width 271 height 32
type input "3200"
click at [1171, 468] on div "Płatności" at bounding box center [998, 466] width 542 height 25
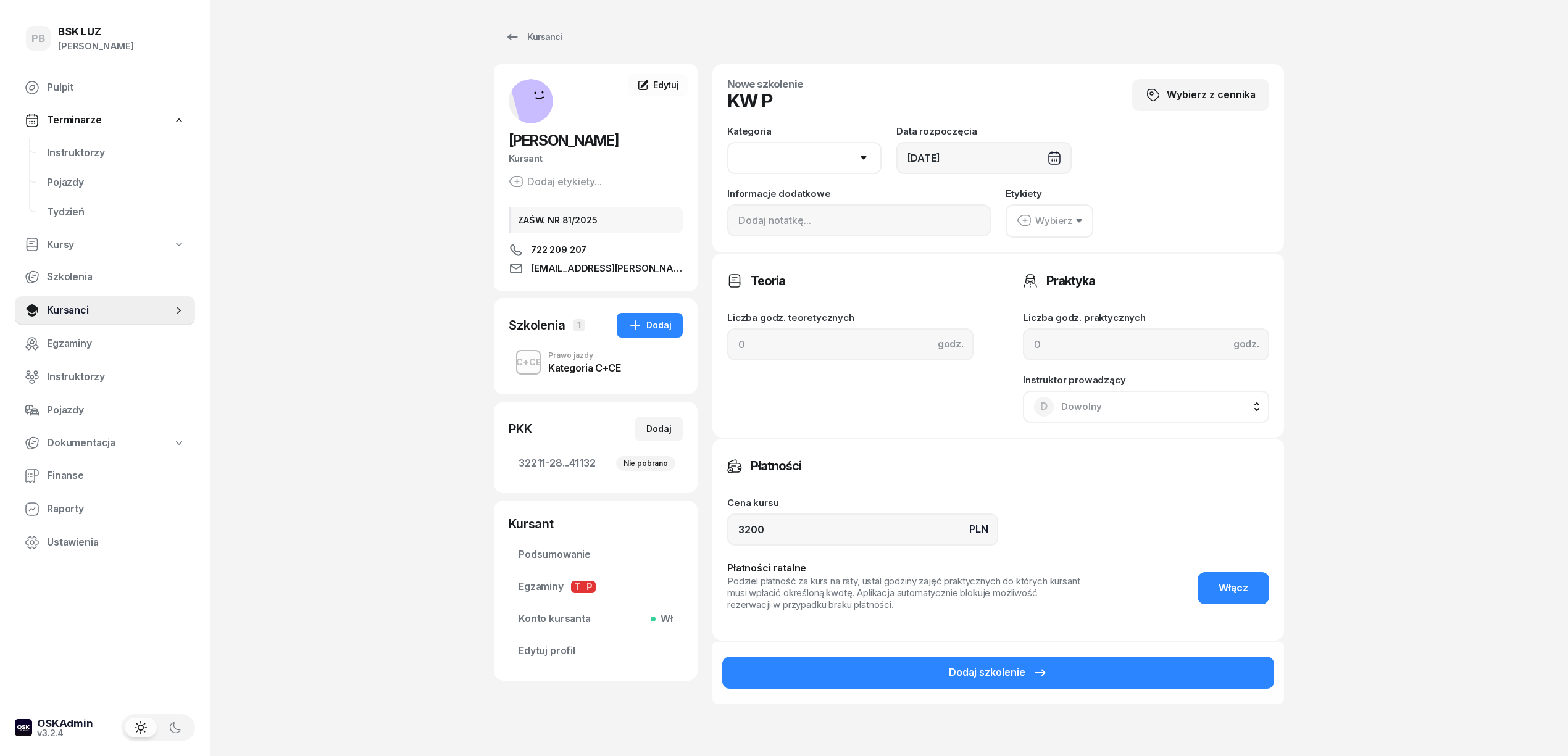
click at [1143, 675] on button "Dodaj szkolenie" at bounding box center [998, 672] width 552 height 32
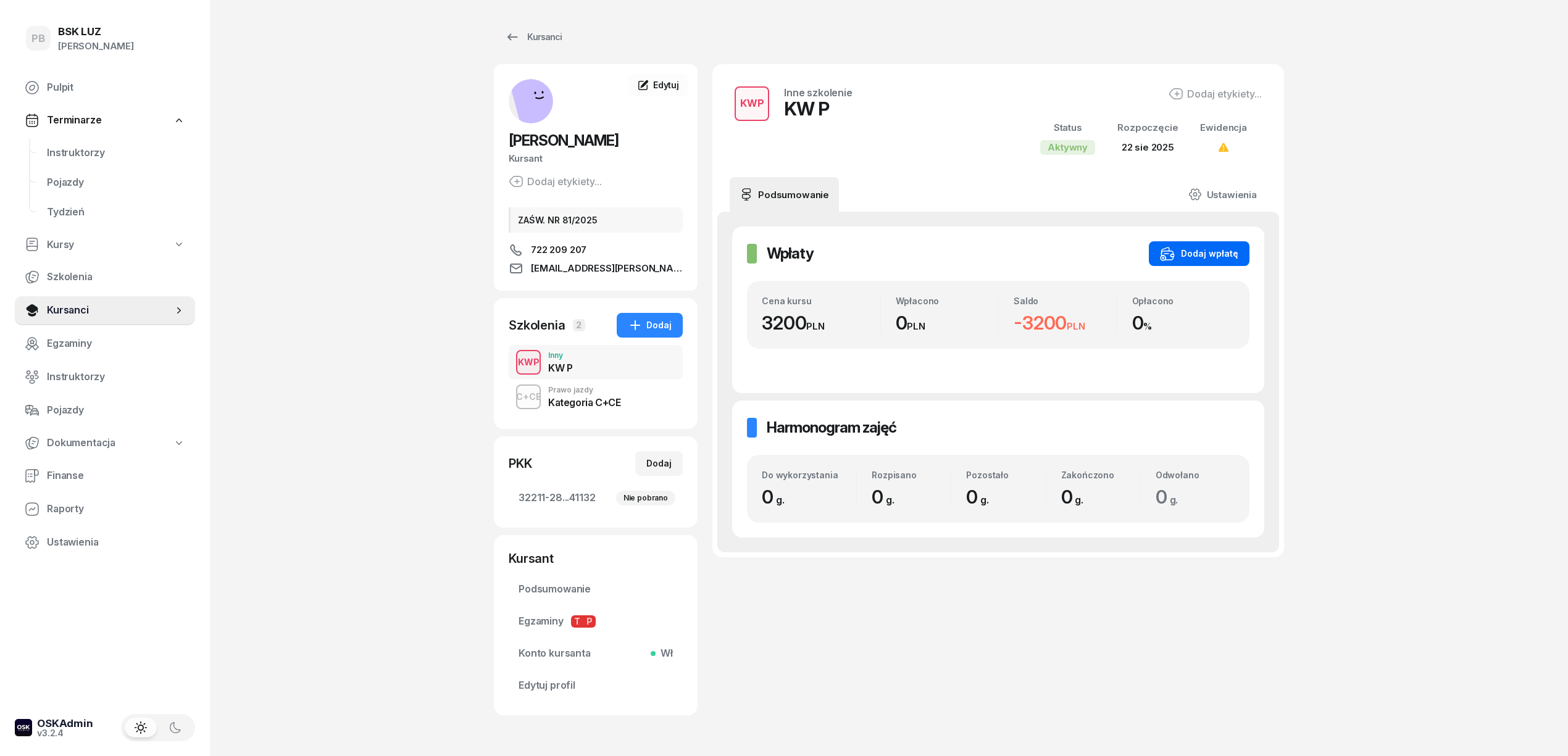
click at [1181, 259] on div "Dodaj wpłatę" at bounding box center [1199, 254] width 78 height 15
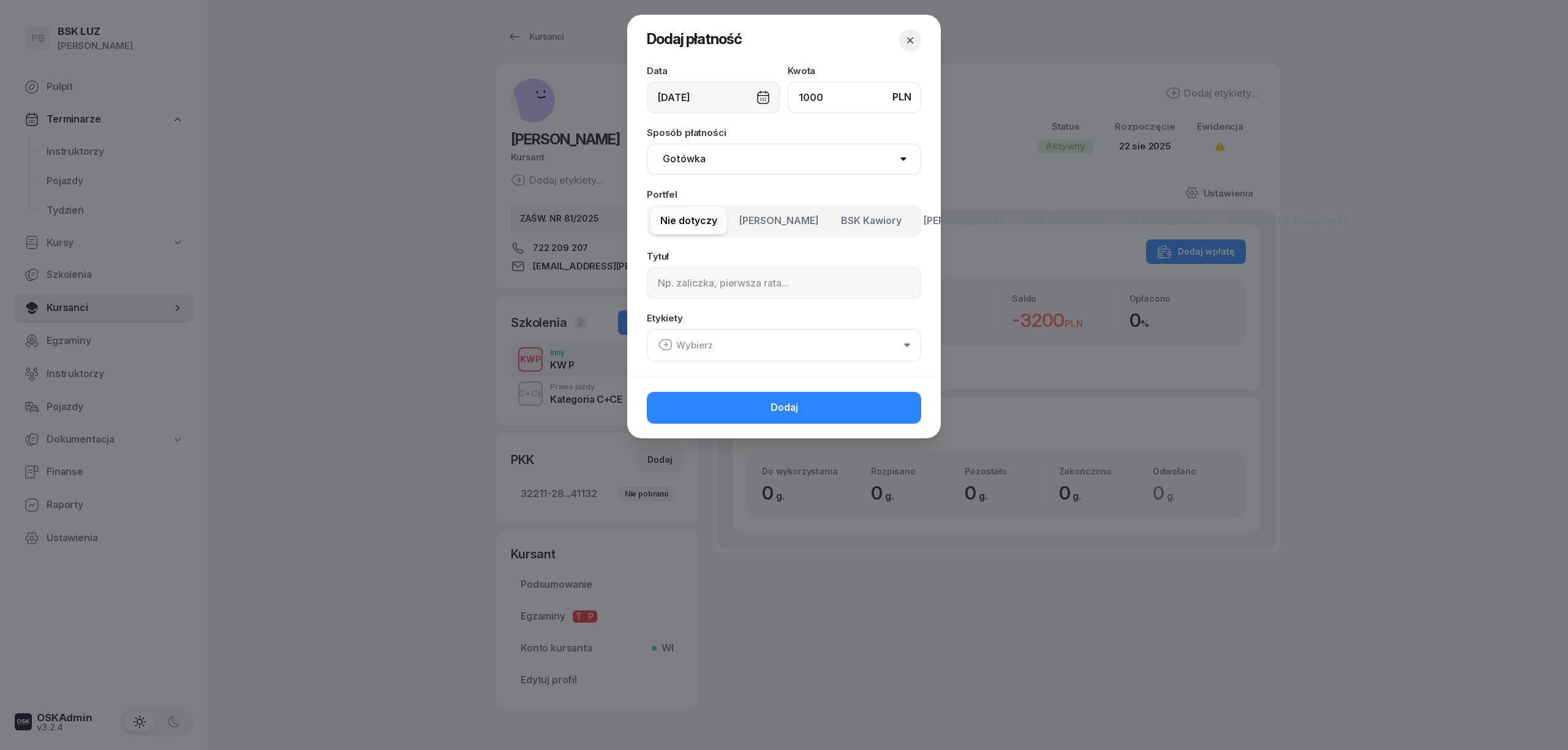
type input "1000"
click at [740, 164] on select "Gotówka Karta Przelew Płatności online BLIK" at bounding box center [784, 159] width 274 height 31
click at [893, 219] on span "BSK Kawiory" at bounding box center [871, 221] width 61 height 16
click at [750, 296] on input at bounding box center [784, 283] width 274 height 31
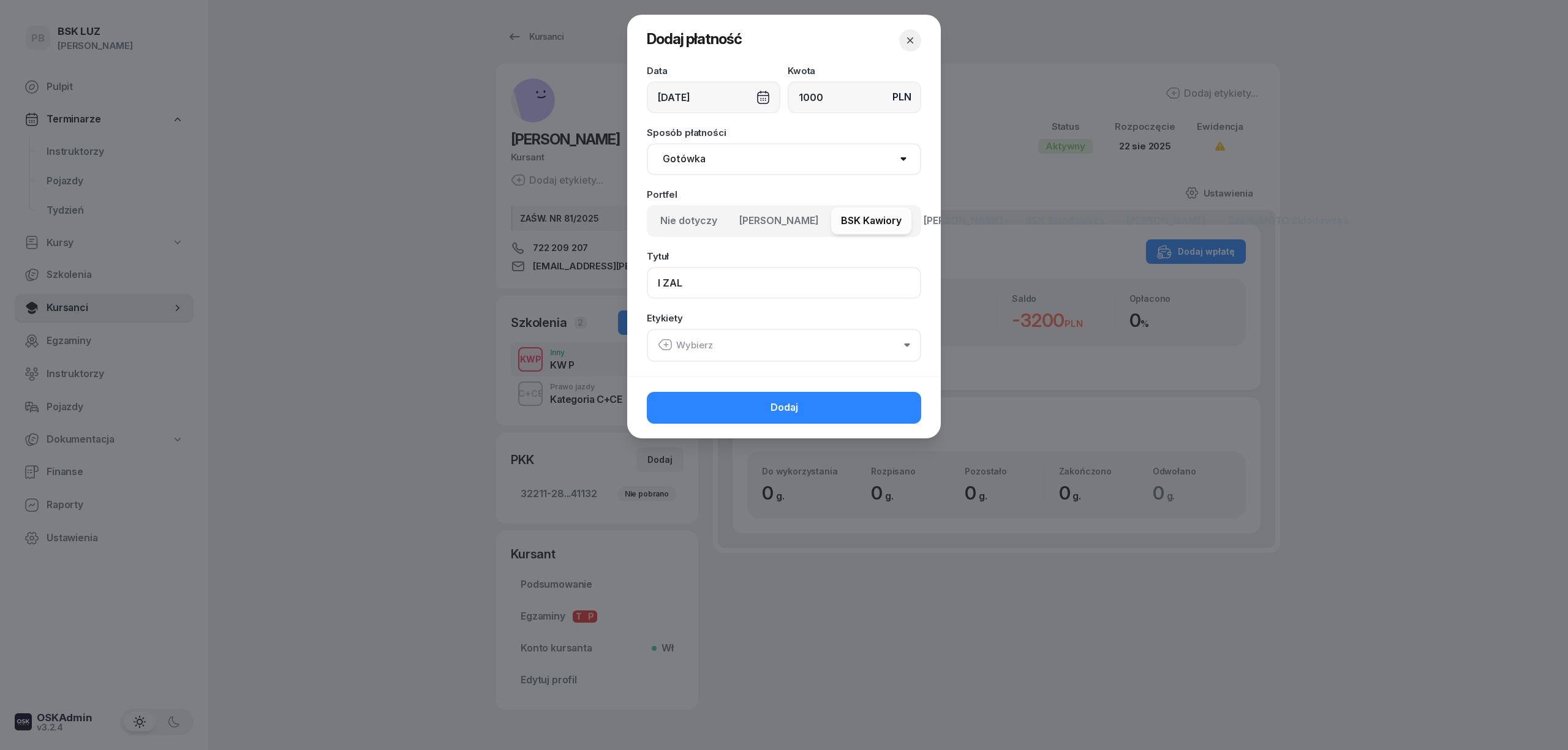
type input "I ZAL"
click at [713, 345] on button "Wybierz" at bounding box center [784, 345] width 274 height 33
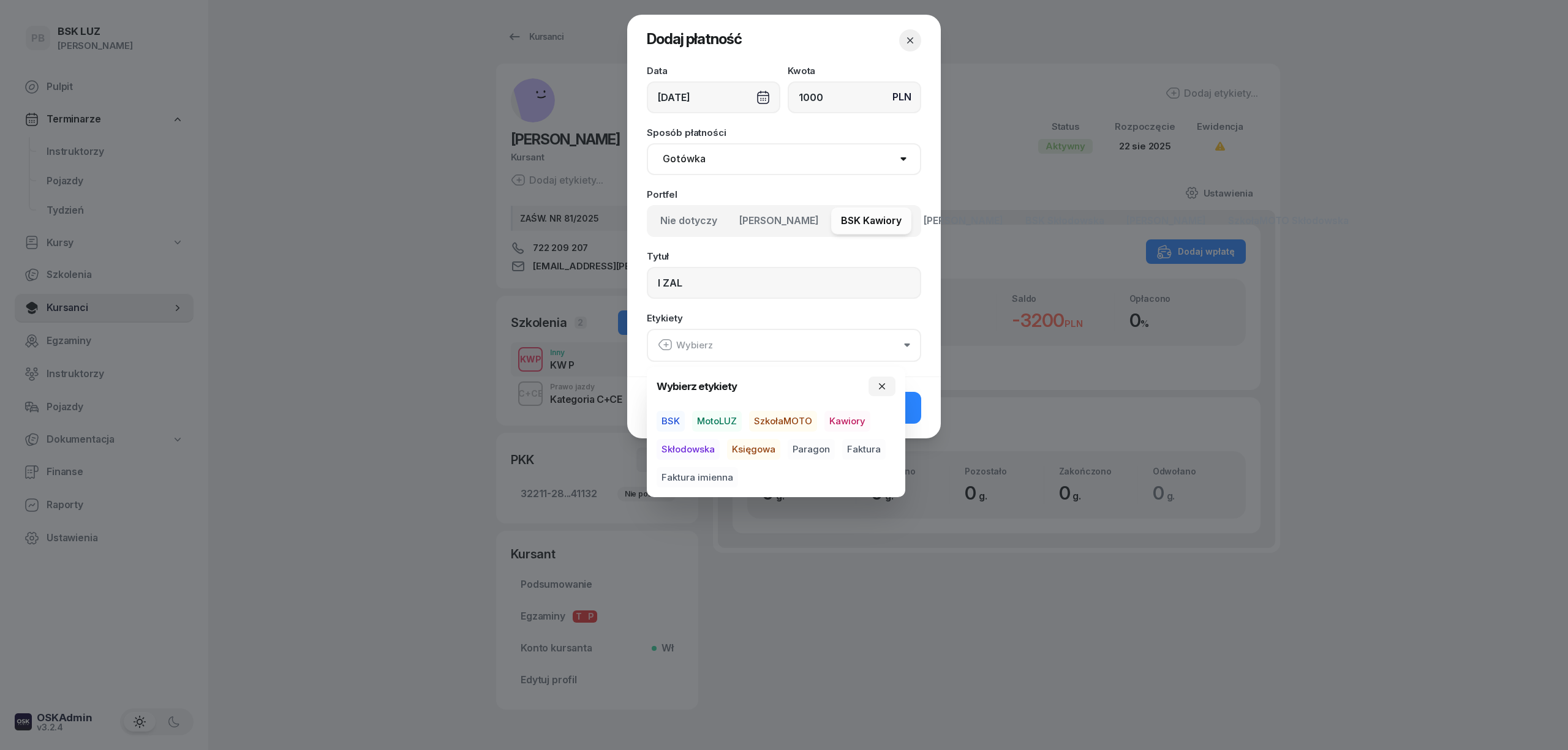
click at [675, 422] on span "BSK" at bounding box center [671, 421] width 28 height 21
click at [846, 421] on span "Kawiory" at bounding box center [847, 421] width 46 height 21
click at [865, 446] on span "Faktura" at bounding box center [864, 449] width 43 height 21
click at [913, 414] on button "Dodaj" at bounding box center [784, 407] width 274 height 31
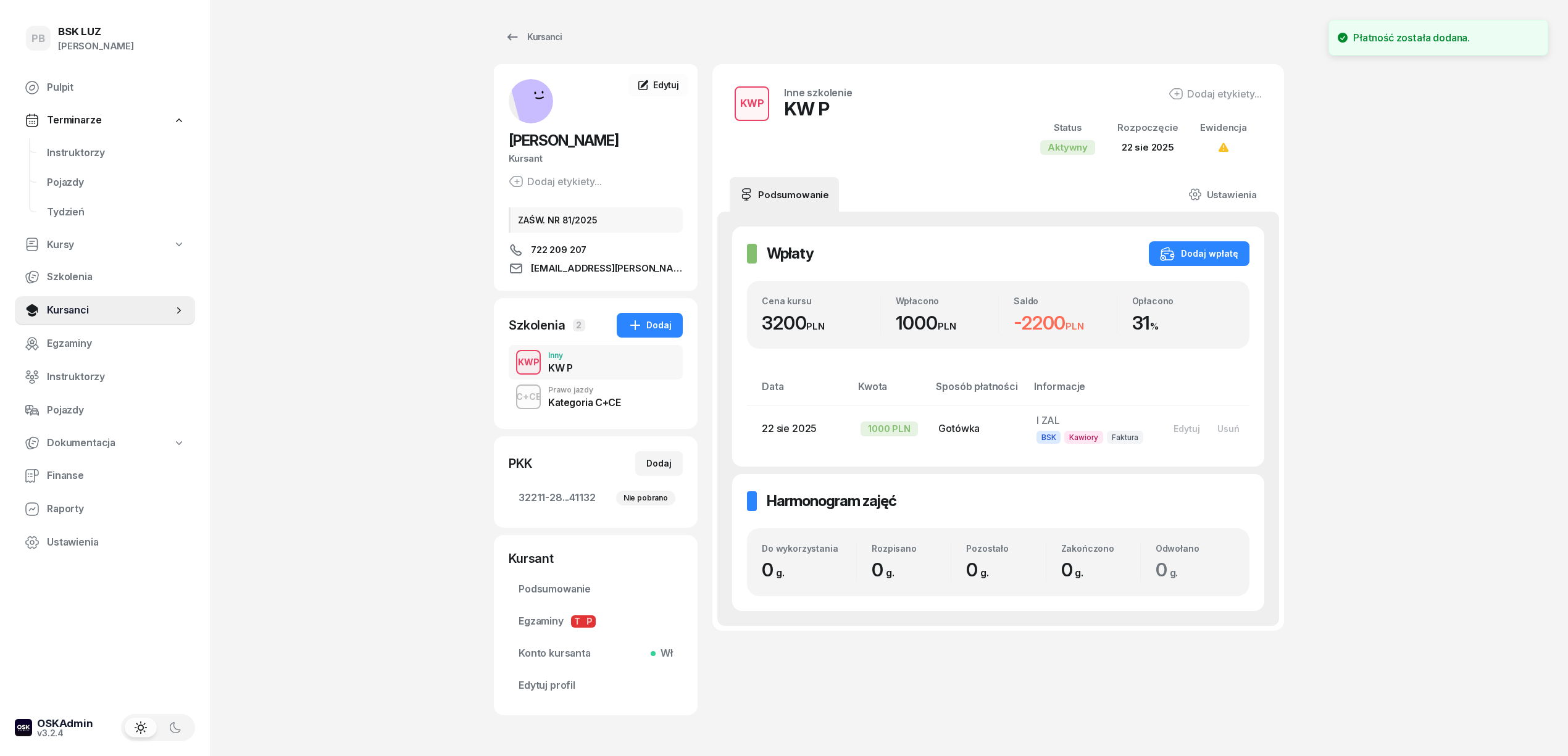
click at [1402, 517] on div "PB BSK [PERSON_NAME] Pulpit Terminarze Instruktorzy Pojazdy Tydzień Kursy Szkol…" at bounding box center [784, 399] width 1568 height 800
click at [261, 525] on div "PB BSK [PERSON_NAME] Pulpit Terminarze Instruktorzy Pojazdy Tydzień Kursy Szkol…" at bounding box center [784, 399] width 1568 height 800
click at [101, 470] on span "Finanse" at bounding box center [115, 476] width 139 height 16
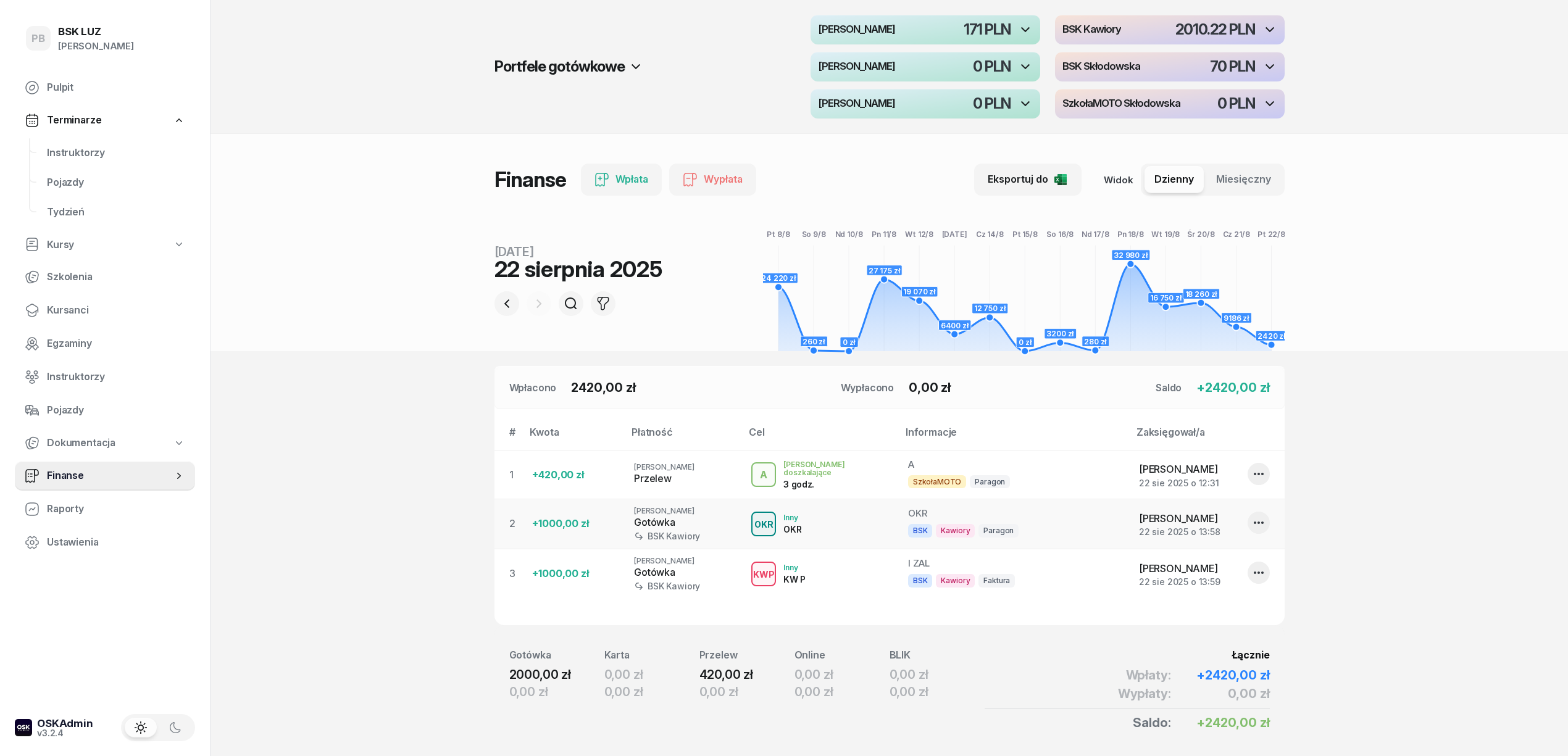
click at [1106, 28] on h4 "BSK Kawiory" at bounding box center [1091, 30] width 59 height 11
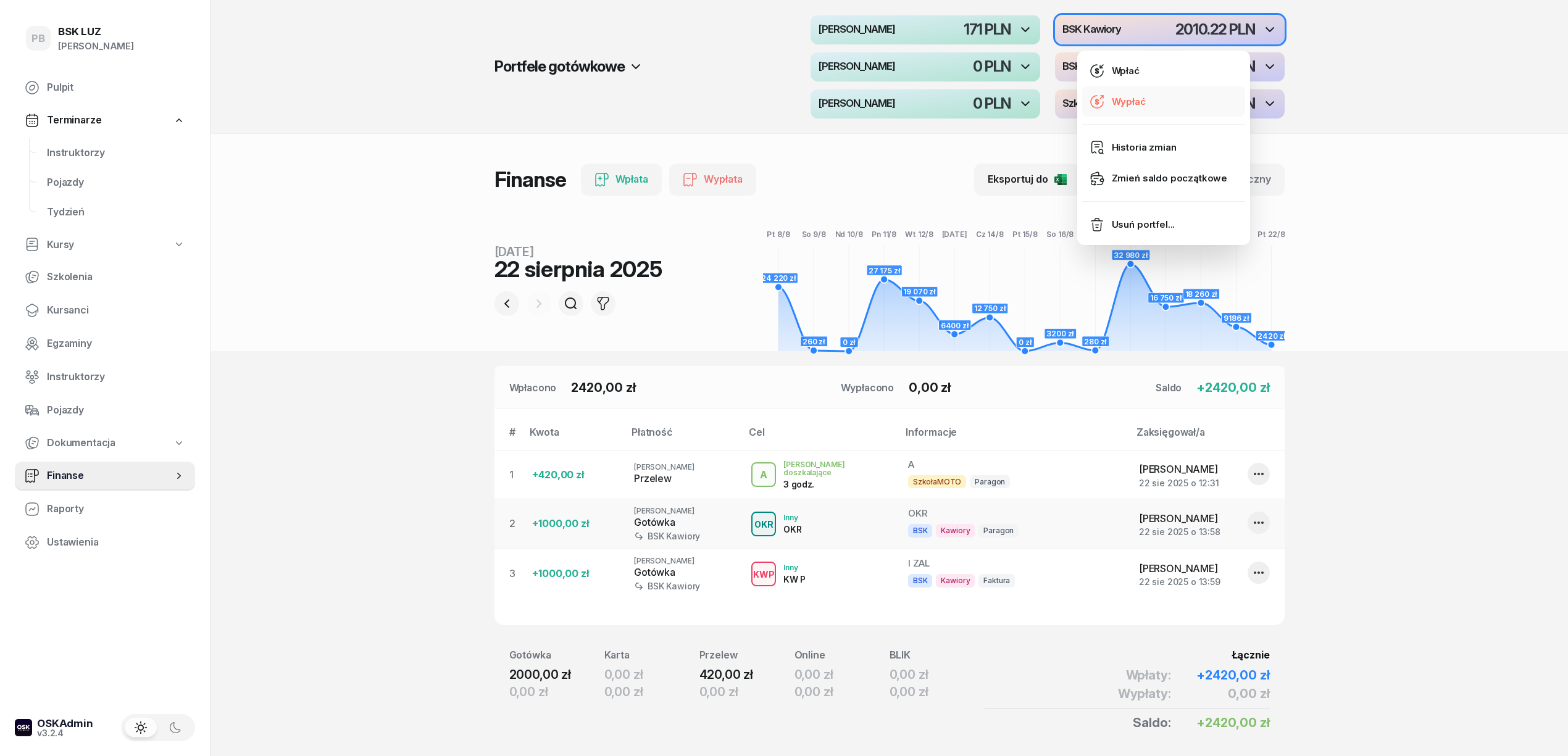
click at [1129, 103] on div "Wypłać" at bounding box center [1129, 101] width 34 height 16
select select "14"
select select "67eba016d336f44fb15f644d"
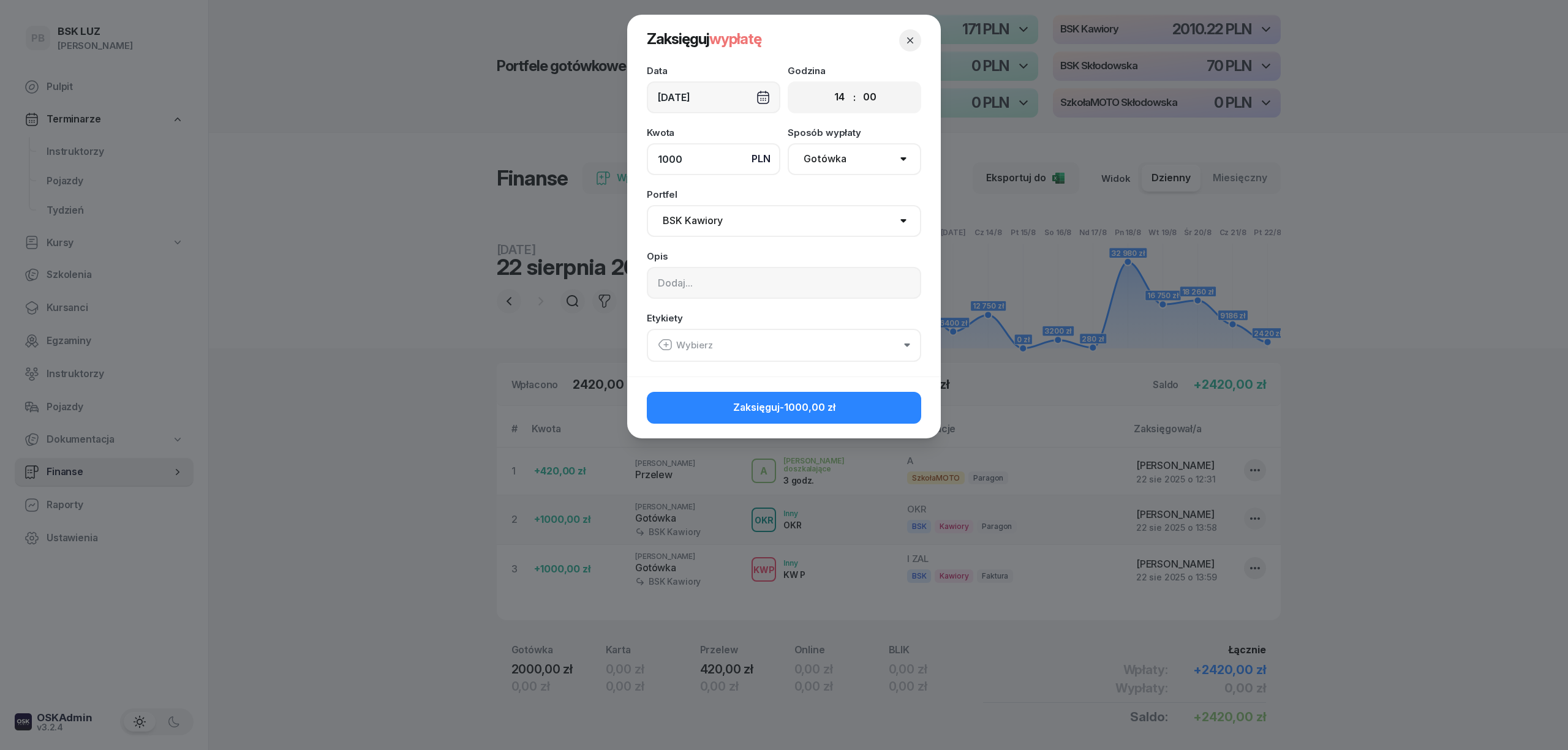
type input "1000"
click at [740, 272] on input at bounding box center [784, 283] width 274 height 31
type input "zabrała Pani [PERSON_NAME]"
click at [771, 338] on button "Wybierz" at bounding box center [784, 345] width 274 height 33
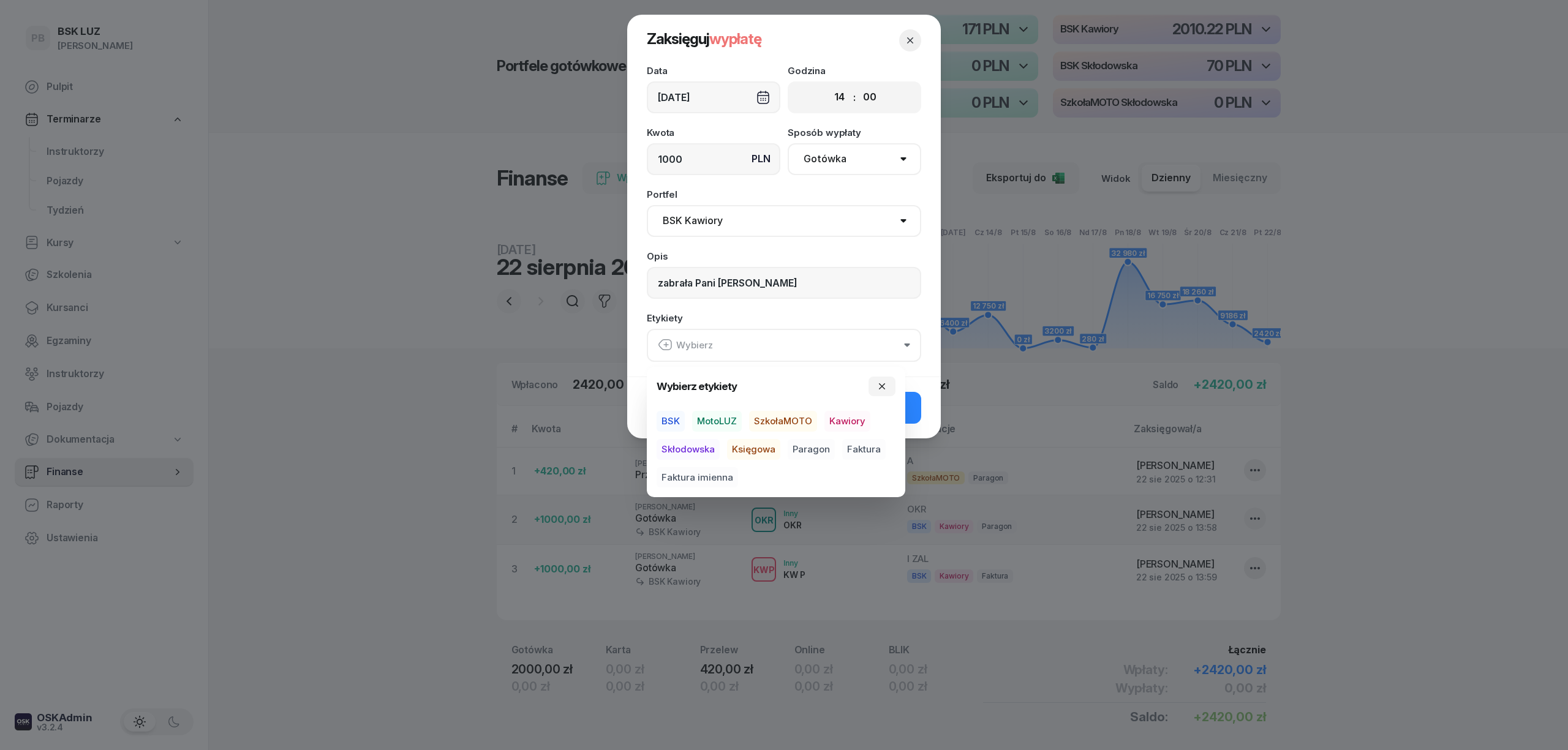
click at [673, 426] on span "BSK" at bounding box center [671, 421] width 28 height 21
click at [857, 426] on span "Kawiory" at bounding box center [847, 421] width 46 height 21
click at [910, 412] on button "Zaksięguj -1000,00 zł" at bounding box center [784, 407] width 274 height 31
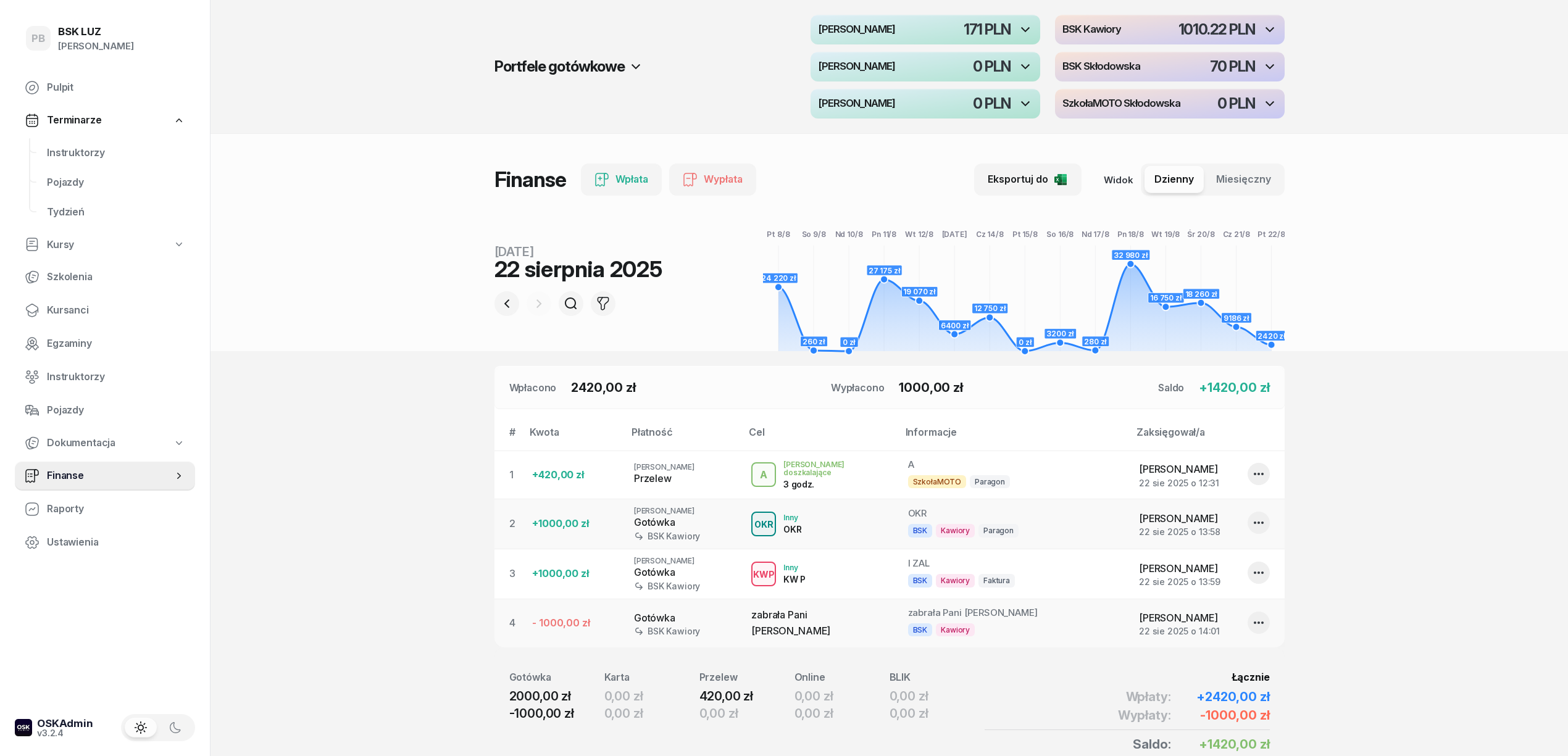
click at [1541, 459] on section "Portfele gotówkowe MotoLUZ Kawiory 171 PLN BSK Kawiory 1010.22 PLN MotoLUZ Skło…" at bounding box center [889, 410] width 1358 height 820
click at [375, 566] on section "Portfele gotówkowe MotoLUZ Kawiory 171 PLN BSK Kawiory 1010.22 PLN MotoLUZ Skło…" at bounding box center [889, 410] width 1358 height 820
click at [1402, 592] on section "Portfele gotówkowe MotoLUZ Kawiory 171 PLN BSK Kawiory 1010.22 PLN MotoLUZ Skło…" at bounding box center [889, 410] width 1358 height 820
click at [1408, 582] on section "Portfele gotówkowe MotoLUZ Kawiory 171 PLN BSK Kawiory 1010.22 PLN MotoLUZ Skło…" at bounding box center [889, 410] width 1358 height 820
click at [80, 155] on span "Instruktorzy" at bounding box center [115, 153] width 139 height 16
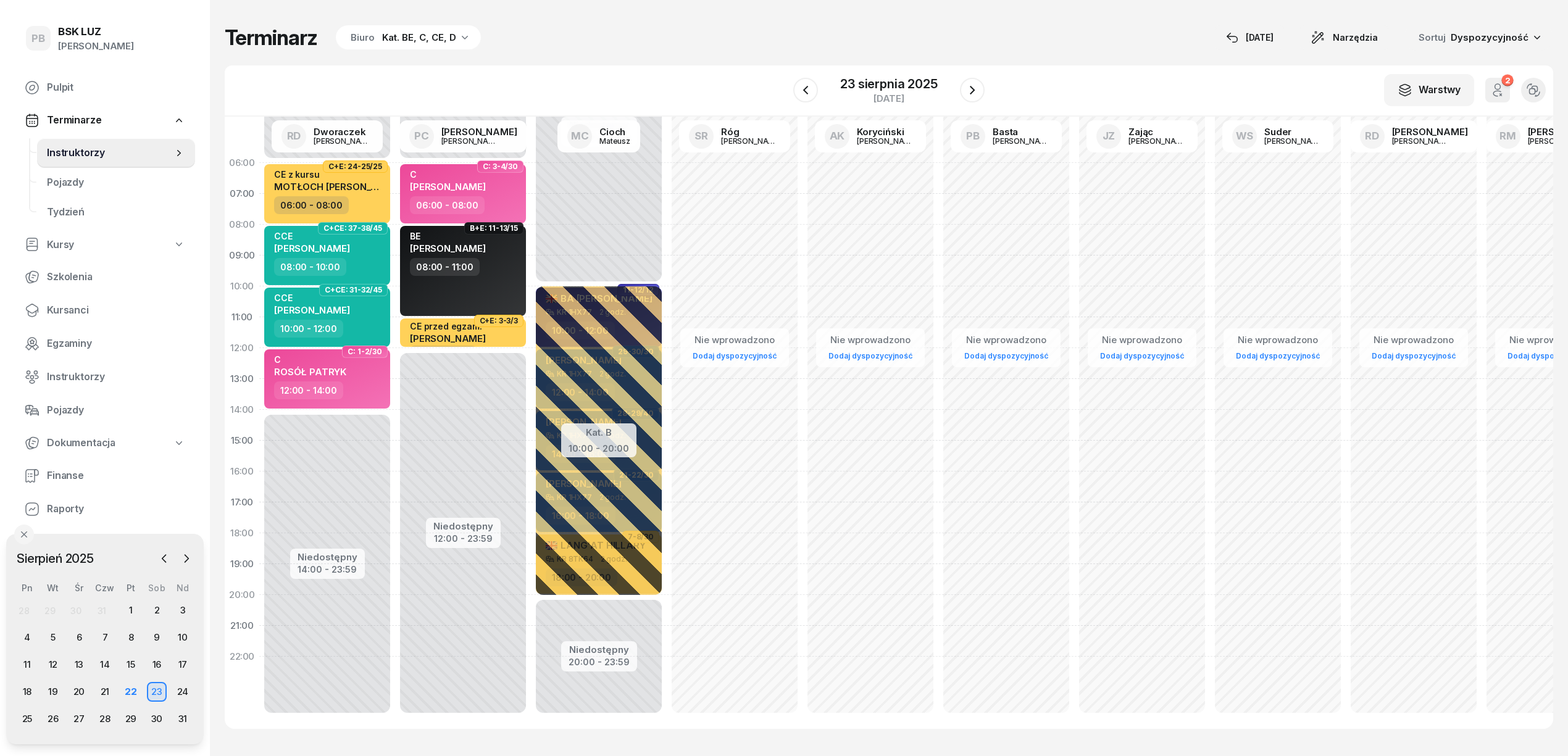
click at [576, 62] on div "Terminarz Biuro Kat. BE, C, CE, D [DATE] Narzędzia Sortuj Dyspozycyjność W Wybi…" at bounding box center [888, 377] width 1329 height 754
click at [739, 62] on div "Terminarz Biuro Kat. BE, C, CE, D [DATE] Narzędzia Sortuj Dyspozycyjność W Wybi…" at bounding box center [888, 377] width 1329 height 754
click at [659, 35] on div "Terminarz Biuro Kat. BE, C, CE, D [DATE] Narzędzia Sortuj Dyspozycyjność" at bounding box center [888, 38] width 1329 height 26
click at [662, 49] on div "Terminarz Biuro Kat. BE, C, CE, D [DATE] Narzędzia Sortuj Dyspozycyjność" at bounding box center [888, 38] width 1329 height 26
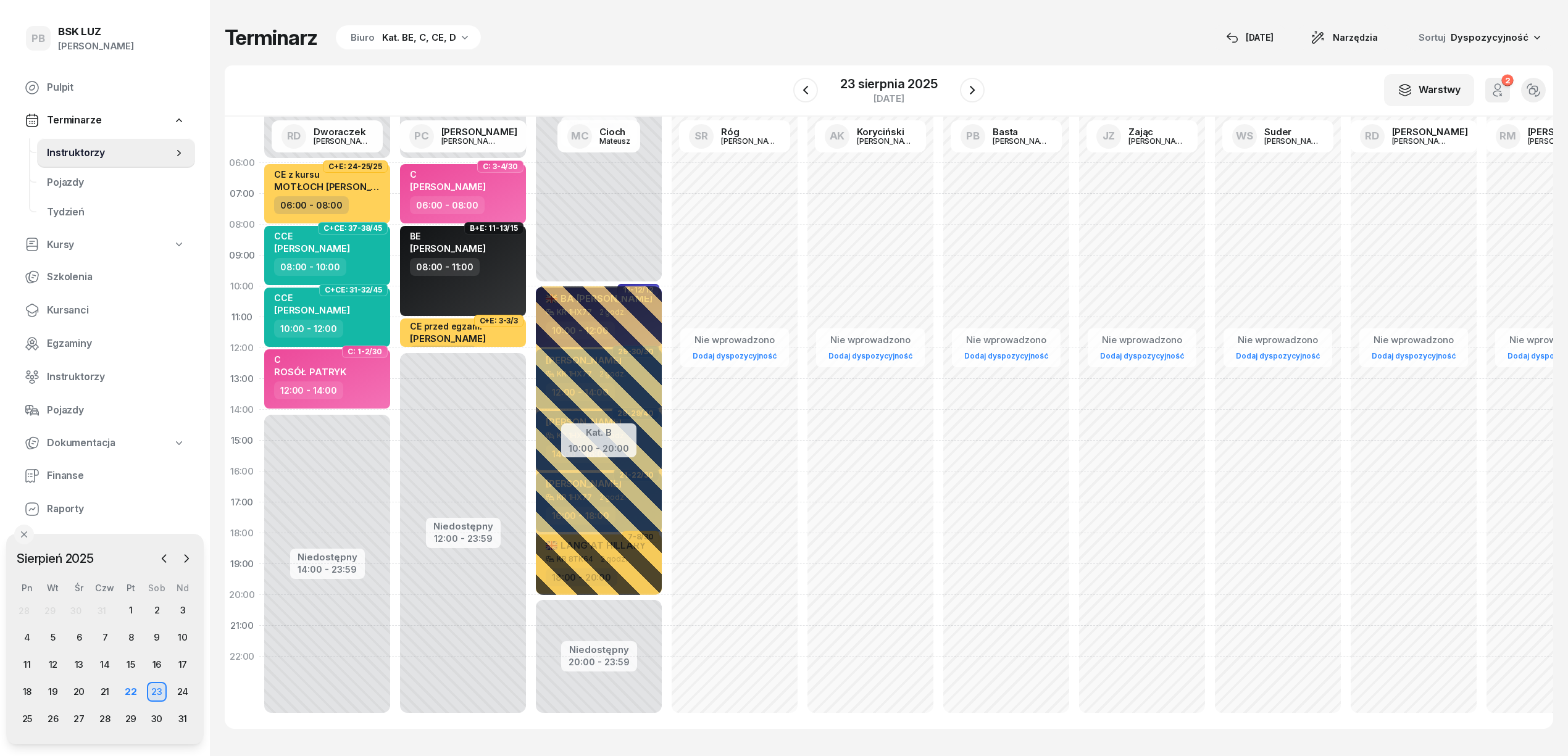
click at [667, 49] on div "Terminarz Biuro Kat. BE, C, CE, D [DATE] Narzędzia Sortuj Dyspozycyjność" at bounding box center [888, 38] width 1329 height 26
click at [127, 690] on div "22" at bounding box center [130, 692] width 20 height 20
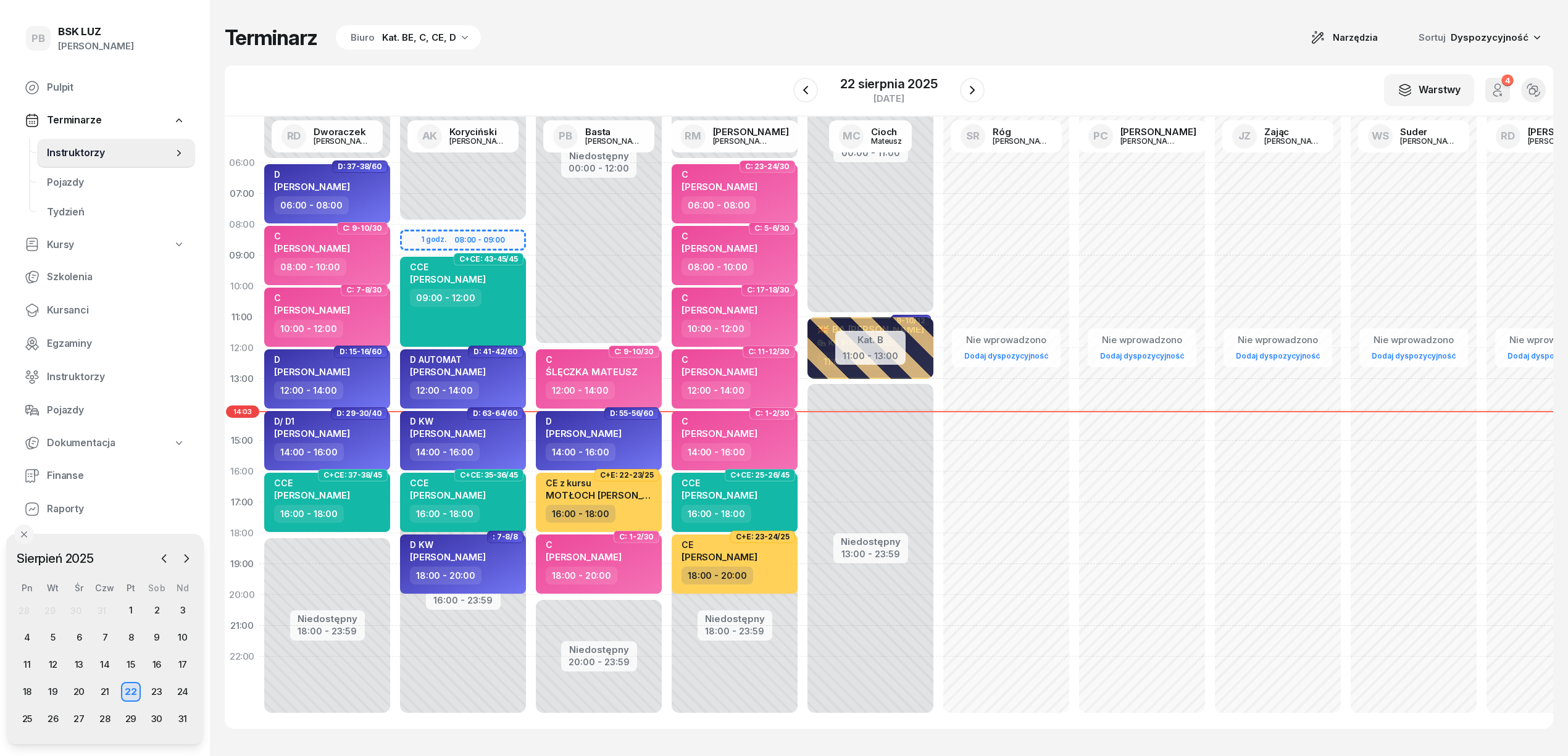
click at [372, 38] on div "Biuro" at bounding box center [363, 37] width 24 height 15
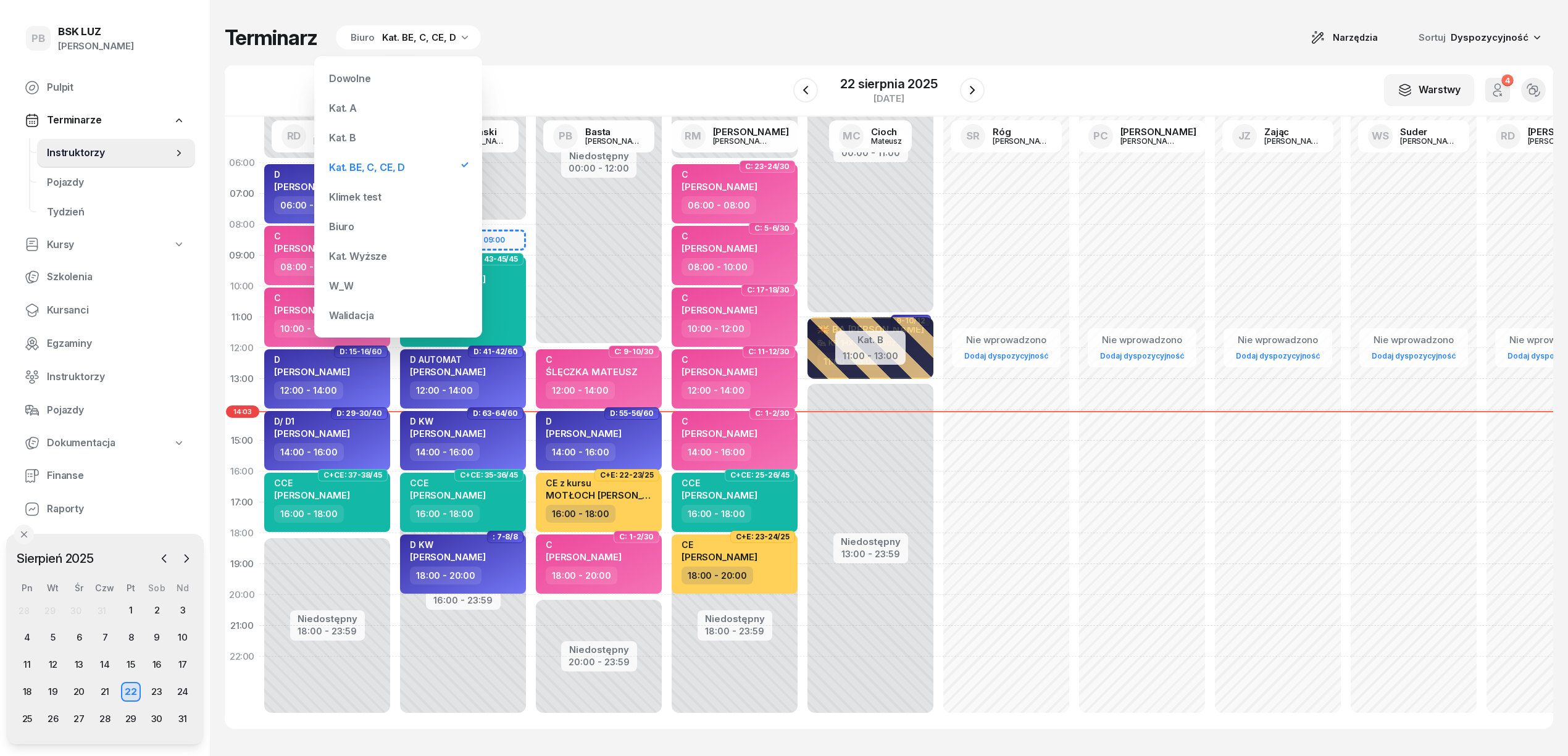
click at [359, 133] on div "Kat. B" at bounding box center [398, 138] width 148 height 25
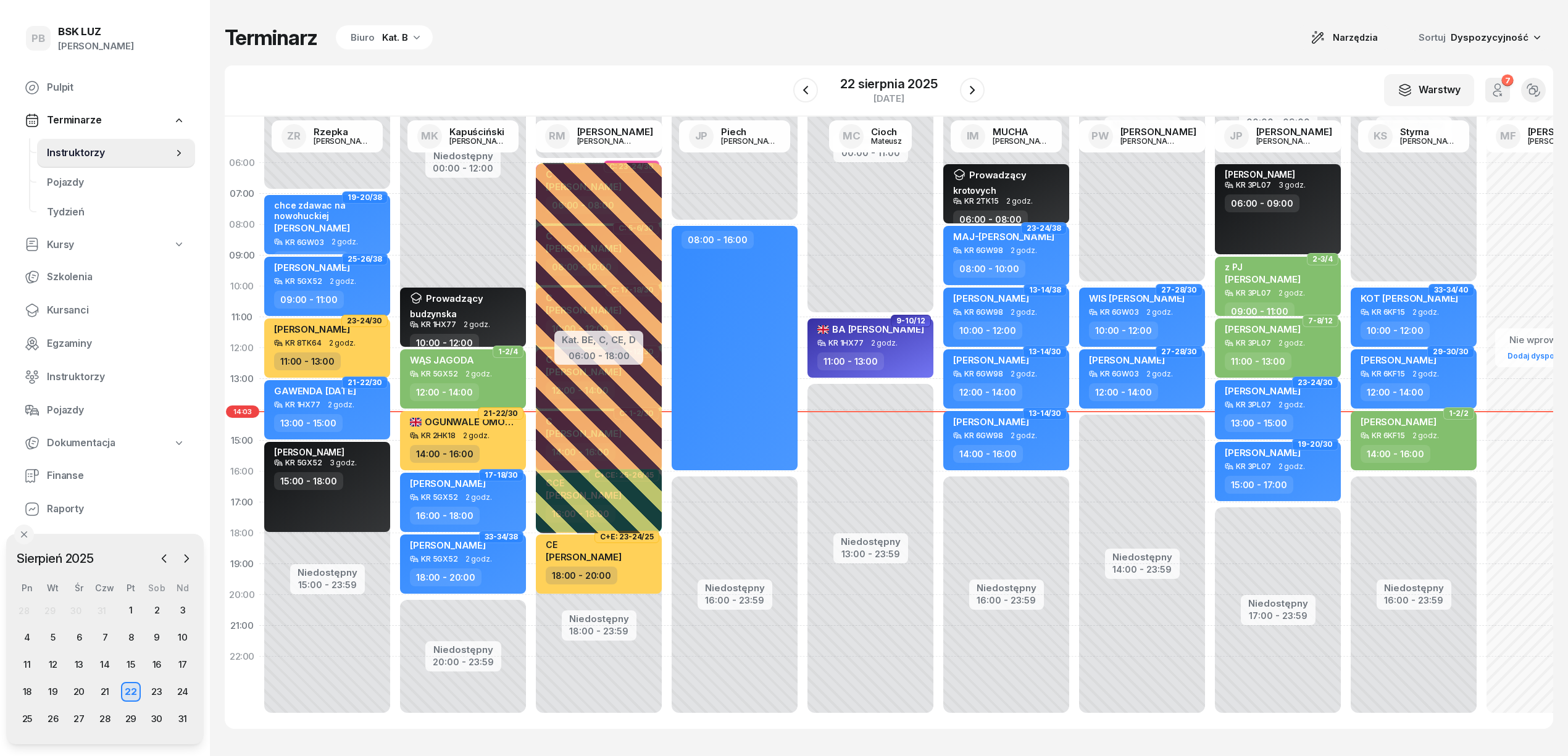
click at [426, 37] on div "Biuro Kat. B" at bounding box center [385, 37] width 97 height 25
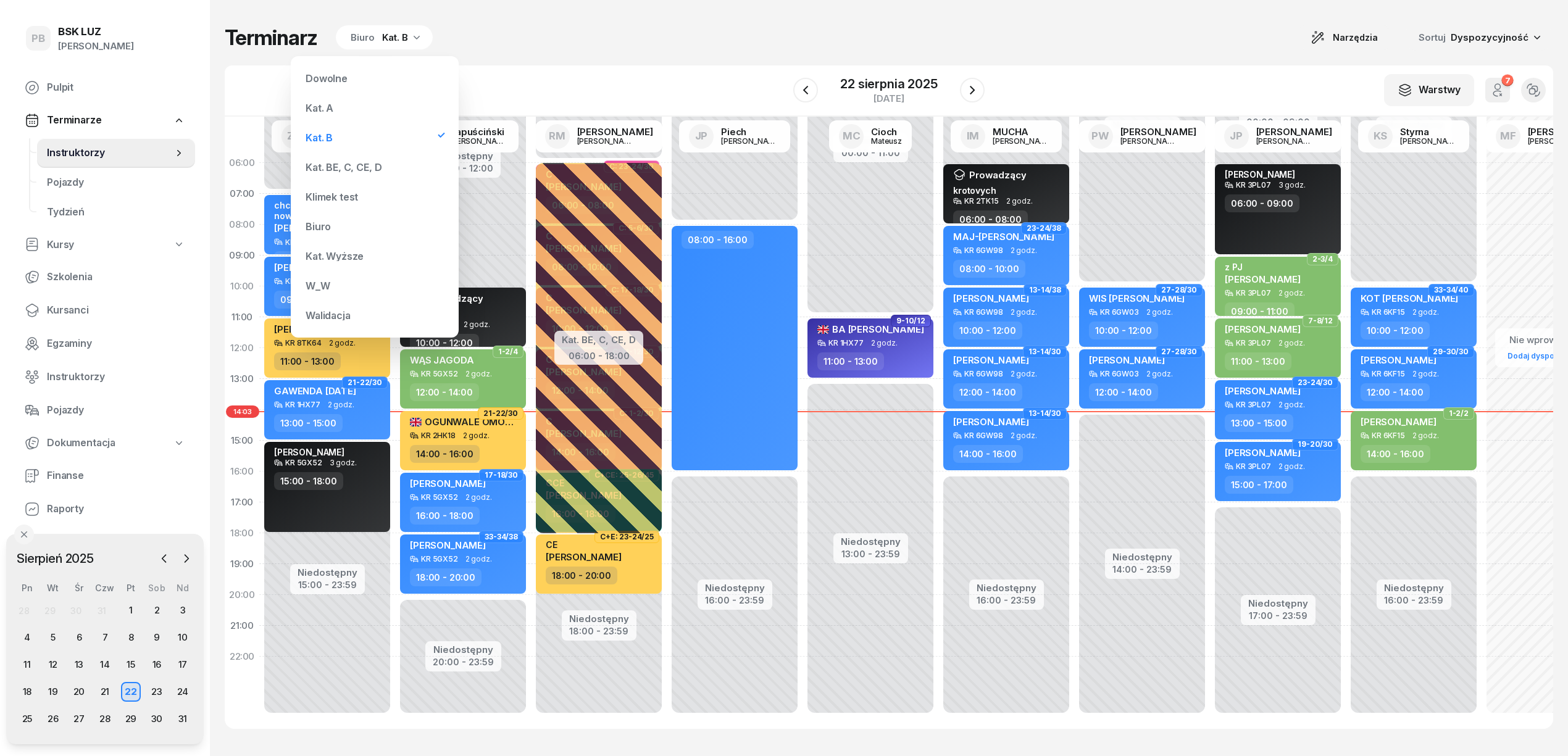
click at [352, 156] on div "Kat. BE, C, CE, D" at bounding box center [374, 167] width 148 height 25
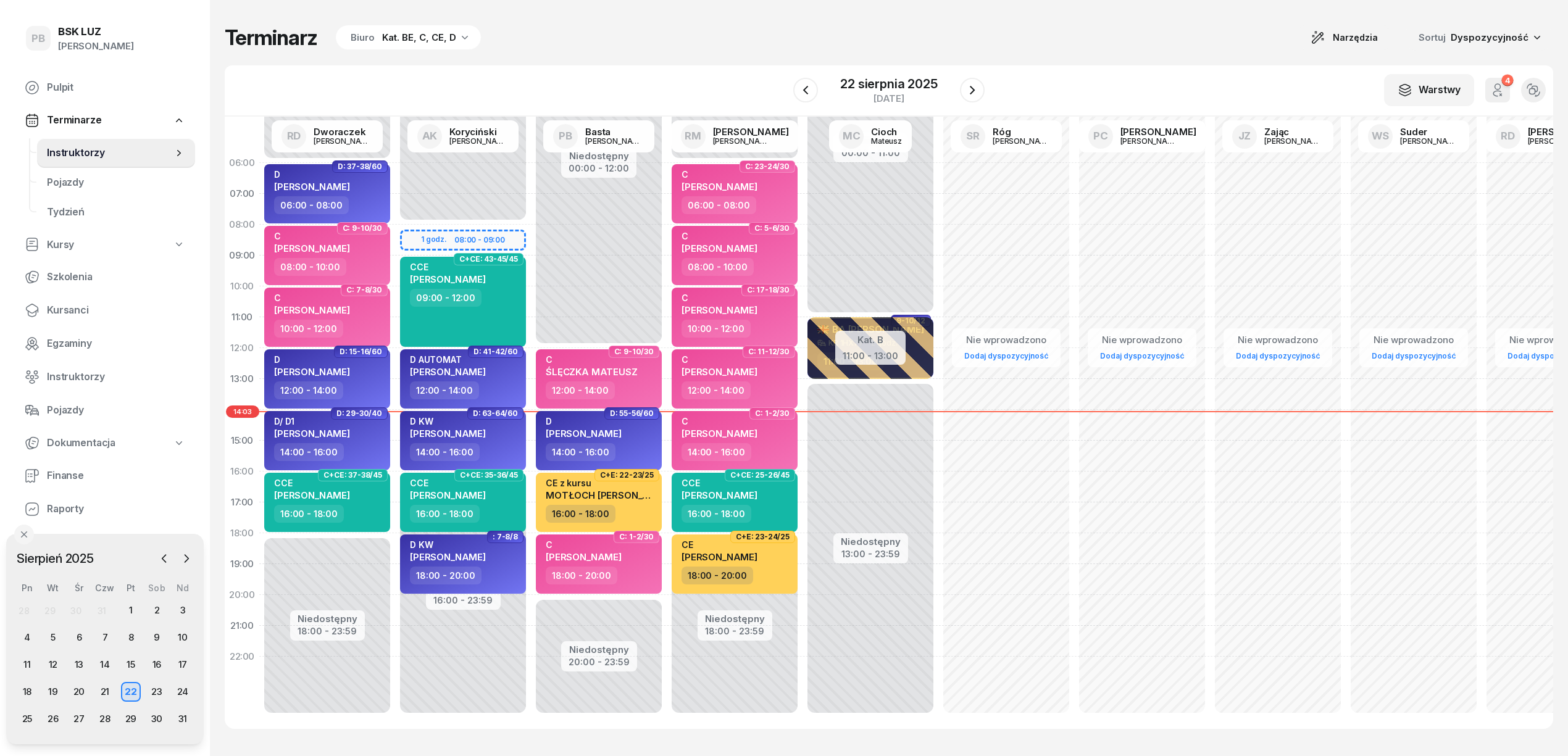
click at [507, 71] on div "W Wybierz AK [PERSON_NAME] BP [PERSON_NAME] DP [PERSON_NAME] GS [PERSON_NAME] I…" at bounding box center [888, 90] width 1329 height 51
click at [420, 32] on div "Kat. BE, C, CE, D" at bounding box center [419, 37] width 74 height 15
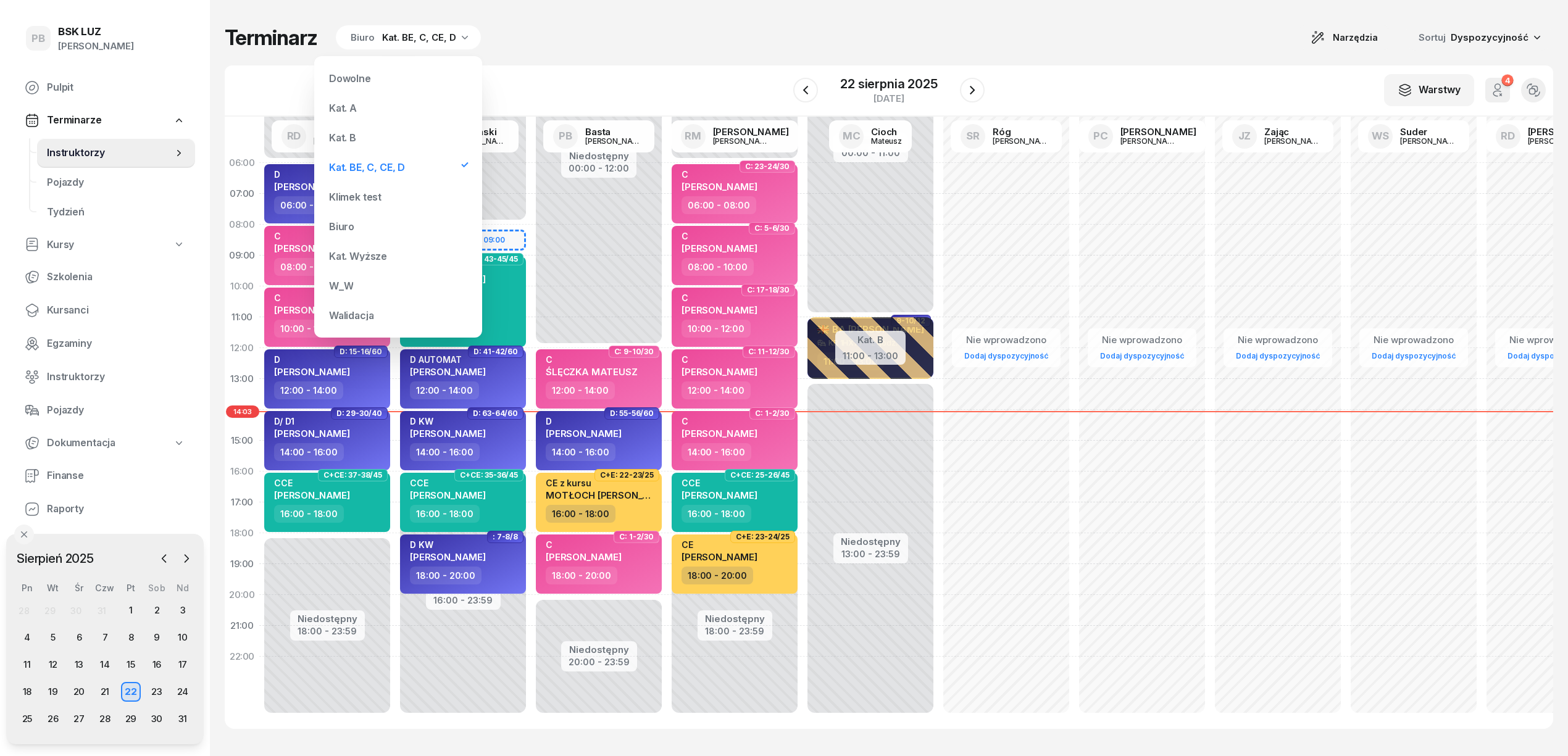
click at [369, 107] on div "Kat. A" at bounding box center [398, 108] width 148 height 25
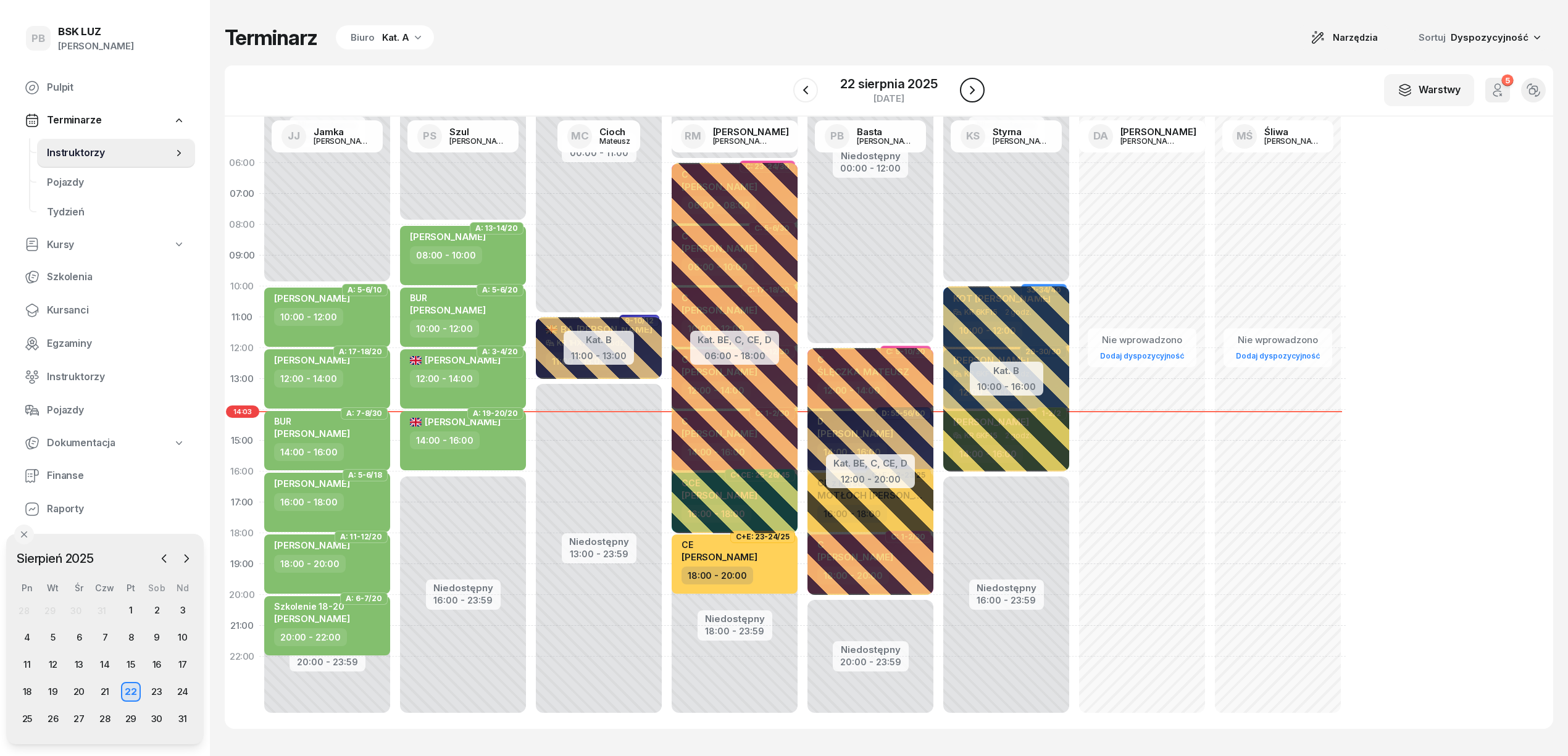
click at [972, 88] on icon "button" at bounding box center [972, 89] width 5 height 8
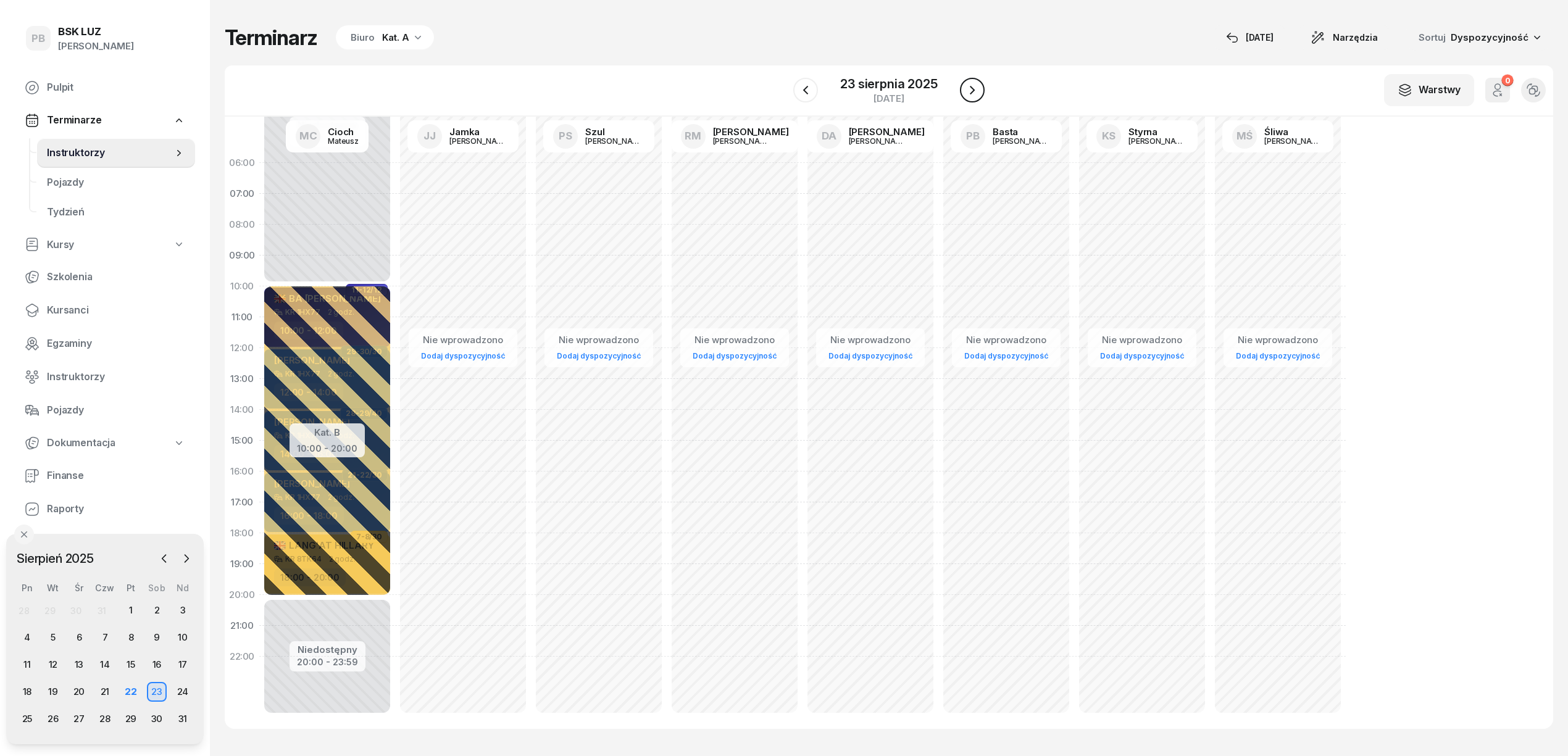
click at [972, 88] on icon "button" at bounding box center [972, 89] width 5 height 8
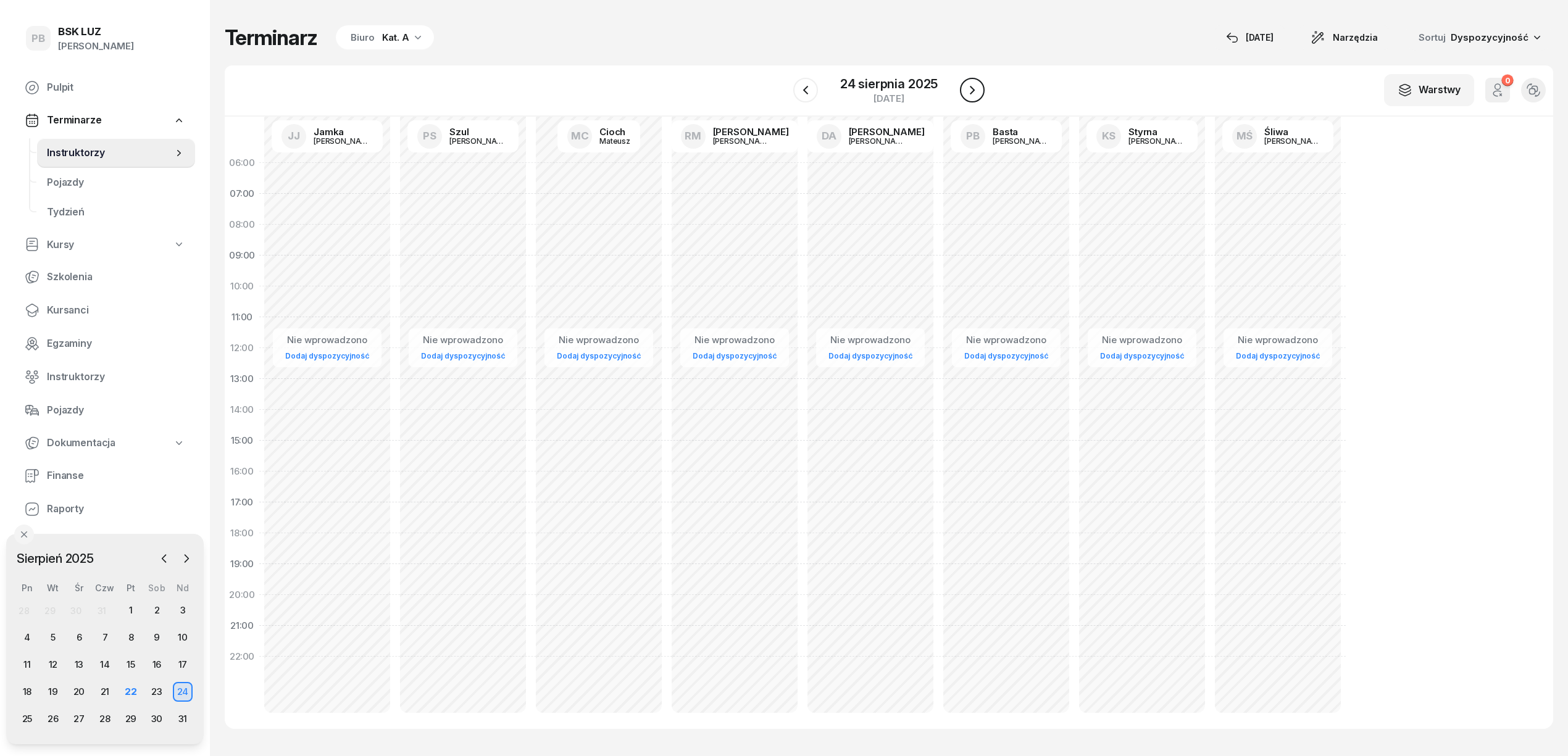
click at [972, 88] on icon "button" at bounding box center [972, 89] width 5 height 8
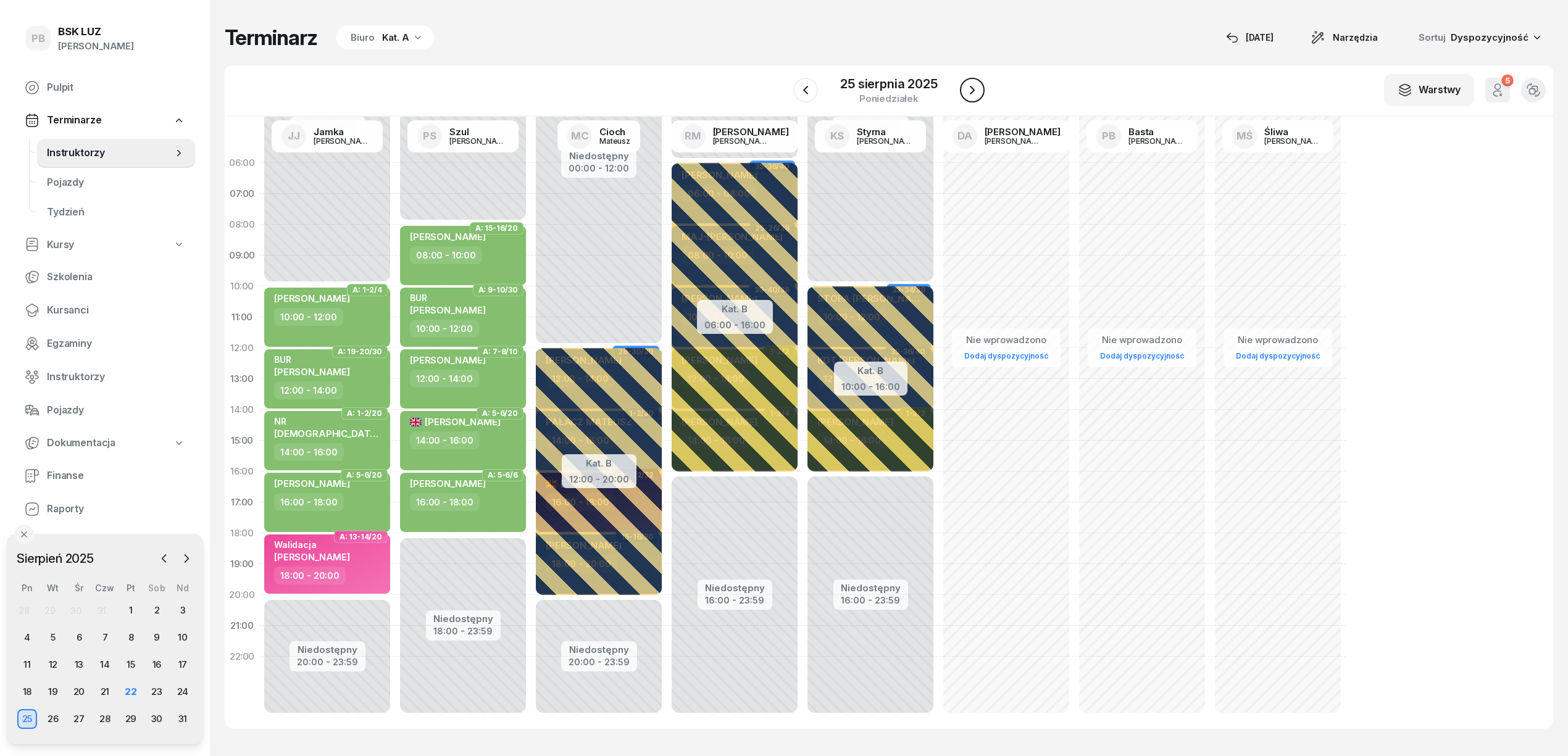
click at [972, 88] on icon "button" at bounding box center [972, 89] width 5 height 8
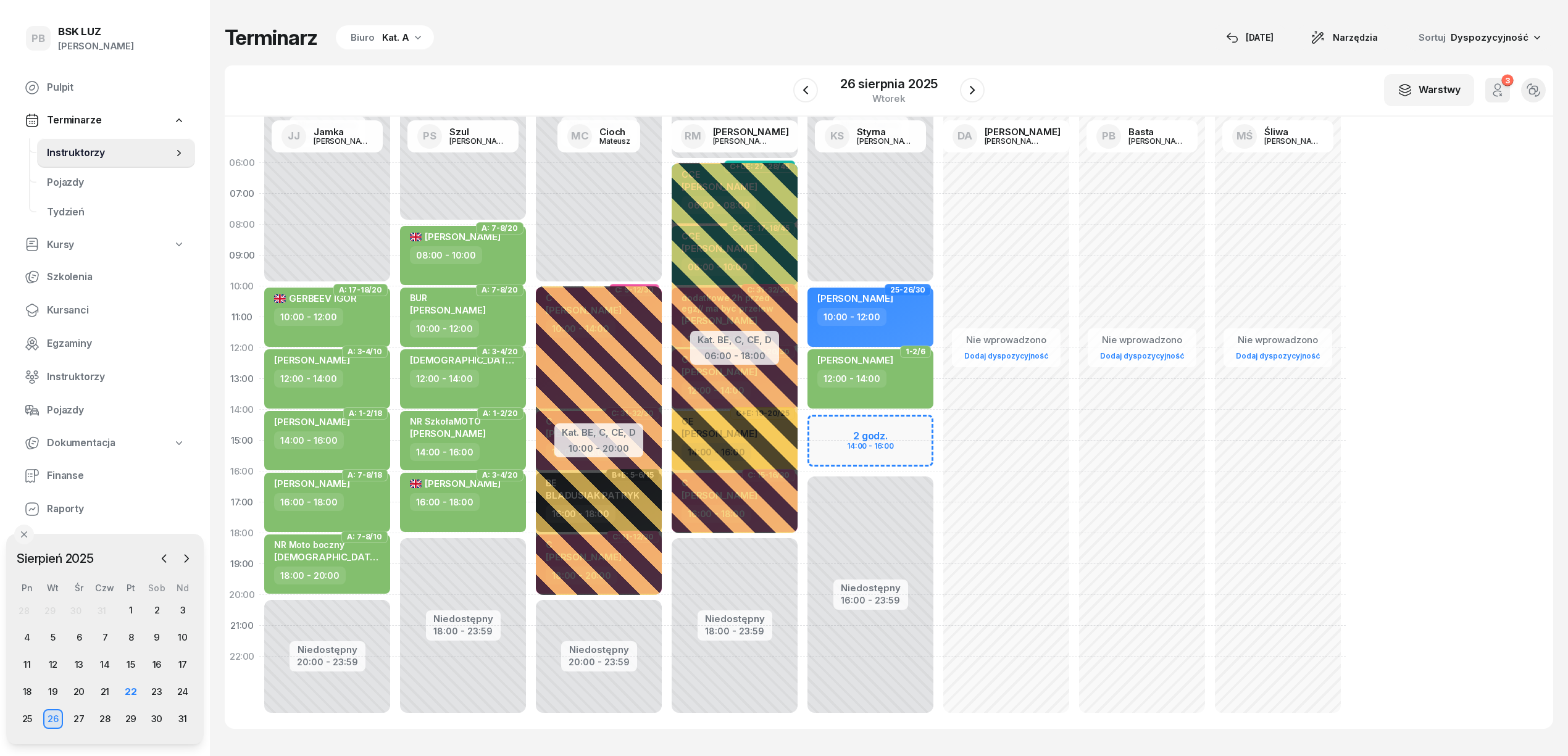
click at [415, 35] on icon "button" at bounding box center [418, 37] width 7 height 4
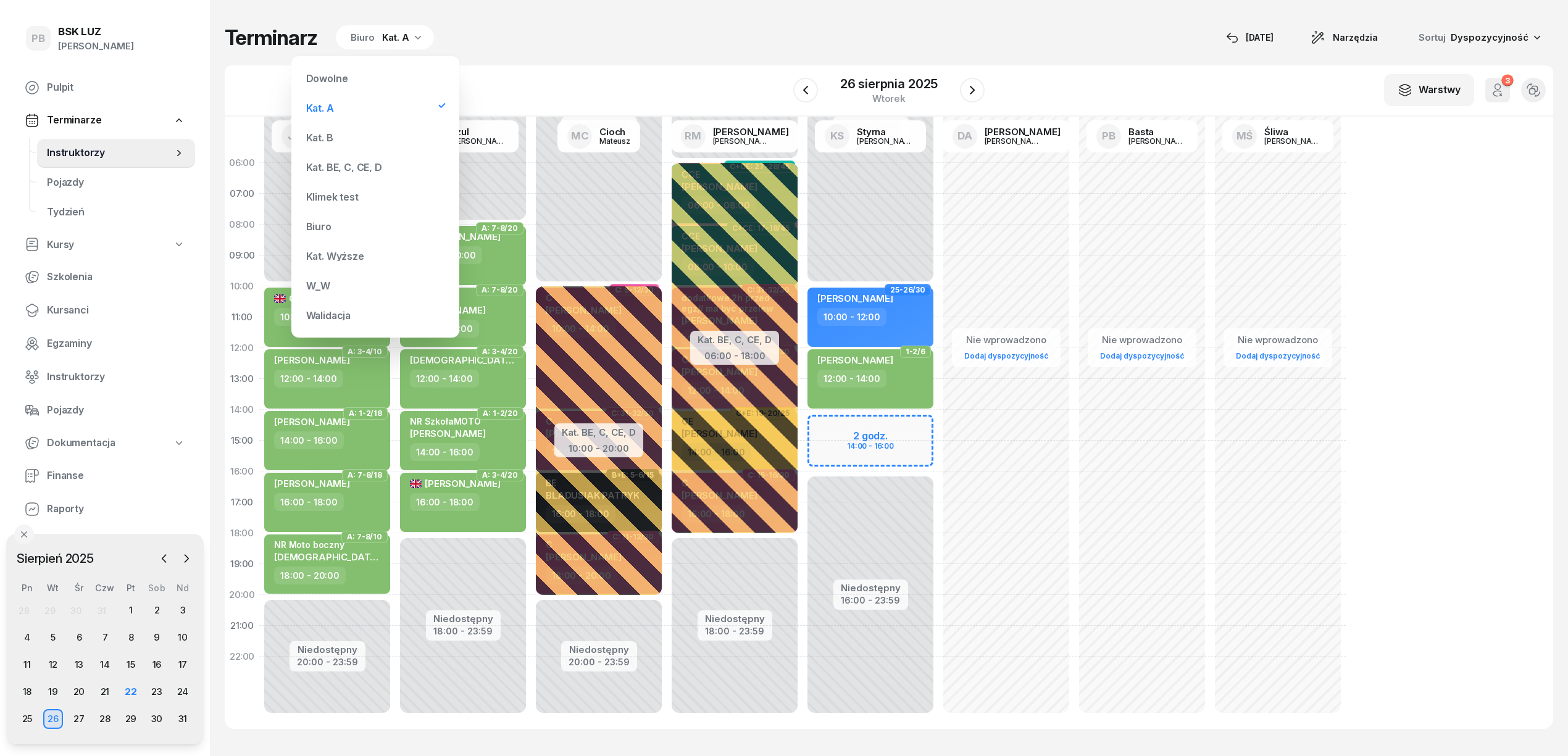
click at [326, 160] on div "Kat. BE, C, CE, D" at bounding box center [375, 167] width 148 height 25
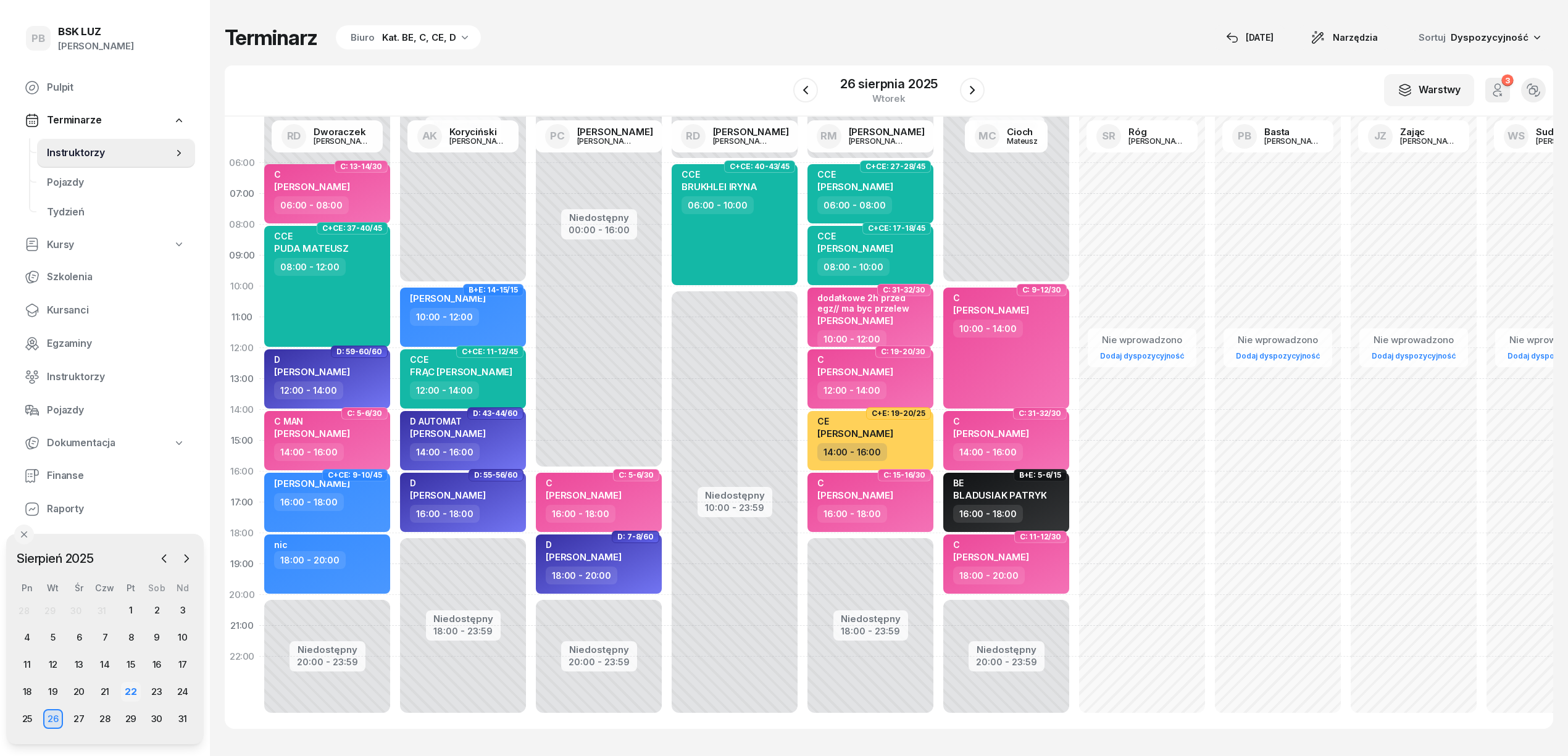
click at [125, 686] on div "22" at bounding box center [130, 692] width 20 height 20
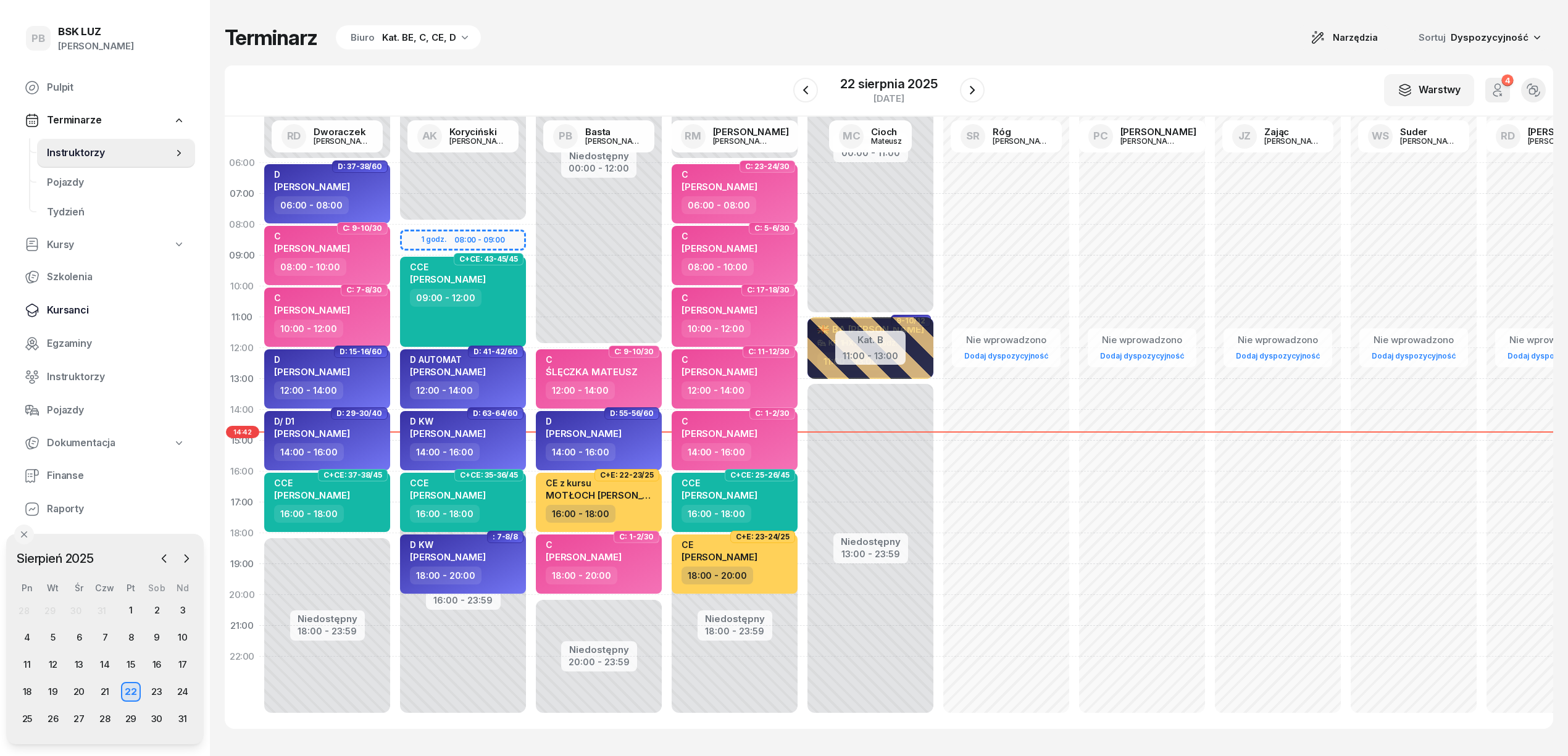
click at [82, 308] on span "Kursanci" at bounding box center [115, 310] width 139 height 16
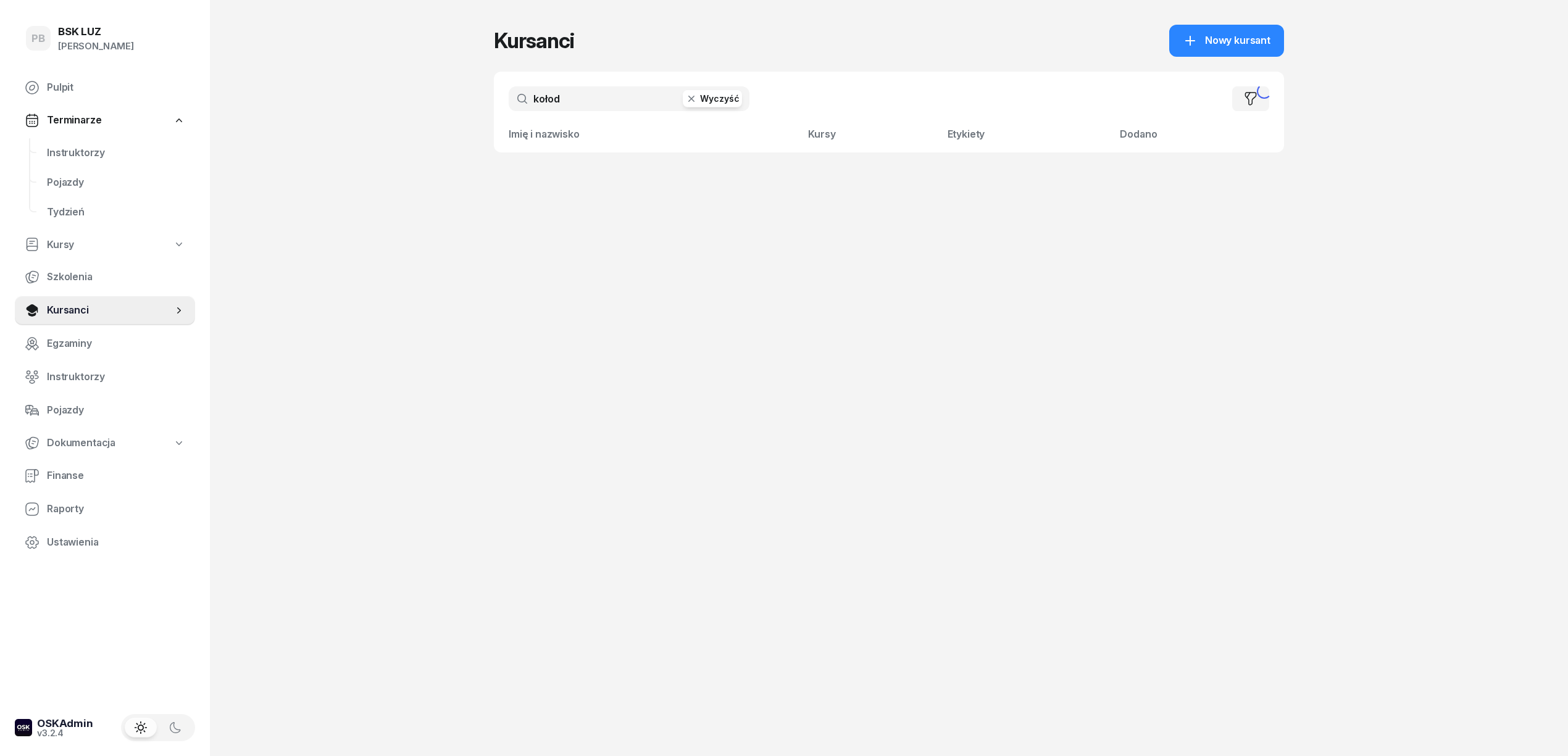
click at [613, 99] on input "kołod" at bounding box center [629, 99] width 241 height 25
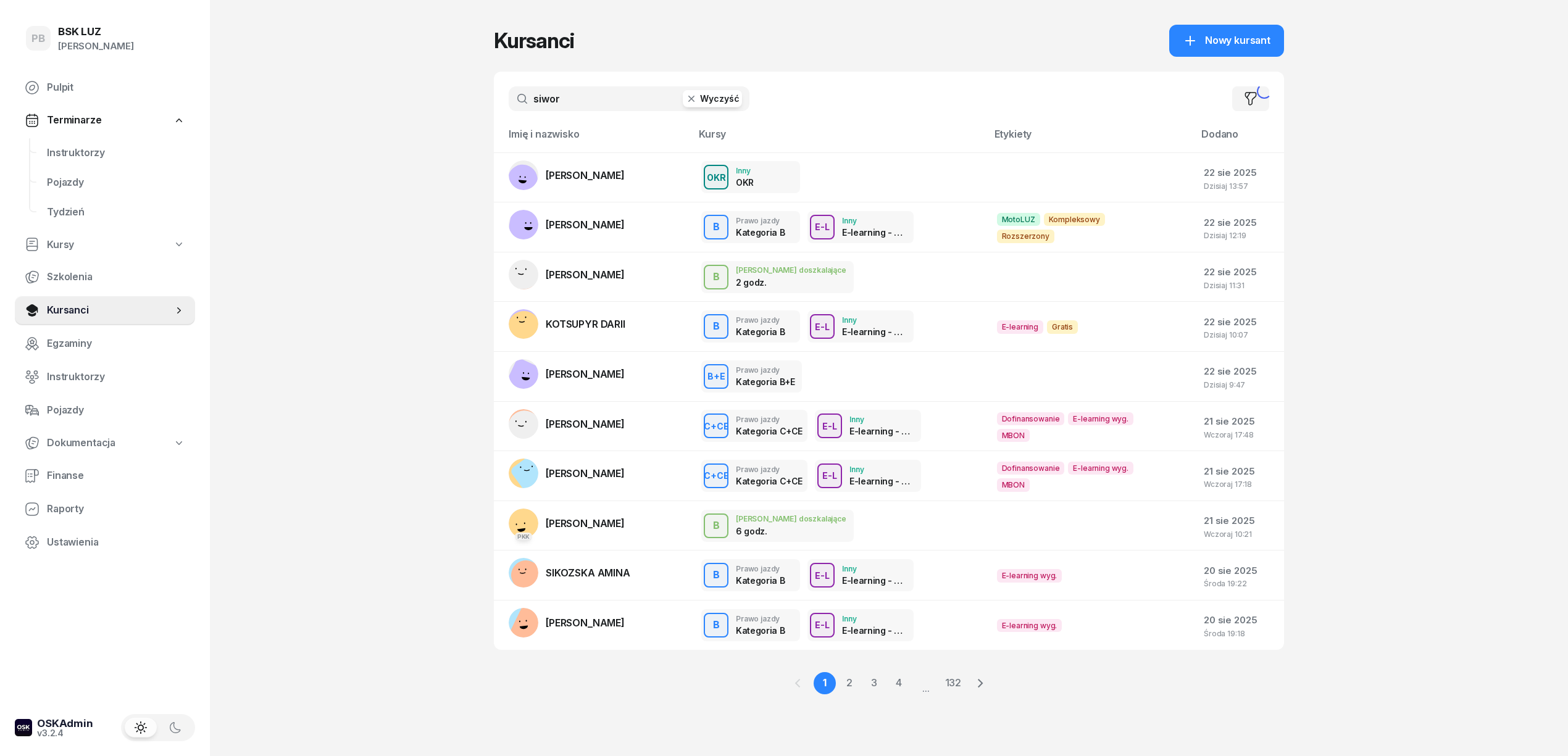
type input "siwor"
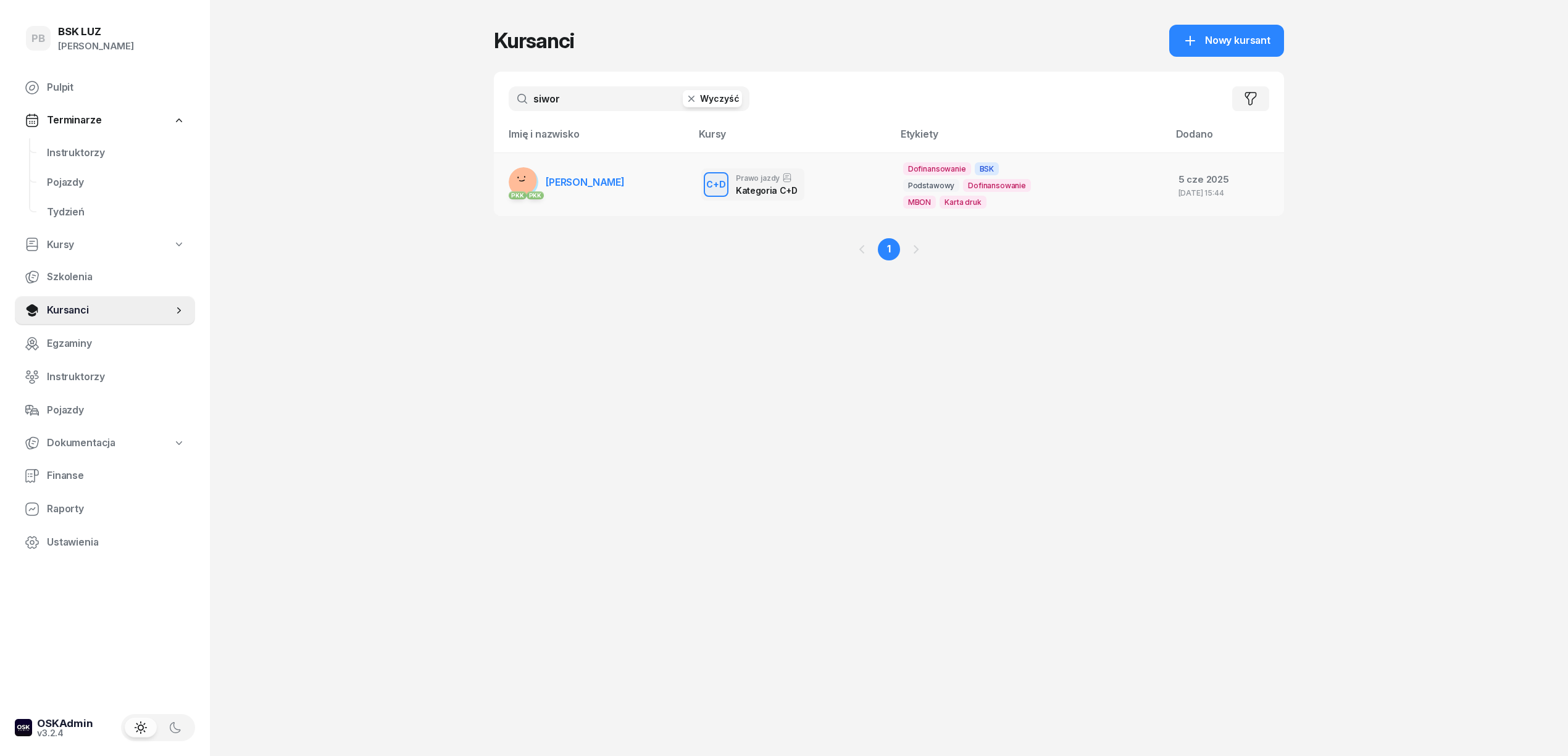
click at [581, 186] on span "[PERSON_NAME]" at bounding box center [585, 182] width 79 height 12
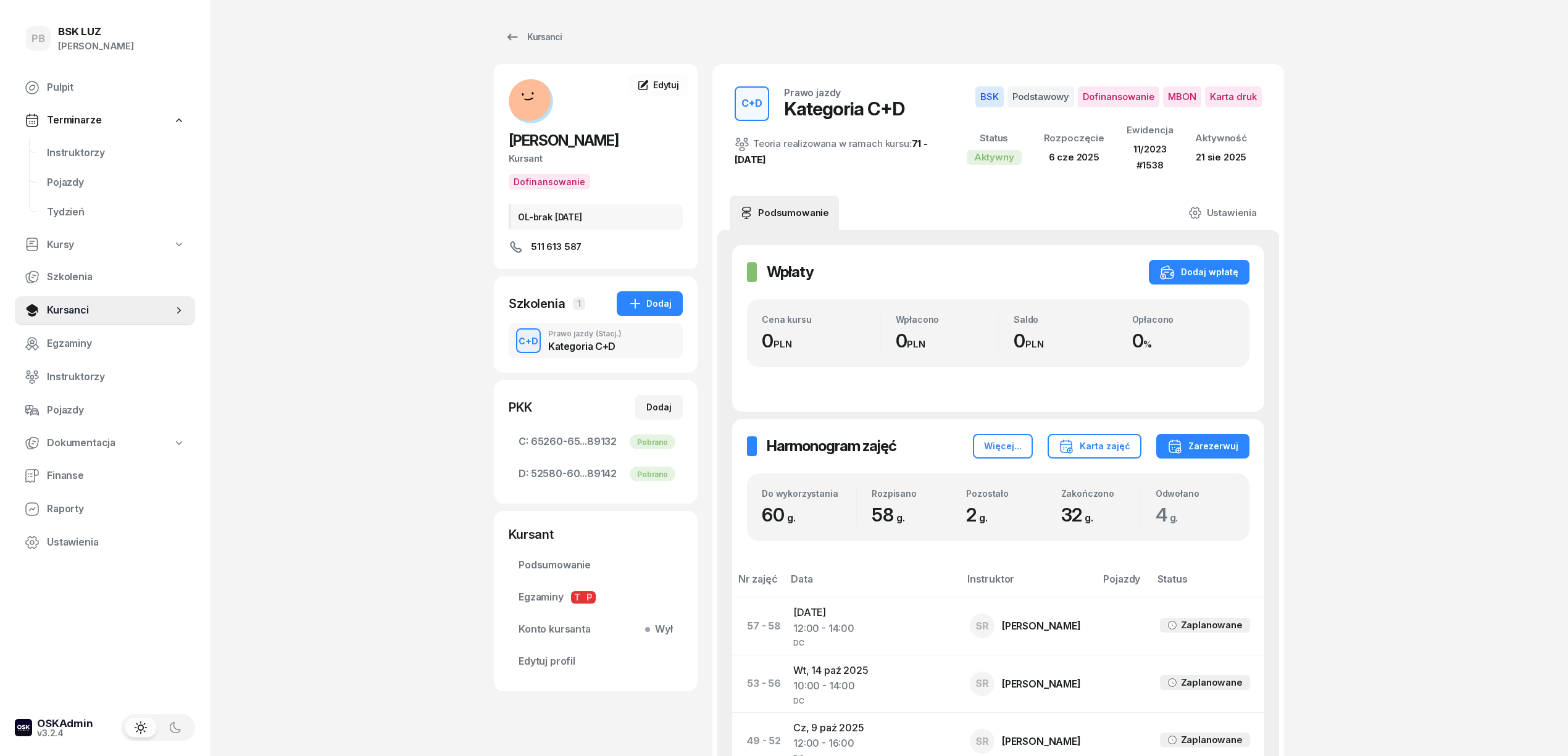
click at [588, 342] on div "Kategoria C+D" at bounding box center [585, 346] width 74 height 10
click at [548, 26] on link "Kursanci" at bounding box center [533, 37] width 79 height 25
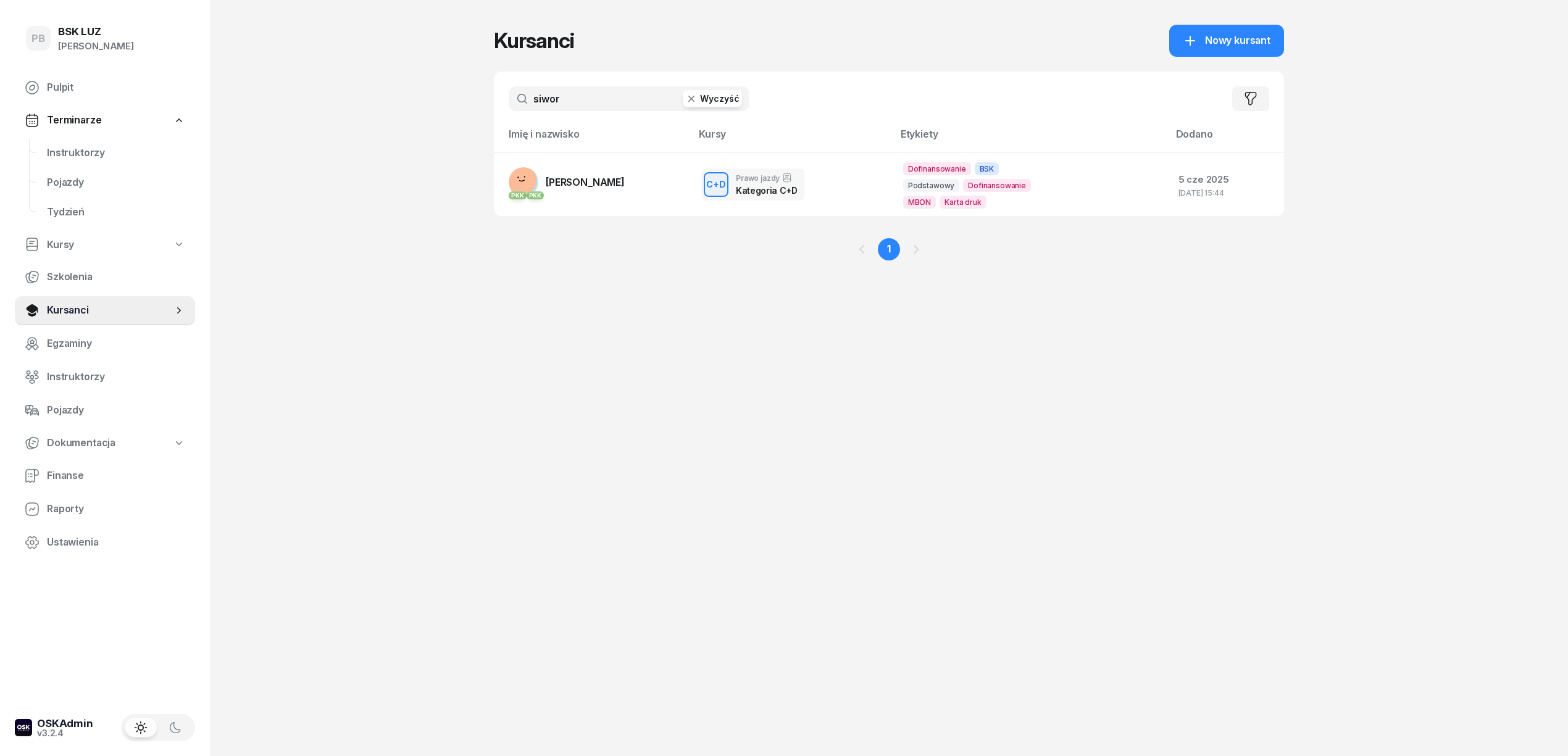
click at [564, 99] on input "siwor" at bounding box center [629, 99] width 241 height 25
type input "kostuch"
click at [625, 174] on link "PKK [PERSON_NAME]" at bounding box center [566, 182] width 116 height 30
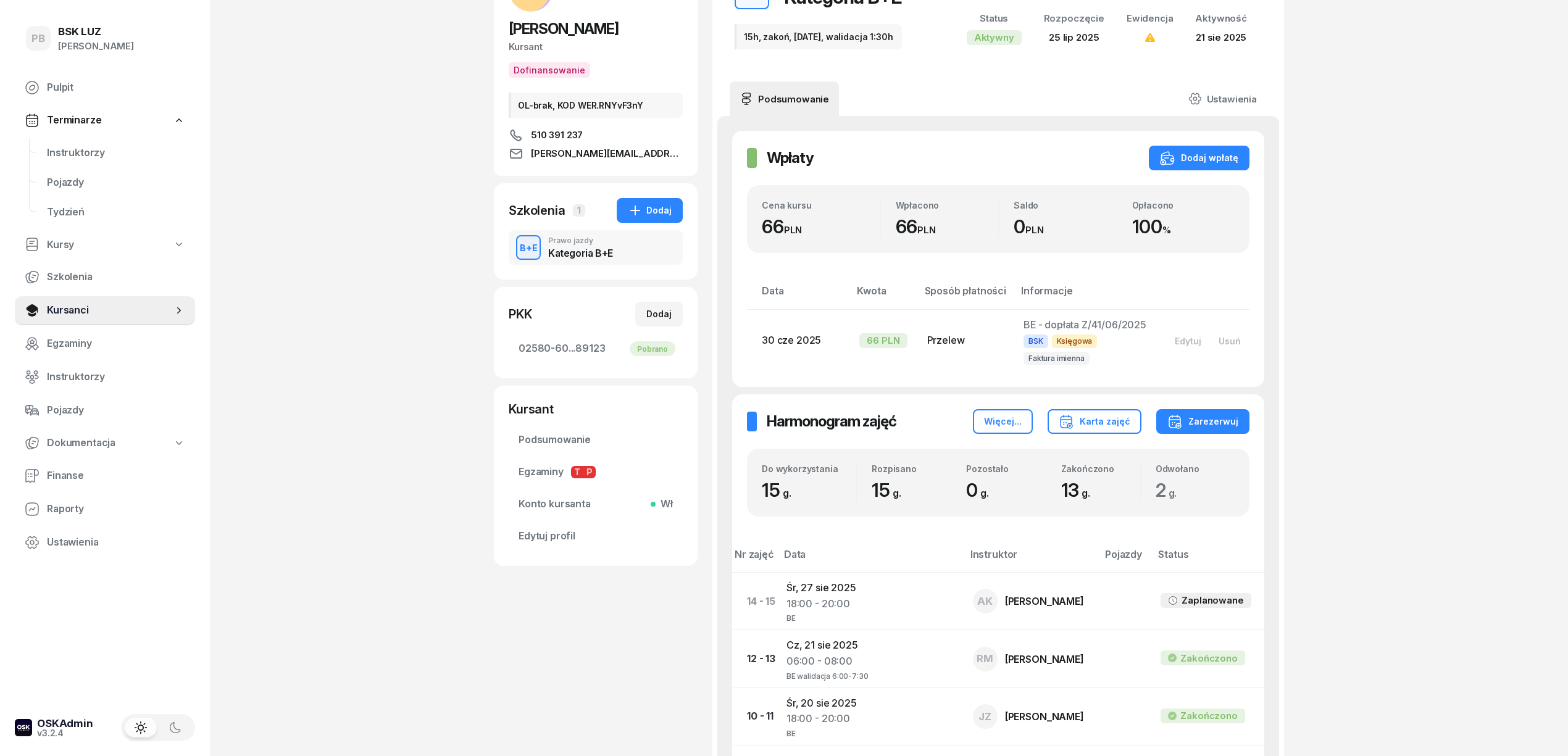
scroll to position [82, 0]
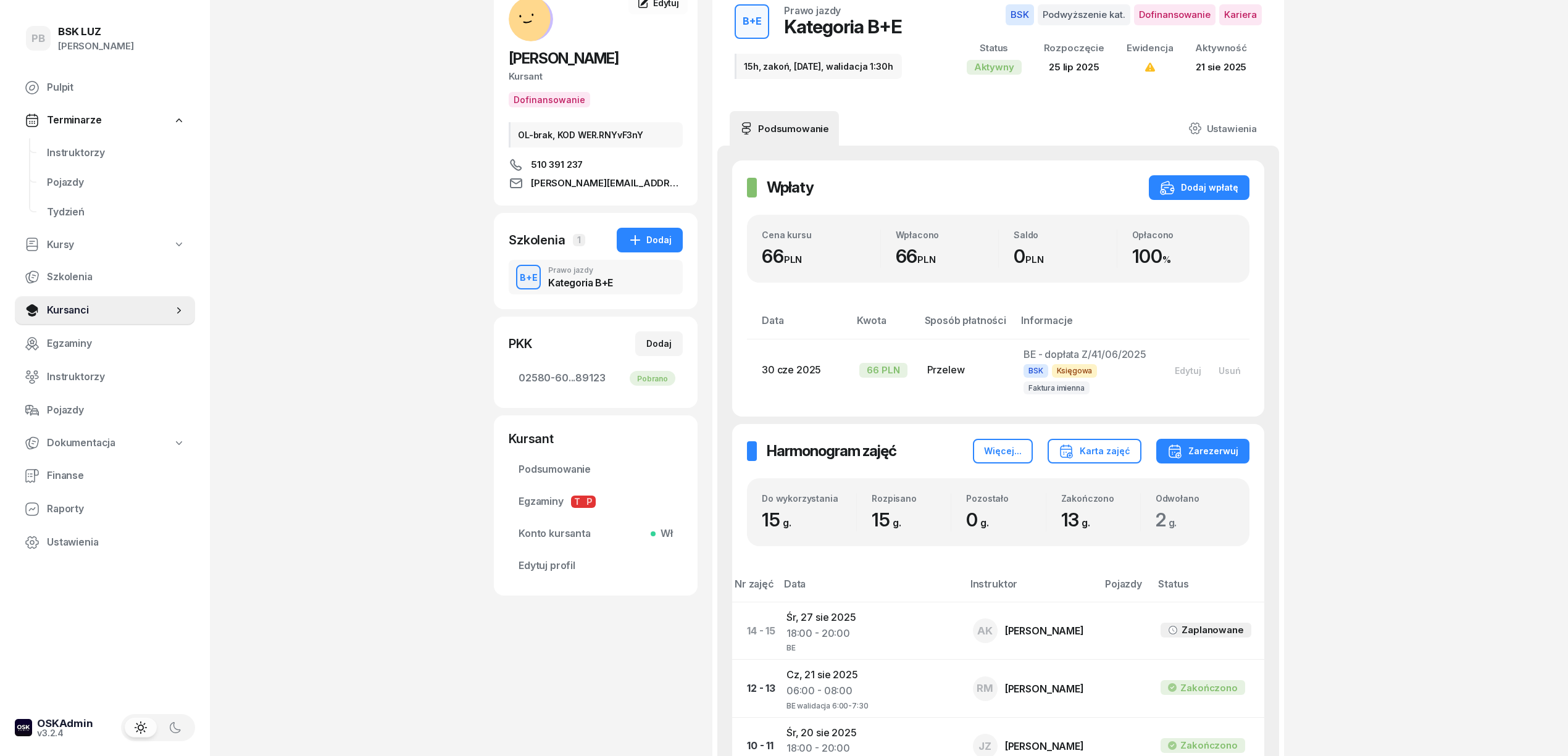
click at [437, 223] on div "PB BSK [PERSON_NAME] Pulpit Terminarze Instruktorzy Pojazdy Tydzień Kursy Szkol…" at bounding box center [784, 568] width 1568 height 1301
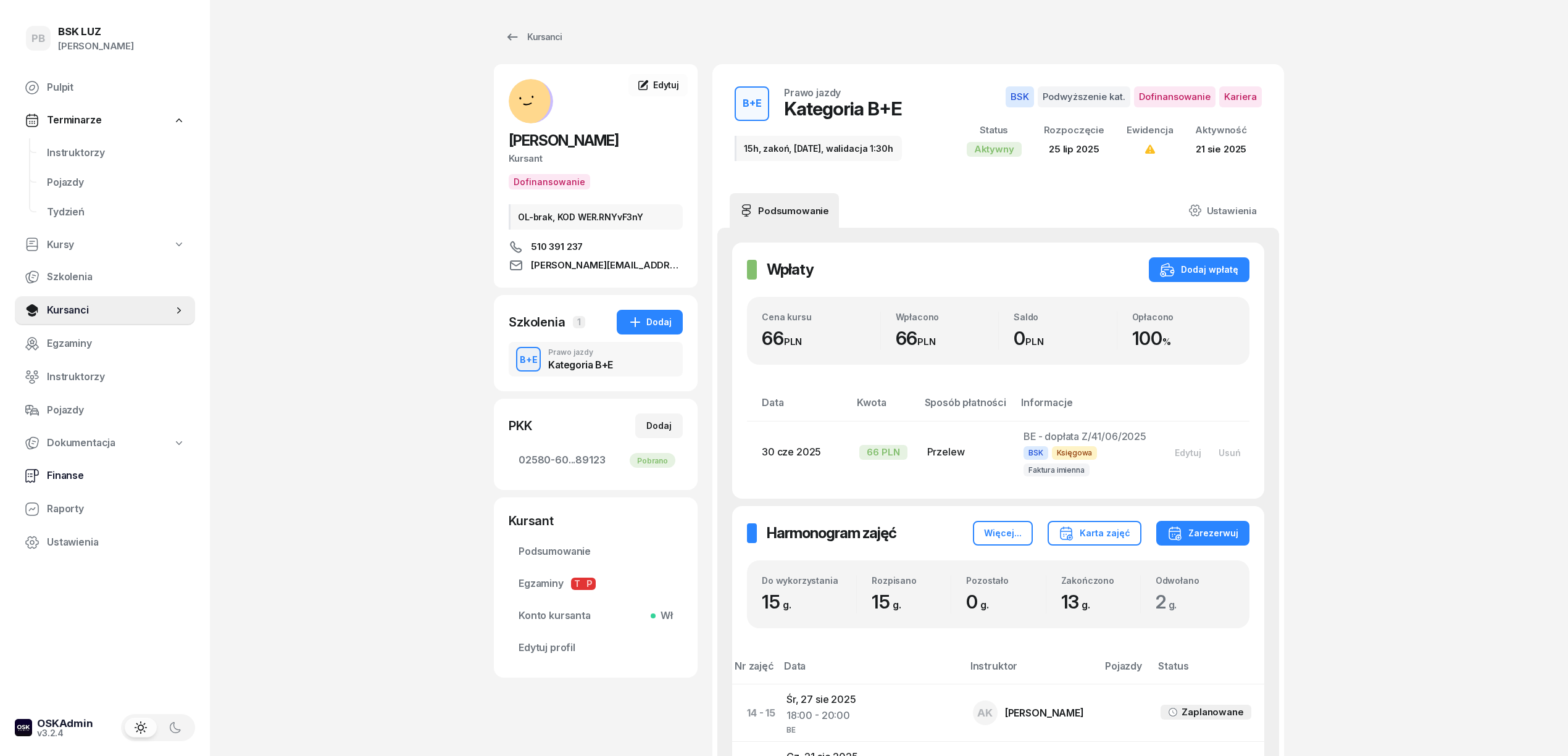
click at [55, 472] on span "Finanse" at bounding box center [115, 476] width 139 height 16
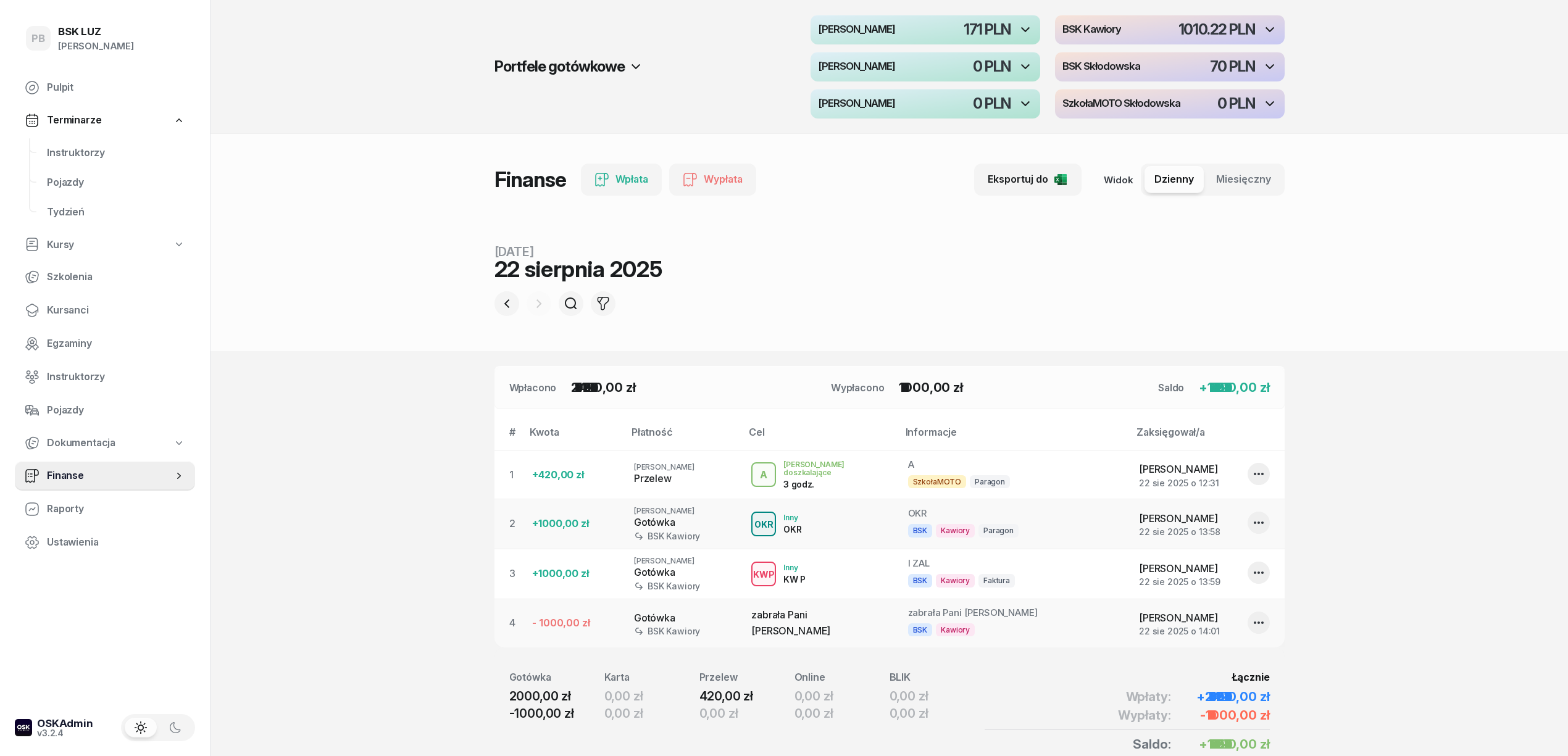
click at [1106, 31] on h4 "BSK Kawiory" at bounding box center [1091, 30] width 59 height 11
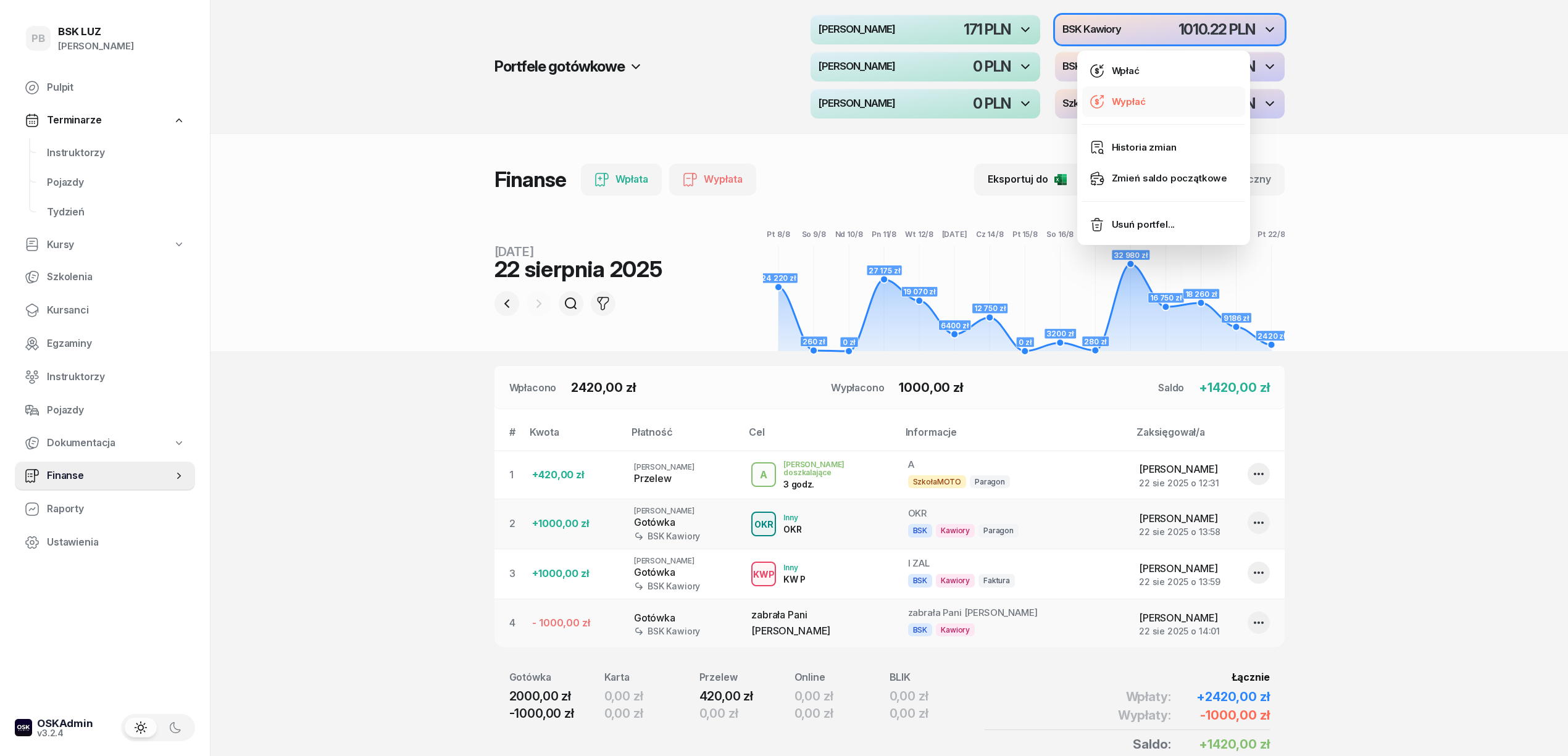
click at [1134, 99] on div "Wypłać" at bounding box center [1129, 101] width 34 height 16
select select "14"
select select "49"
select select "67eba016d336f44fb15f644d"
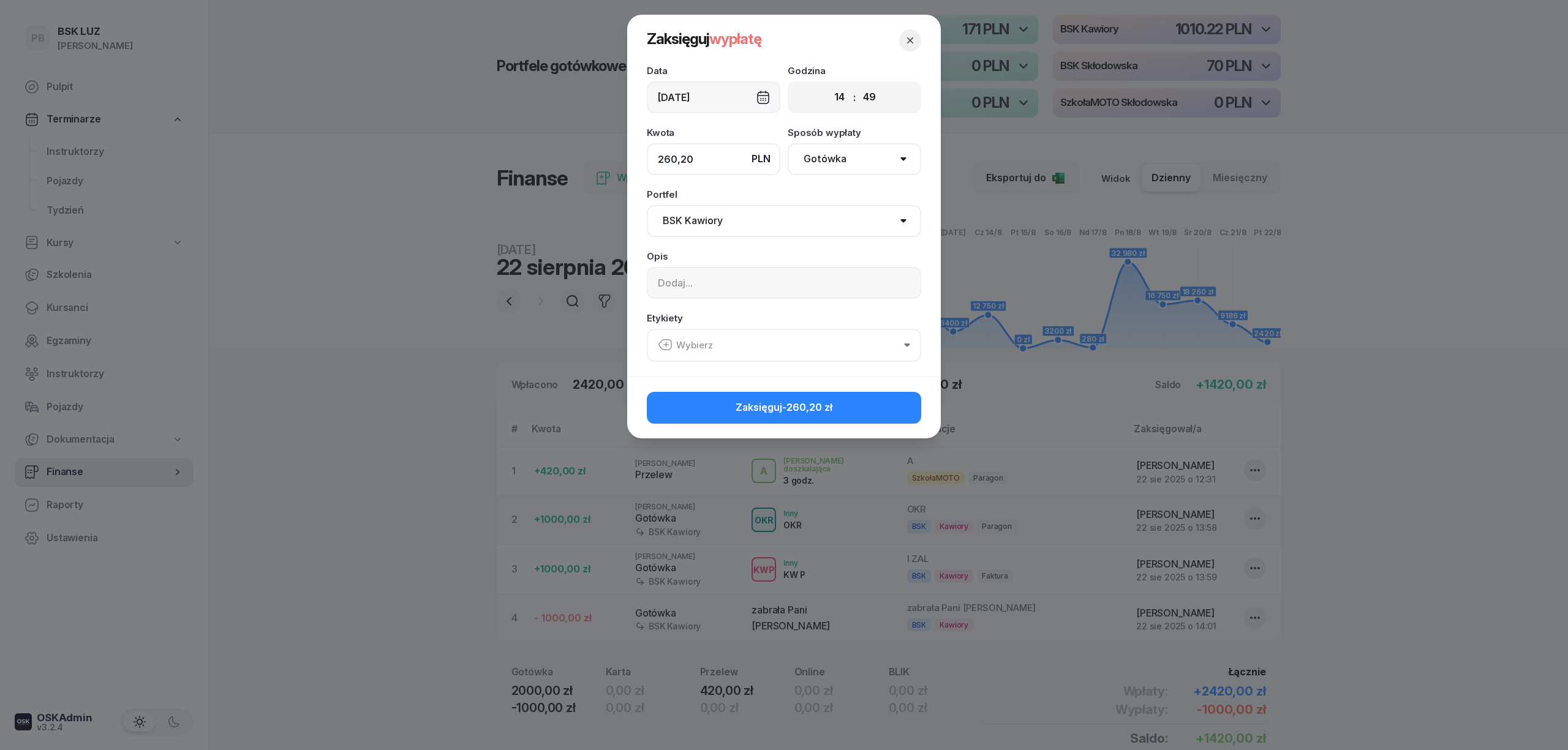
type input "260,20"
click at [695, 284] on input at bounding box center [784, 283] width 274 height 31
type input "FV/MX/8778/08/2025"
click at [711, 349] on div "Wybierz" at bounding box center [686, 345] width 55 height 16
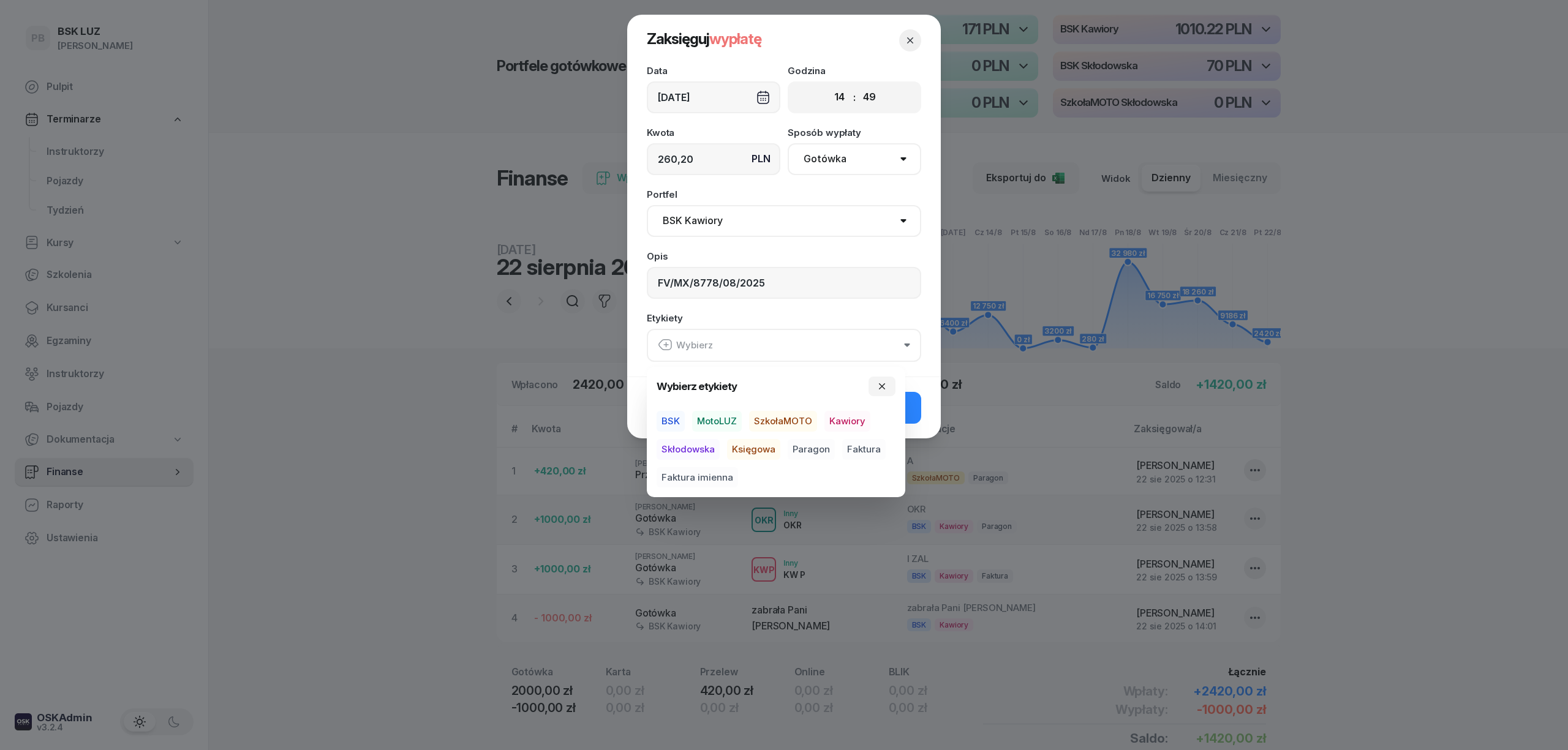
click at [670, 418] on span "BSK" at bounding box center [671, 421] width 28 height 21
click at [841, 421] on span "Kawiory" at bounding box center [847, 421] width 46 height 21
click at [869, 450] on span "Faktura" at bounding box center [864, 449] width 43 height 21
click at [912, 413] on button "Zaksięguj -260,20 zł" at bounding box center [784, 407] width 274 height 31
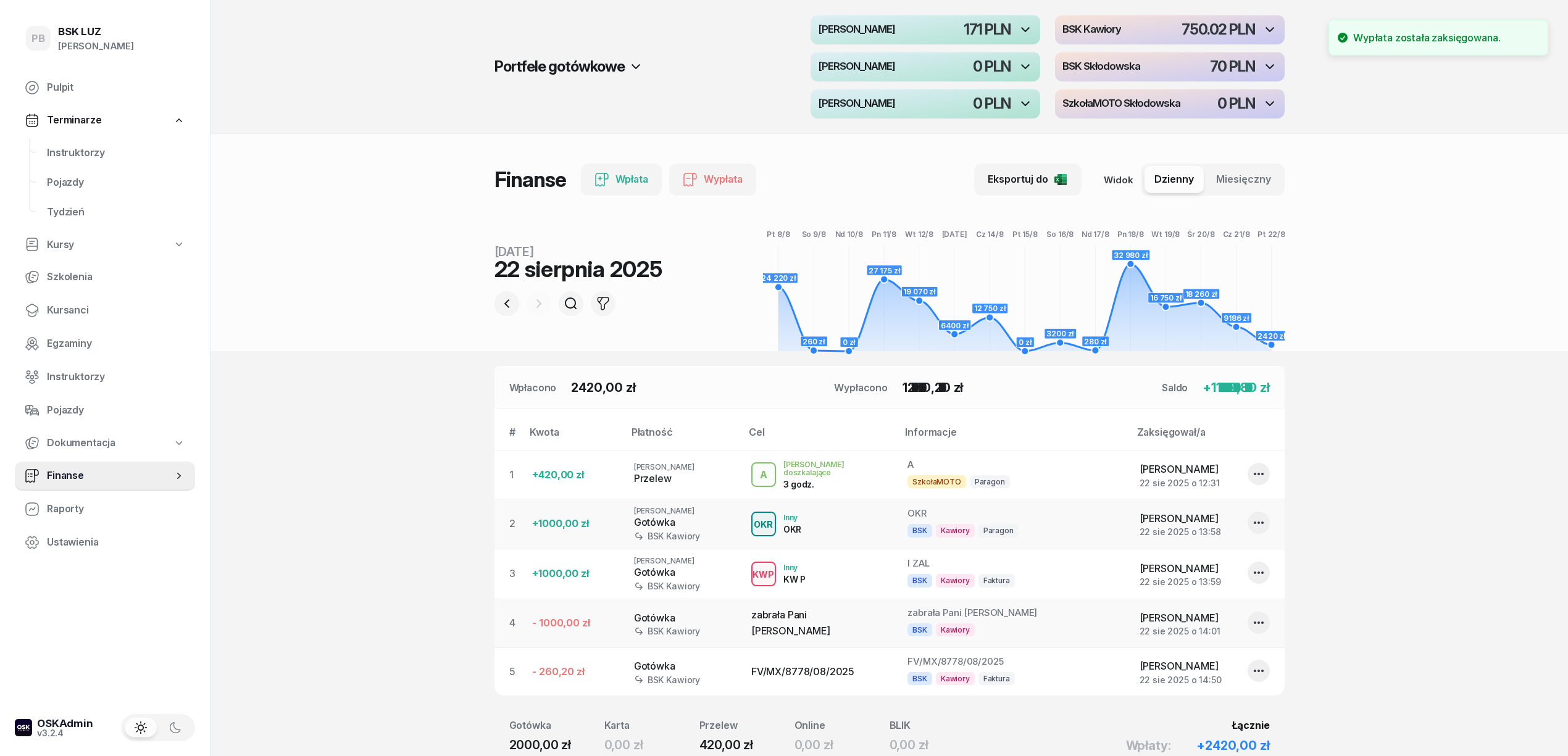
click at [1507, 431] on section "Portfele gotówkowe MotoLUZ Kawiory 171 PLN BSK Kawiory 750.02 PLN MotoLUZ Skłod…" at bounding box center [889, 434] width 1358 height 869
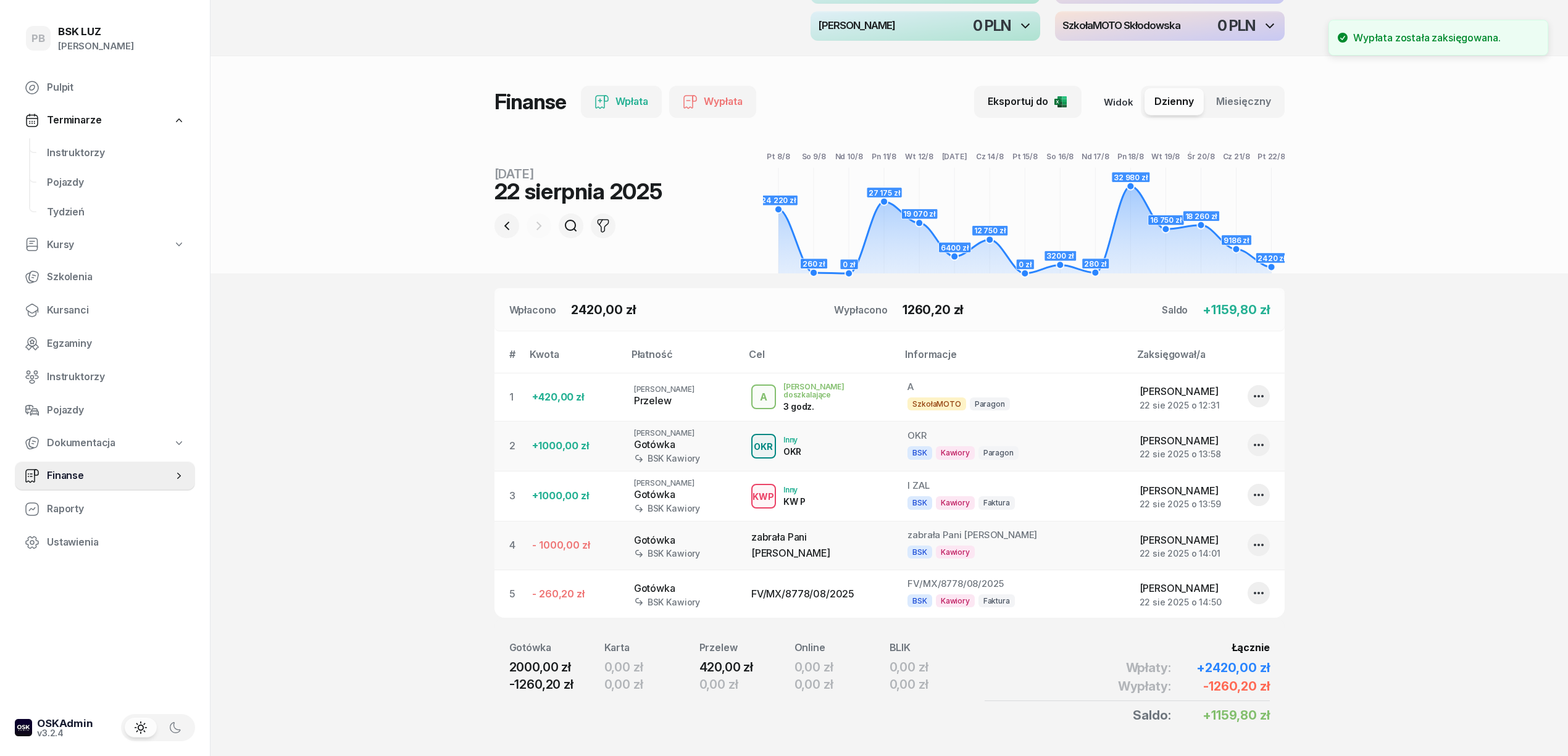
scroll to position [115, 0]
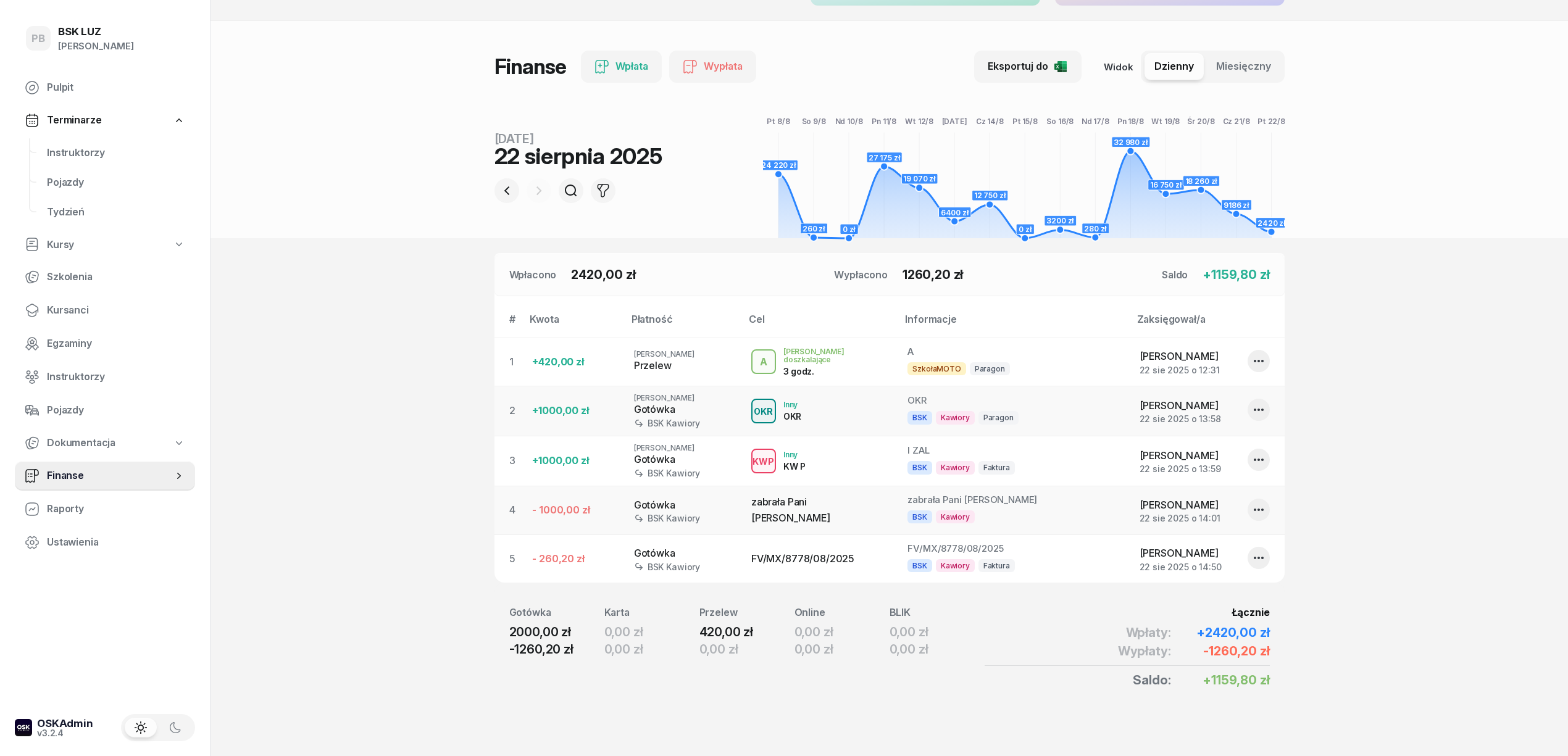
click at [281, 586] on section "Portfele gotówkowe MotoLUZ Kawiory 171 PLN BSK Kawiory 750.02 PLN MotoLUZ Skłod…" at bounding box center [889, 321] width 1358 height 869
click at [1408, 499] on section "Portfele gotówkowe MotoLUZ Kawiory 171 PLN BSK Kawiory 750.02 PLN MotoLUZ Skłod…" at bounding box center [889, 321] width 1358 height 869
click at [472, 690] on section "Portfele gotówkowe MotoLUZ Kawiory 171 PLN BSK Kawiory 750.02 PLN MotoLUZ Skłod…" at bounding box center [889, 321] width 1358 height 869
click at [82, 158] on span "Instruktorzy" at bounding box center [115, 153] width 139 height 16
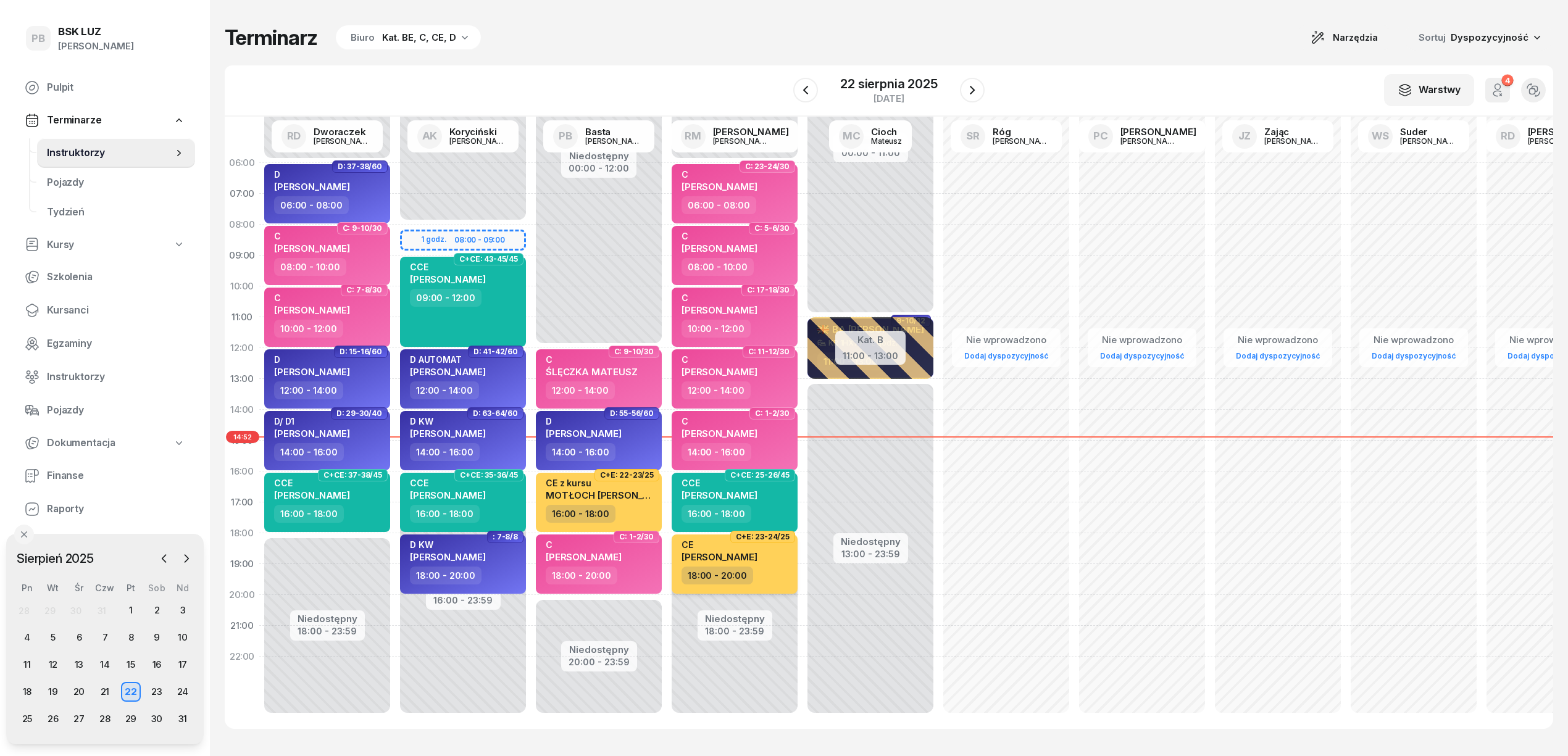
click at [786, 576] on div "18:00 - 20:00" at bounding box center [736, 575] width 109 height 18
select select "18"
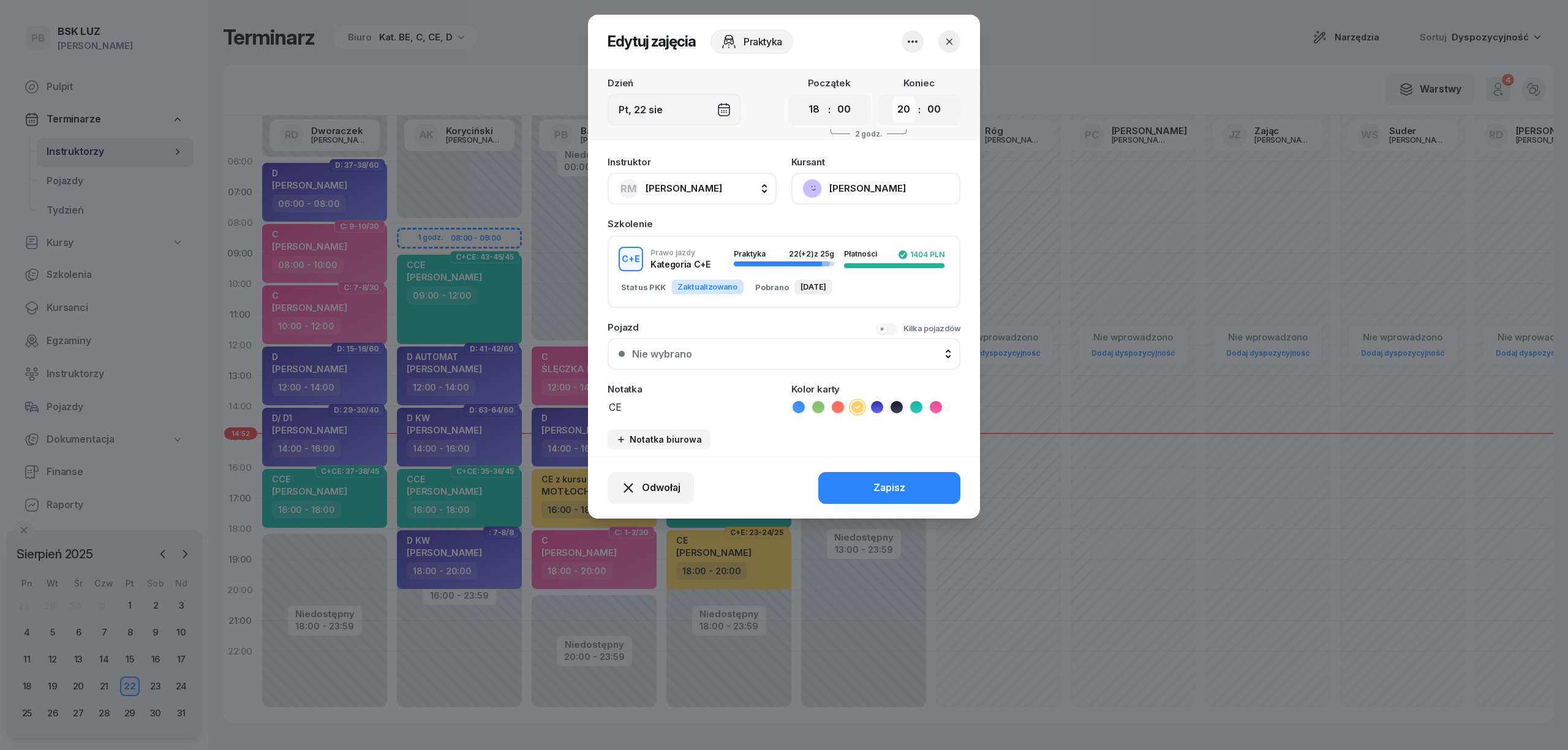
click at [901, 112] on select "00 01 02 03 04 05 06 07 08 09 10 11 12 13 14 15 16 17 18 19 20 21 22 23" at bounding box center [904, 110] width 23 height 26
select select "21"
click at [893, 97] on select "00 01 02 03 04 05 06 07 08 09 10 11 12 13 14 15 16 17 18 19 20 21 22 23" at bounding box center [904, 110] width 23 height 26
click at [893, 485] on div "Zapisz" at bounding box center [889, 488] width 31 height 16
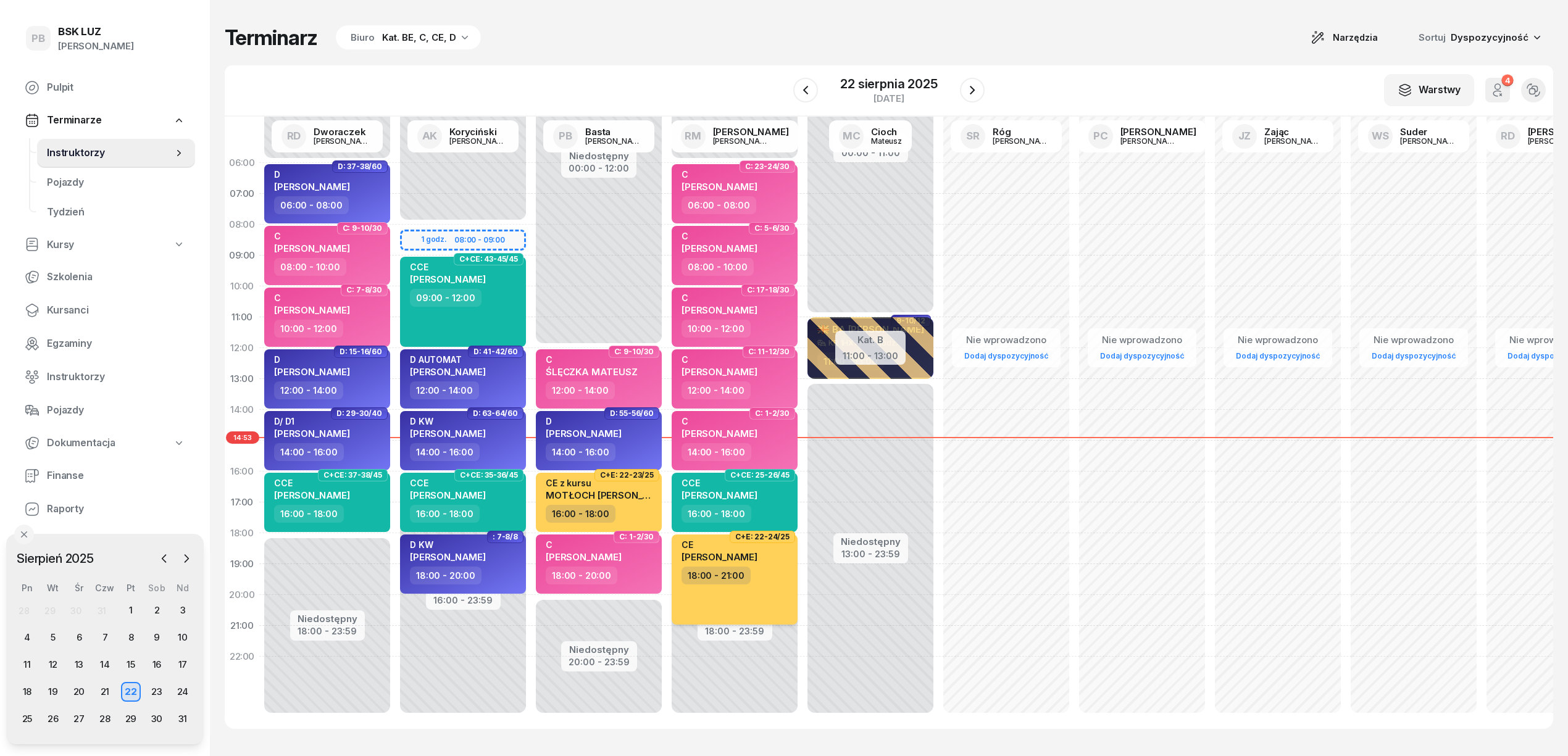
click at [752, 586] on div "CE [PERSON_NAME] 18:00 - 21:00" at bounding box center [734, 579] width 126 height 90
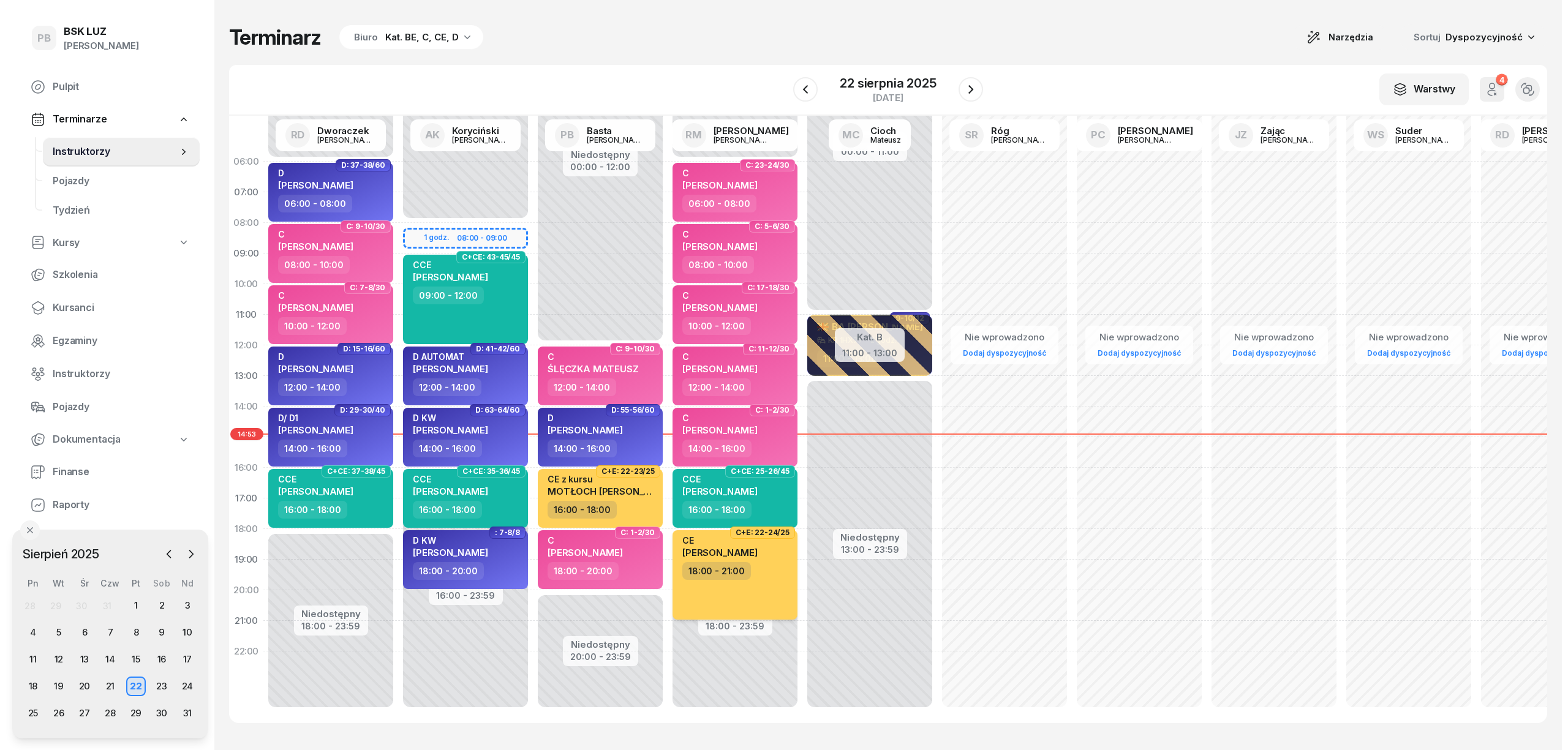
select select "18"
select select "21"
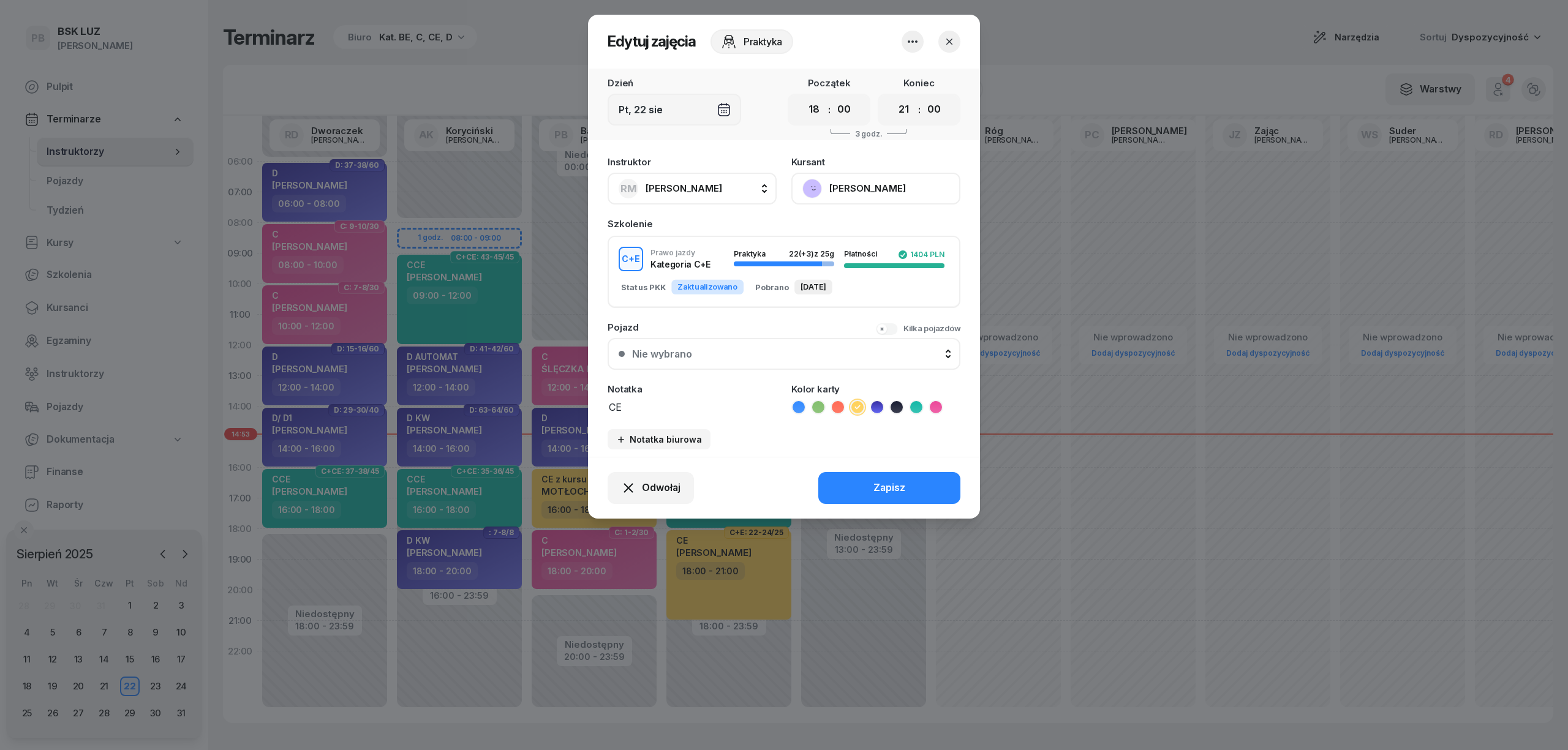
click at [834, 188] on button "[PERSON_NAME]" at bounding box center [876, 188] width 169 height 31
click at [839, 228] on div "Otwórz profil" at bounding box center [831, 230] width 59 height 16
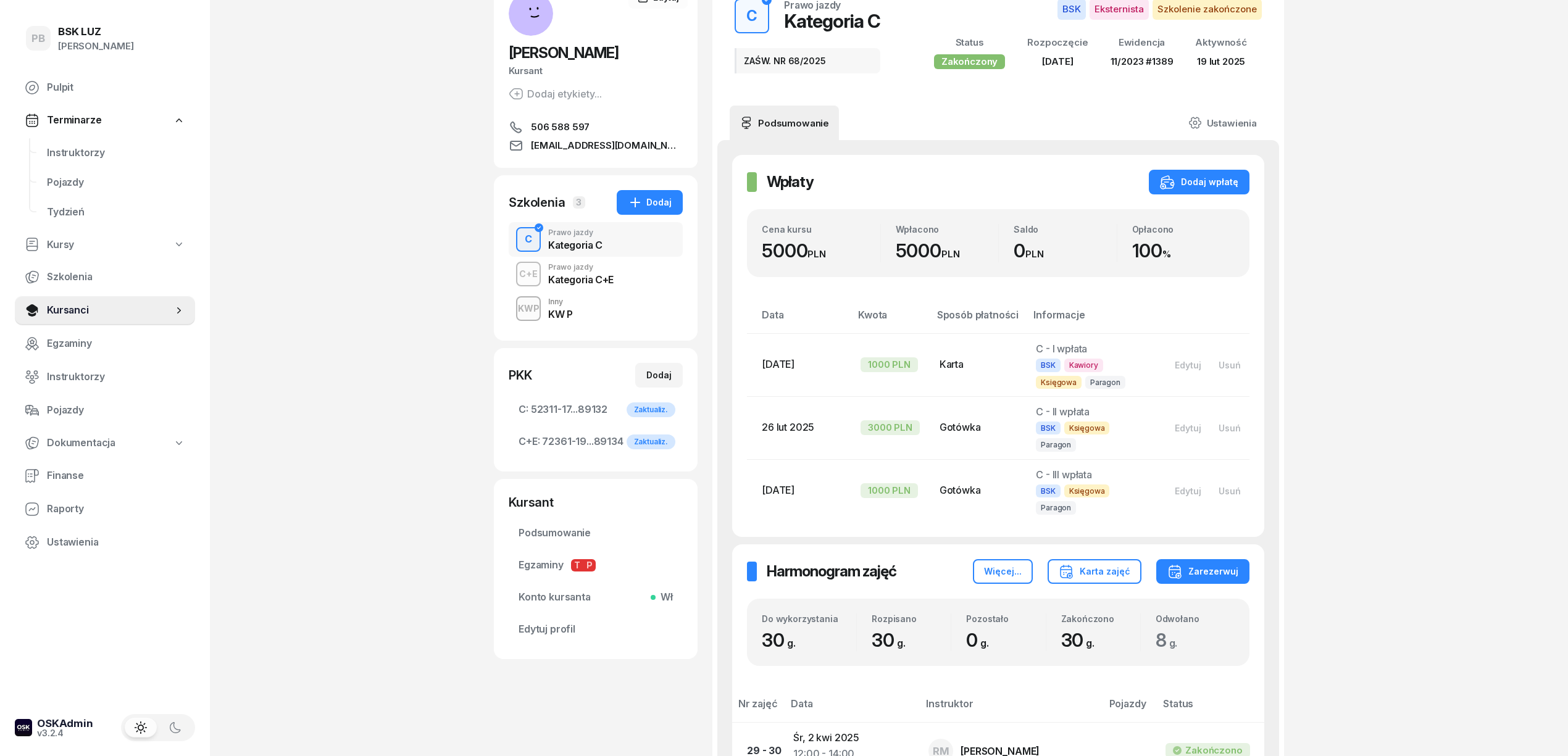
scroll to position [82, 0]
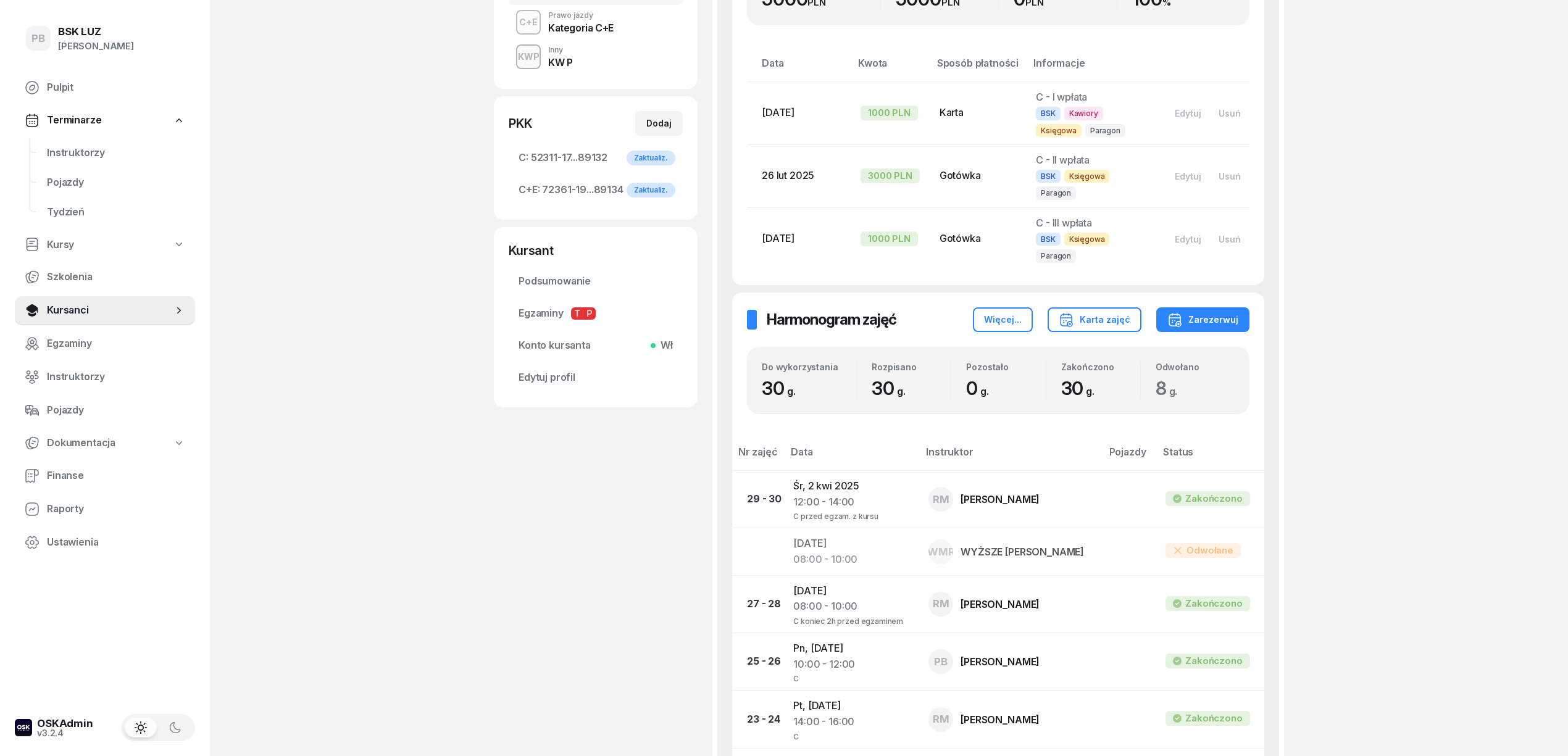
scroll to position [0, 0]
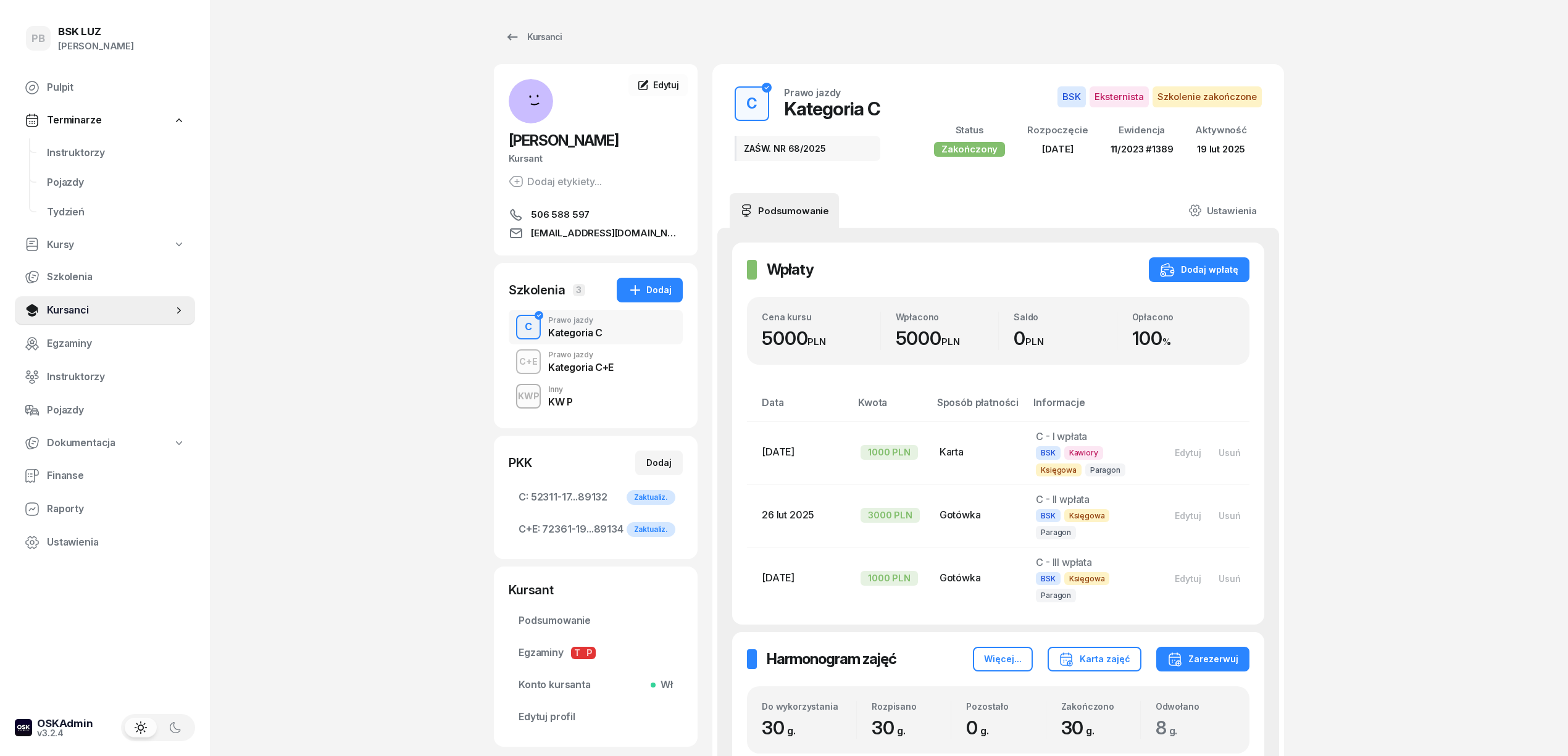
click at [576, 363] on div "Kategoria C+E" at bounding box center [581, 367] width 65 height 10
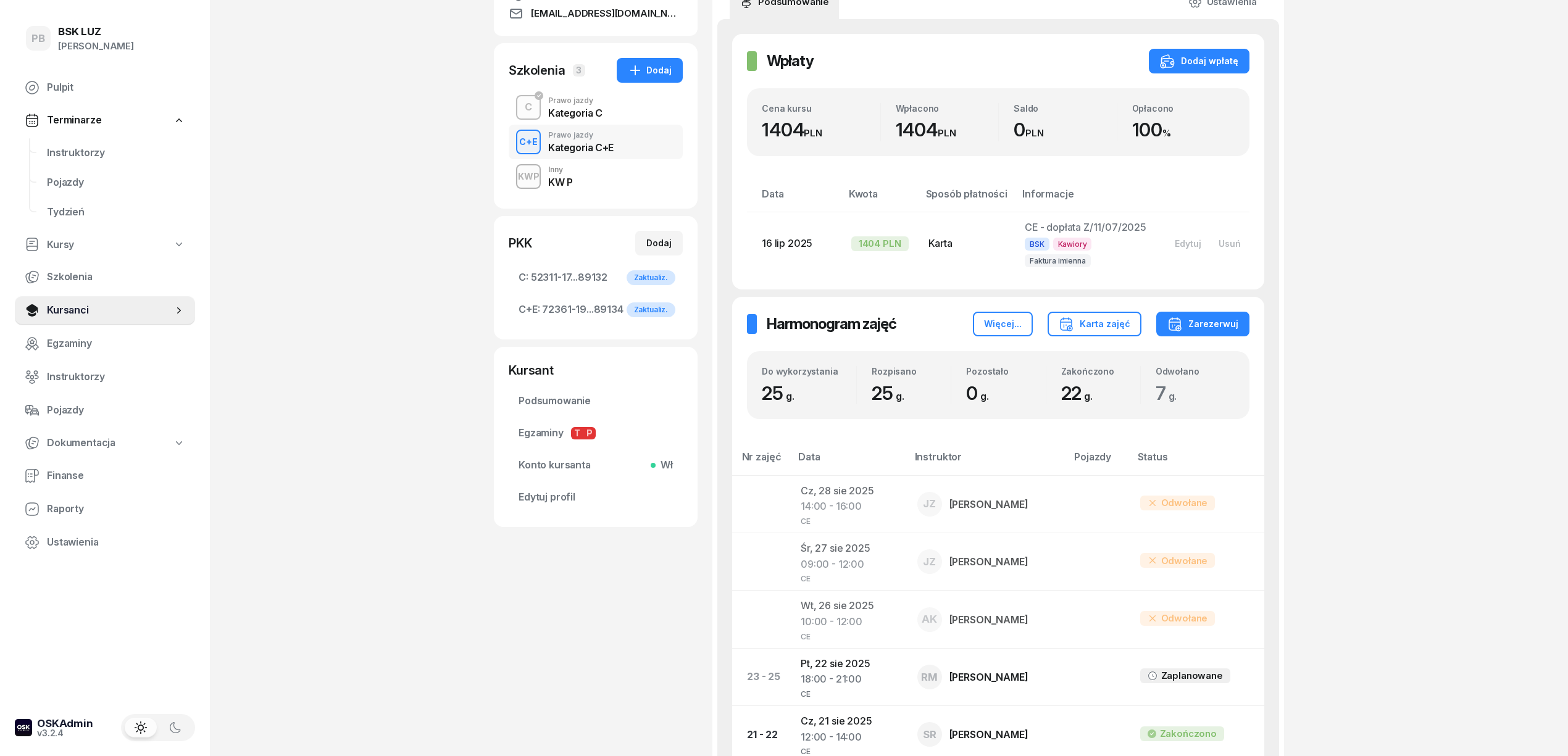
scroll to position [493, 0]
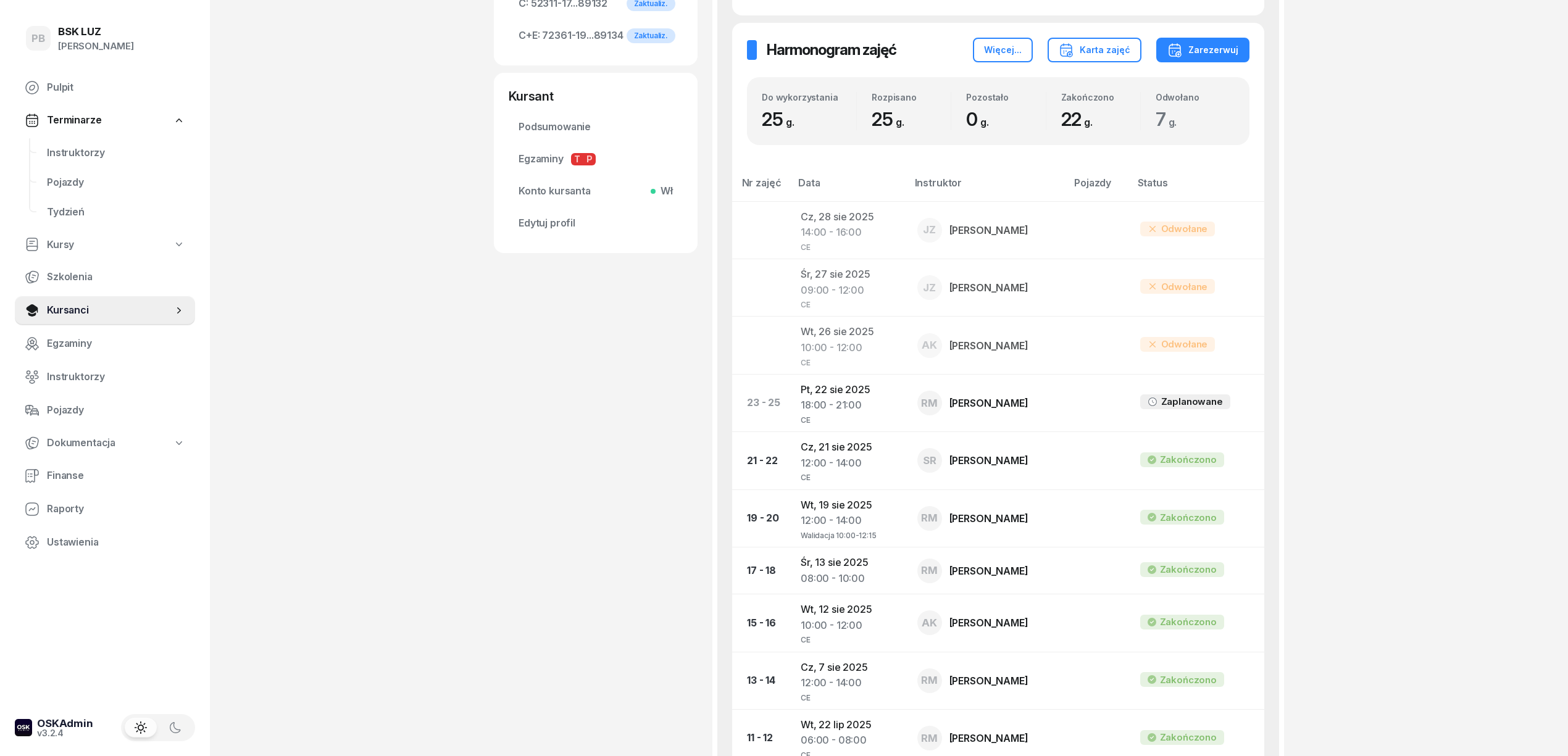
click at [1421, 371] on div "PB BSK [PERSON_NAME] Pulpit Terminarze Instruktorzy Pojazdy Tydzień Kursy Szkol…" at bounding box center [784, 353] width 1568 height 1694
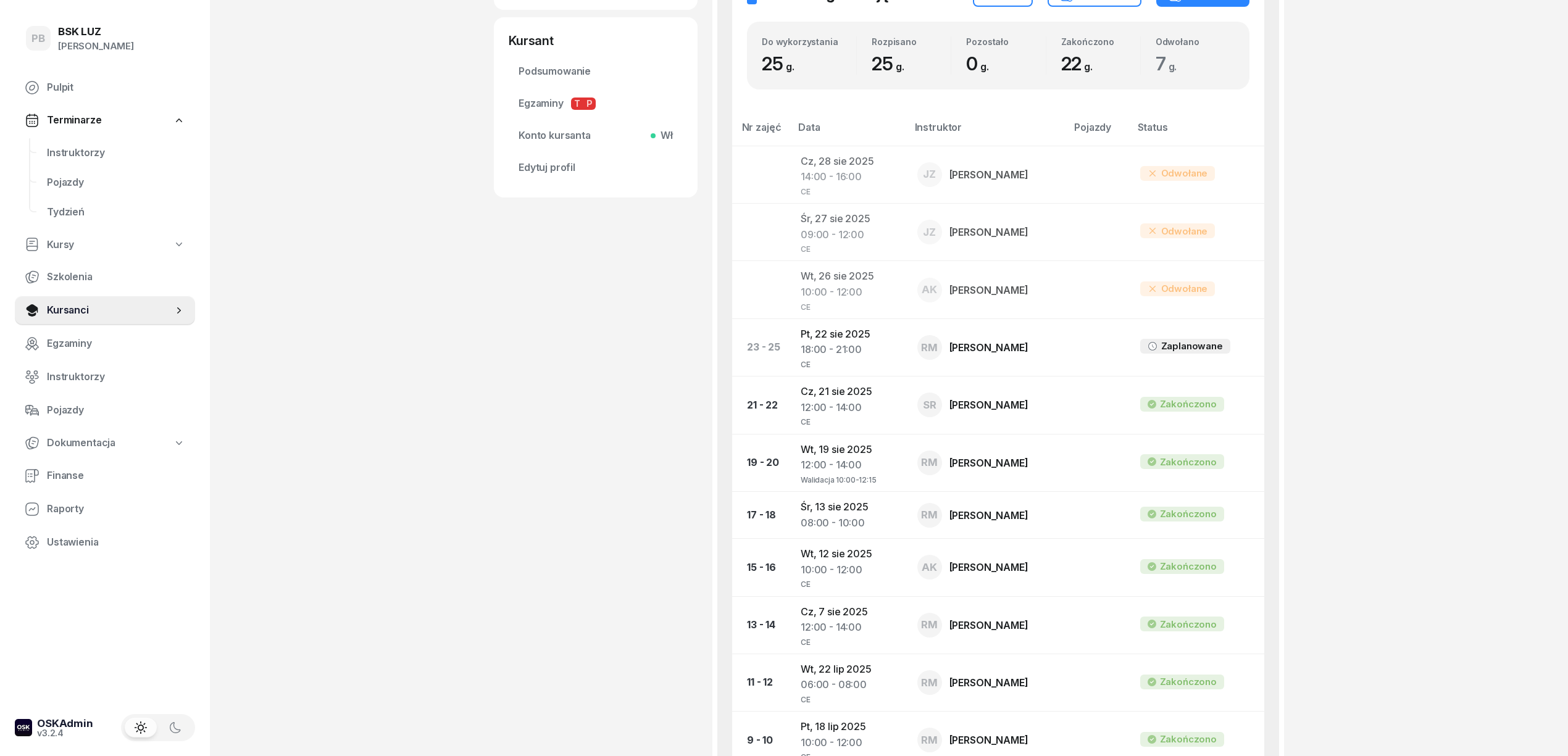
scroll to position [823, 0]
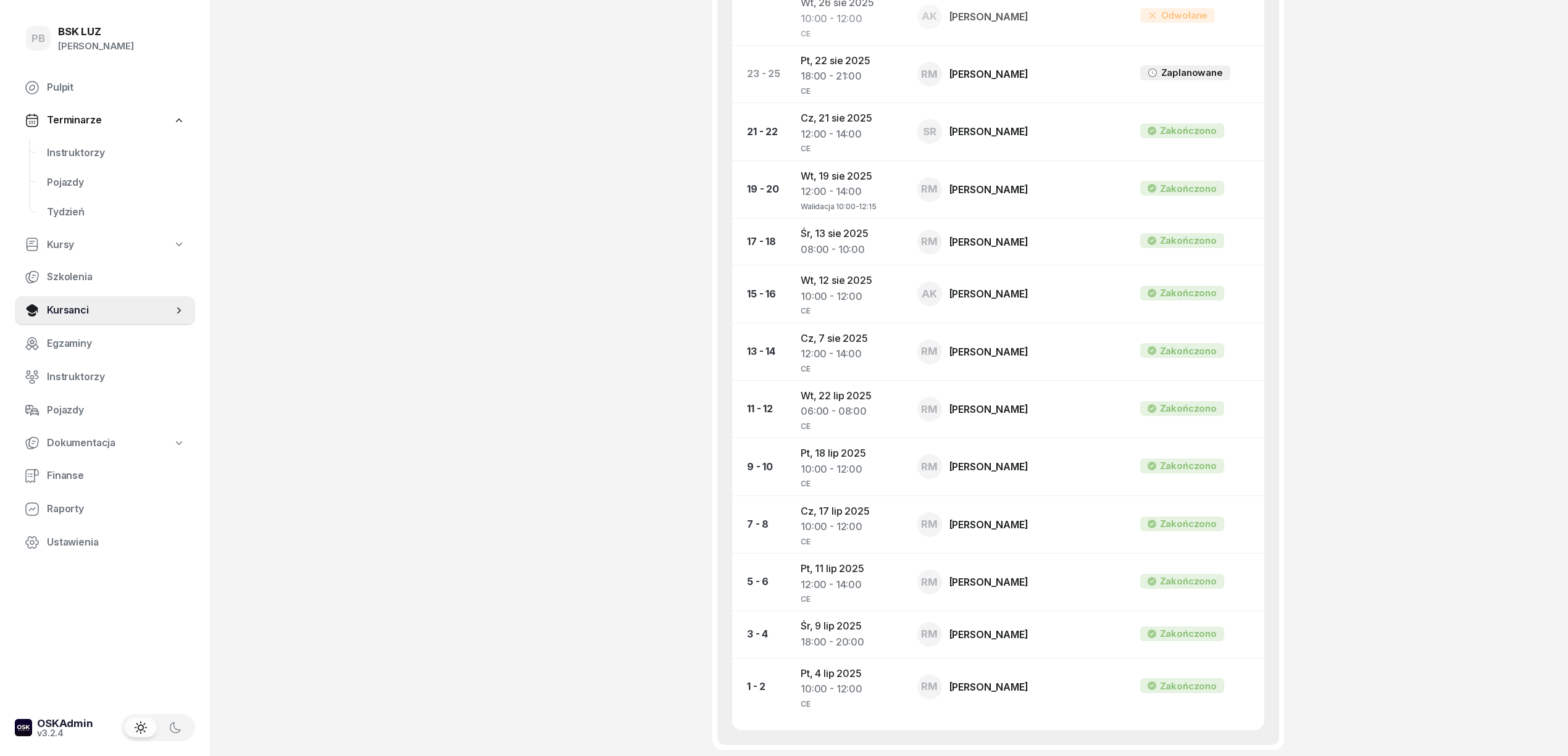
click at [662, 505] on div "[PERSON_NAME] etykiety... 506 588 597 [EMAIL_ADDRESS][DOMAIN_NAME] MP [PERSON_N…" at bounding box center [595, 14] width 204 height 1546
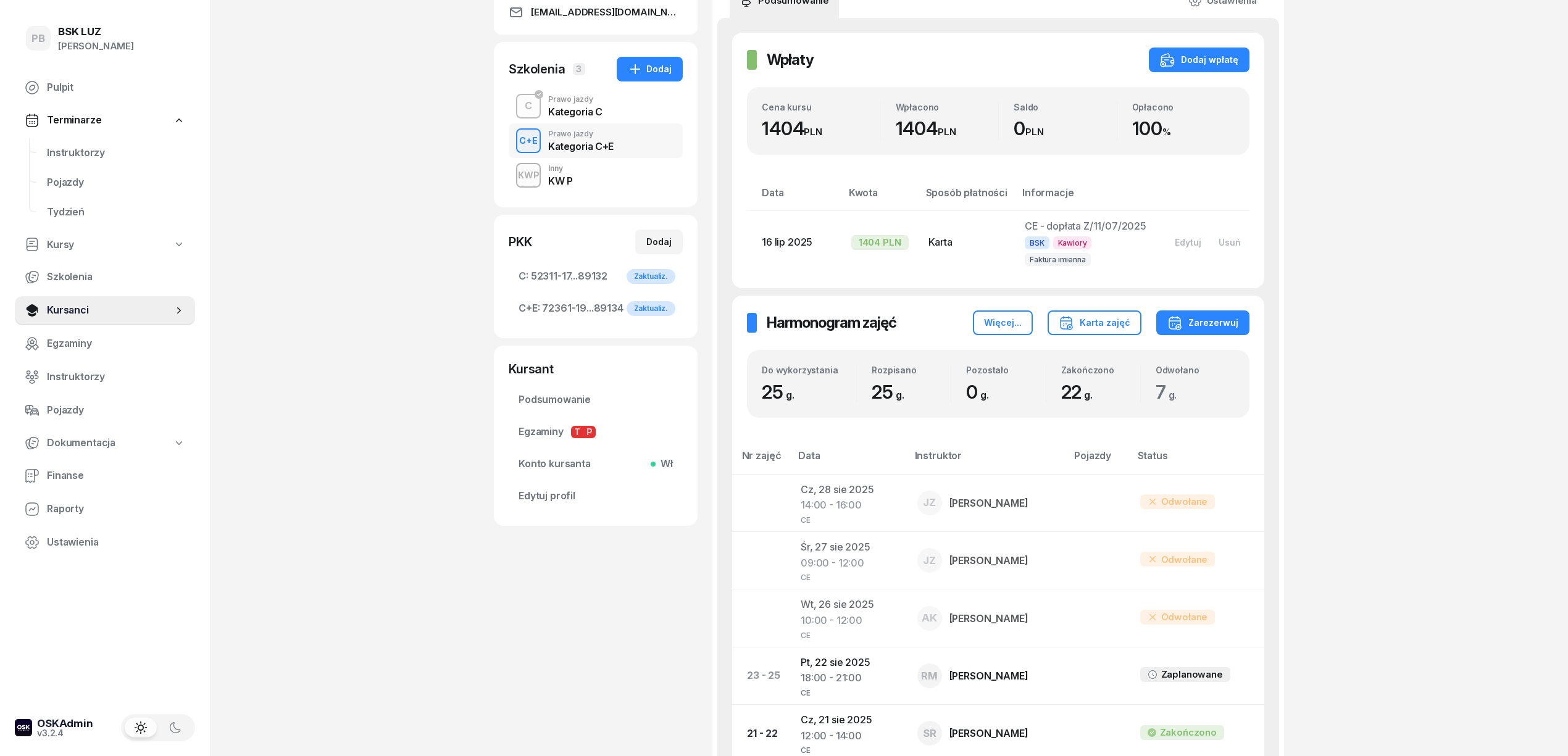
scroll to position [164, 0]
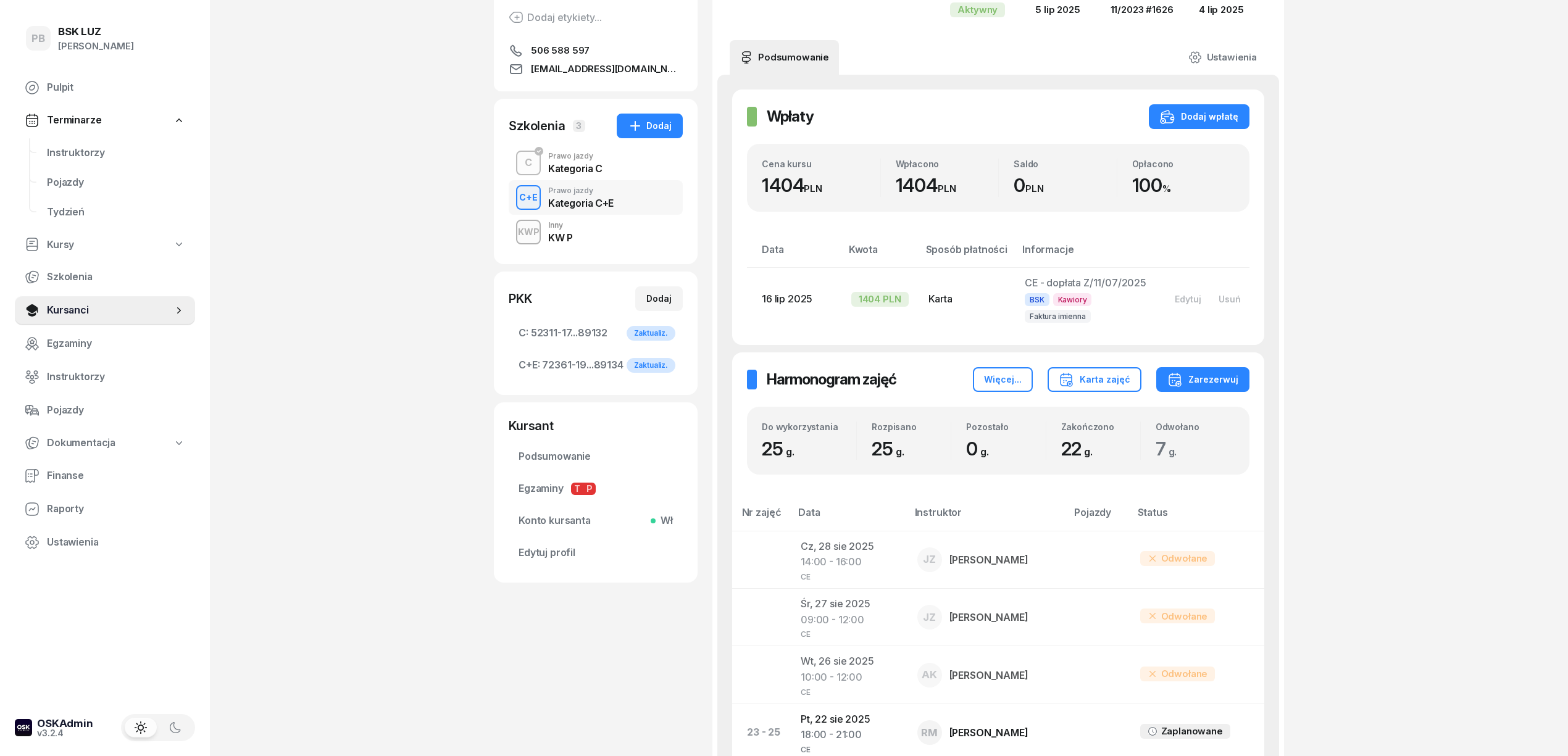
click at [399, 477] on div "PB BSK [PERSON_NAME] Pulpit Terminarze Instruktorzy Pojazdy Tydzień Kursy Szkol…" at bounding box center [784, 682] width 1568 height 1694
click at [57, 145] on span "Instruktorzy" at bounding box center [115, 153] width 139 height 16
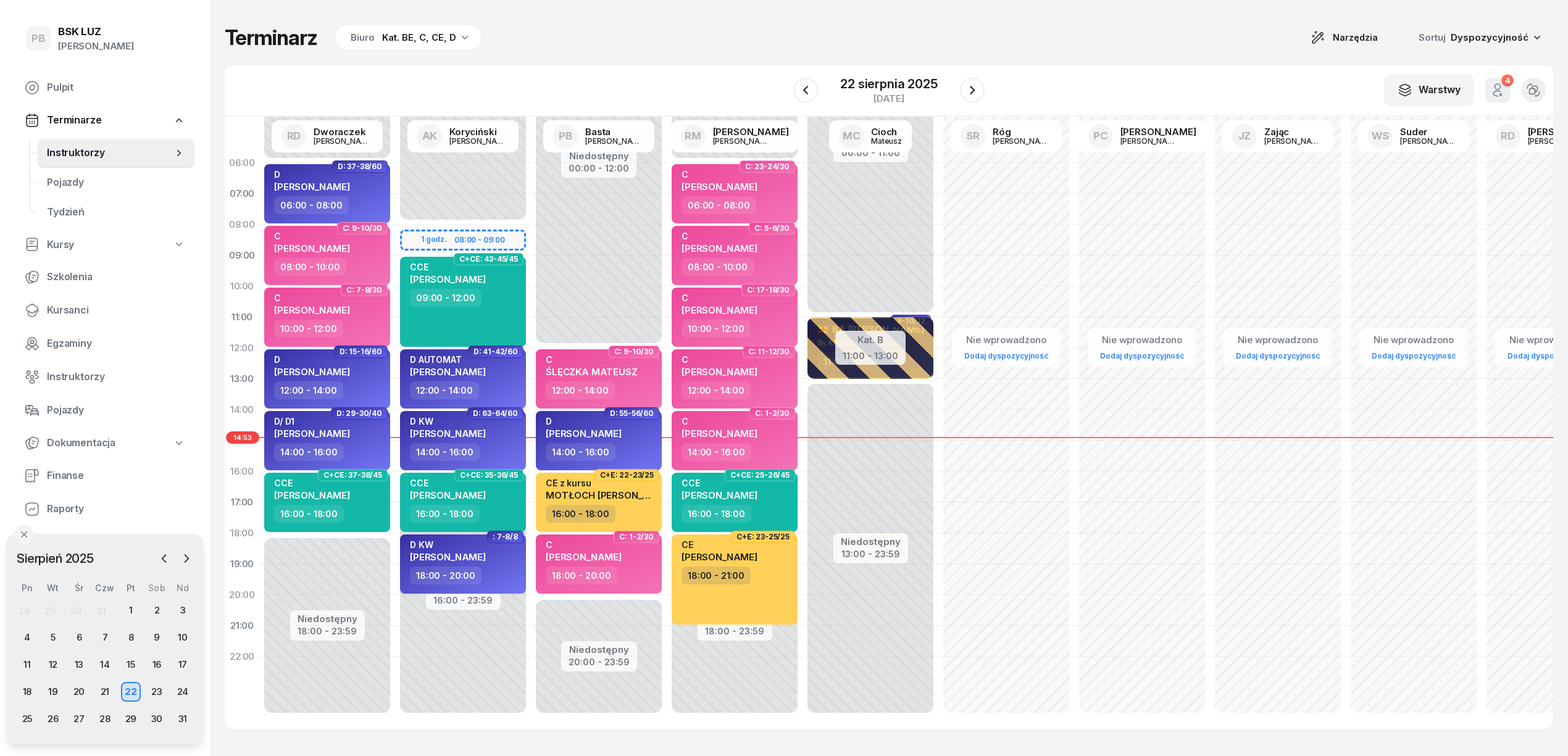
click at [488, 67] on div "Terminarz Biuro Kat. BE, C, CE, D Narzędzia Sortuj Dyspozycyjność W Wybierz AK …" at bounding box center [888, 377] width 1329 height 754
click at [553, 34] on div "Terminarz Biuro Kat. BE, C, CE, D Narzędzia Sortuj Dyspozycyjność" at bounding box center [888, 38] width 1329 height 26
click at [554, 21] on div "Terminarz Biuro Kat. BE, C, CE, D Narzędzia Sortuj Dyspozycyjność W Wybierz AK …" at bounding box center [888, 377] width 1329 height 754
click at [497, 65] on div "W Wybierz AK [PERSON_NAME] BP [PERSON_NAME] DP [PERSON_NAME] GS [PERSON_NAME] I…" at bounding box center [888, 90] width 1329 height 51
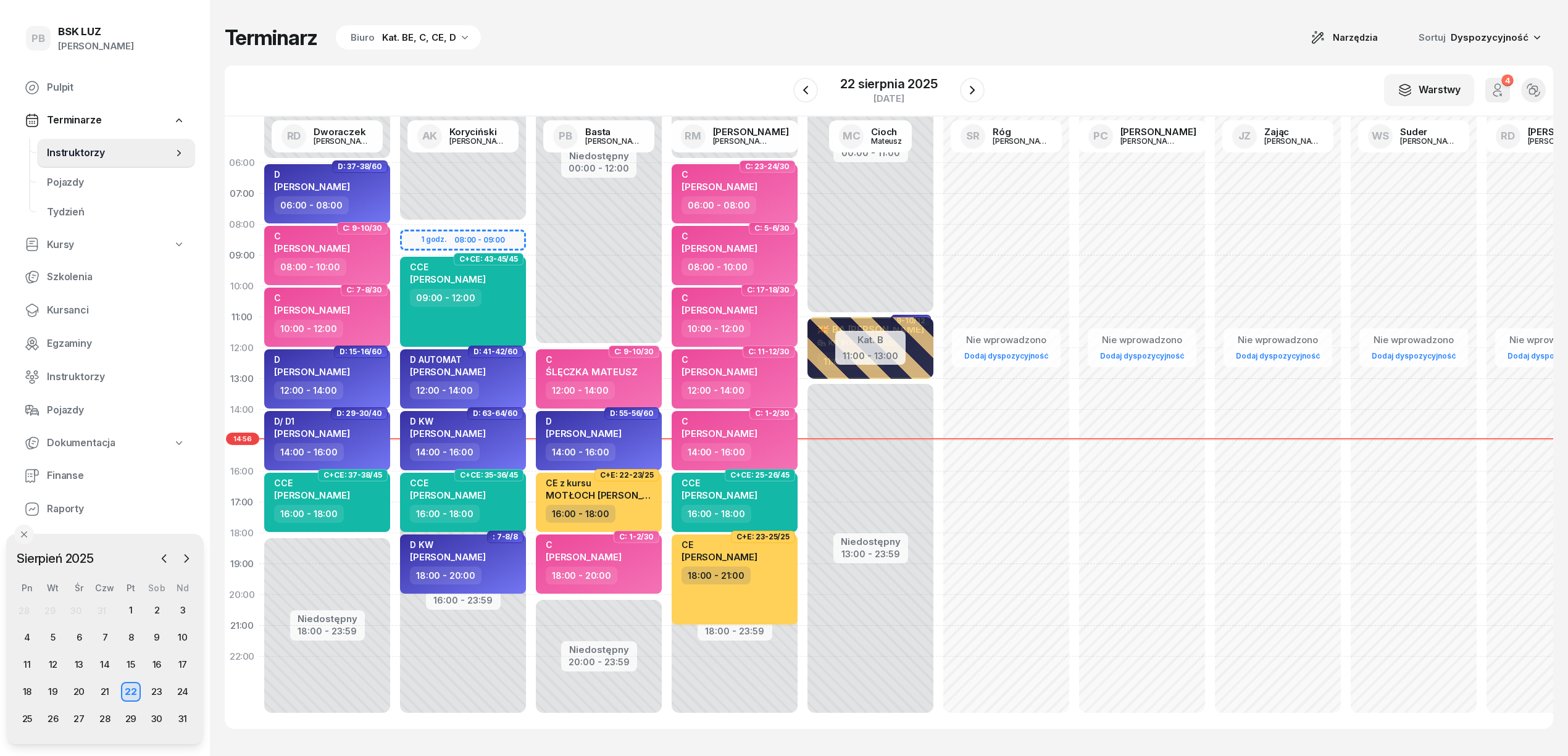
click at [695, 35] on div "Terminarz Biuro Kat. BE, C, CE, D Narzędzia Sortuj Dyspozycyjność" at bounding box center [888, 38] width 1329 height 26
click at [711, 58] on div "Terminarz Biuro Kat. BE, C, CE, D Narzędzia Sortuj Dyspozycyjność W Wybierz AK …" at bounding box center [888, 377] width 1329 height 754
click at [155, 688] on div "23" at bounding box center [156, 692] width 20 height 20
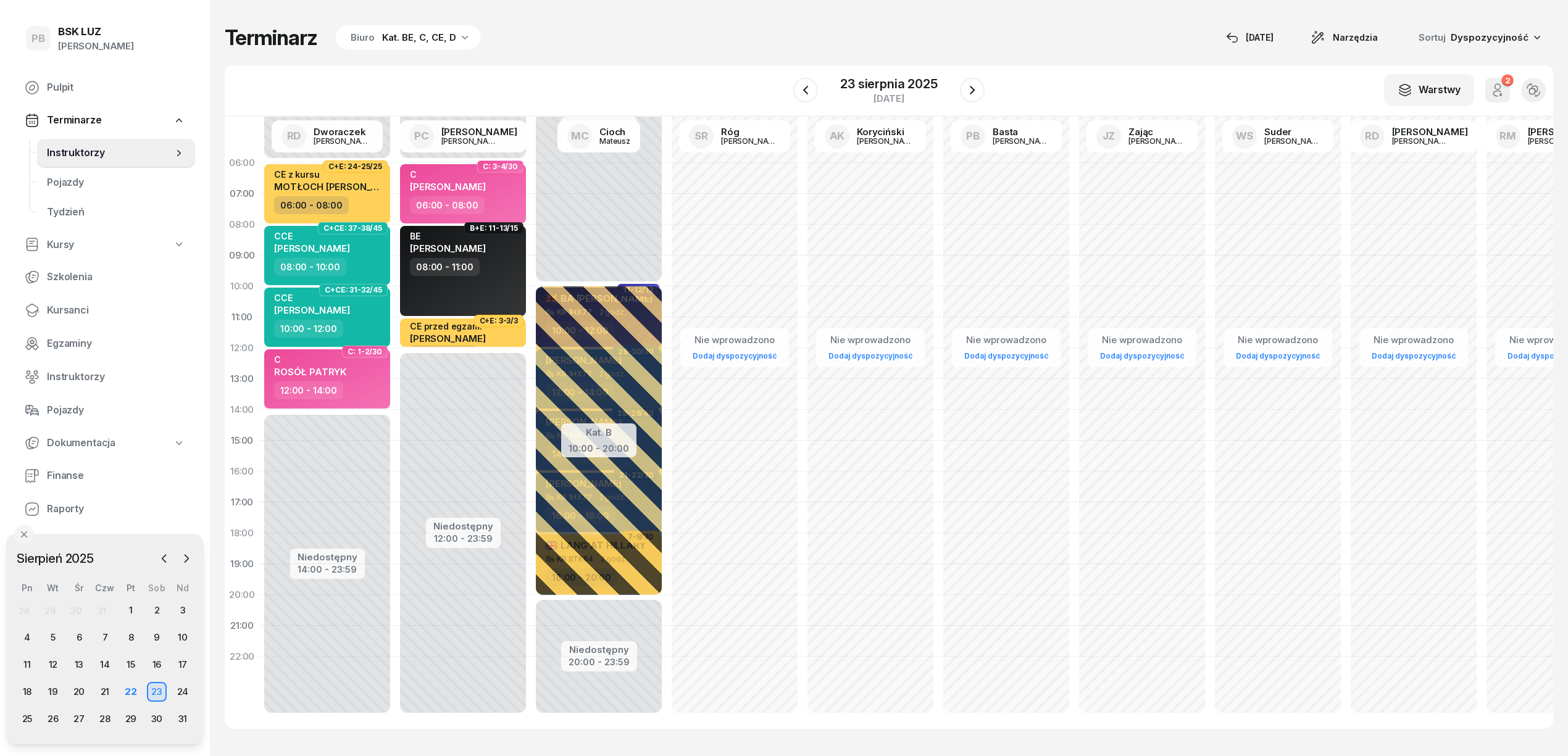
click at [674, 68] on div "W Wybierz AK [PERSON_NAME] BP [PERSON_NAME] DP [PERSON_NAME] GS [PERSON_NAME] I…" at bounding box center [888, 90] width 1329 height 51
click at [675, 47] on div "Terminarz Biuro Kat. BE, C, CE, D [DATE] Narzędzia Sortuj Dyspozycyjność" at bounding box center [888, 38] width 1329 height 26
click at [156, 690] on div "23" at bounding box center [156, 692] width 20 height 20
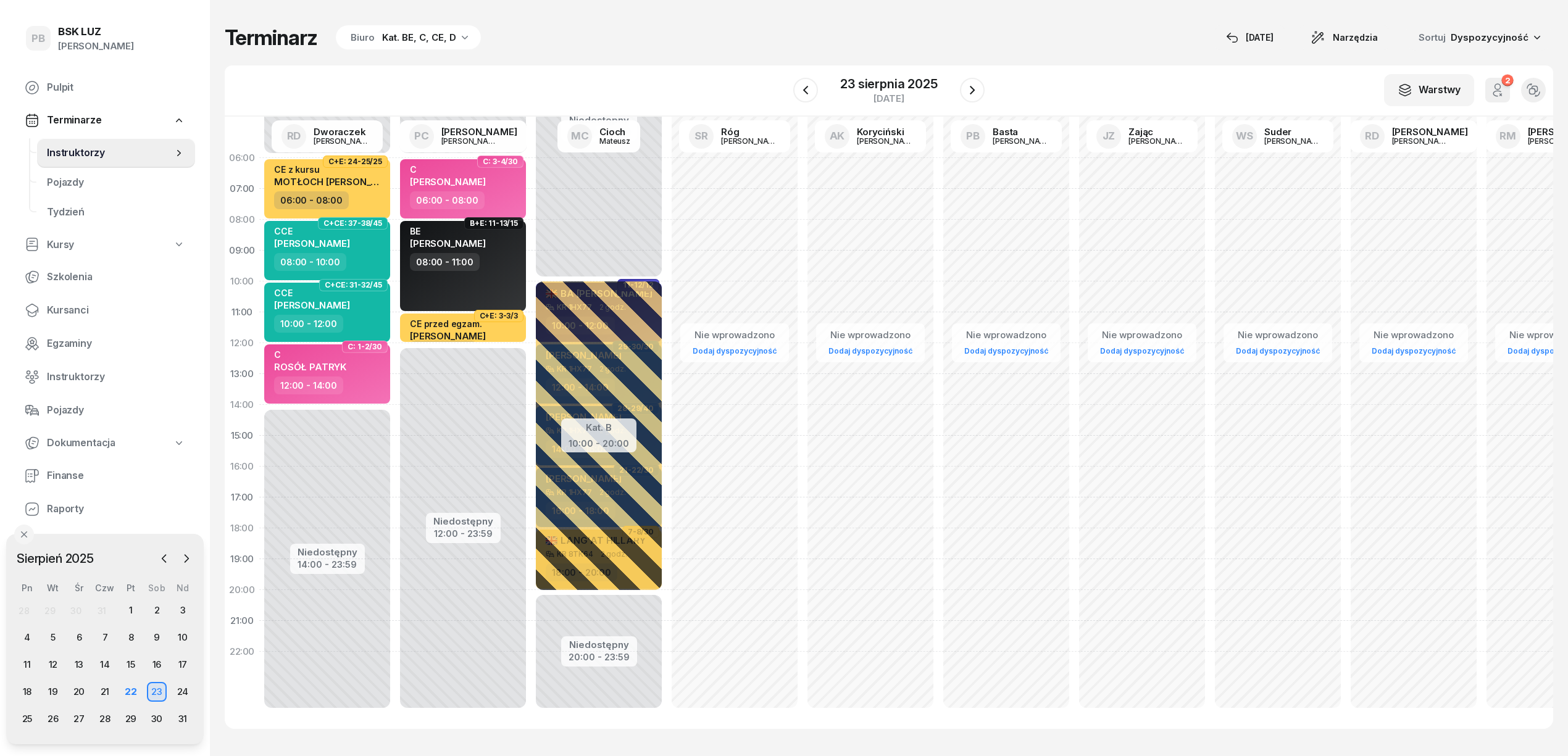
scroll to position [18, 0]
click at [677, 52] on div "Terminarz Biuro Kat. BE, C, CE, D [DATE] Narzędzia Sortuj Dyspozycyjność W Wybi…" at bounding box center [888, 377] width 1329 height 754
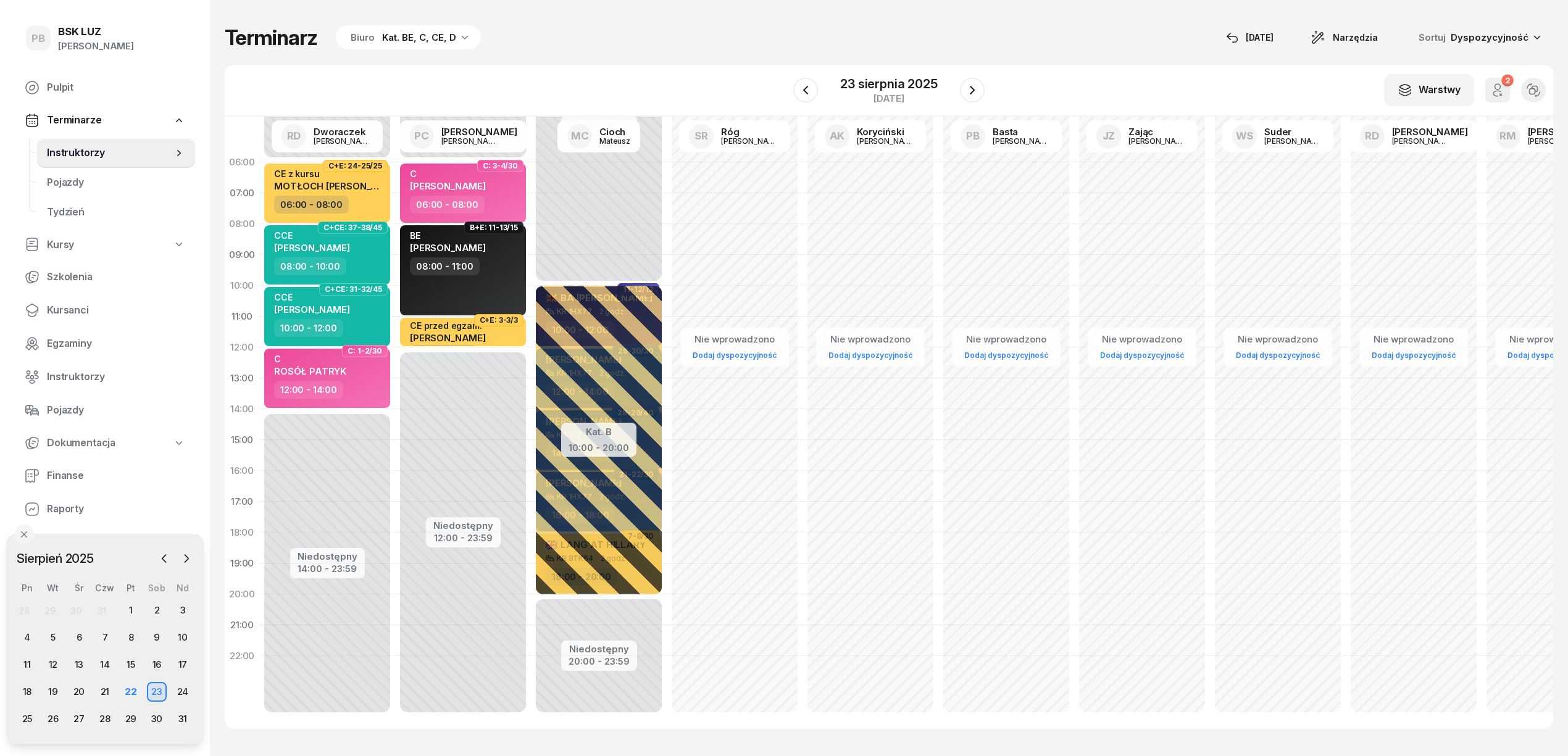
scroll to position [0, 0]
click at [693, 74] on div "W Wybierz AK [PERSON_NAME] BP [PERSON_NAME] DP [PERSON_NAME] GS [PERSON_NAME] I…" at bounding box center [888, 90] width 1329 height 51
click at [701, 77] on div "W Wybierz AK [PERSON_NAME] BP [PERSON_NAME] DP [PERSON_NAME] GS [PERSON_NAME] I…" at bounding box center [888, 90] width 1329 height 51
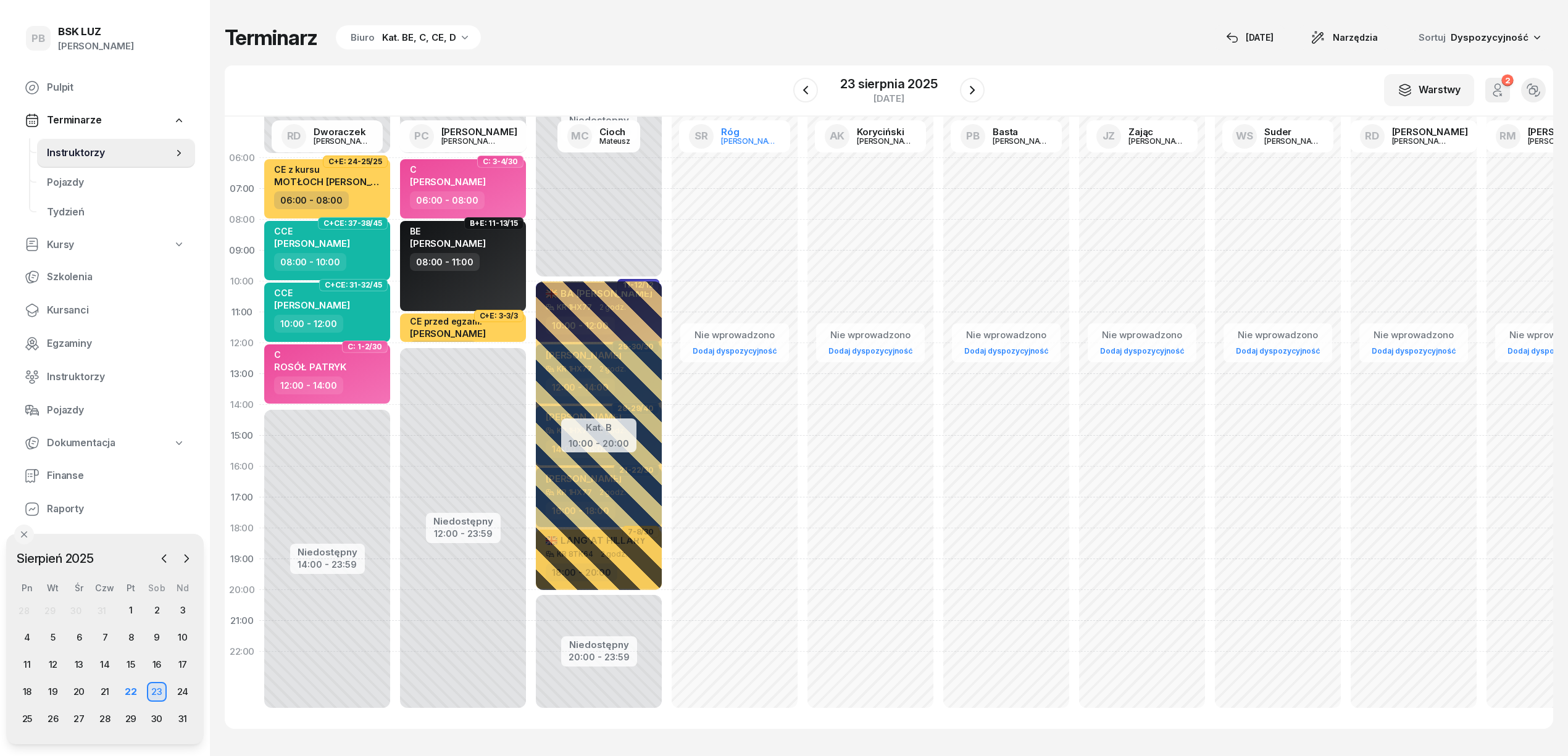
scroll to position [18, 0]
click at [731, 67] on div "W Wybierz AK [PERSON_NAME] BP [PERSON_NAME] DP [PERSON_NAME] GS [PERSON_NAME] I…" at bounding box center [888, 90] width 1329 height 51
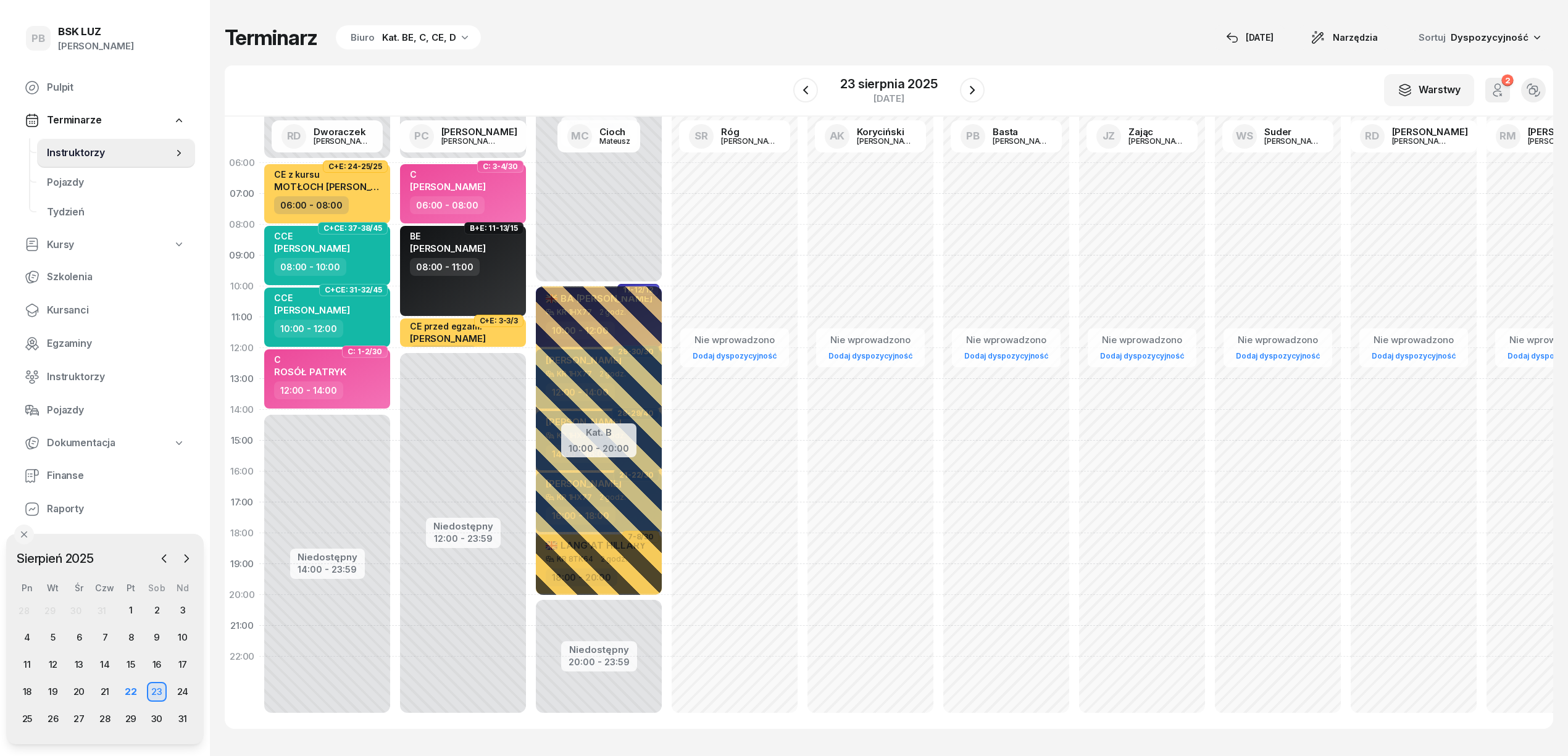
click at [1076, 25] on div "Terminarz Biuro Kat. BE, C, CE, D [DATE] Narzędzia Sortuj Dyspozycyjność W Wybi…" at bounding box center [888, 377] width 1329 height 754
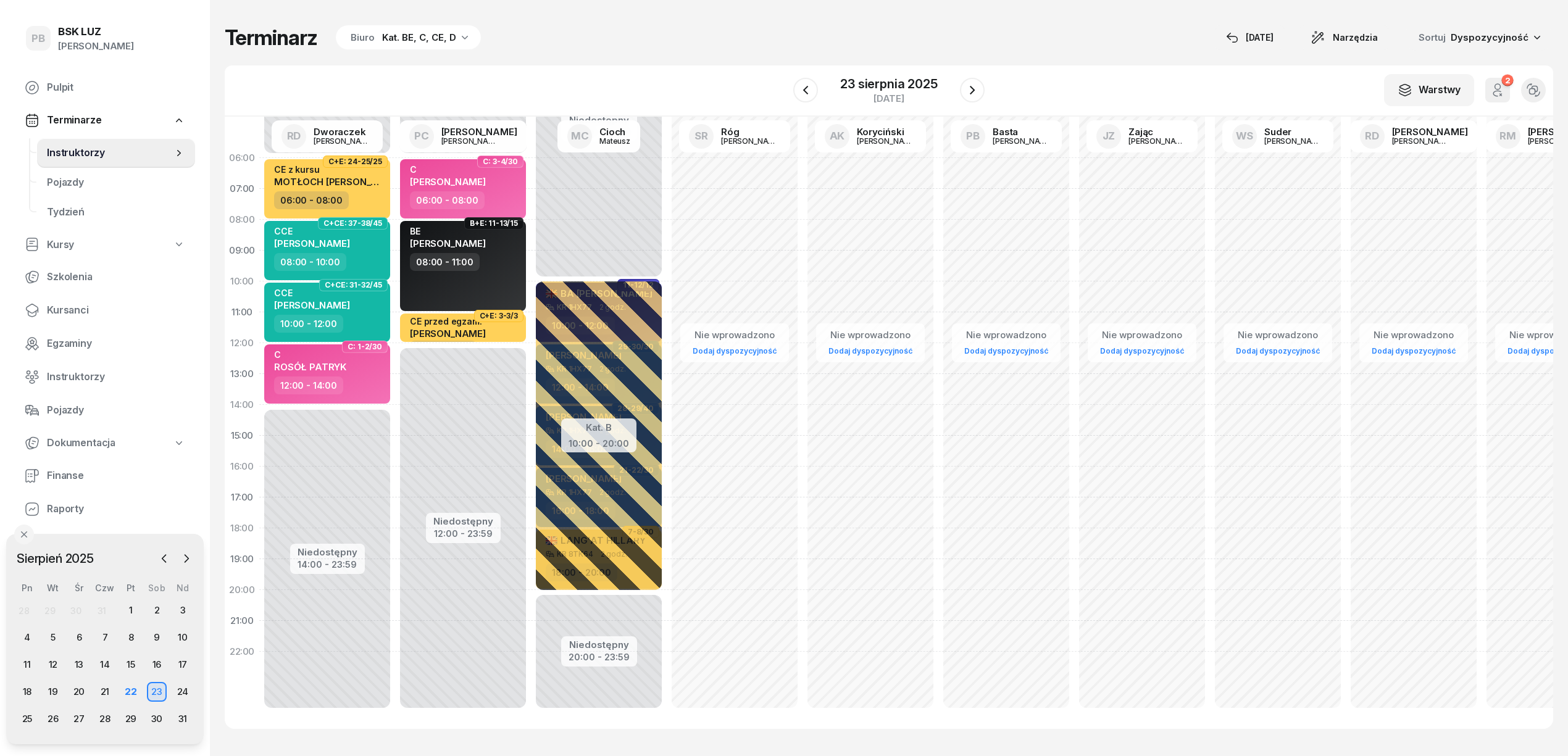
click at [1089, 85] on div "W Wybierz AK [PERSON_NAME] BP [PERSON_NAME] DP [PERSON_NAME] GS [PERSON_NAME] I…" at bounding box center [888, 90] width 1329 height 51
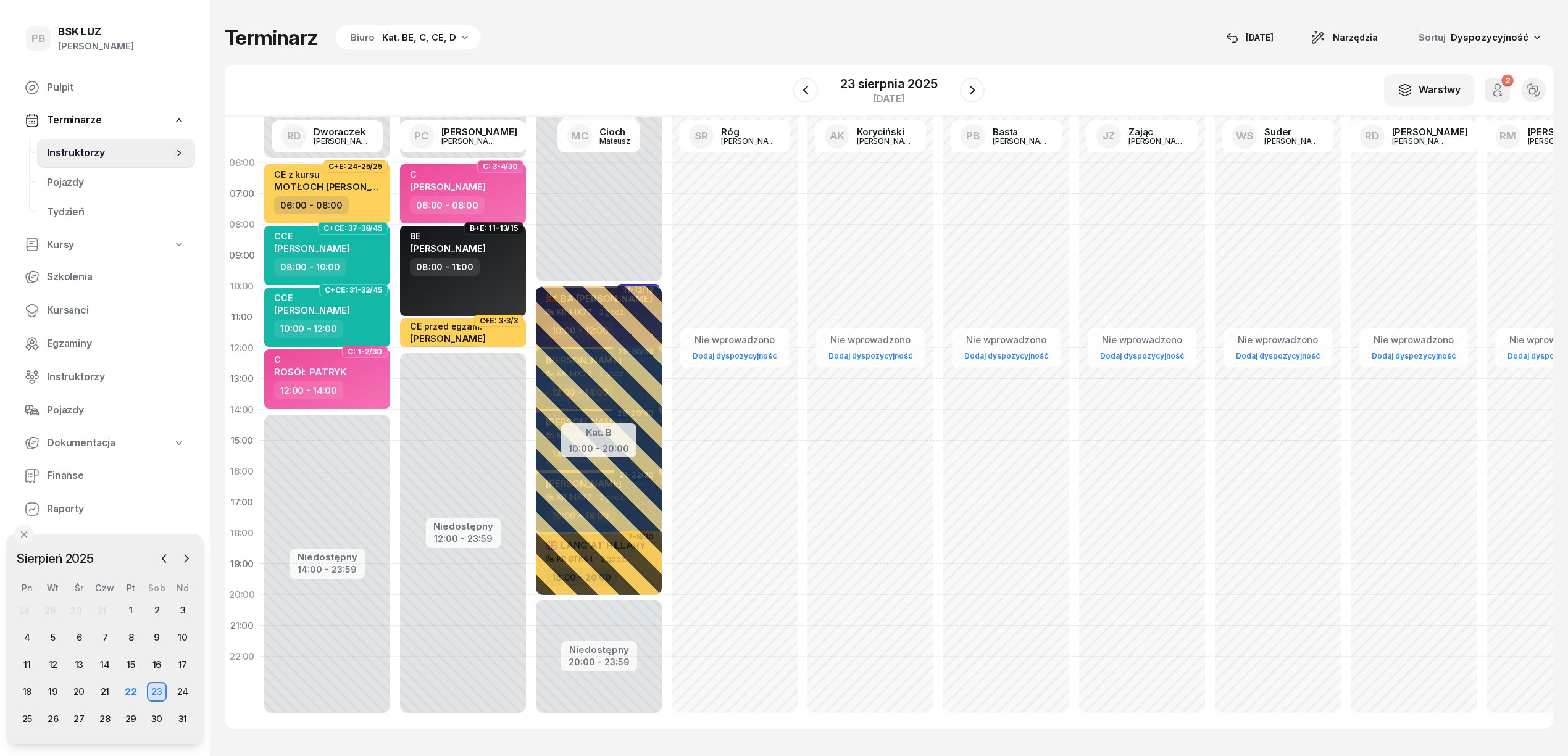
click at [391, 45] on div "Kat. BE, C, CE, D" at bounding box center [419, 37] width 74 height 15
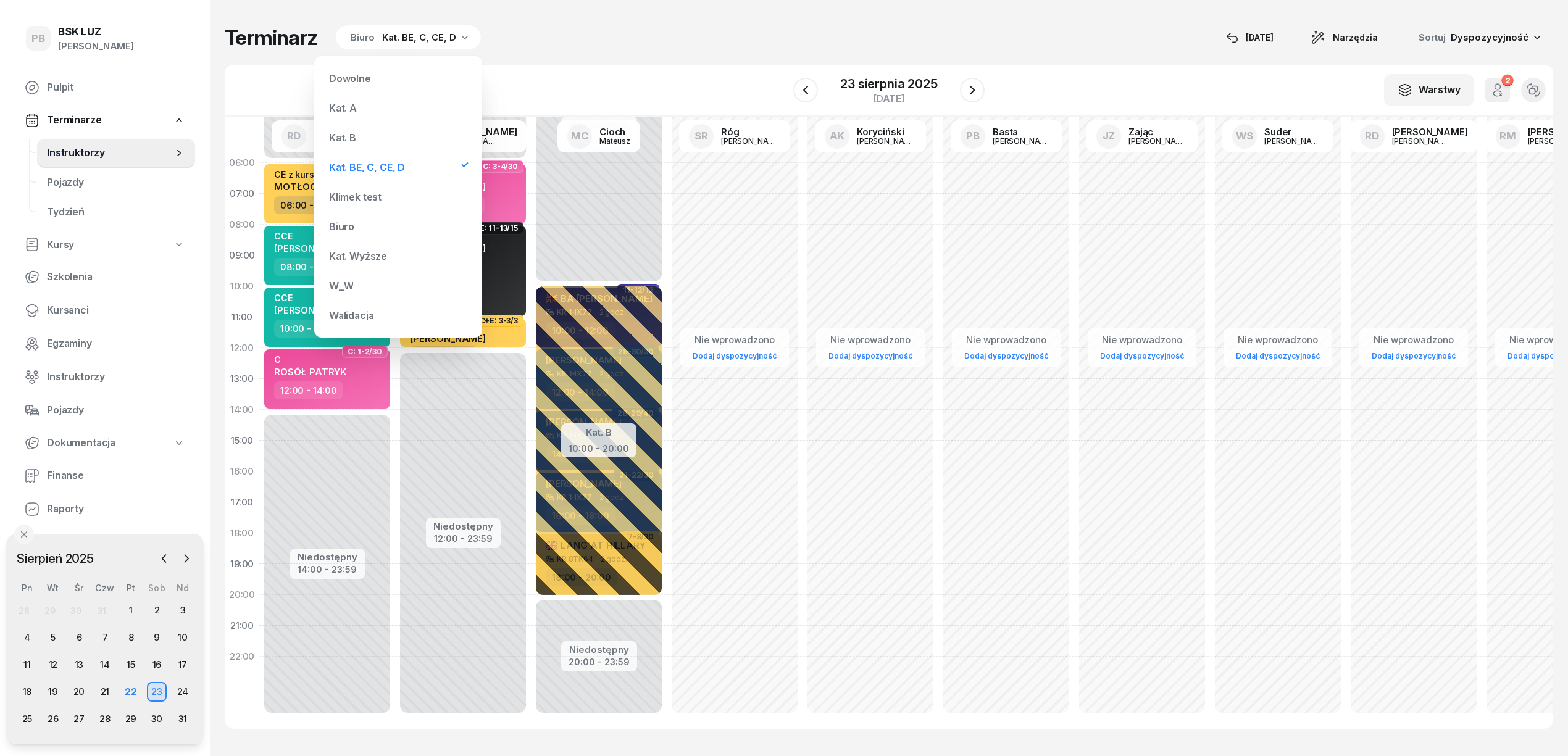
click at [379, 135] on div "Kat. B" at bounding box center [398, 138] width 148 height 25
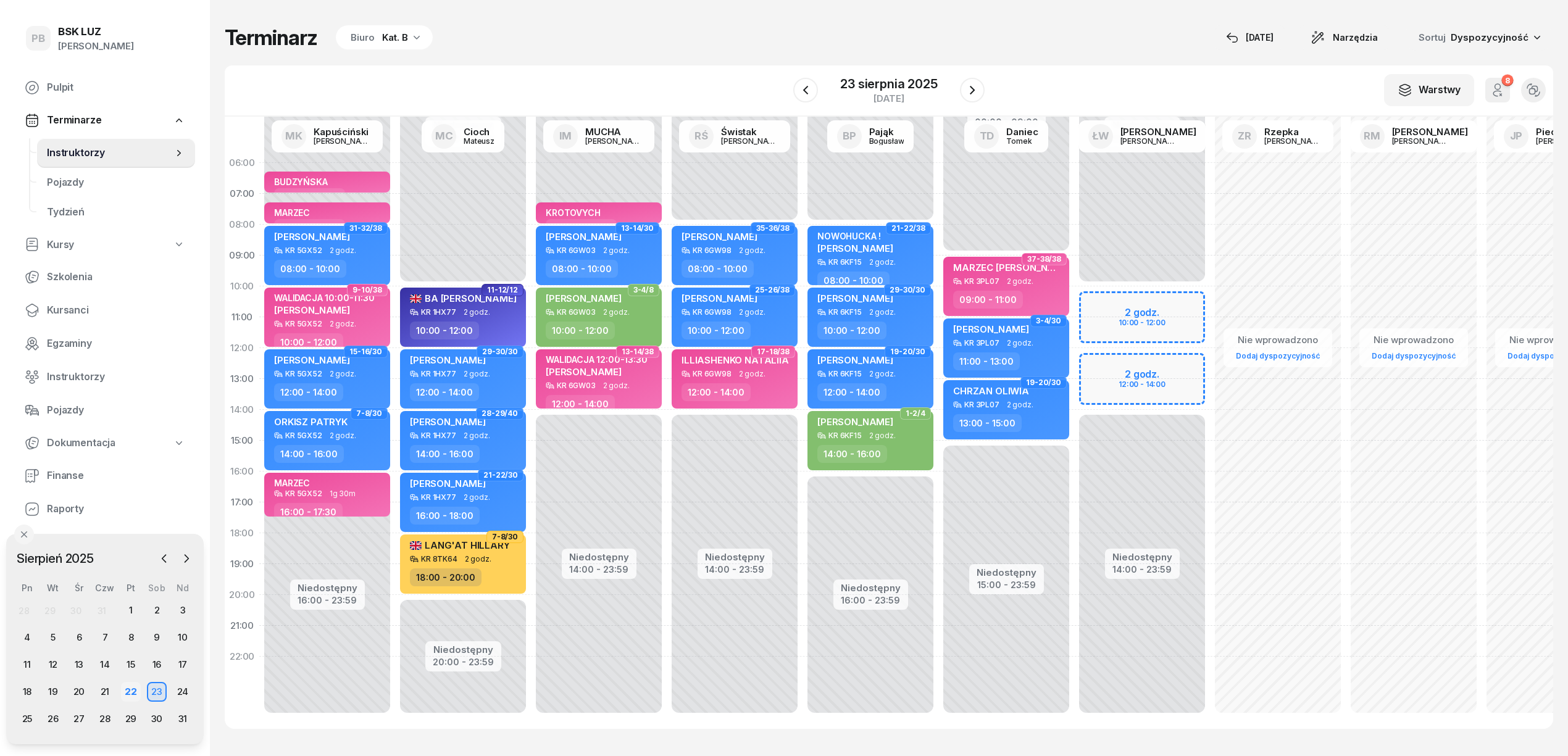
click at [129, 698] on div "22" at bounding box center [130, 692] width 20 height 20
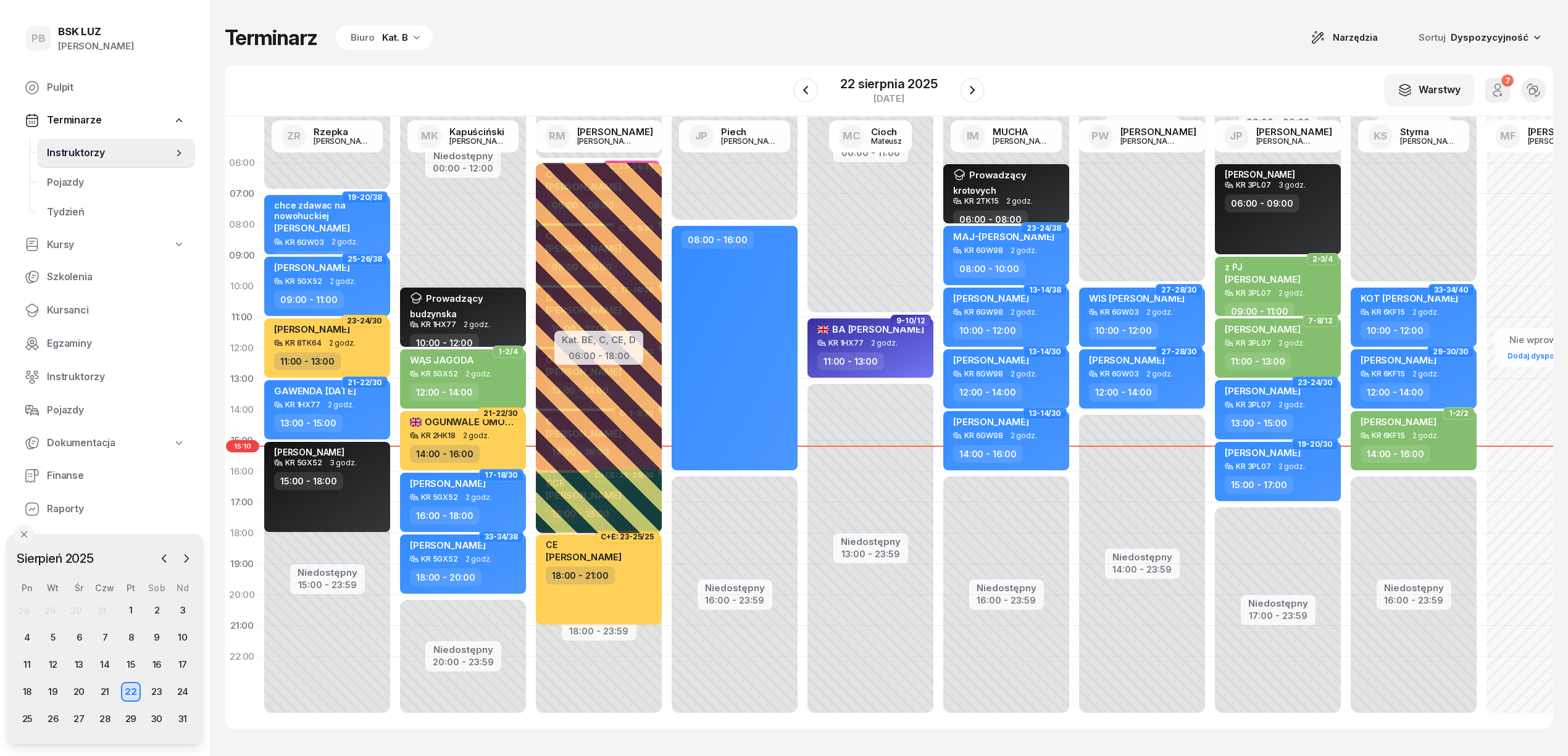
click at [710, 50] on div "Terminarz Biuro Kat. B Narzędzia Sortuj Dyspozycyjność W Wybierz AK [PERSON_NAM…" at bounding box center [888, 377] width 1329 height 754
click at [704, 54] on div "Terminarz Biuro Kat. B Narzędzia Sortuj Dyspozycyjność W Wybierz AK [PERSON_NAM…" at bounding box center [888, 377] width 1329 height 754
click at [716, 23] on div "Terminarz Biuro Kat. B Narzędzia Sortuj Dyspozycyjność W Wybierz AK [PERSON_NAM…" at bounding box center [888, 377] width 1329 height 754
click at [943, 14] on div "Terminarz Biuro Kat. B Narzędzia Sortuj Dyspozycyjność W Wybierz AK [PERSON_NAM…" at bounding box center [888, 377] width 1329 height 754
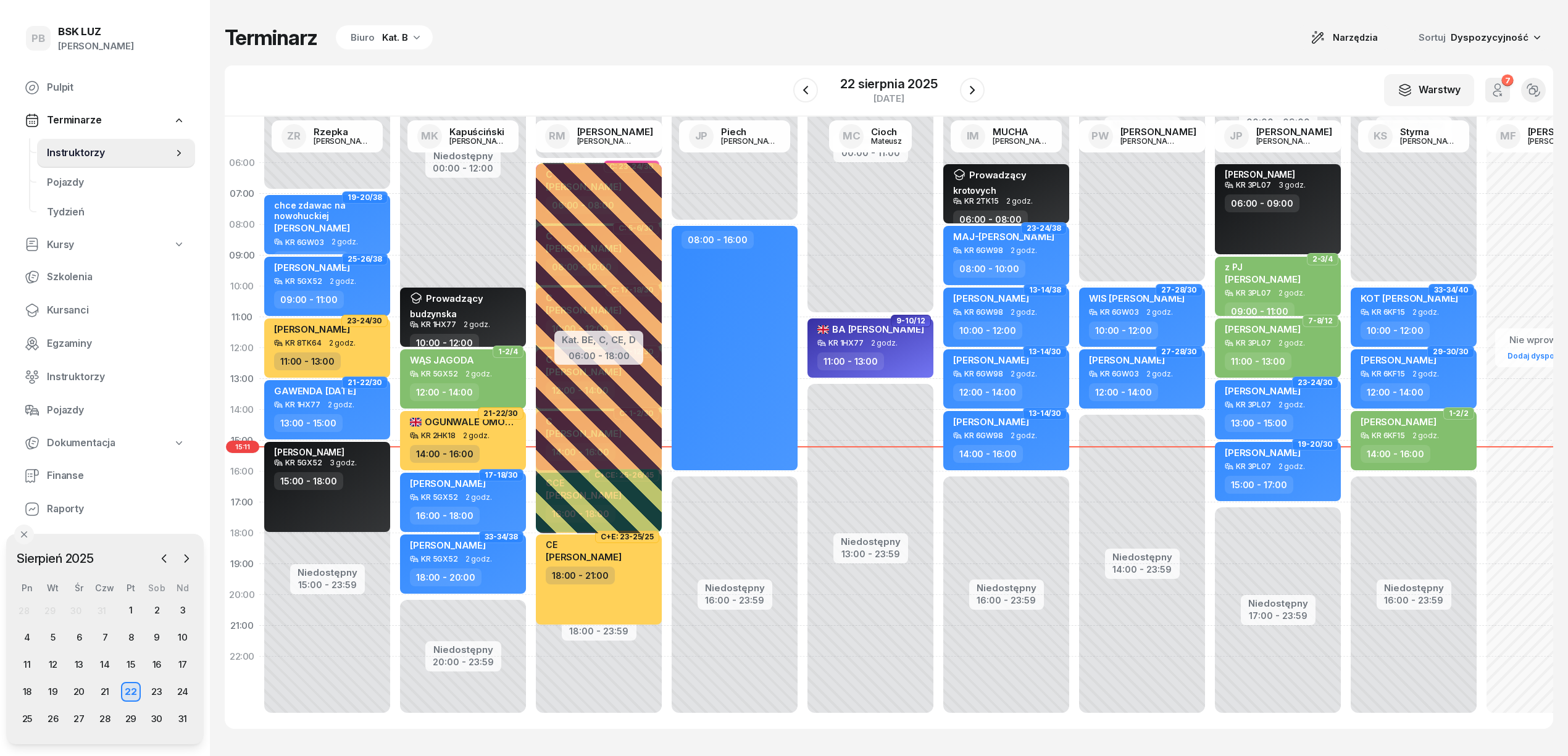
click at [1001, 50] on div "Terminarz Biuro Kat. B Narzędzia Sortuj Dyspozycyjność" at bounding box center [888, 38] width 1329 height 26
click at [1003, 50] on div "Terminarz Biuro Kat. B Narzędzia Sortuj Dyspozycyjność" at bounding box center [888, 38] width 1329 height 26
click at [789, 43] on div "Terminarz Biuro Kat. B Narzędzia Sortuj Dyspozycyjność" at bounding box center [888, 38] width 1329 height 26
click at [624, 48] on div "Terminarz Biuro Kat. B Narzędzia Sortuj Dyspozycyjność" at bounding box center [888, 38] width 1329 height 26
click at [629, 34] on div "Terminarz Biuro Kat. B Narzędzia Sortuj Dyspozycyjność" at bounding box center [888, 38] width 1329 height 26
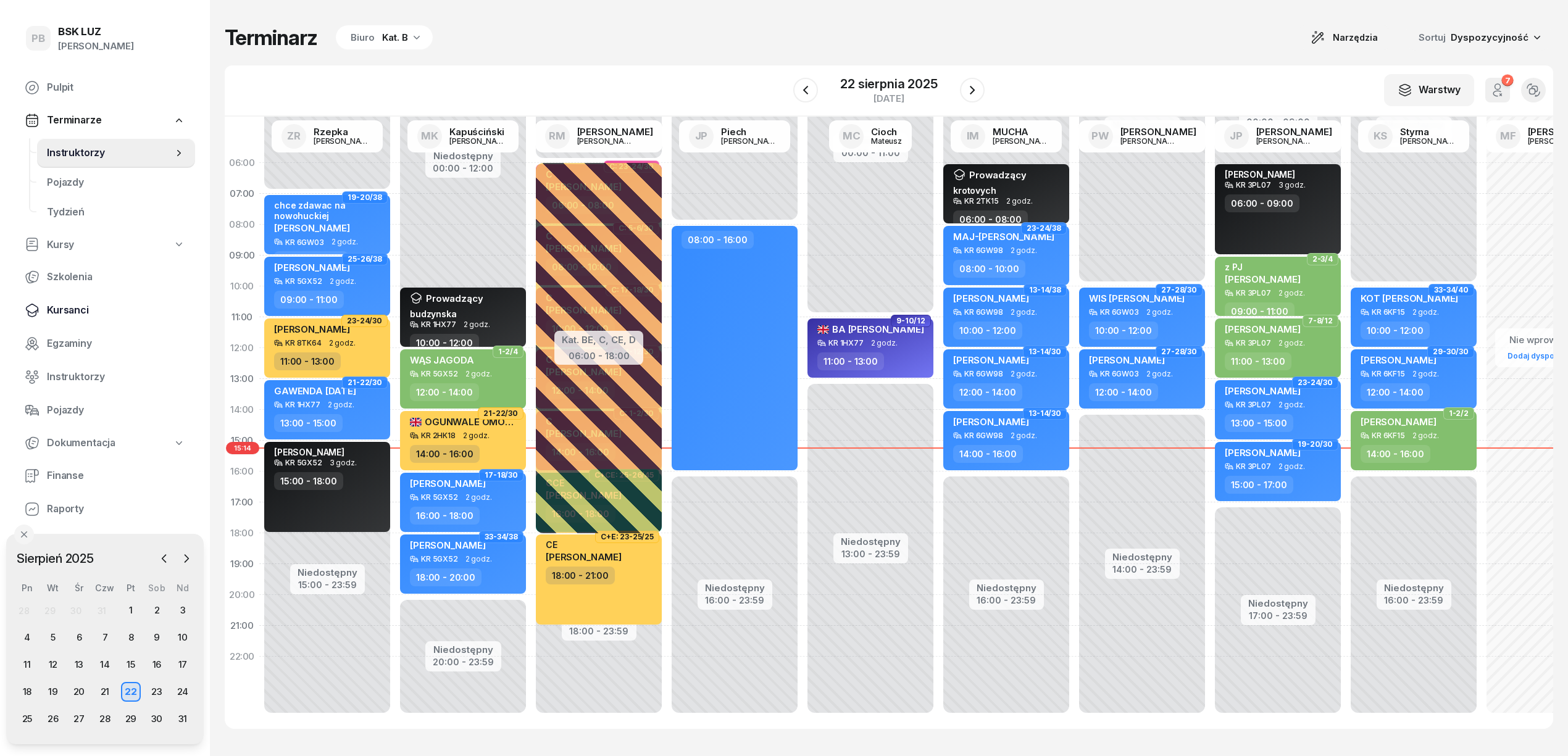
click at [63, 307] on span "Kursanci" at bounding box center [115, 310] width 139 height 16
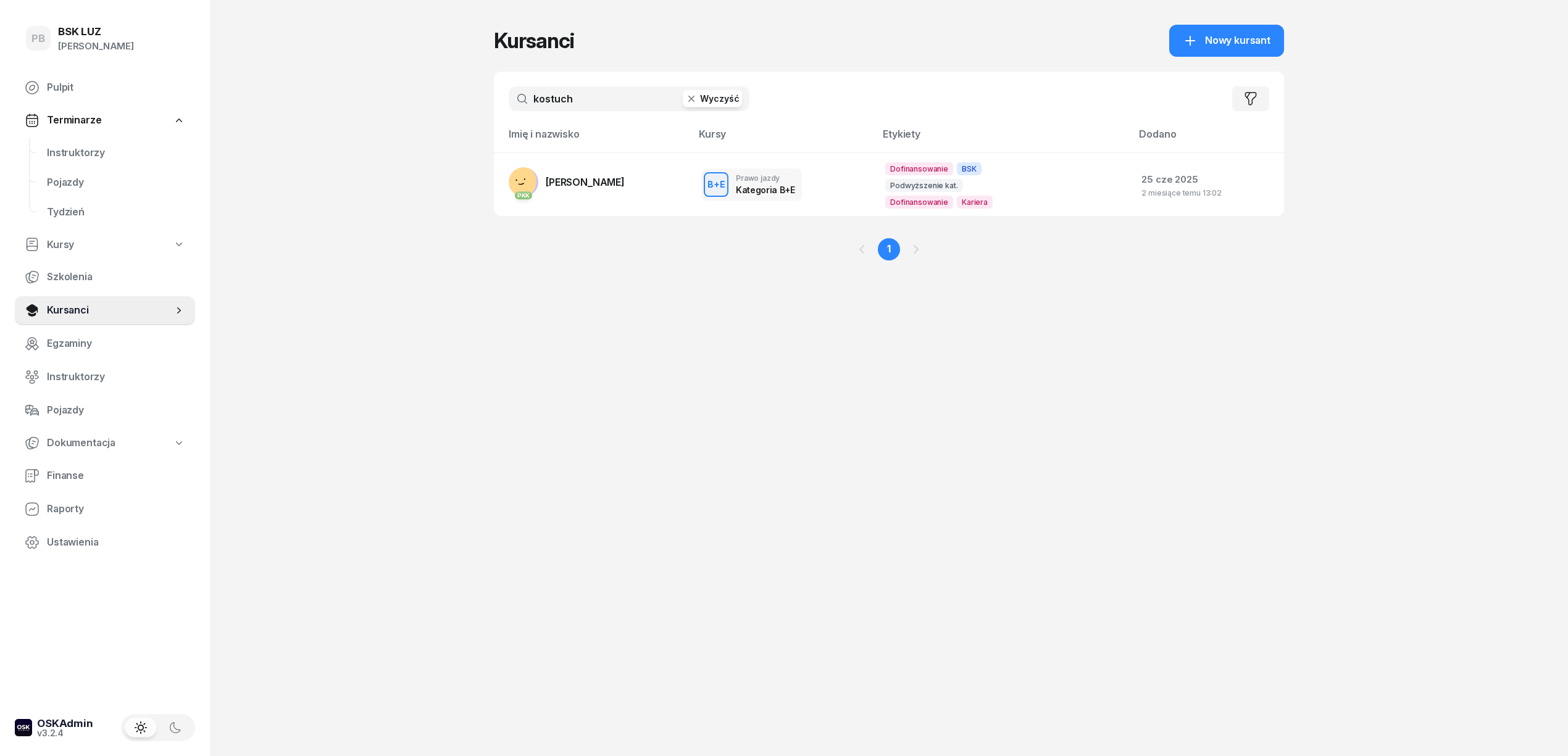
click at [566, 107] on input "kostuch" at bounding box center [629, 99] width 241 height 25
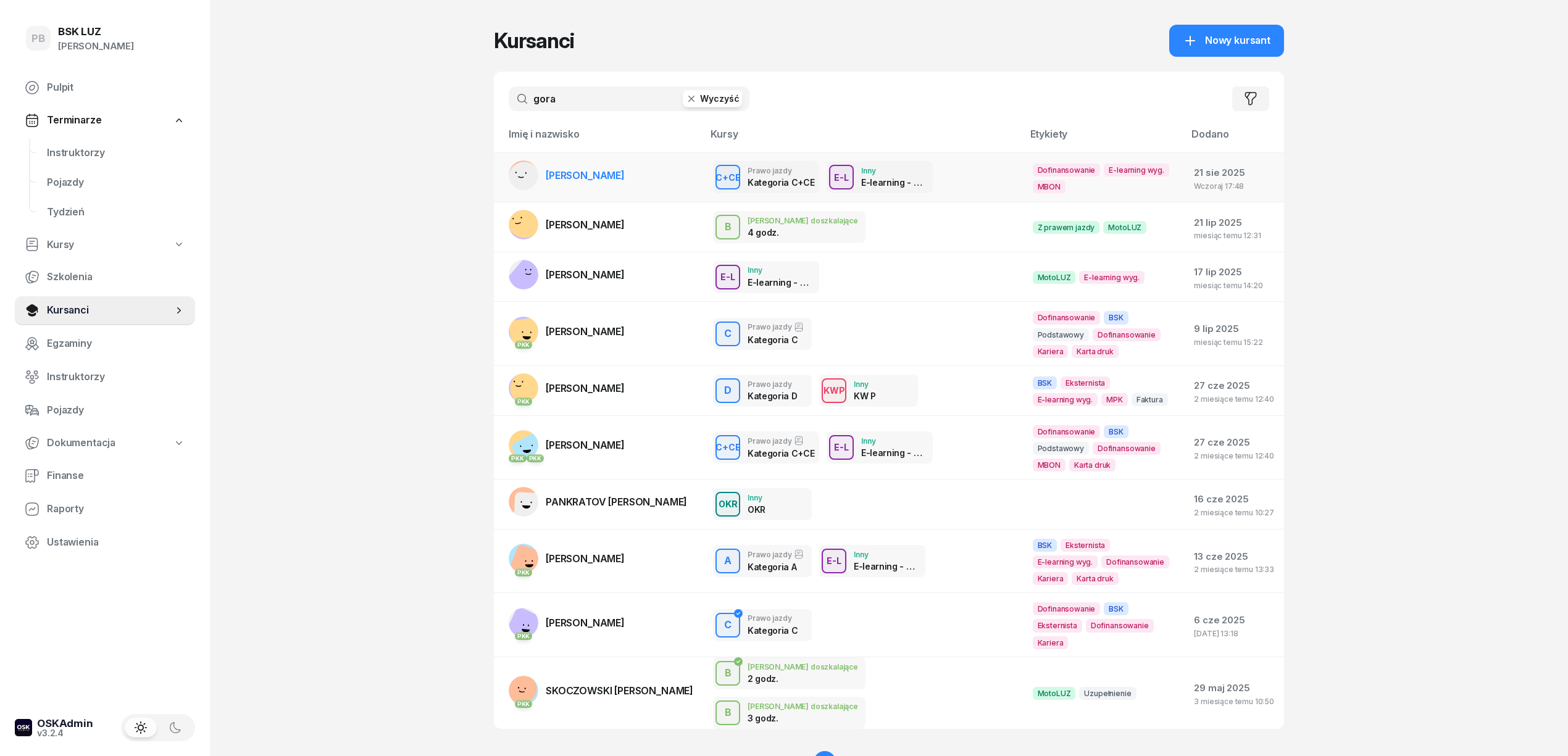
type input "gora"
click at [563, 178] on span "[PERSON_NAME]" at bounding box center [585, 175] width 79 height 12
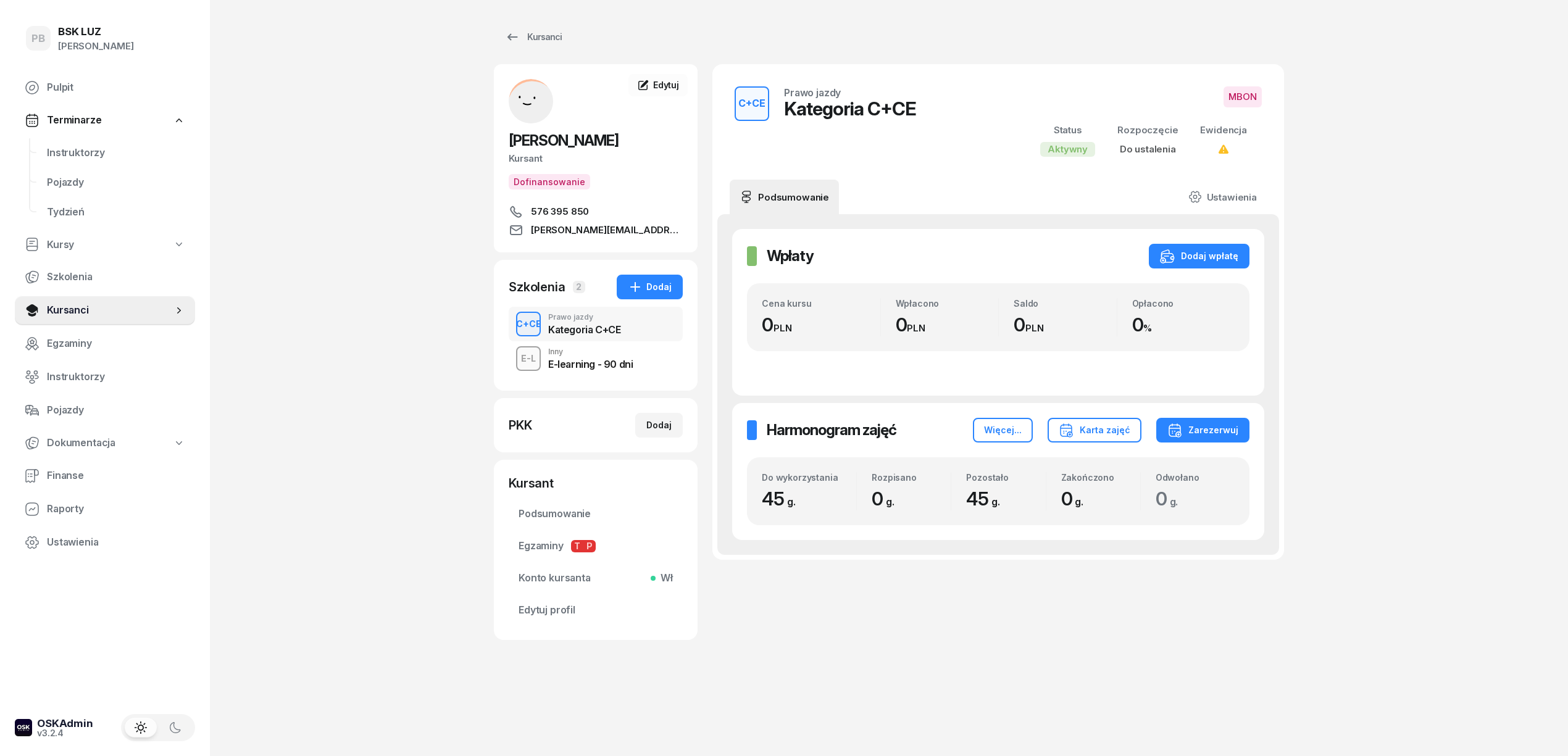
click at [260, 363] on div "PB BSK [PERSON_NAME] Pulpit Terminarze Instruktorzy Pojazdy Tydzień Kursy Szkol…" at bounding box center [784, 378] width 1568 height 756
click at [417, 391] on div "PB BSK [PERSON_NAME] Pulpit Terminarze Instruktorzy Pojazdy Tydzień Kursy Szkol…" at bounding box center [784, 378] width 1568 height 756
click at [1305, 372] on div "PB BSK [PERSON_NAME] Pulpit Terminarze Instruktorzy Pojazdy Tydzień Kursy Szkol…" at bounding box center [784, 378] width 1568 height 756
click at [1277, 699] on div "Kursanci [PERSON_NAME] Kursant Dofinansowanie 576 395 850 [PERSON_NAME][EMAIL_A…" at bounding box center [888, 378] width 791 height 756
